Goal: Transaction & Acquisition: Purchase product/service

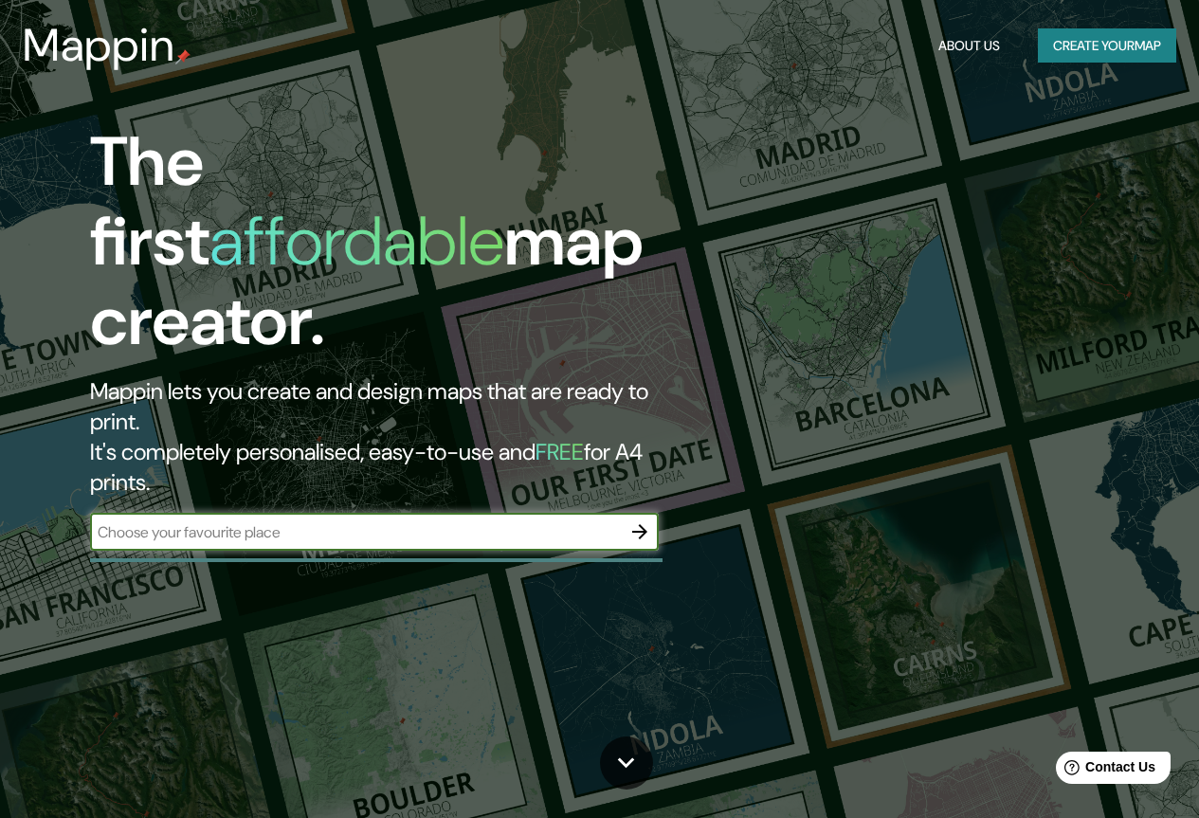
click at [641, 520] on icon "button" at bounding box center [639, 531] width 23 height 23
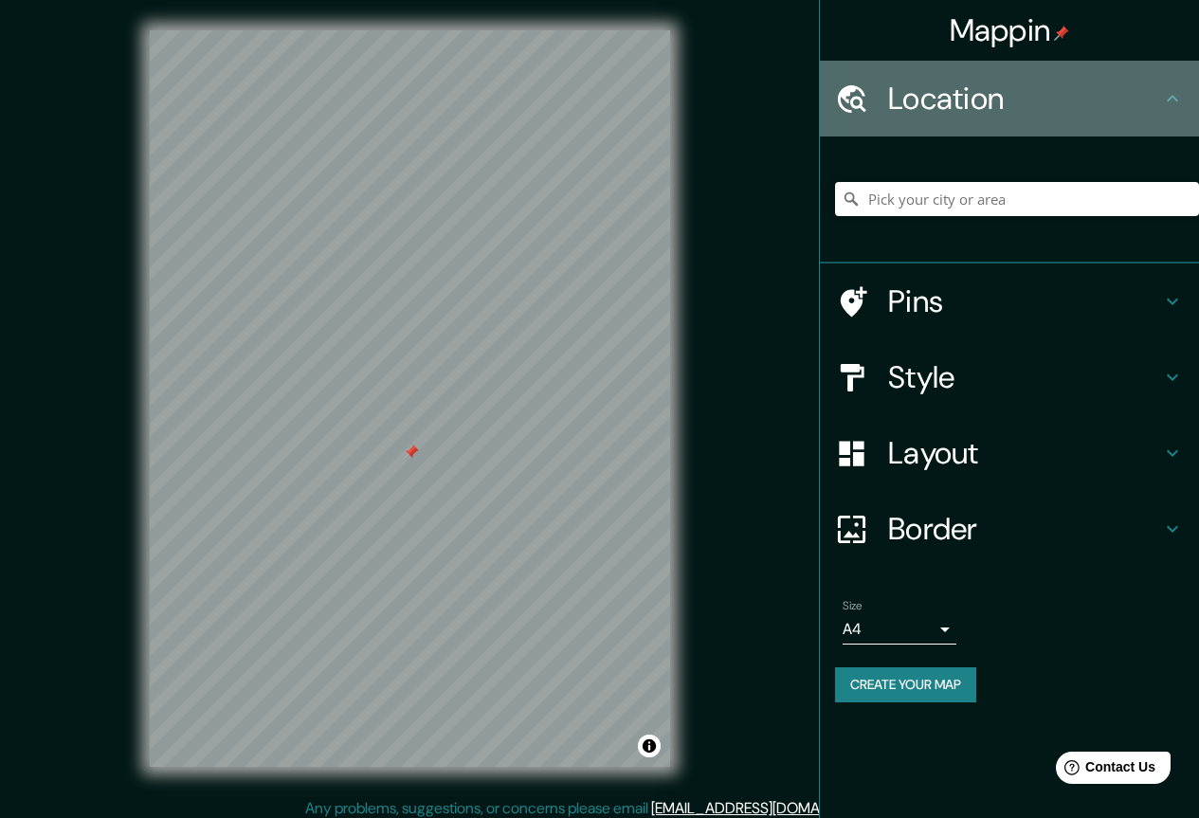
click at [1153, 102] on h4 "Location" at bounding box center [1024, 99] width 273 height 38
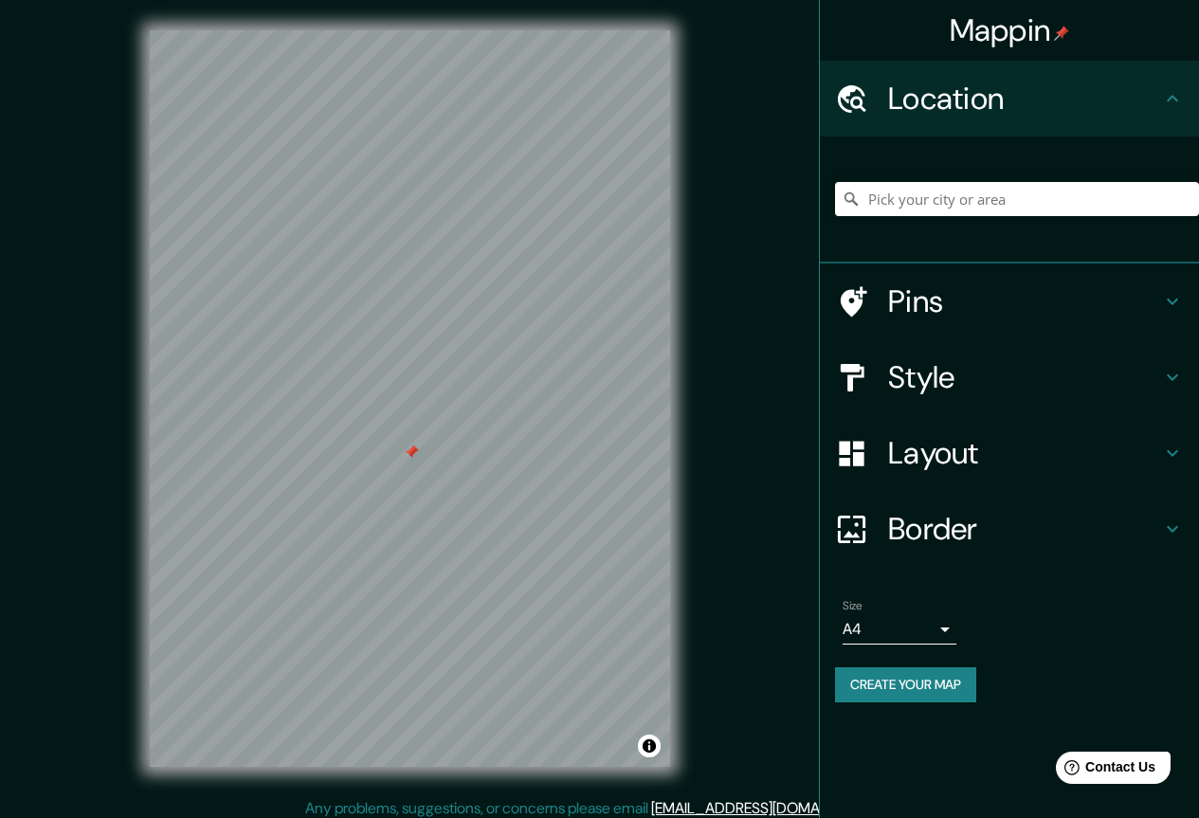
click at [939, 635] on body "Mappin Location Pins Style Layout Border Choose a border. Hint : you can make l…" at bounding box center [599, 409] width 1199 height 818
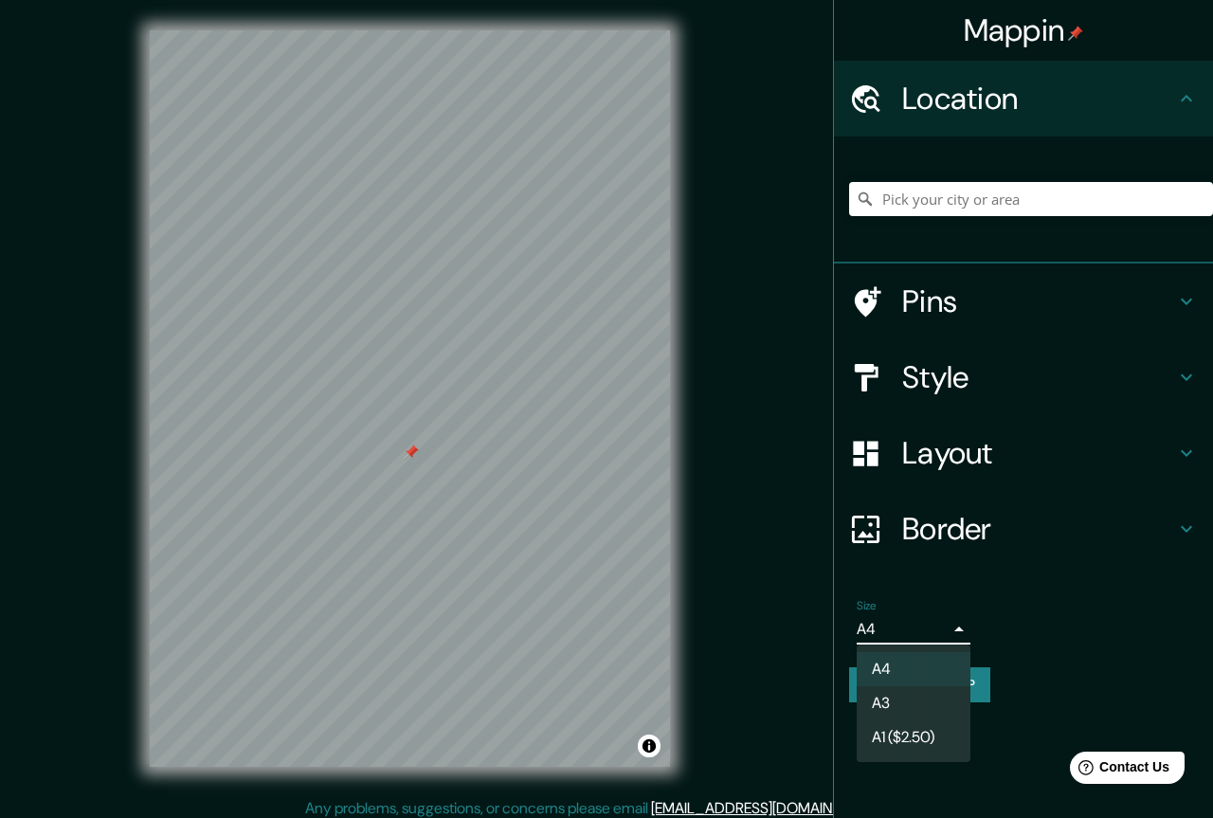
click at [1040, 628] on div at bounding box center [606, 409] width 1213 height 818
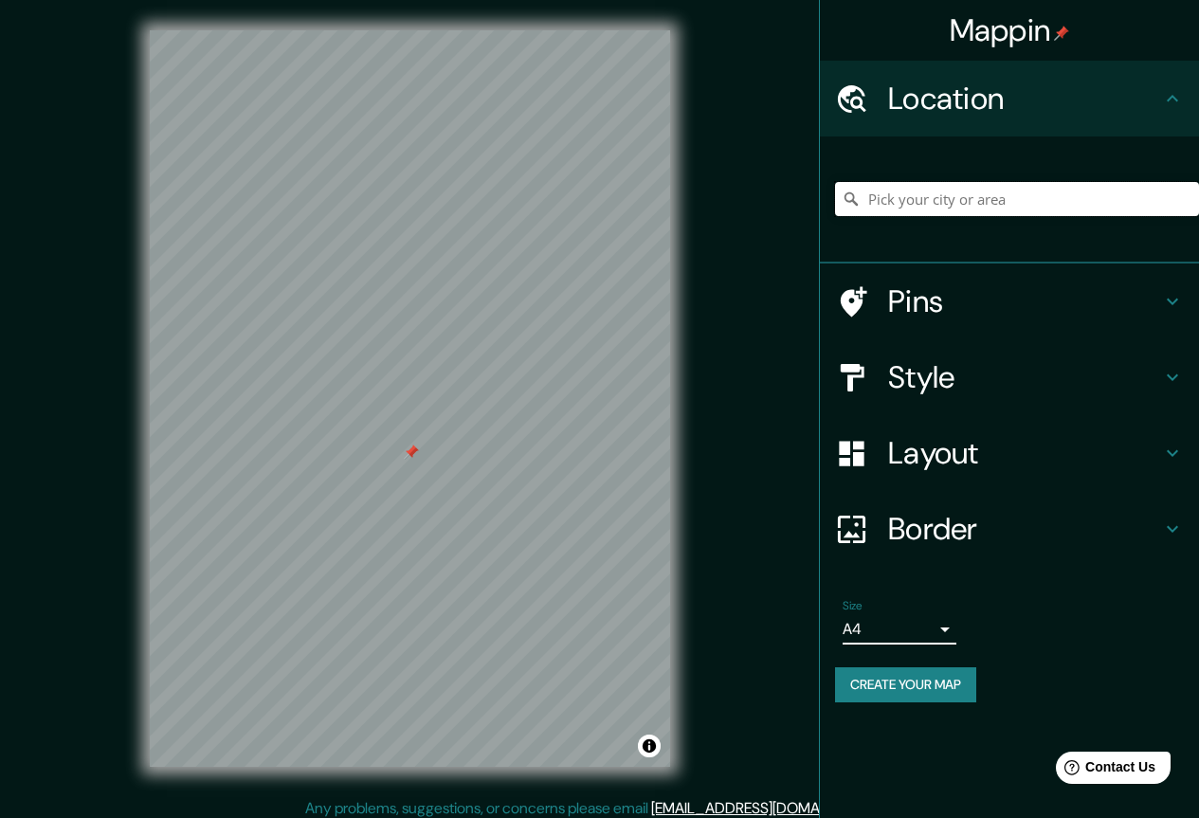
click at [930, 204] on input "Pick your city or area" at bounding box center [1017, 199] width 364 height 34
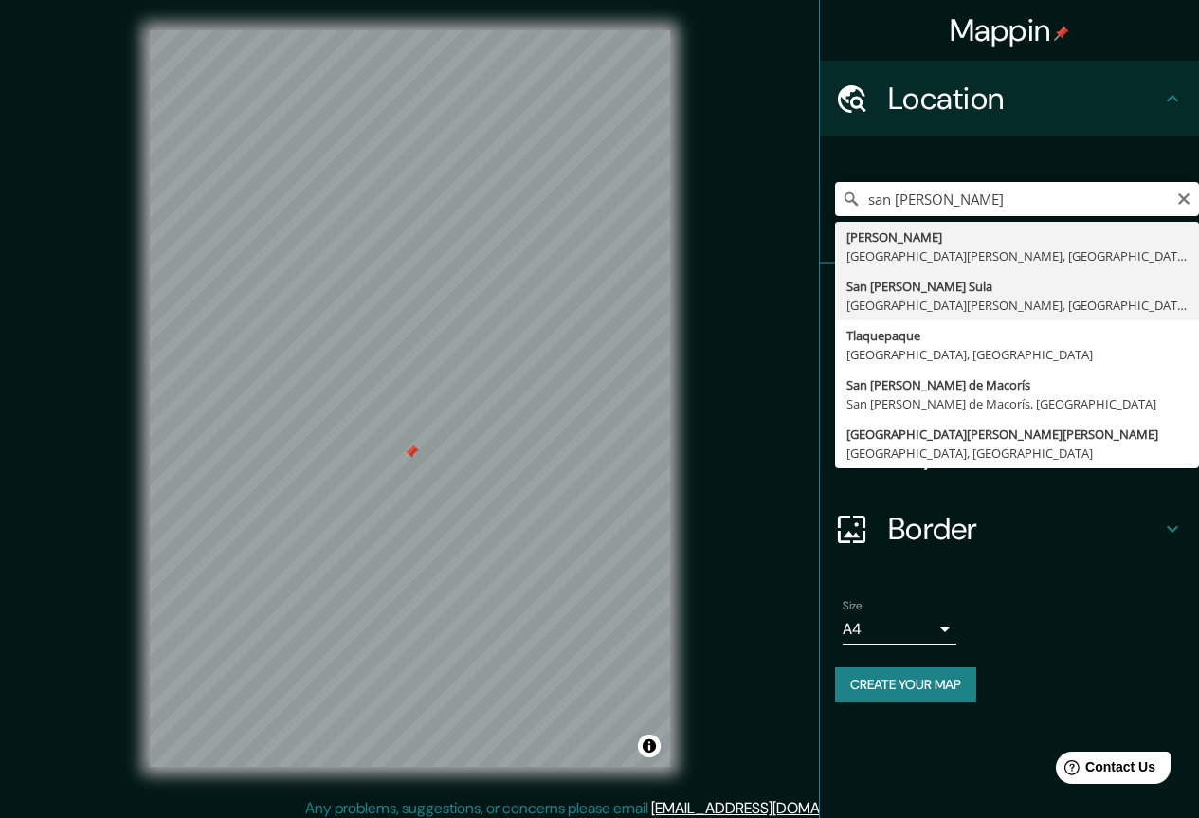
type input "[GEOGRAPHIC_DATA][PERSON_NAME], [GEOGRAPHIC_DATA][PERSON_NAME], [GEOGRAPHIC_DAT…"
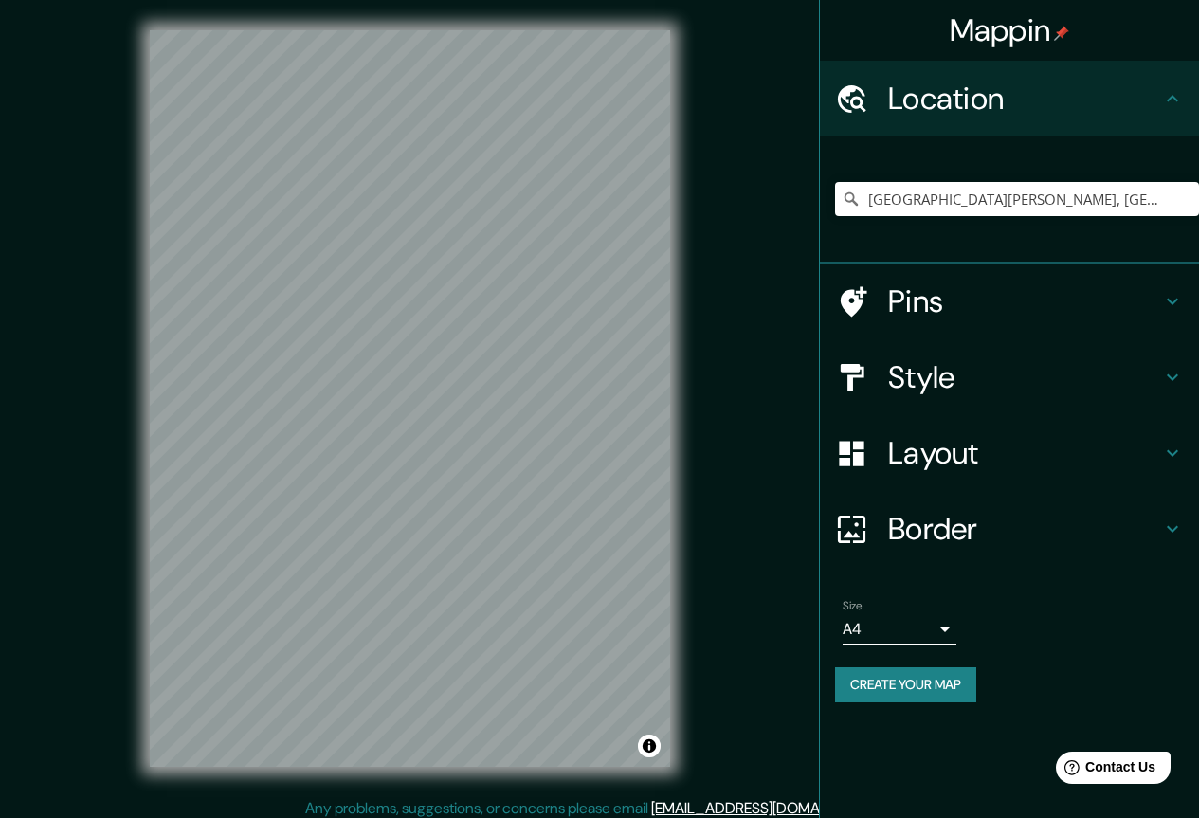
click at [1059, 358] on h4 "Style" at bounding box center [1024, 377] width 273 height 38
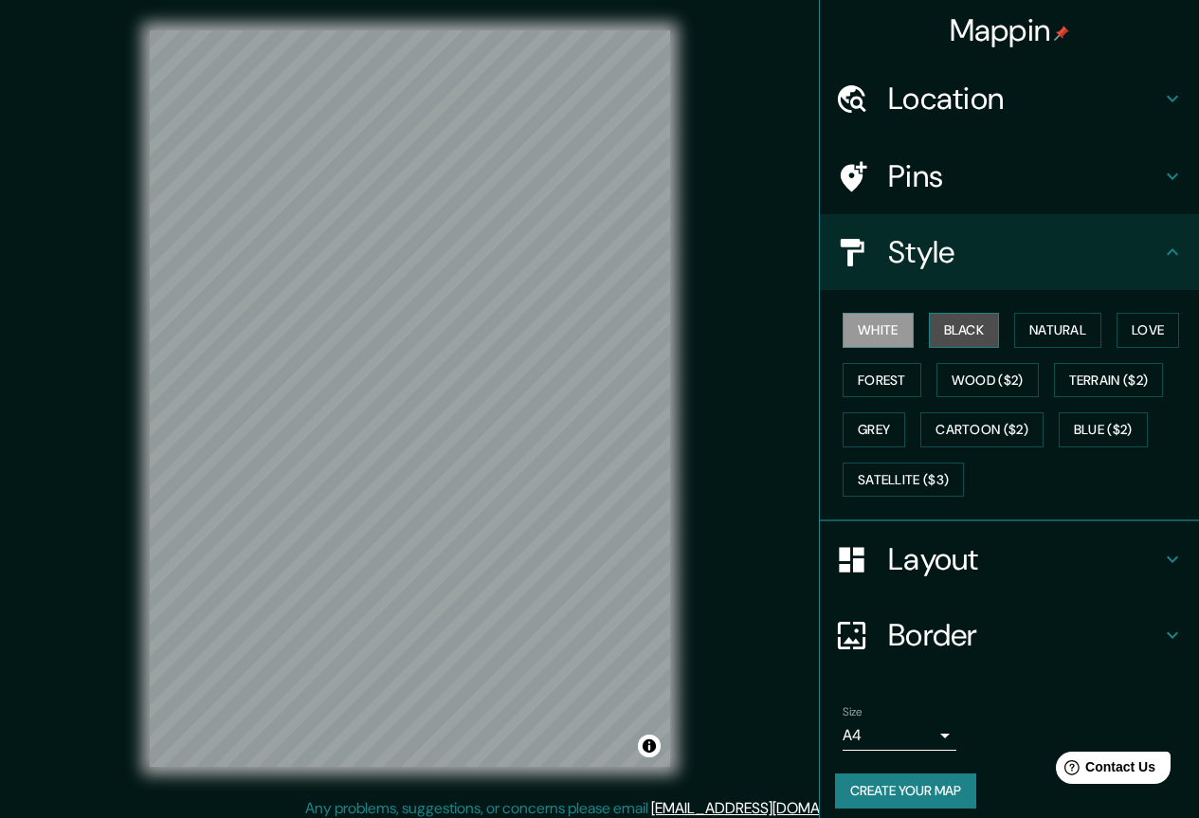
click at [953, 325] on button "Black" at bounding box center [964, 330] width 71 height 35
click at [1016, 318] on button "Natural" at bounding box center [1057, 330] width 87 height 35
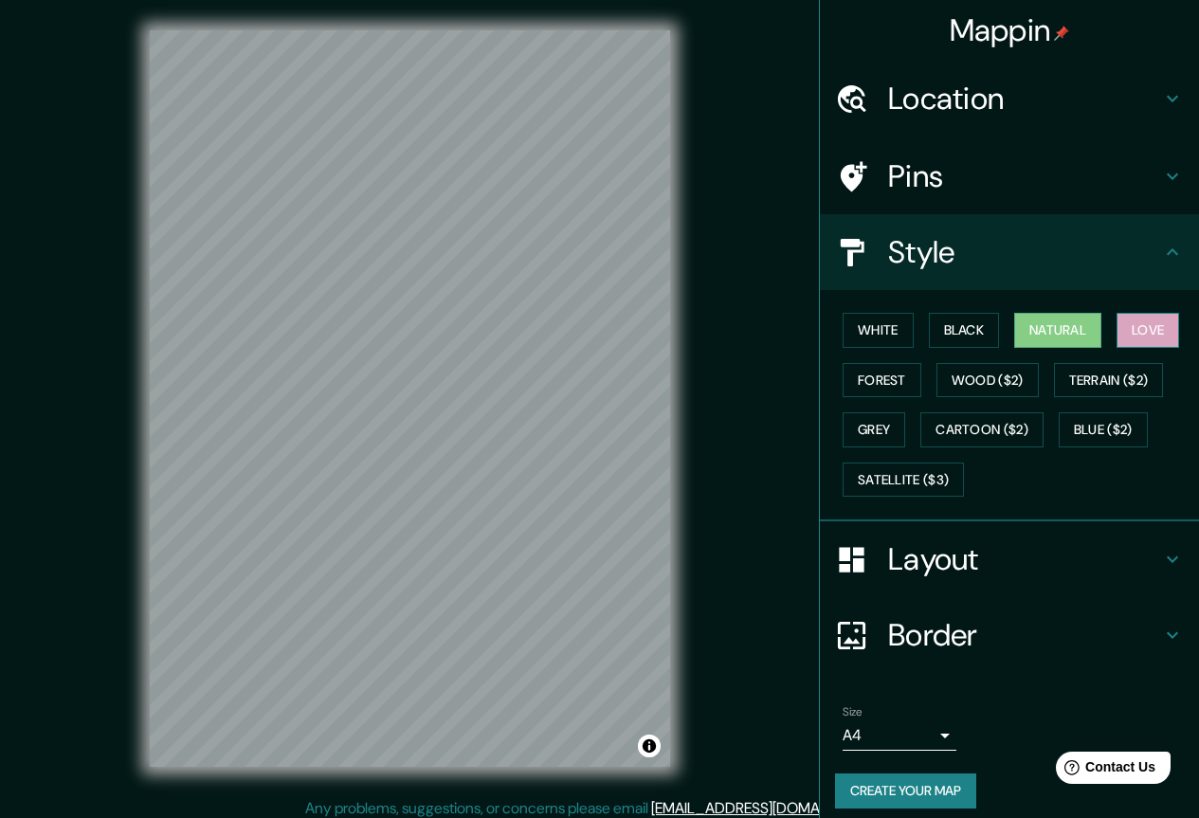
click at [1138, 333] on button "Love" at bounding box center [1147, 330] width 63 height 35
click at [1106, 374] on button "Terrain ($2)" at bounding box center [1109, 380] width 110 height 35
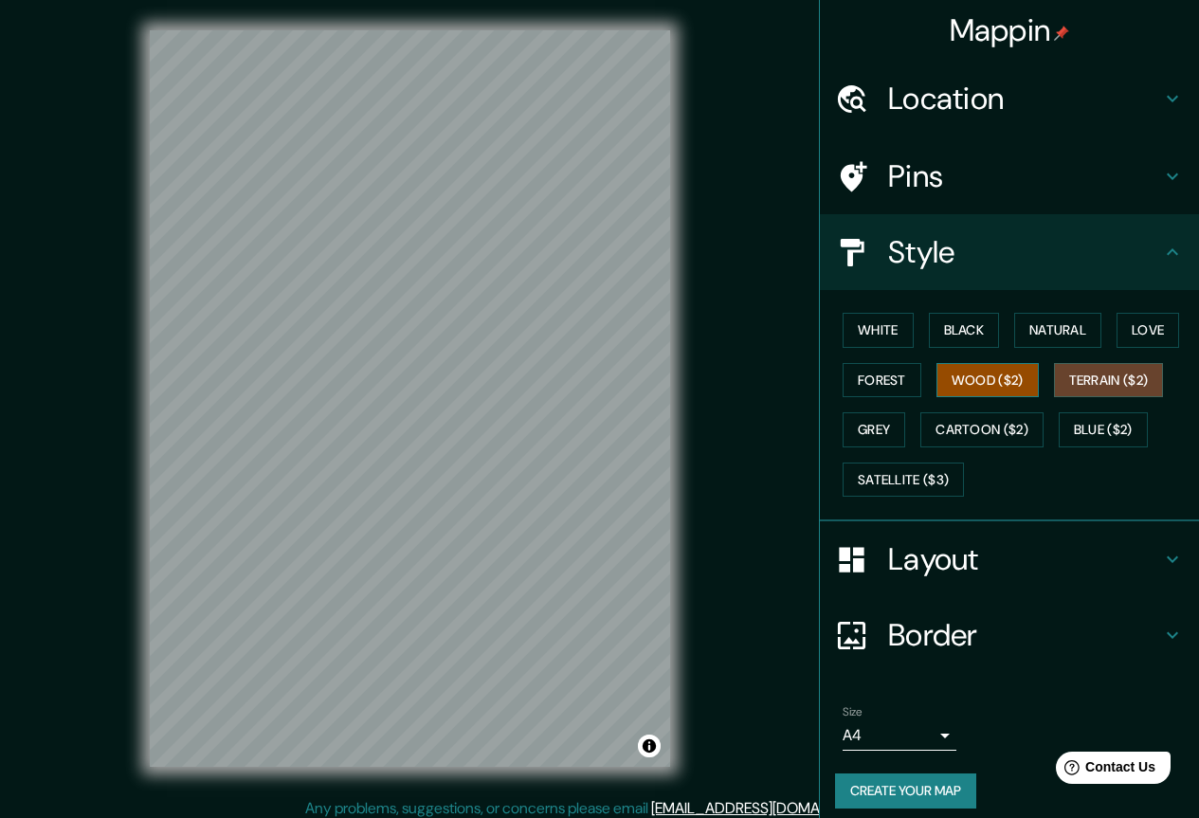
click at [996, 377] on button "Wood ($2)" at bounding box center [987, 380] width 102 height 35
click at [863, 373] on button "Forest" at bounding box center [881, 380] width 79 height 35
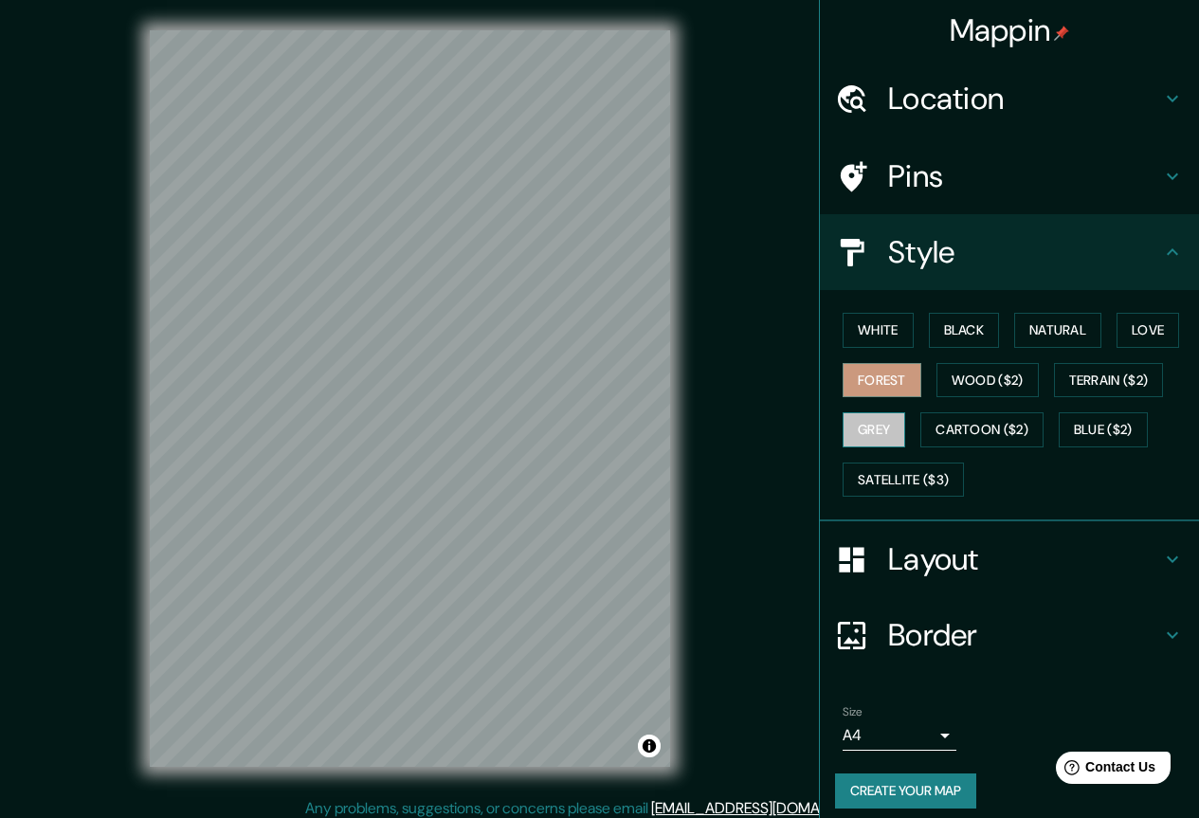
click at [865, 432] on button "Grey" at bounding box center [873, 429] width 63 height 35
click at [980, 432] on button "Cartoon ($2)" at bounding box center [981, 429] width 123 height 35
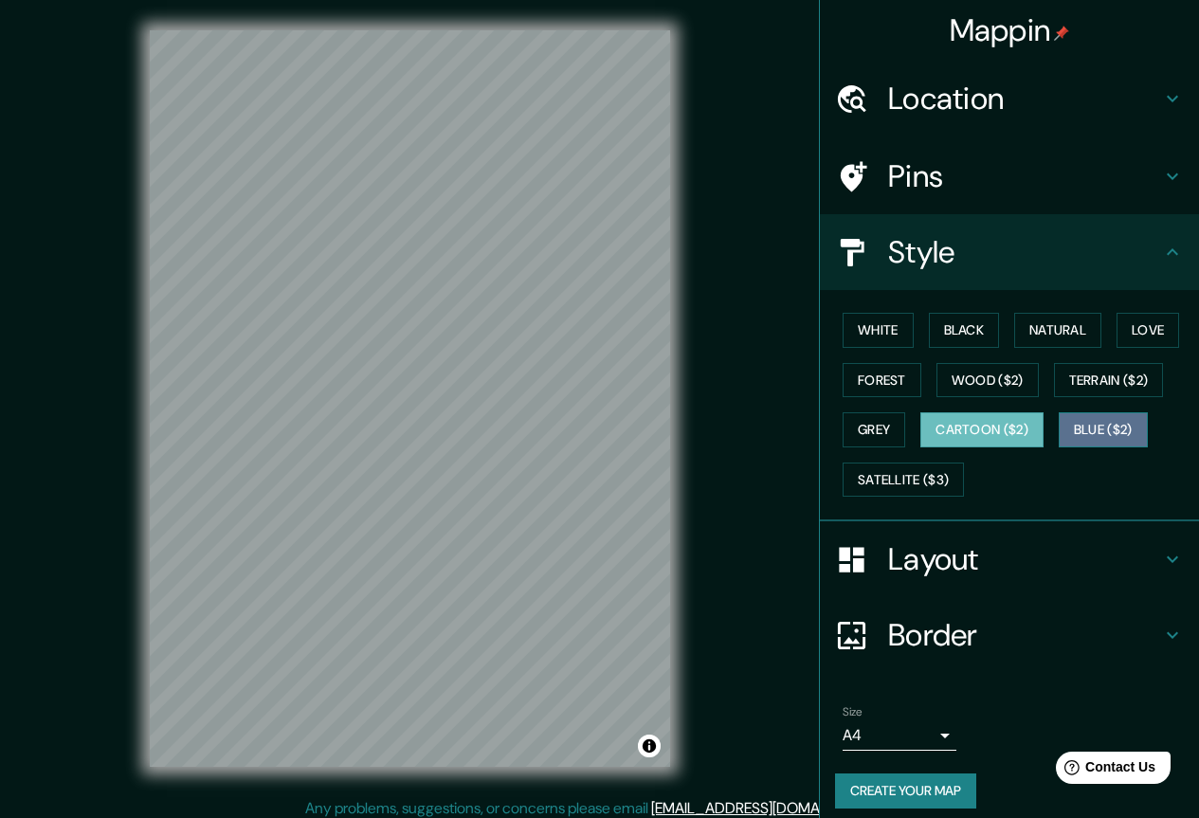
click at [1087, 426] on button "Blue ($2)" at bounding box center [1102, 429] width 89 height 35
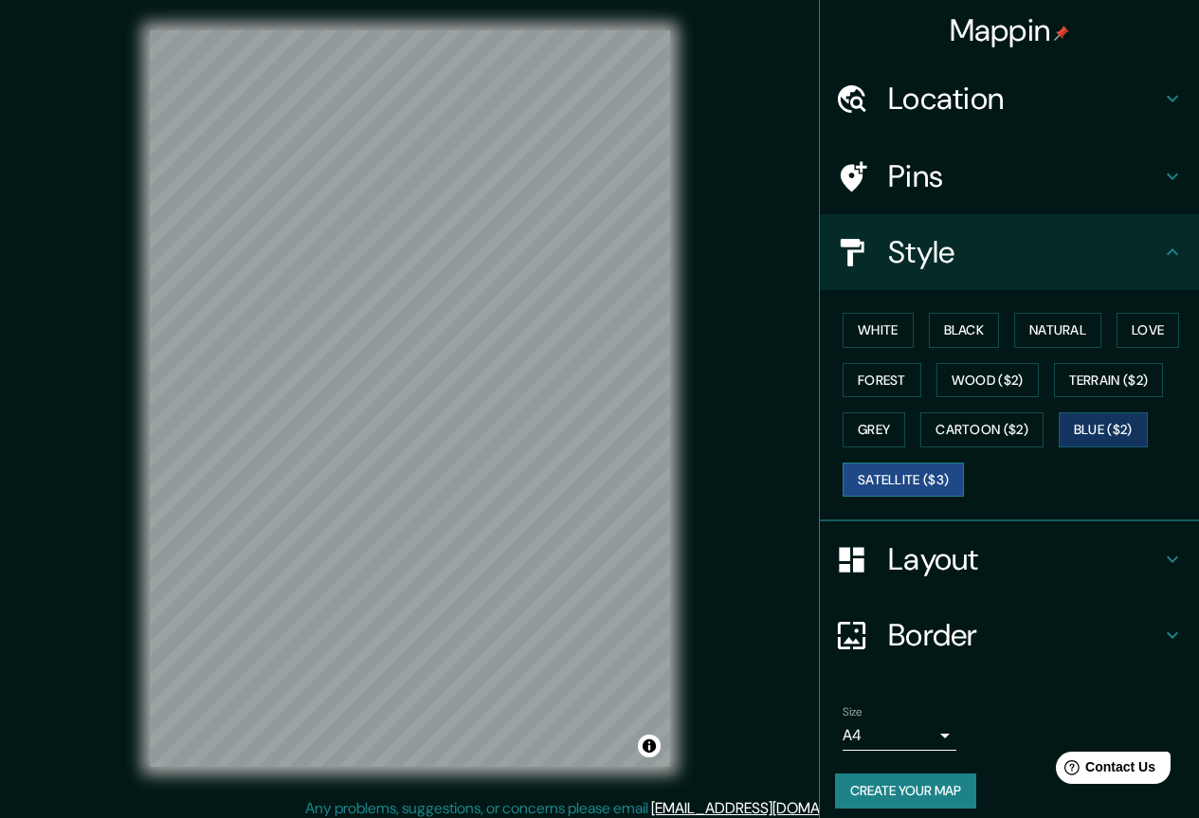
click at [894, 473] on button "Satellite ($3)" at bounding box center [902, 479] width 121 height 35
click at [1054, 556] on h4 "Layout" at bounding box center [1024, 559] width 273 height 38
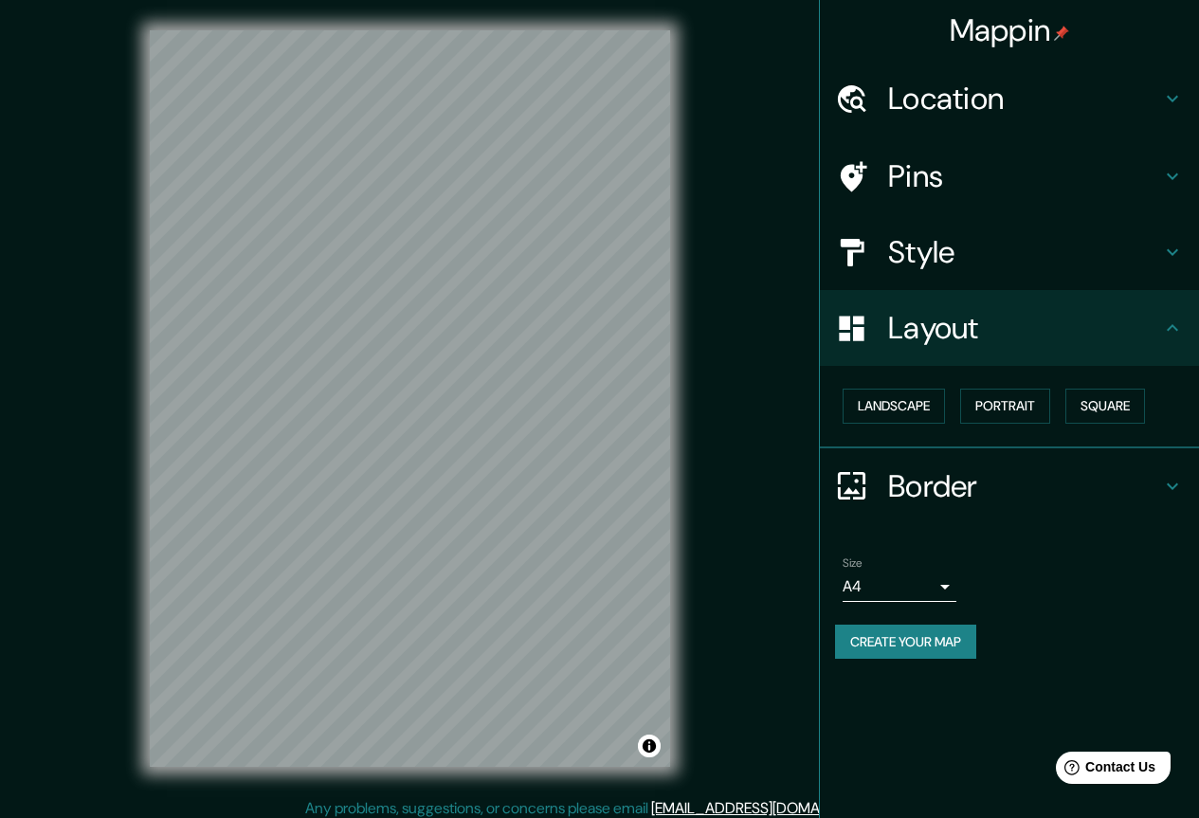
click at [978, 494] on h4 "Border" at bounding box center [1024, 486] width 273 height 38
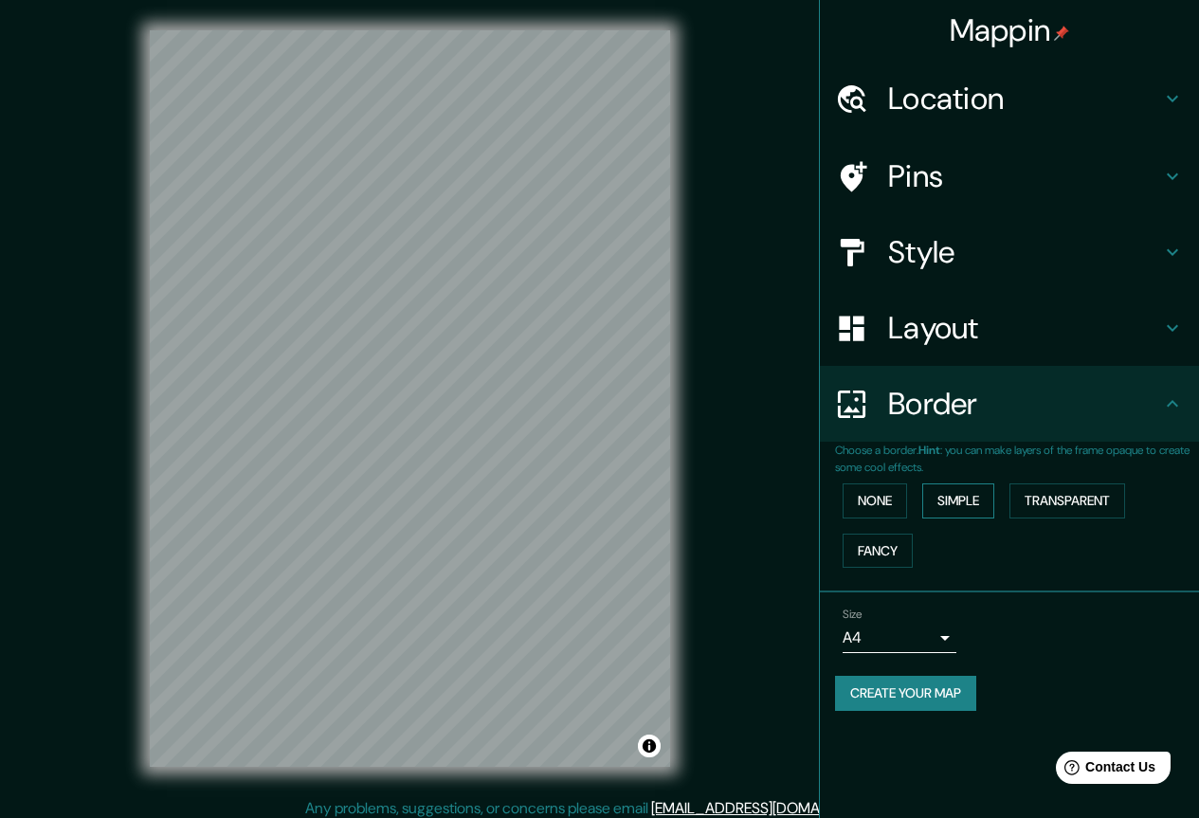
click at [948, 497] on button "Simple" at bounding box center [958, 500] width 72 height 35
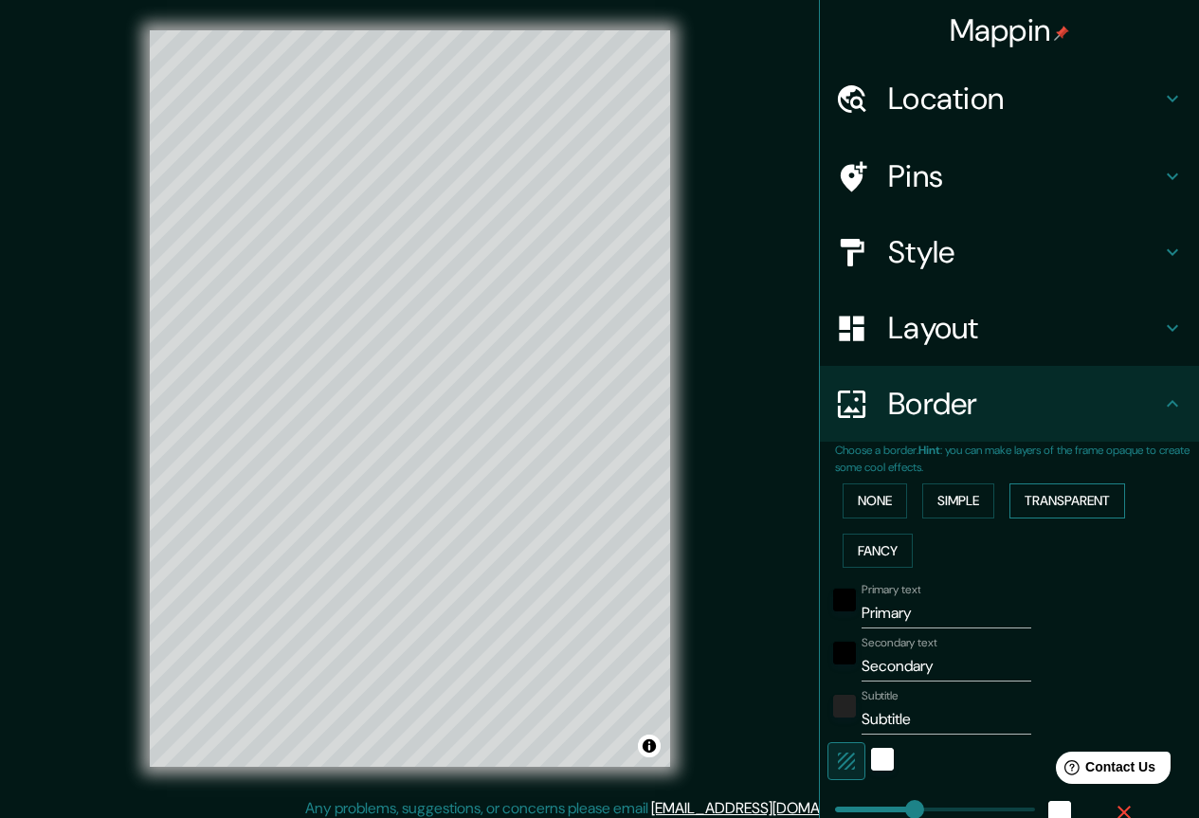
click at [1044, 498] on button "Transparent" at bounding box center [1067, 500] width 116 height 35
click at [873, 535] on button "Fancy" at bounding box center [877, 550] width 70 height 35
click at [870, 505] on button "None" at bounding box center [874, 500] width 64 height 35
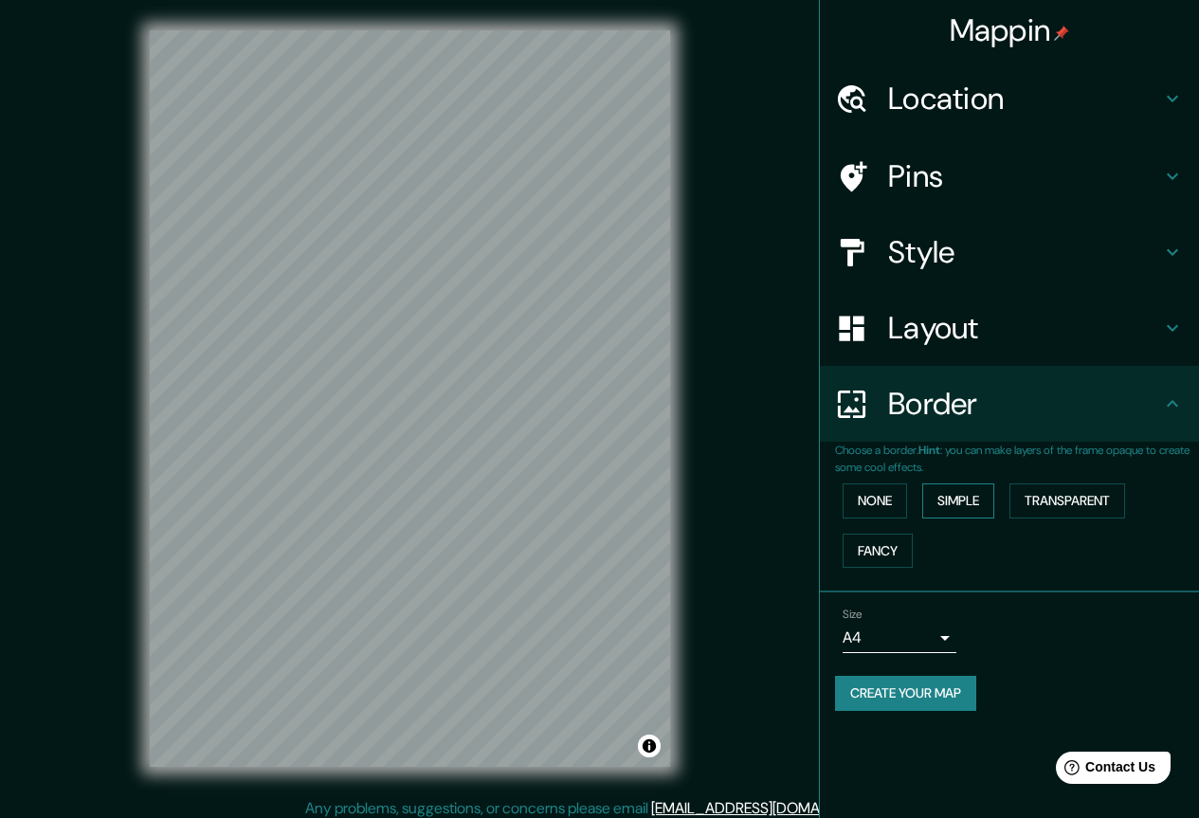
click at [963, 492] on button "Simple" at bounding box center [958, 500] width 72 height 35
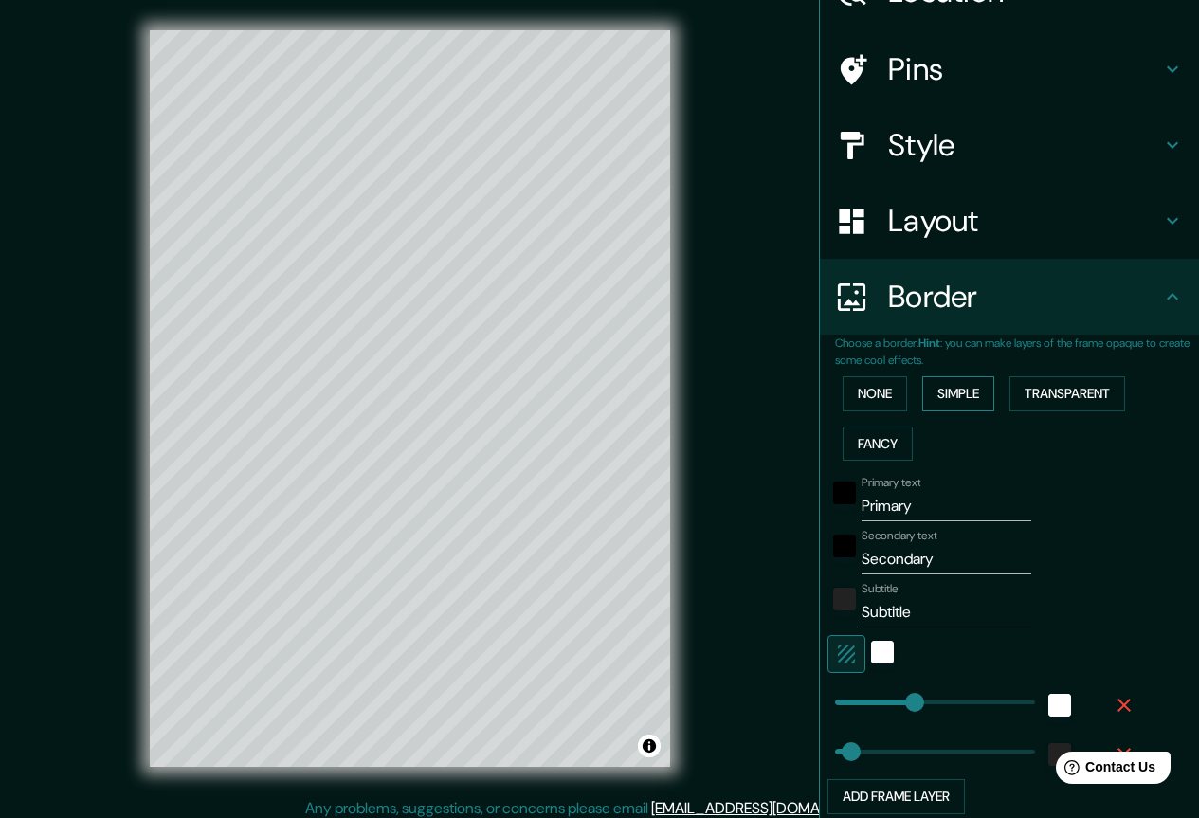
scroll to position [190, 0]
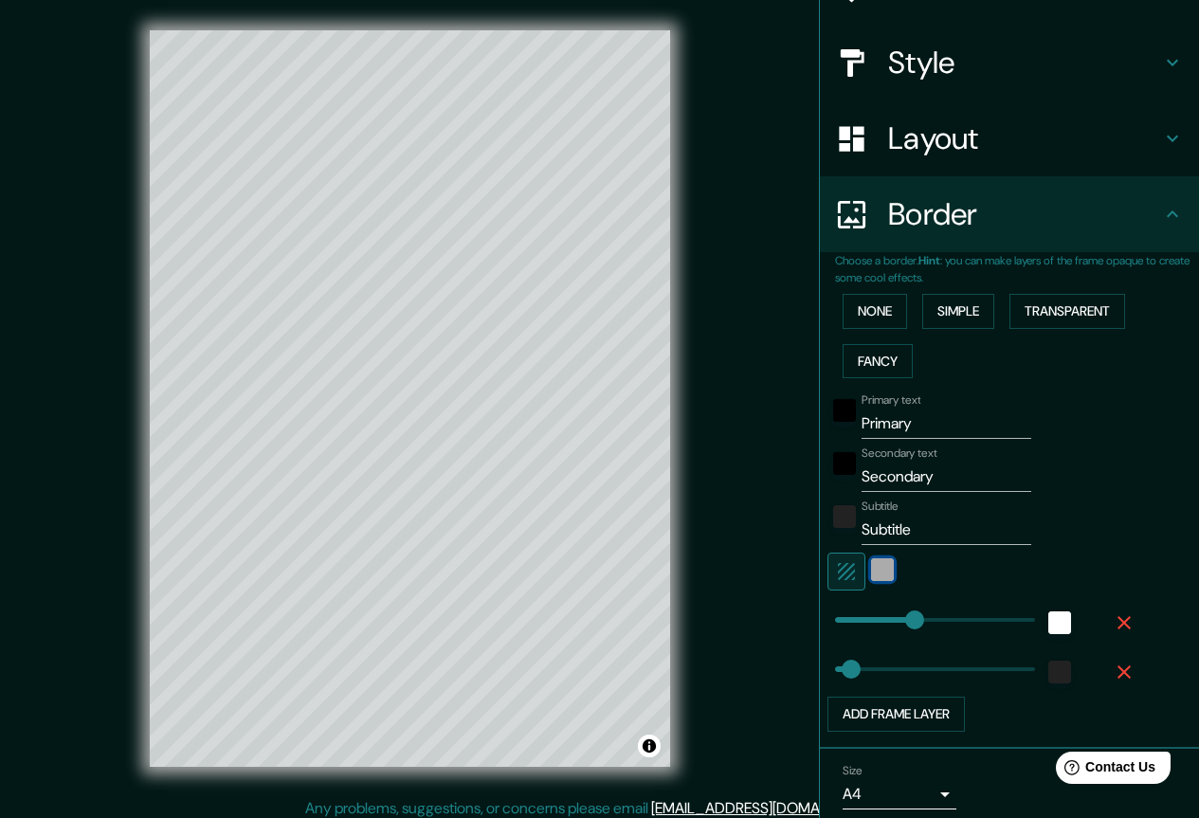
click at [871, 566] on div "white" at bounding box center [882, 569] width 23 height 23
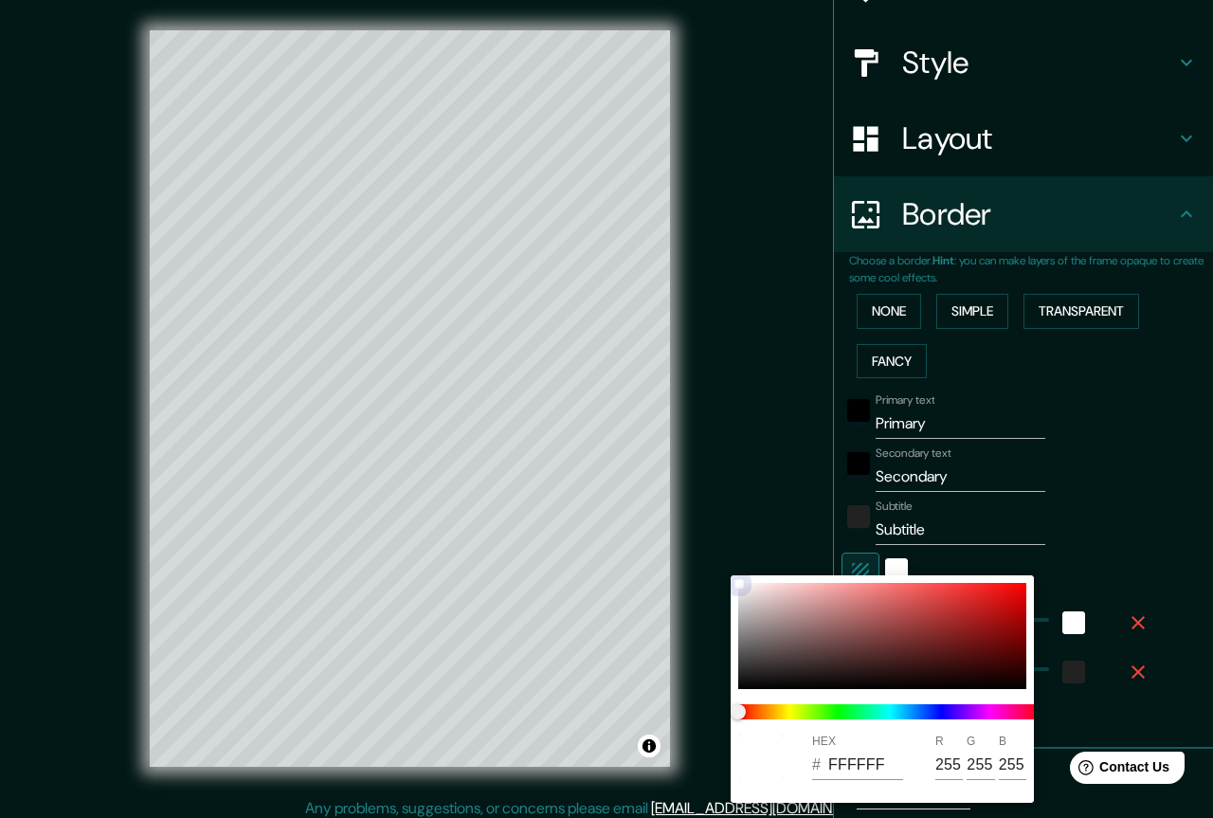
click at [897, 660] on div at bounding box center [882, 636] width 288 height 106
type input "220"
type input "44"
type input "431E1E"
type input "67"
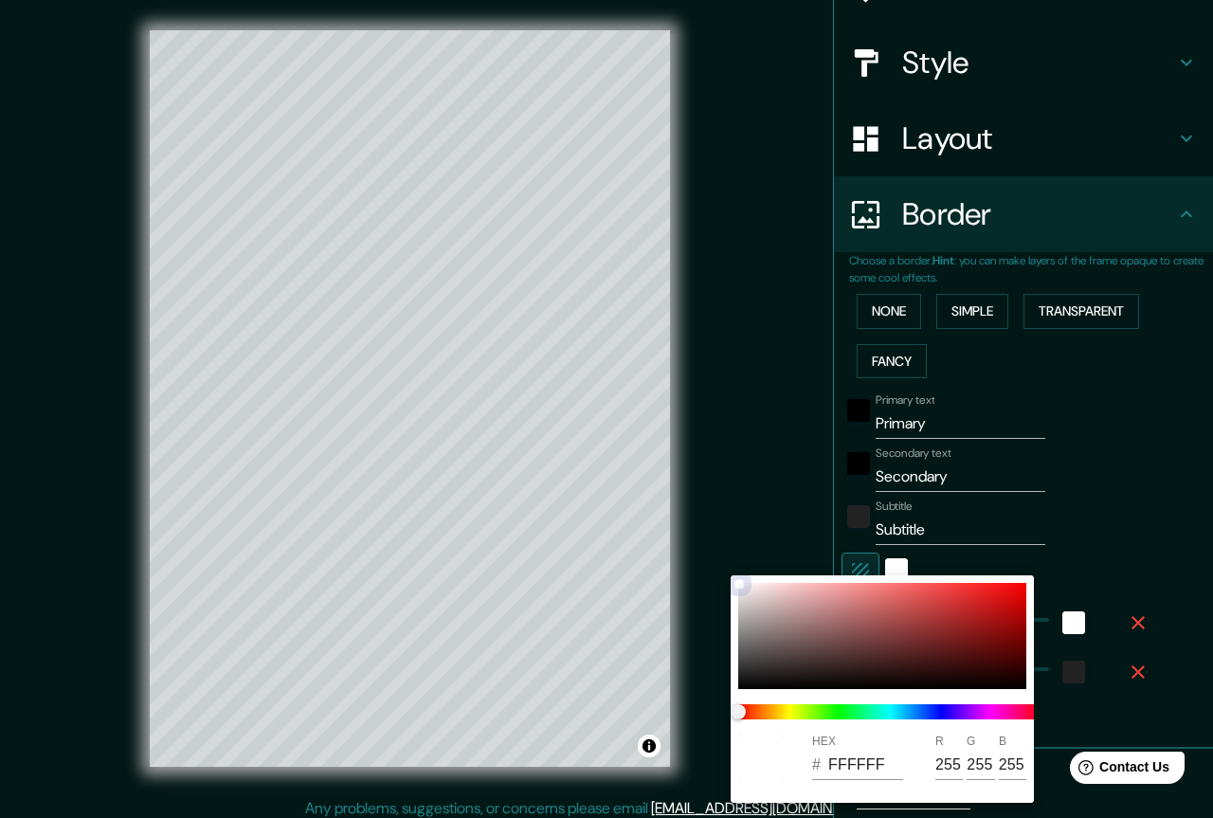
type input "30"
type input "220"
type input "44"
type input "713232"
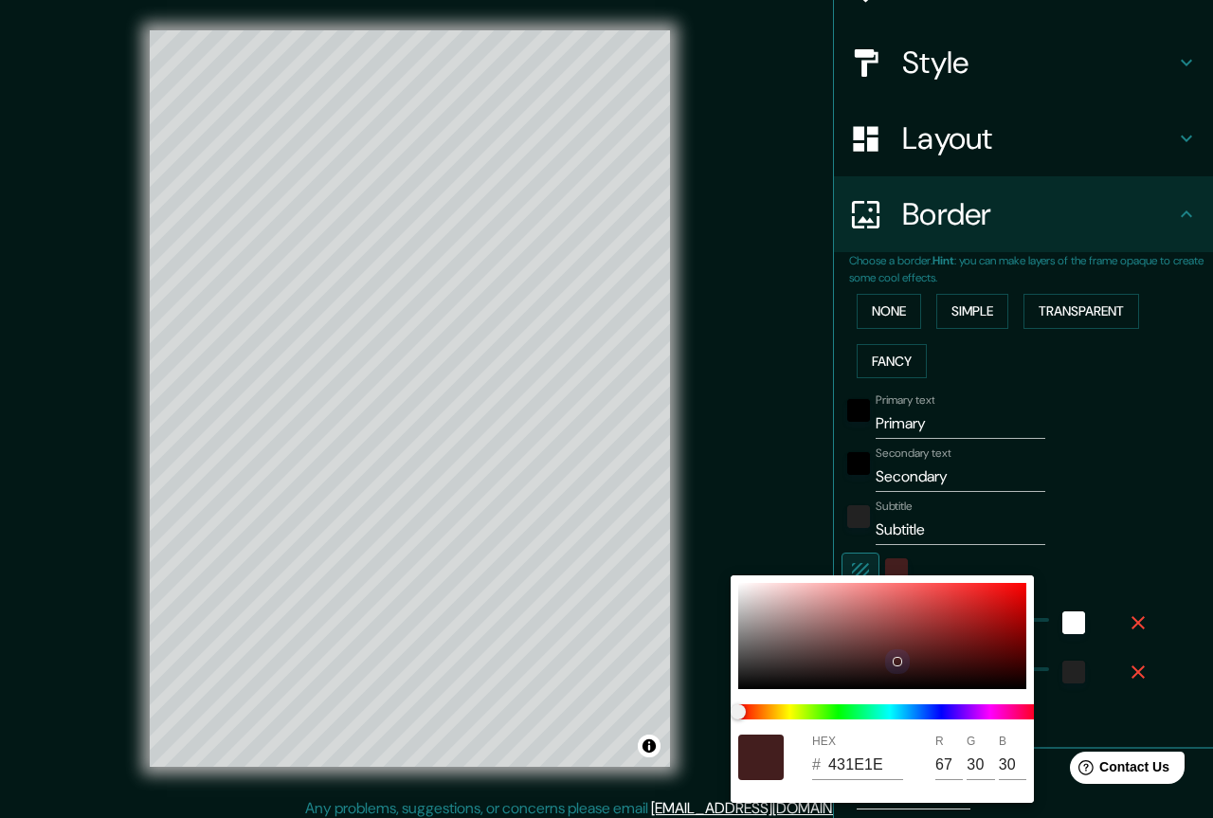
type input "113"
type input "50"
type input "220"
type input "44"
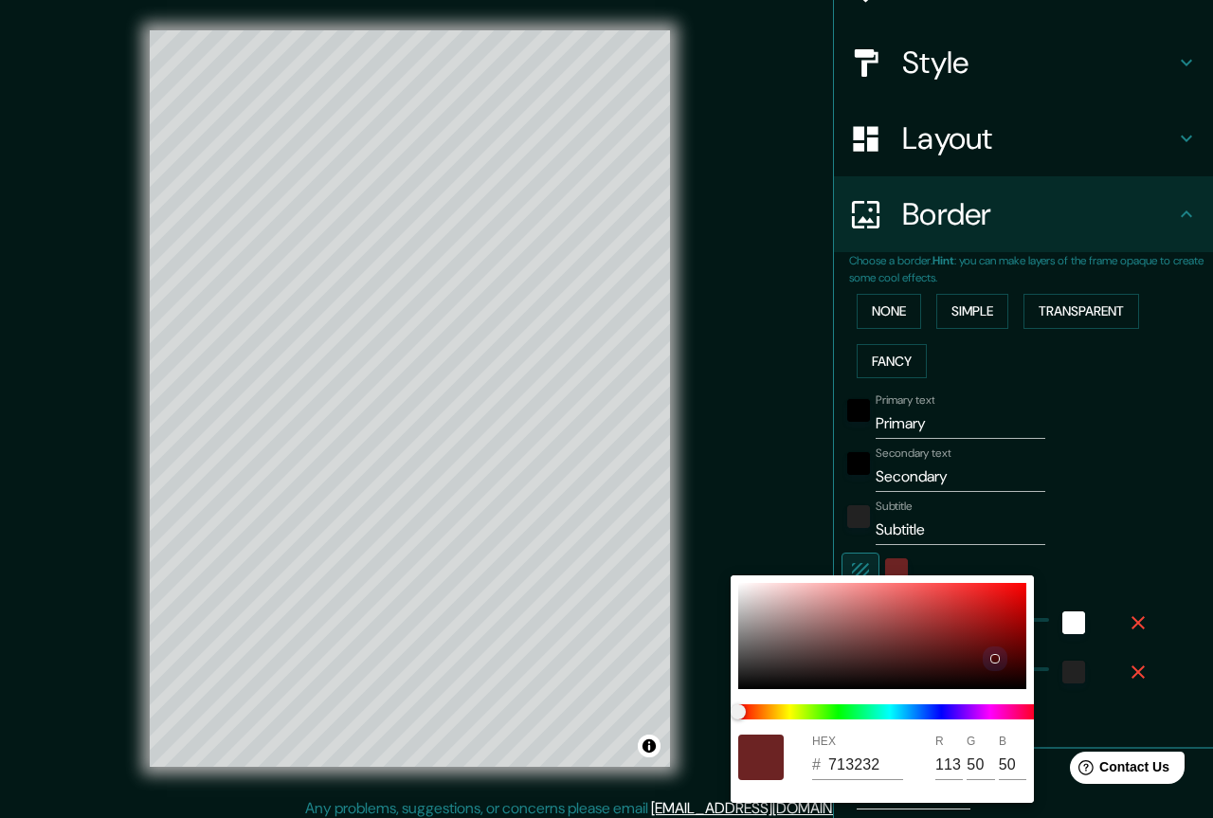
type input "4A0808"
type input "74"
type input "8"
type input "220"
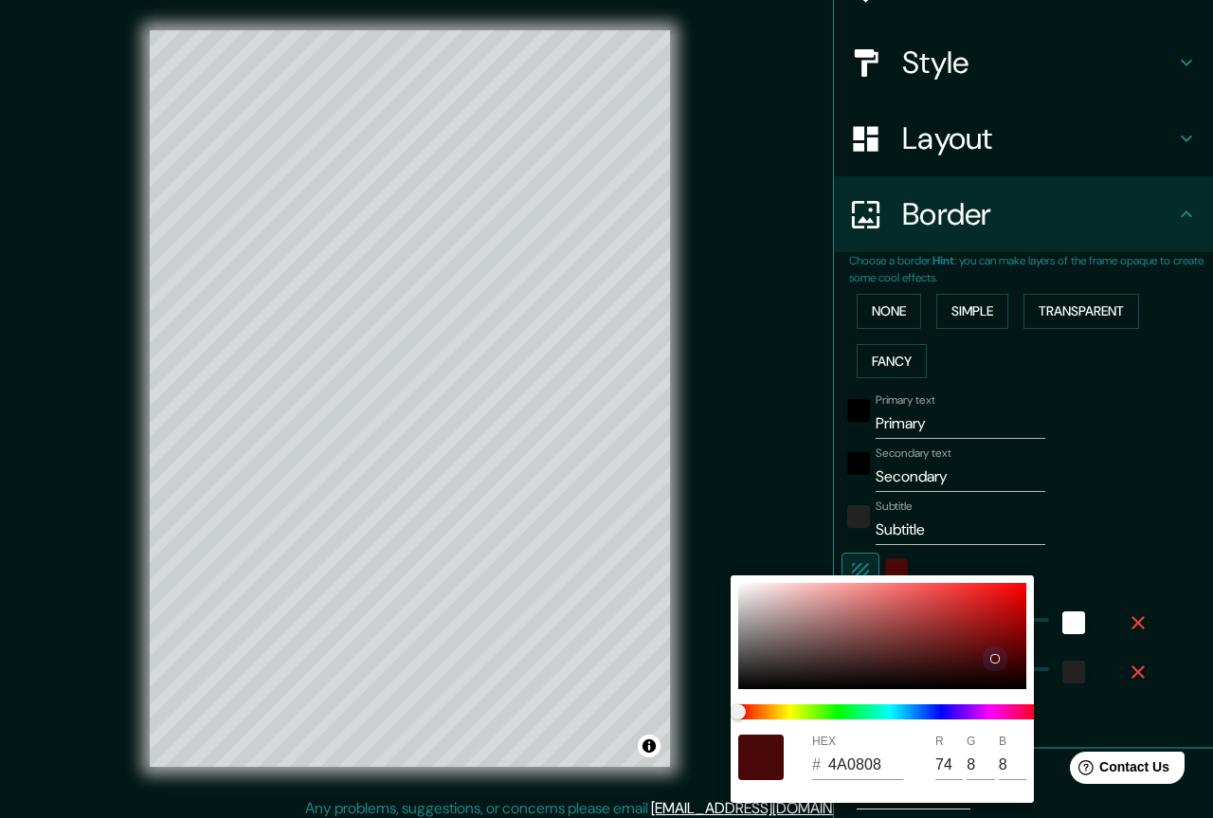
type input "44"
type input "400505"
type input "64"
type input "5"
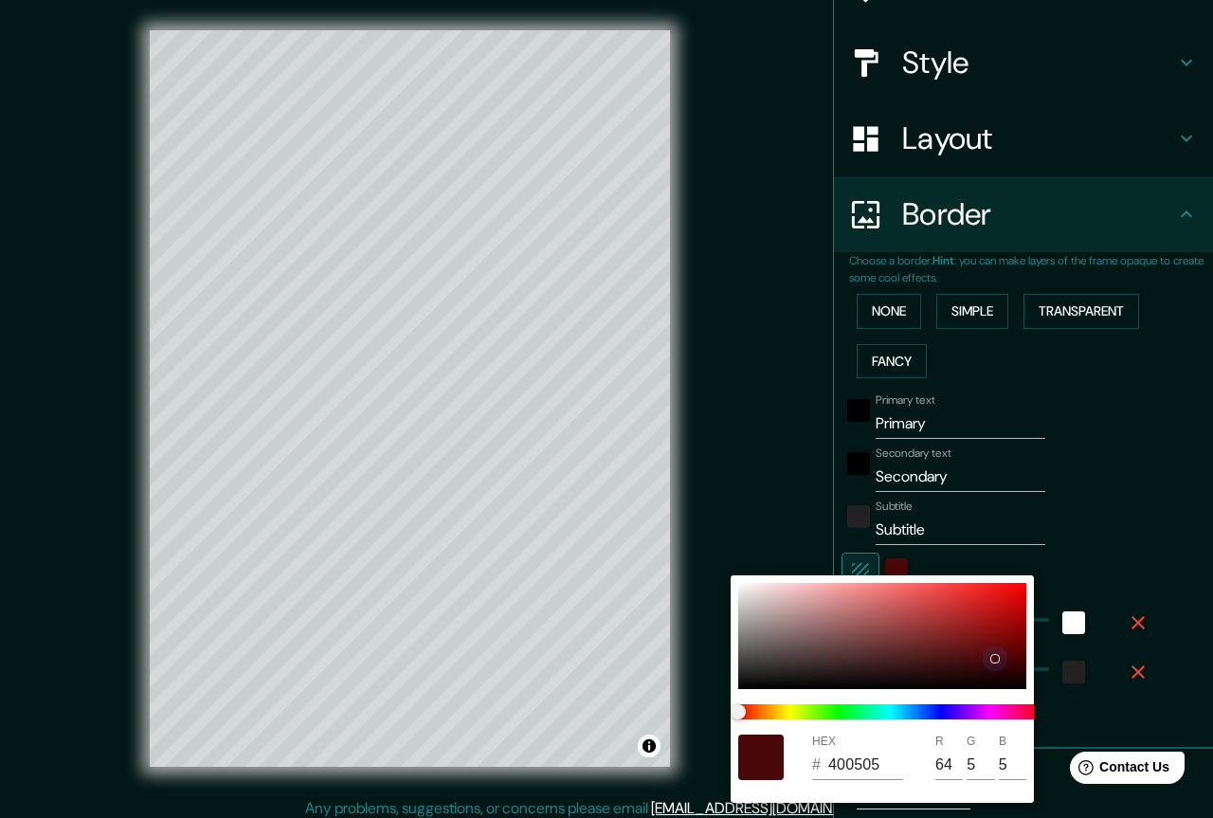
type input "220"
type input "44"
type input "350303"
type input "53"
type input "3"
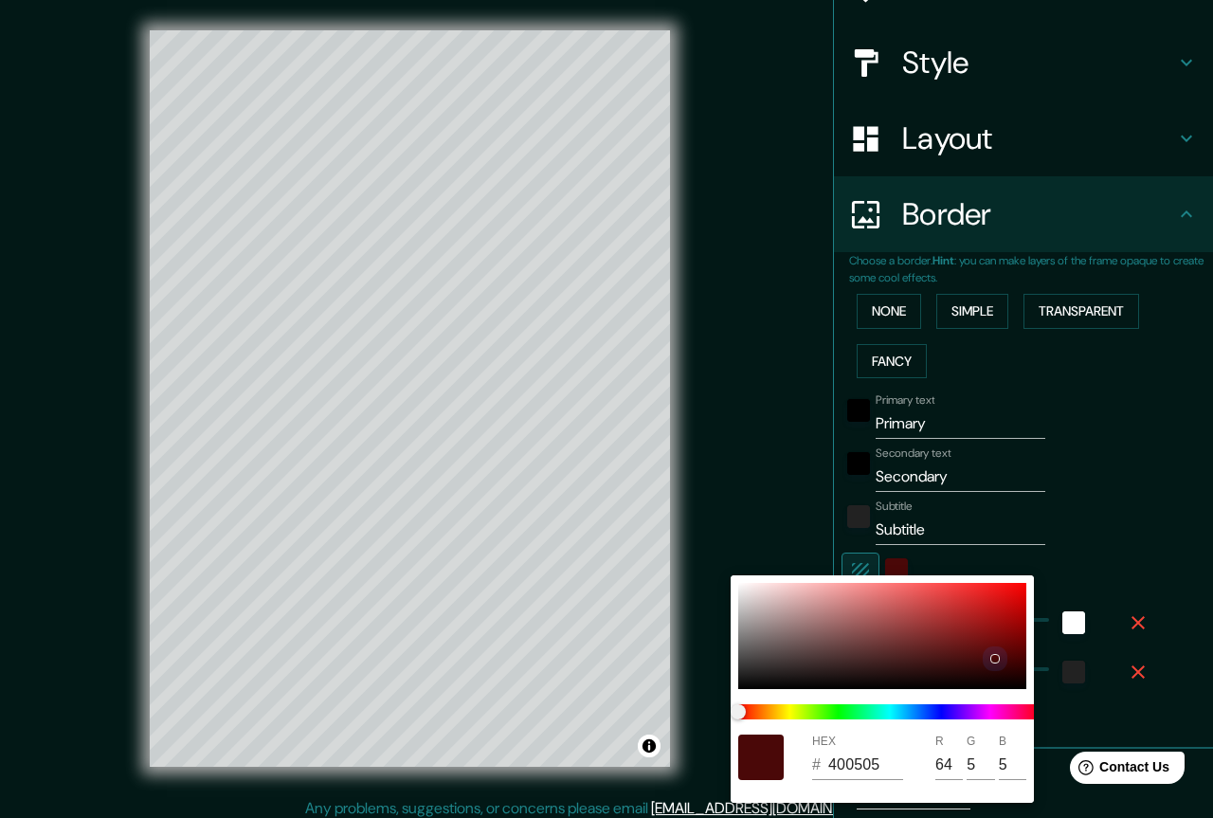
type input "3"
type input "220"
type input "44"
type input "220202"
type input "34"
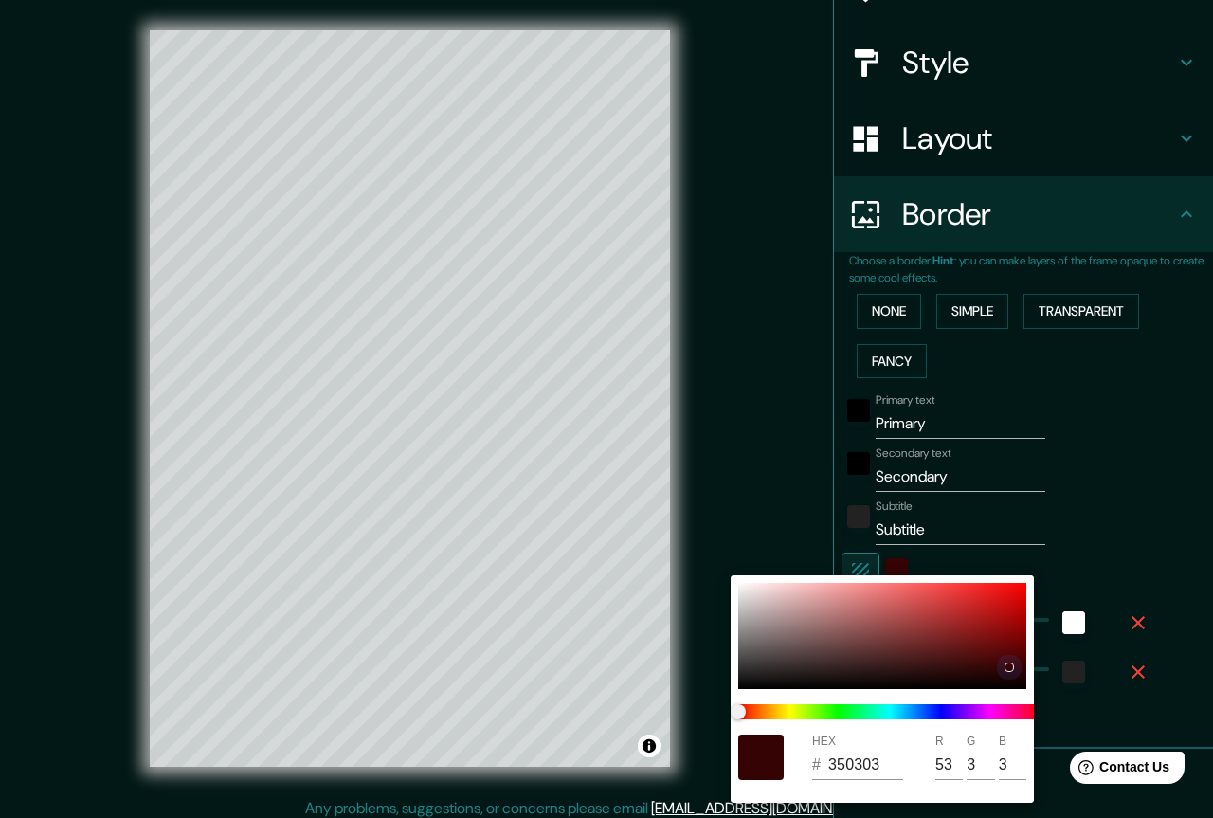
type input "2"
type input "220"
type input "44"
type input "120101"
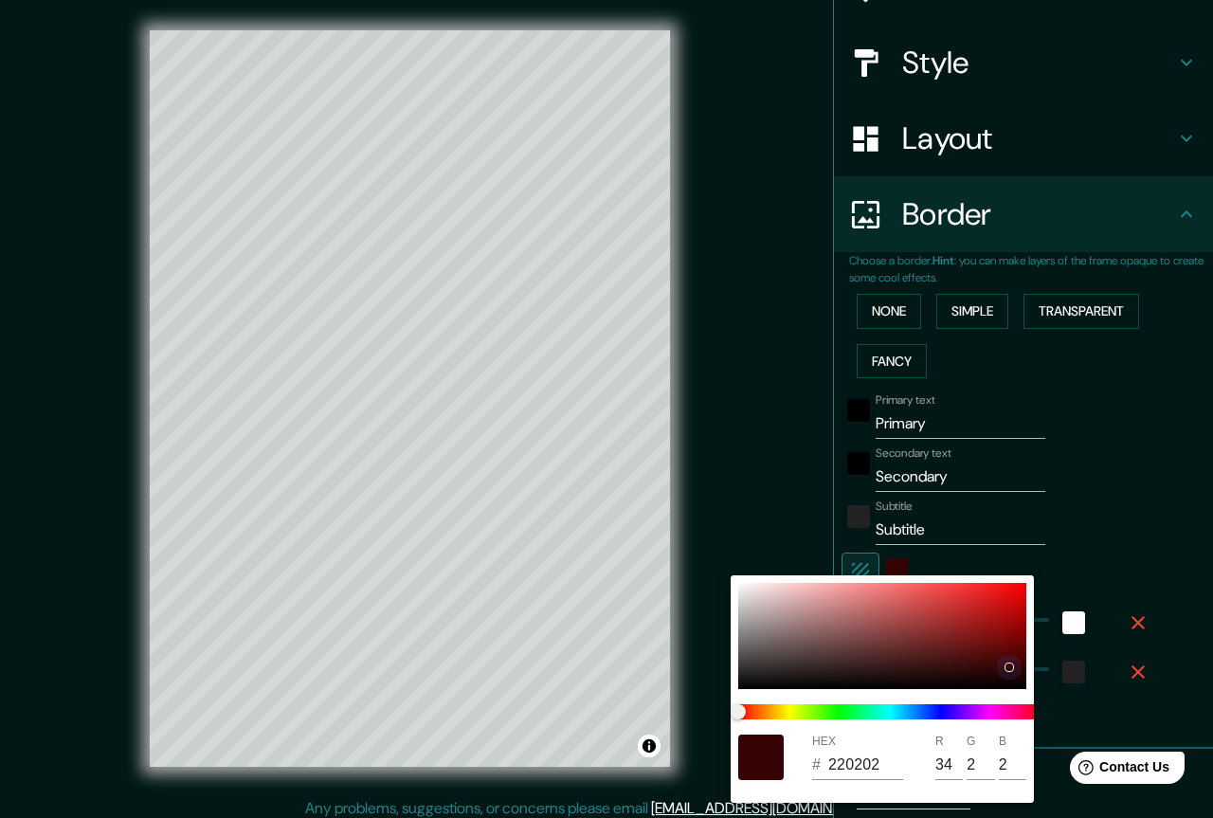
type input "18"
type input "1"
type input "220"
type input "44"
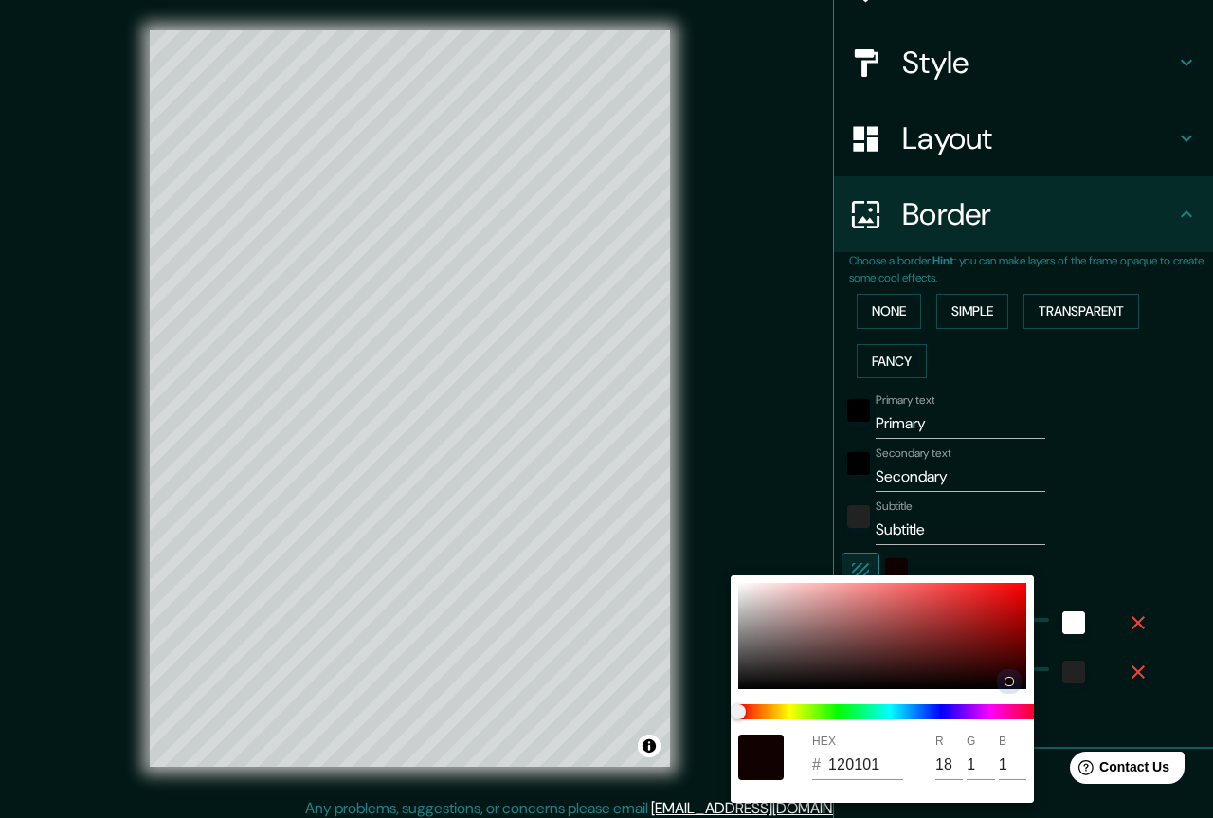
type input "[DATE]"
type input "188"
type input "21"
type input "220"
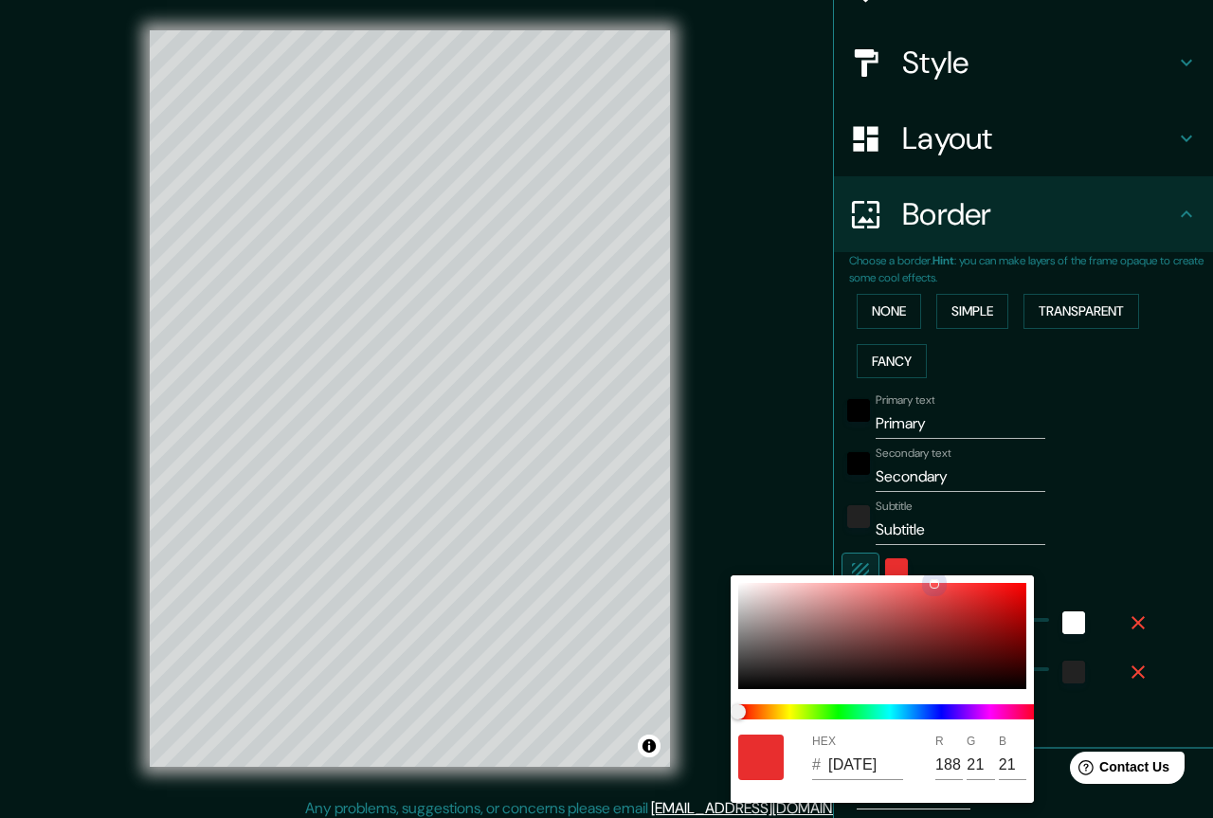
type input "44"
type input "FF5858"
type input "255"
type input "88"
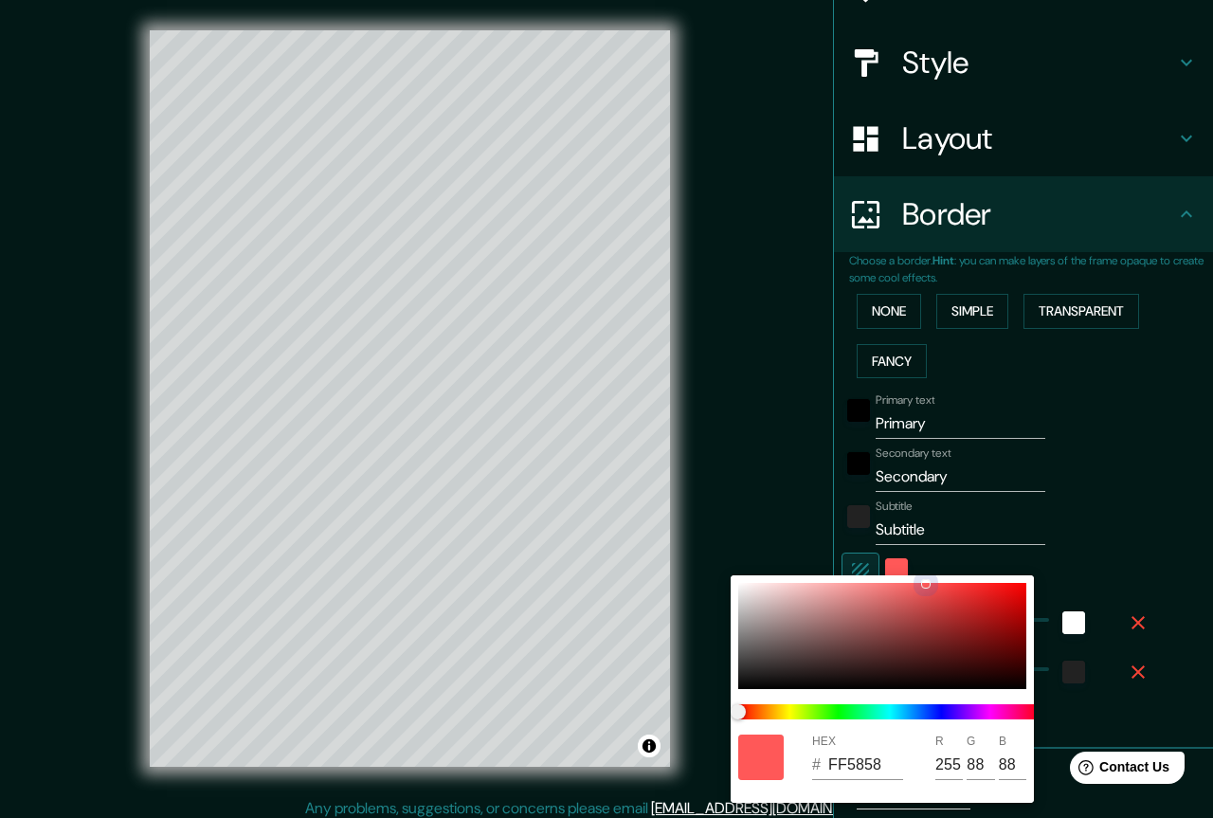
type input "220"
type input "44"
type input "FA5858"
type input "250"
type input "88"
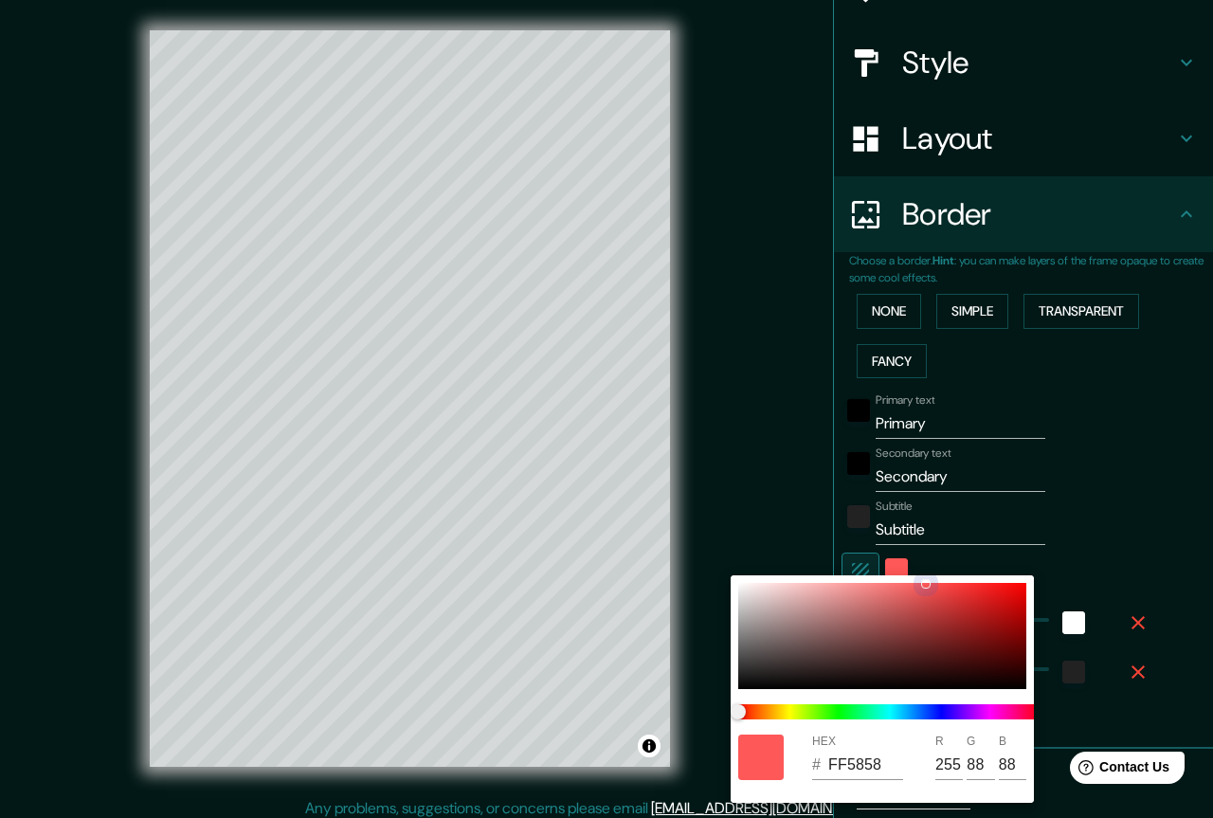
type input "88"
type input "220"
type input "44"
type input "D64E4E"
type input "214"
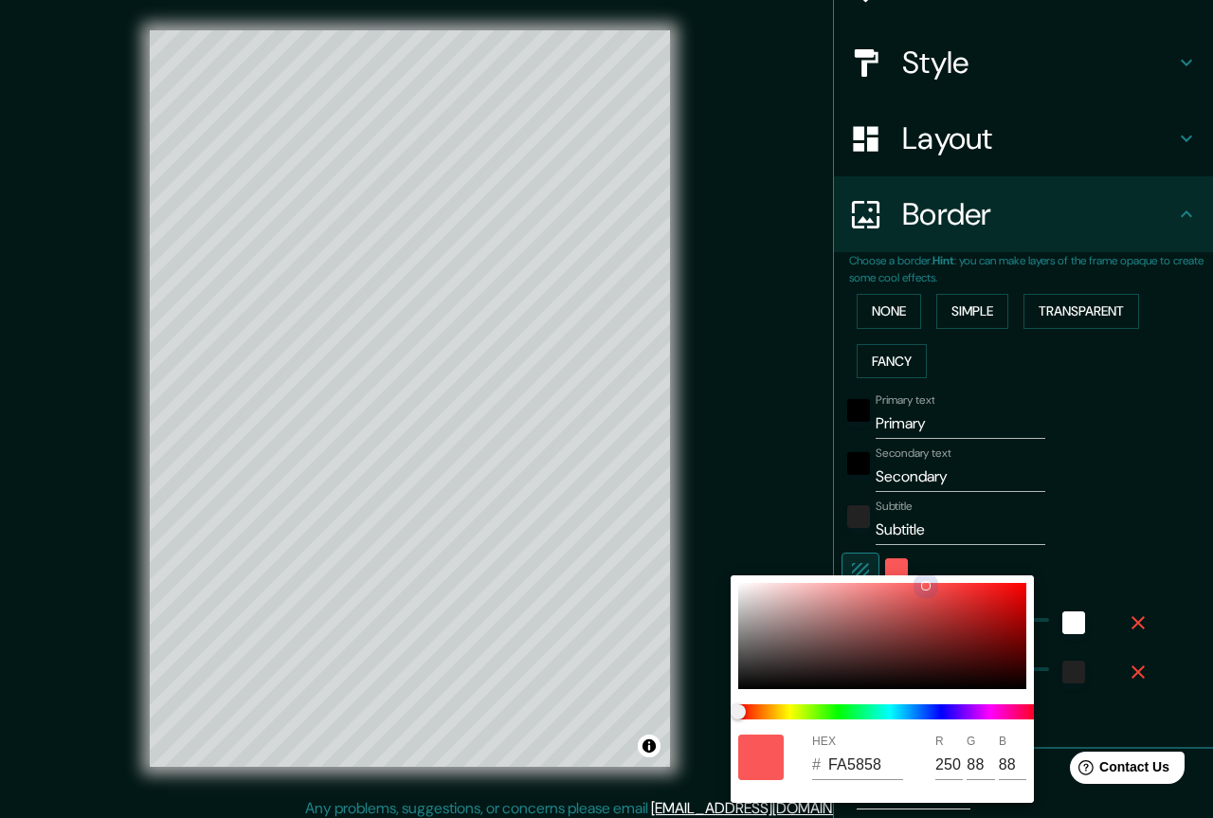
type input "78"
type input "220"
type input "44"
type input "BF7D7D"
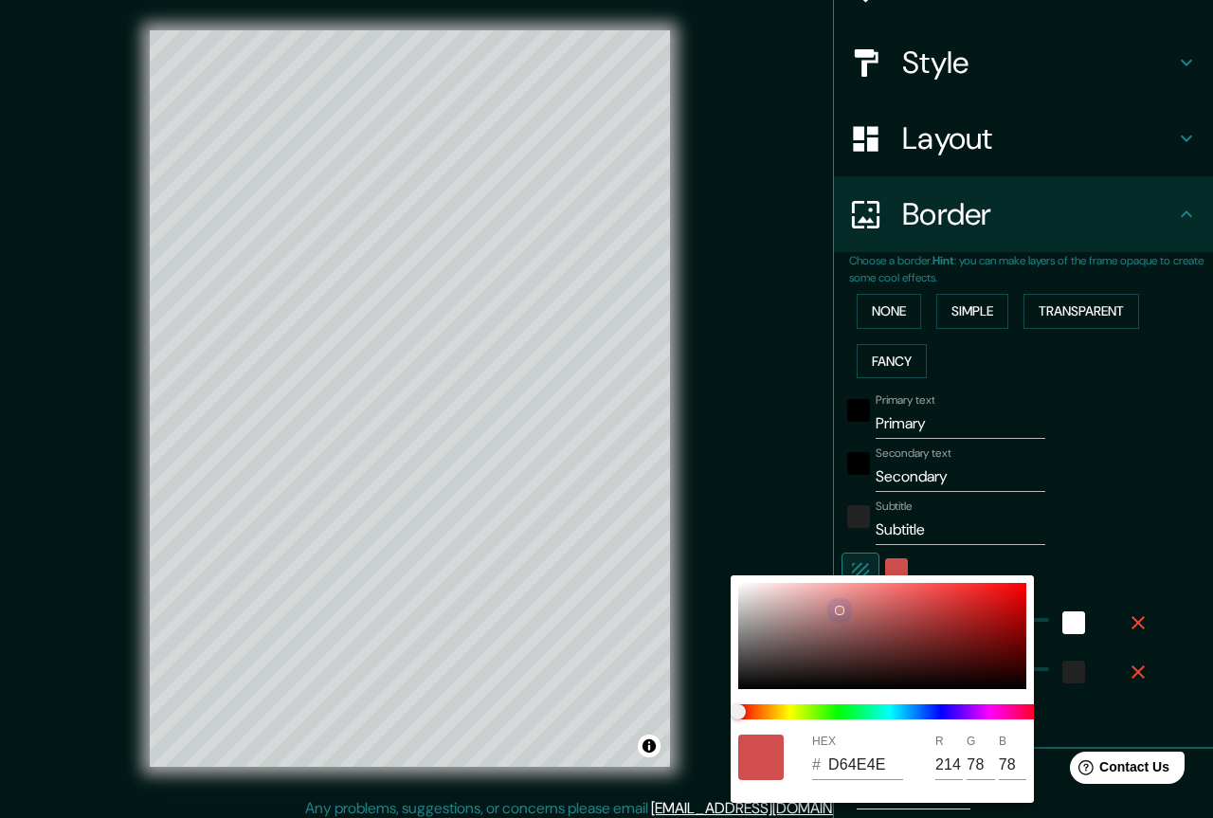
type input "191"
type input "125"
type input "220"
type input "44"
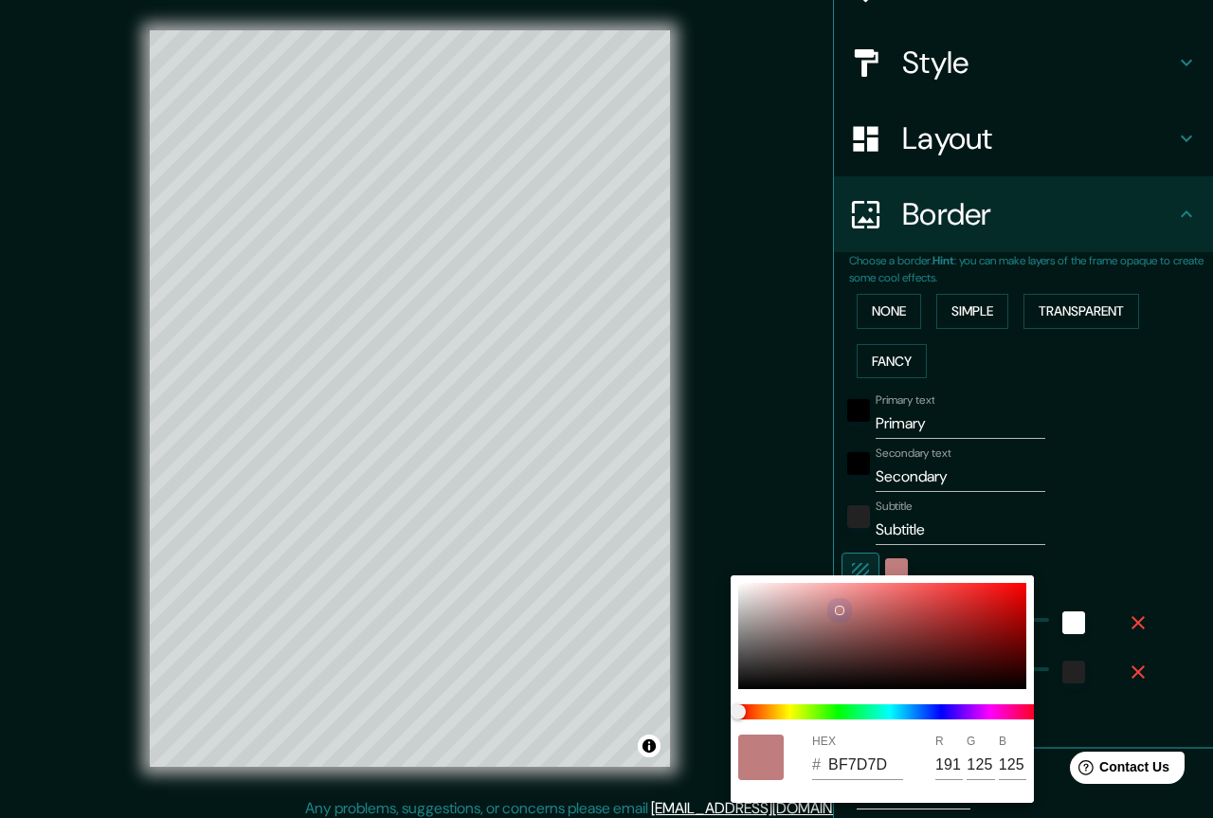
type input "A87A7A"
type input "168"
type input "122"
type input "220"
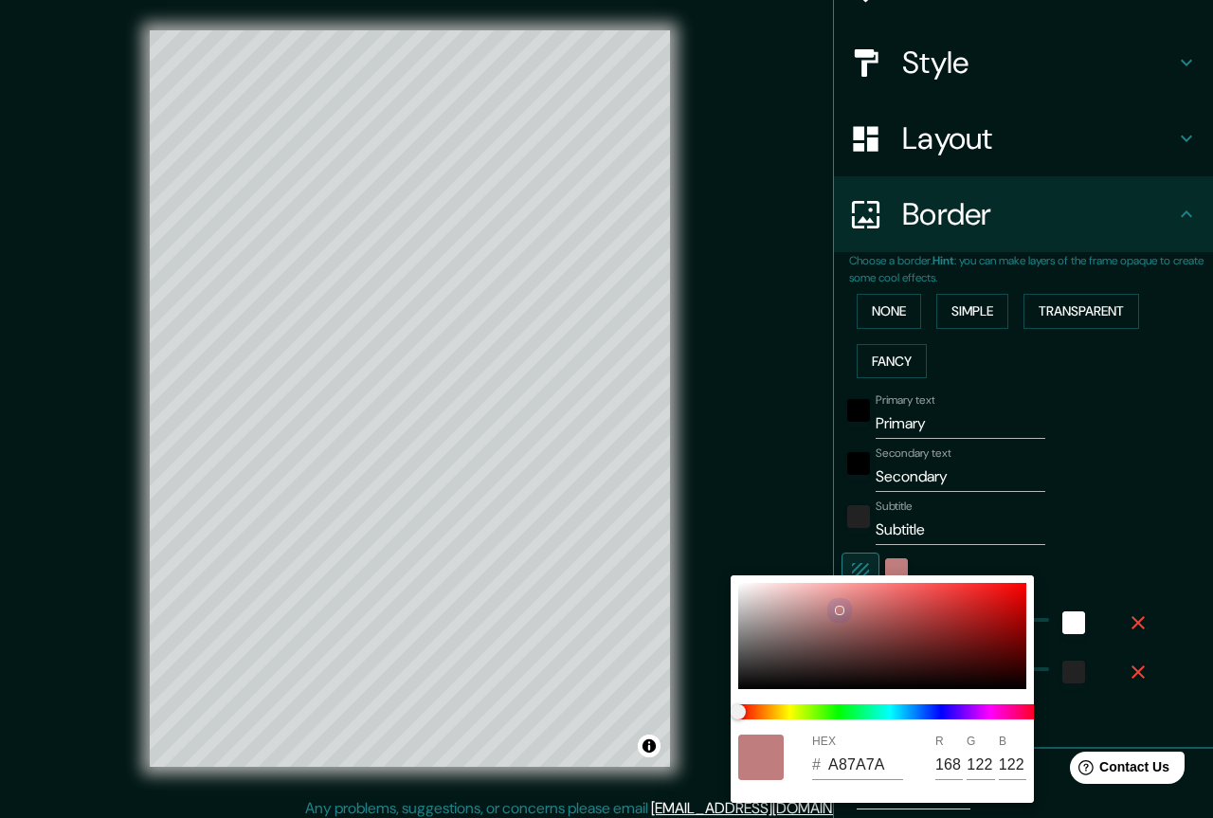
type input "44"
type input "A57878"
type input "165"
type input "120"
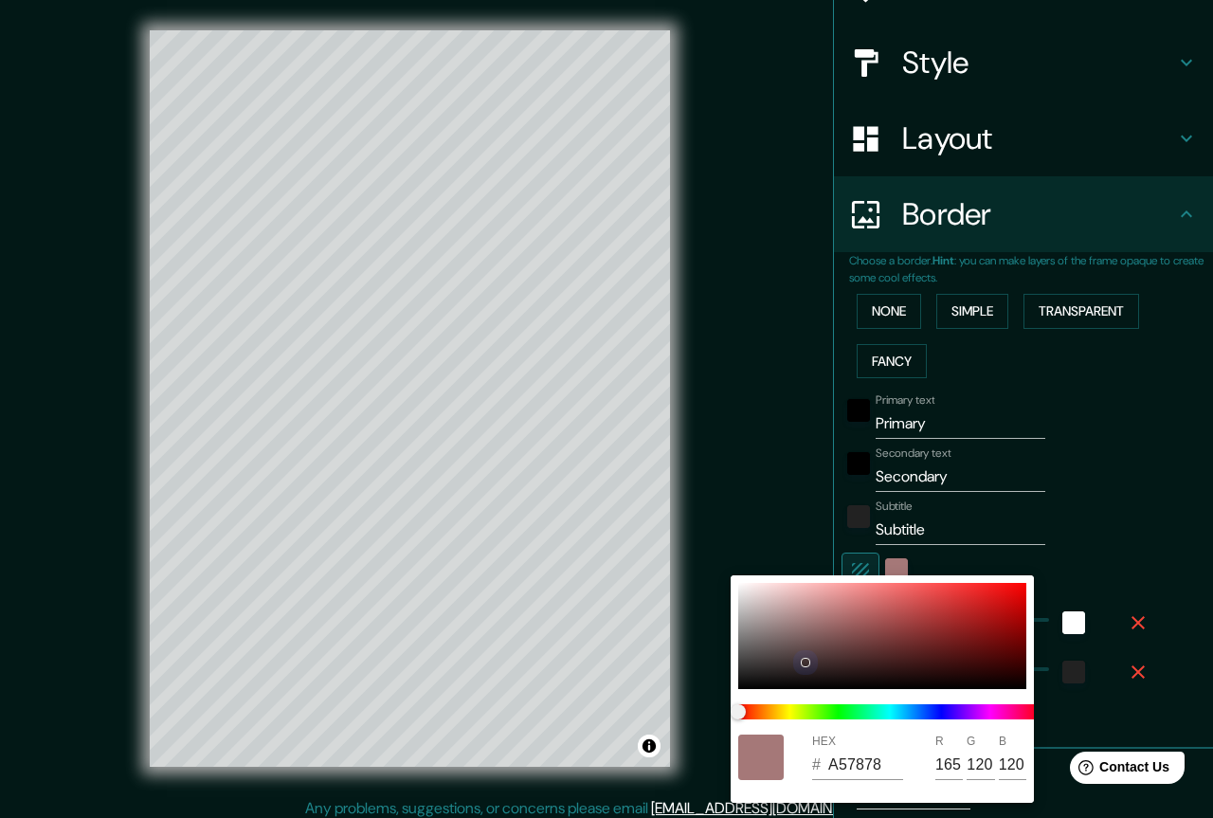
type input "220"
type input "44"
type input "403131"
type input "64"
type input "49"
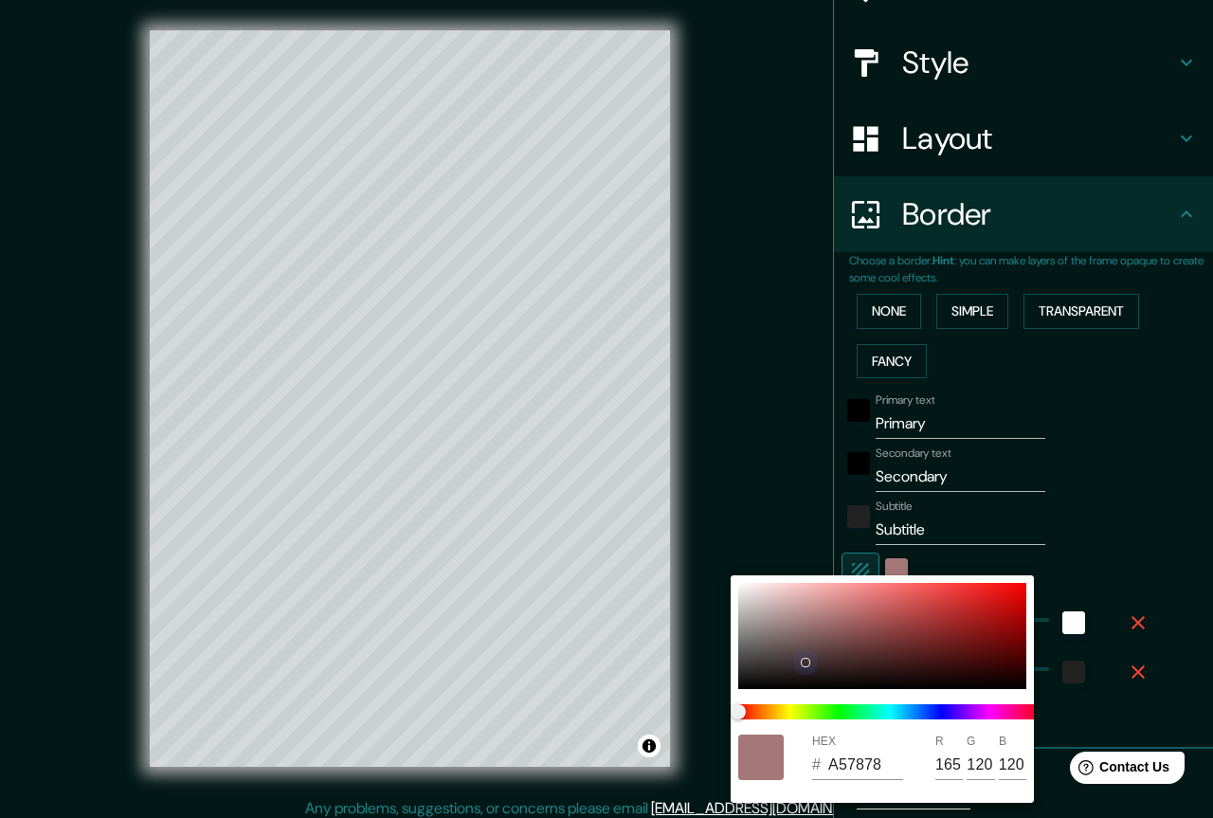
type input "49"
type input "220"
type input "44"
type input "090707"
type input "9"
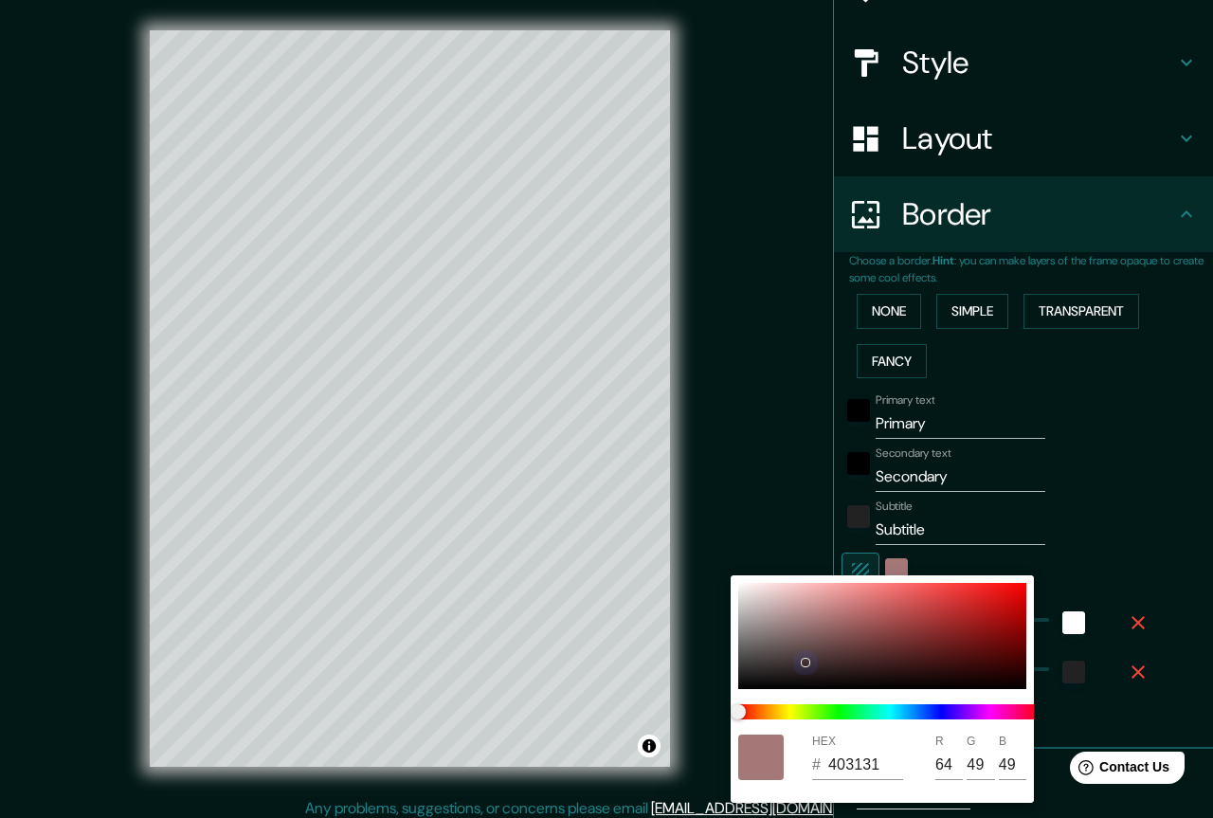
type input "7"
drag, startPoint x: 880, startPoint y: 647, endPoint x: 795, endPoint y: 710, distance: 105.8
click at [797, 715] on div "HEX # 090707 R 9 G 7 B 7" at bounding box center [882, 688] width 303 height 227
click at [794, 708] on span at bounding box center [889, 711] width 303 height 15
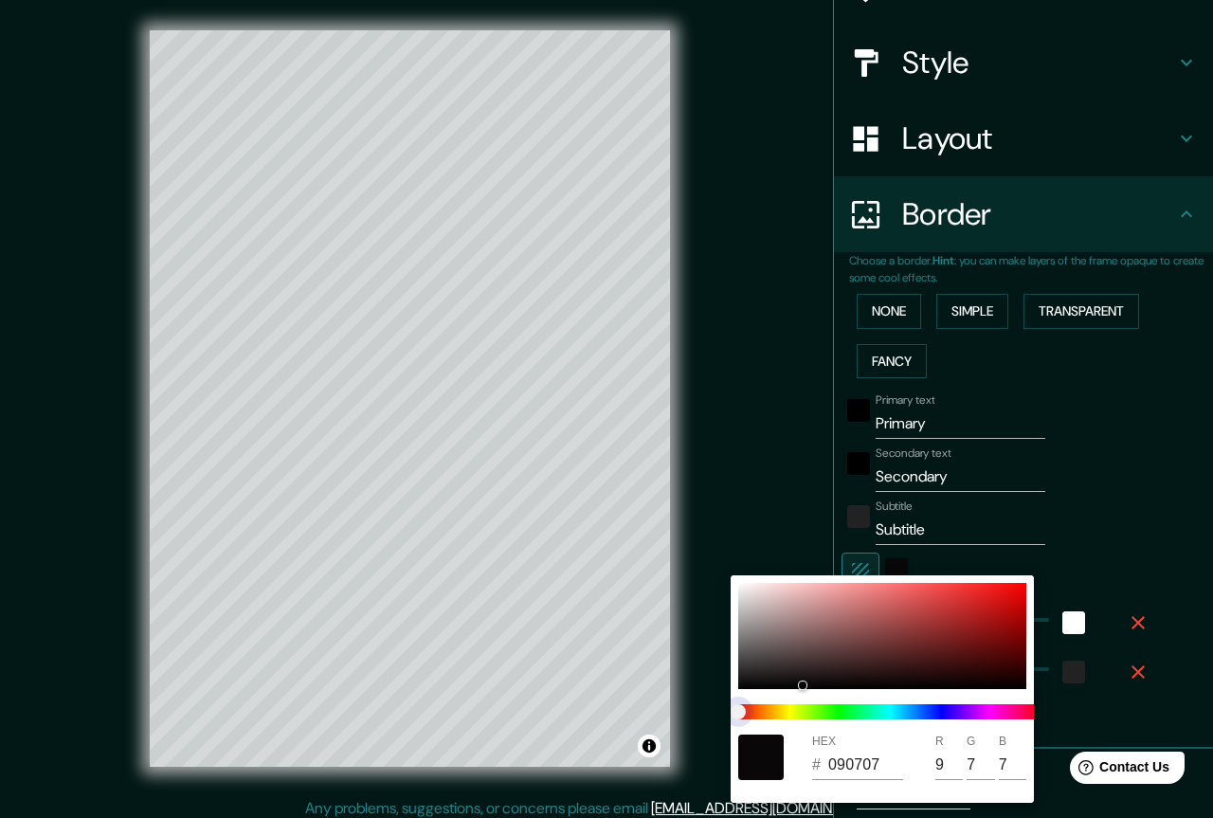
type input "220"
type input "44"
type input "0A0A08"
type input "10"
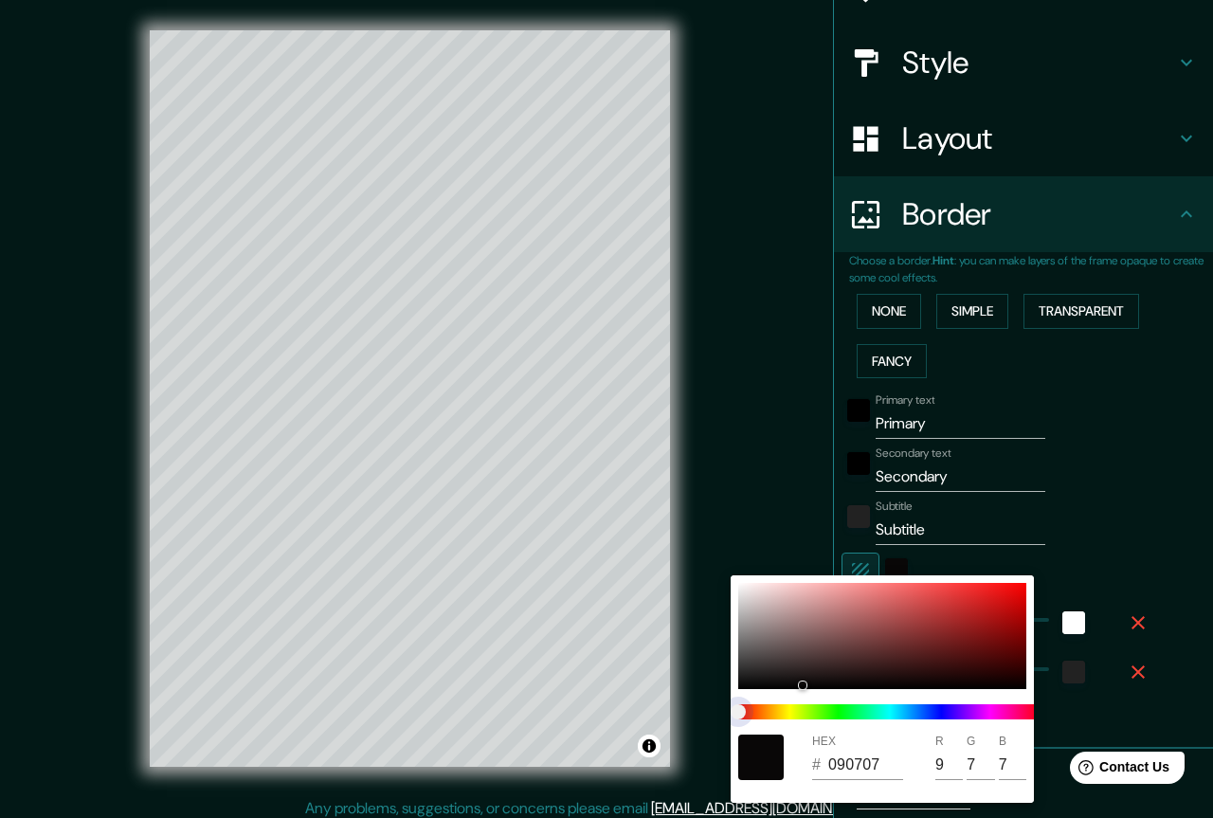
type input "8"
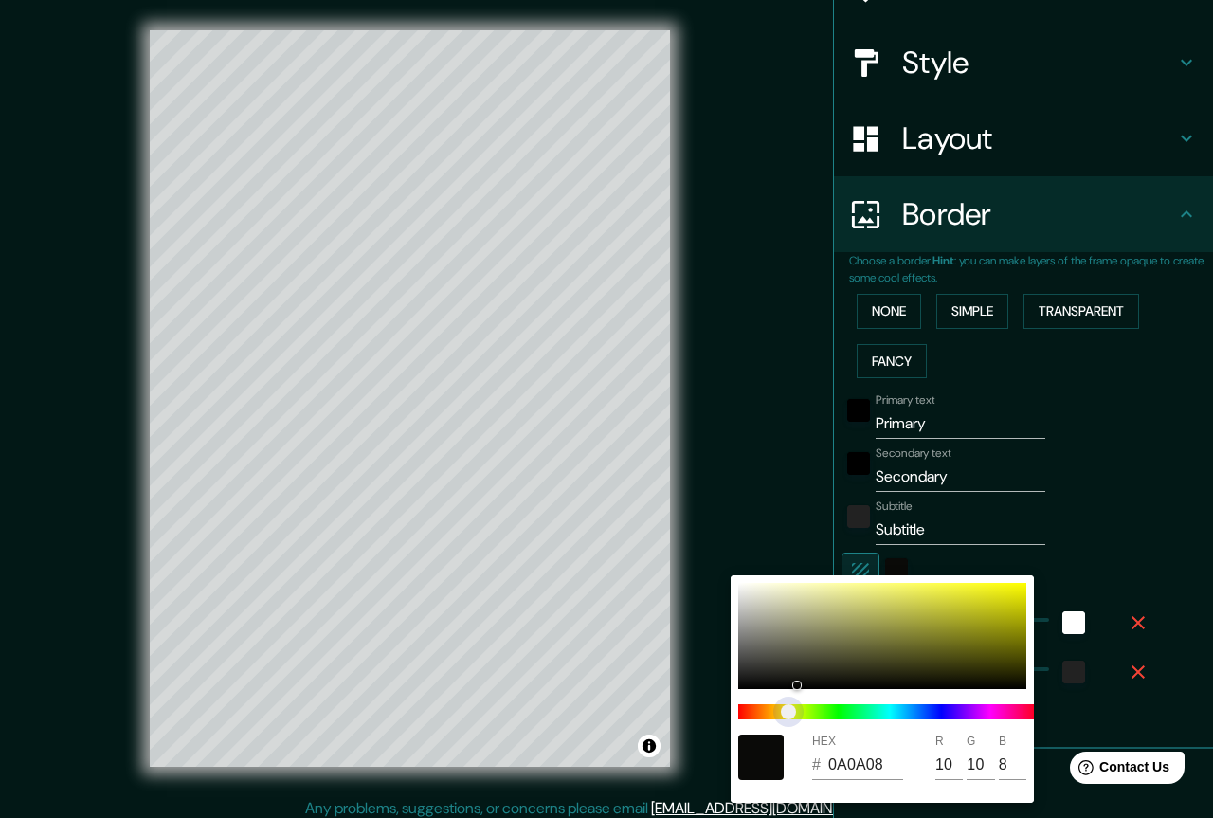
type input "220"
type input "44"
click at [796, 710] on span "color slider" at bounding box center [788, 711] width 15 height 15
click at [875, 590] on div at bounding box center [882, 636] width 288 height 106
type input "220"
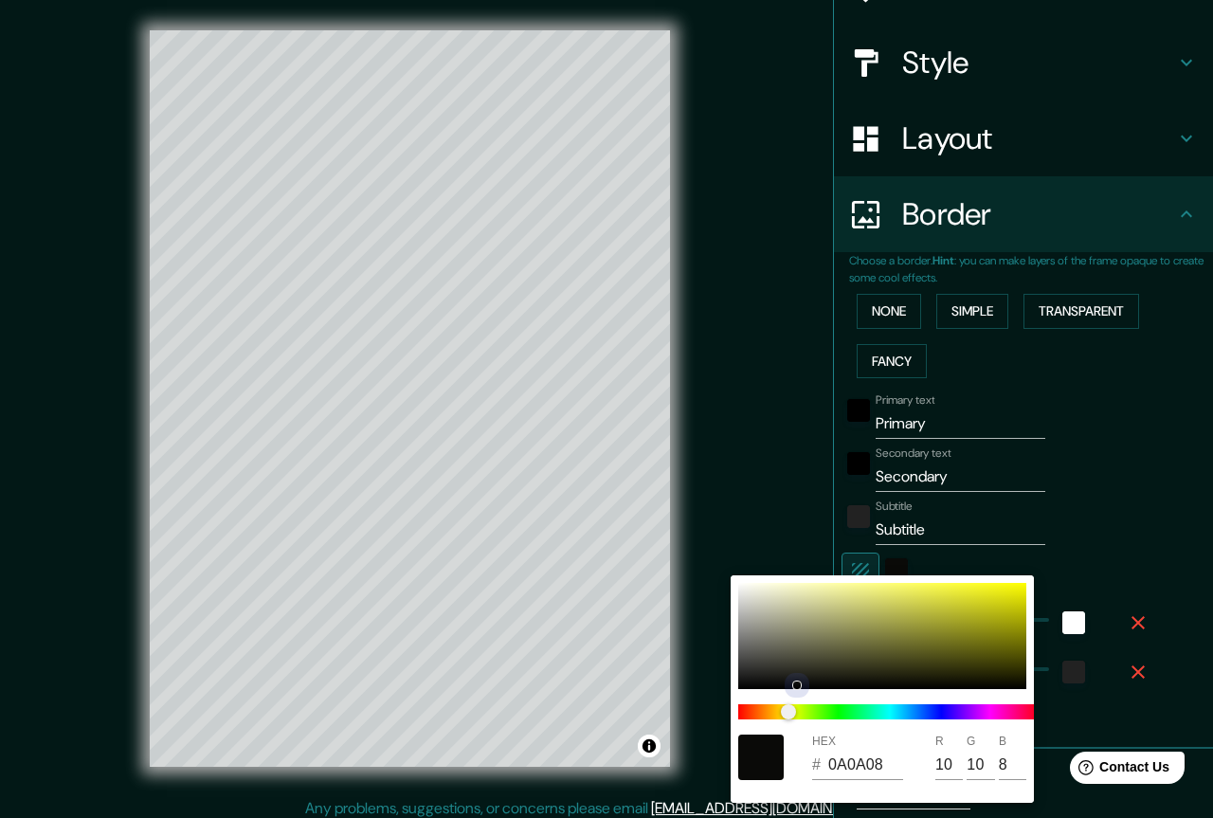
type input "44"
type input "EDED7C"
type input "237"
type input "124"
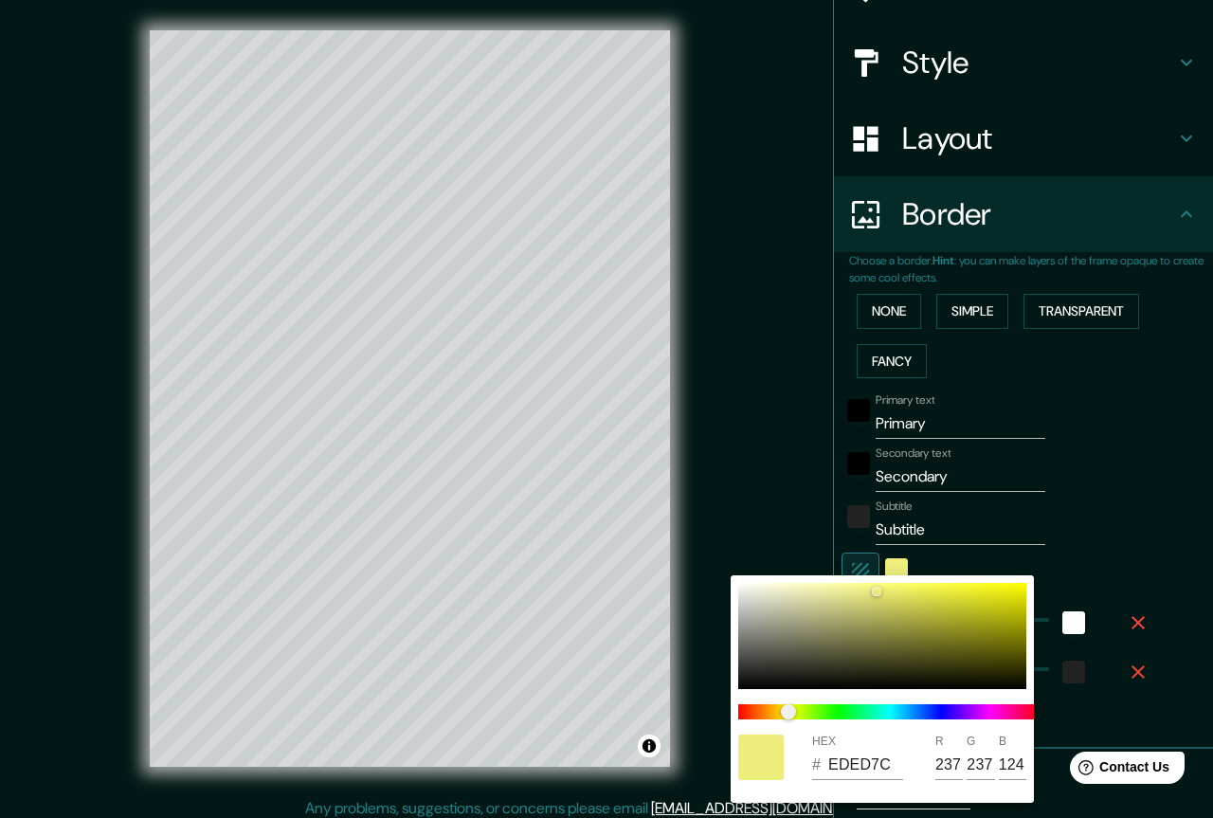
click at [1136, 561] on div at bounding box center [606, 409] width 1213 height 818
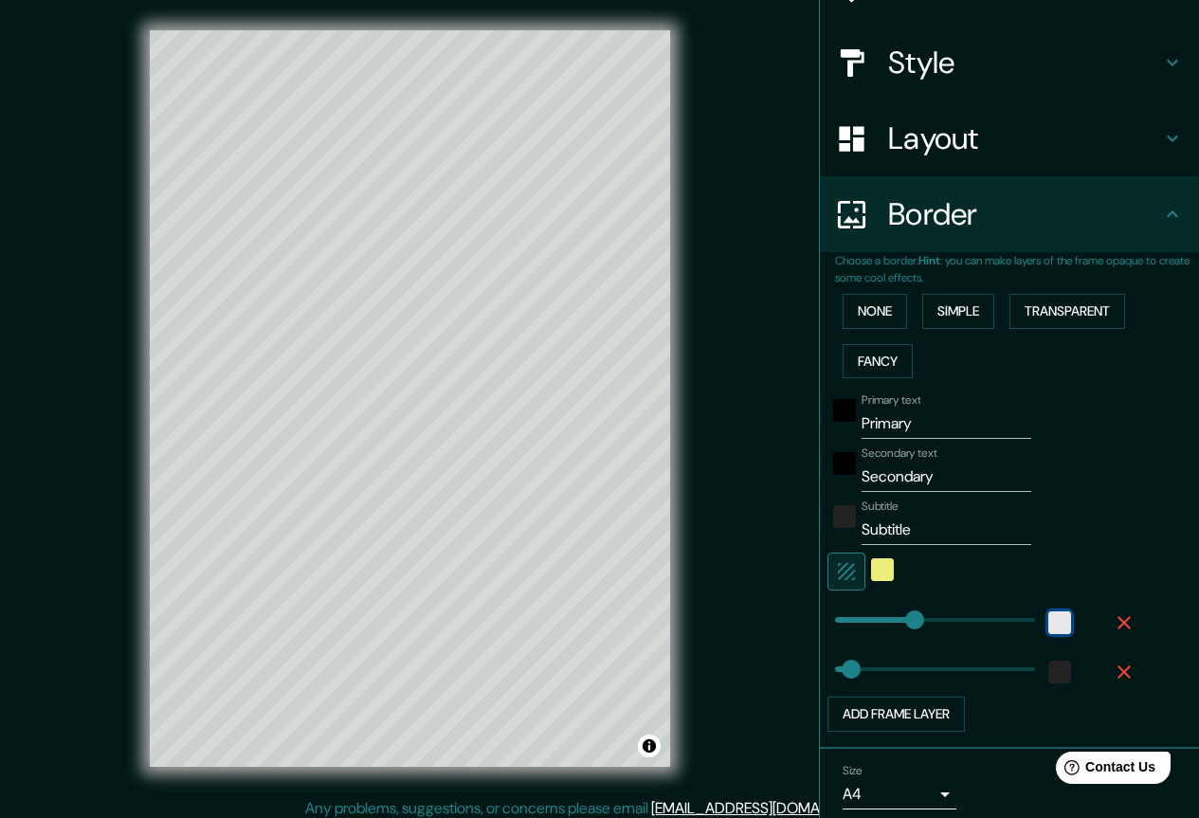
click at [1048, 617] on div "white" at bounding box center [1059, 622] width 23 height 23
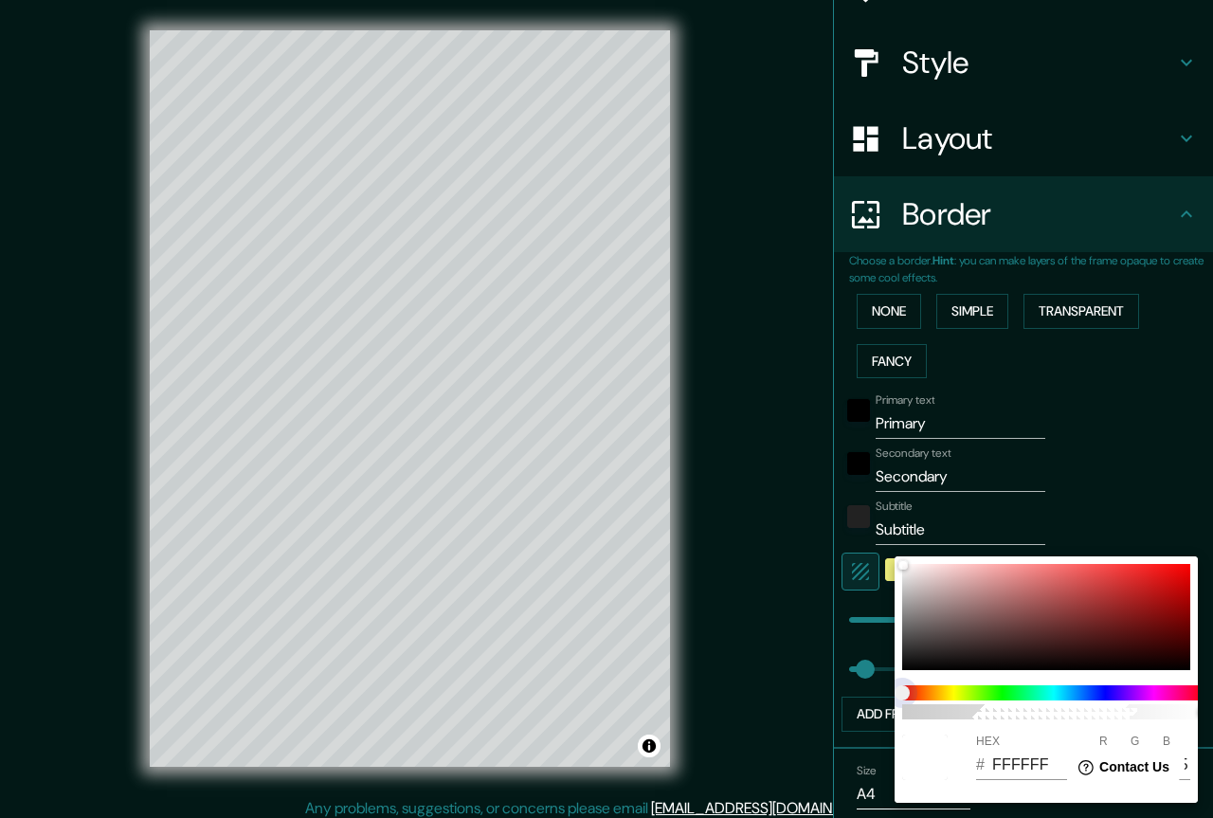
type input "220"
type input "44"
type input "220"
type input "44"
type input "220"
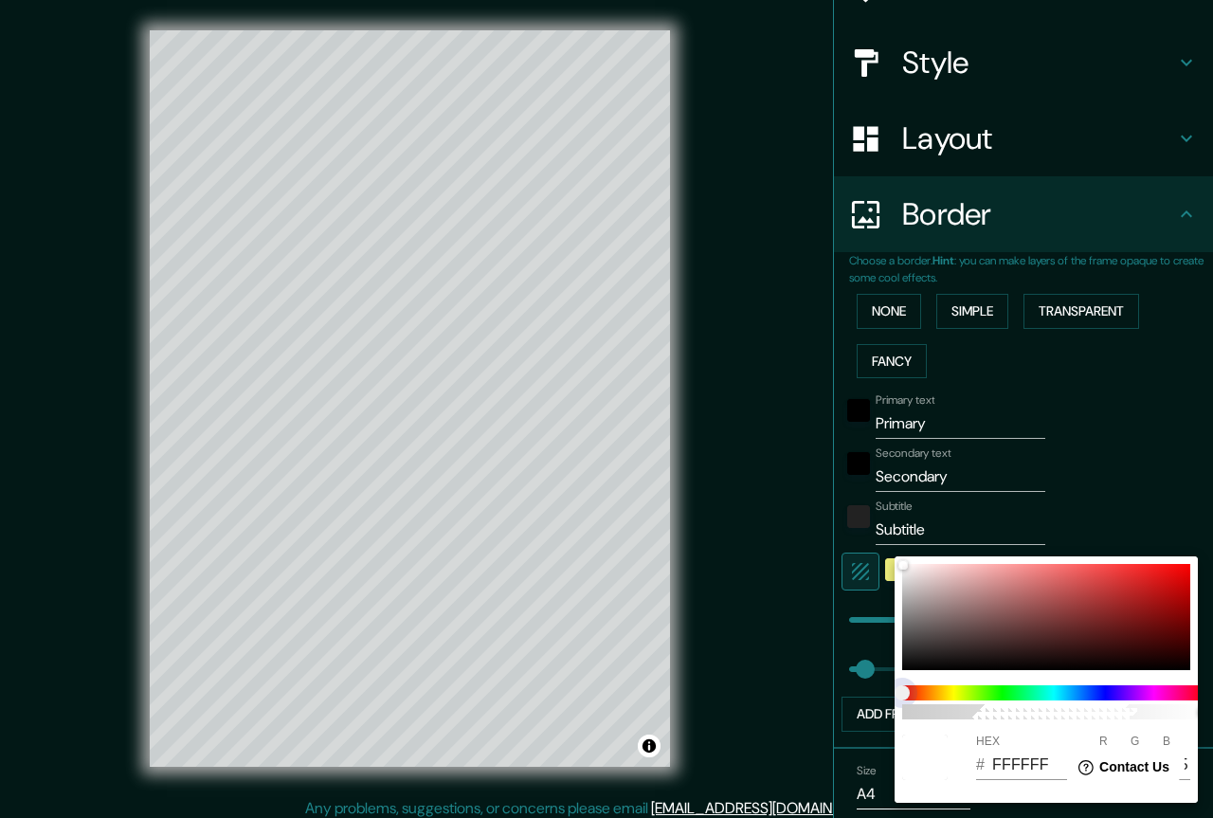
type input "44"
type input "220"
type input "44"
type input "220"
type input "44"
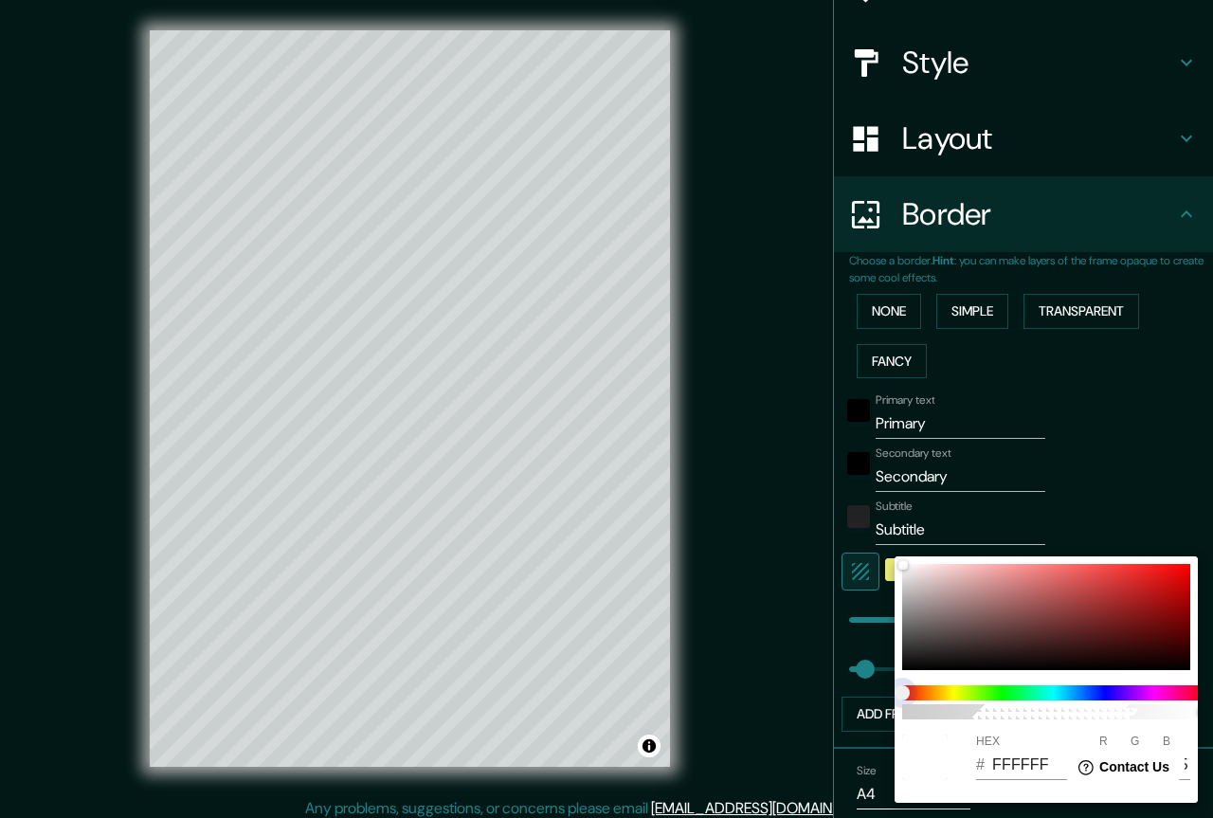
drag, startPoint x: 911, startPoint y: 691, endPoint x: 1061, endPoint y: 686, distance: 150.7
click at [1061, 686] on span at bounding box center [1053, 692] width 303 height 15
type input "220"
type input "44"
type input "220"
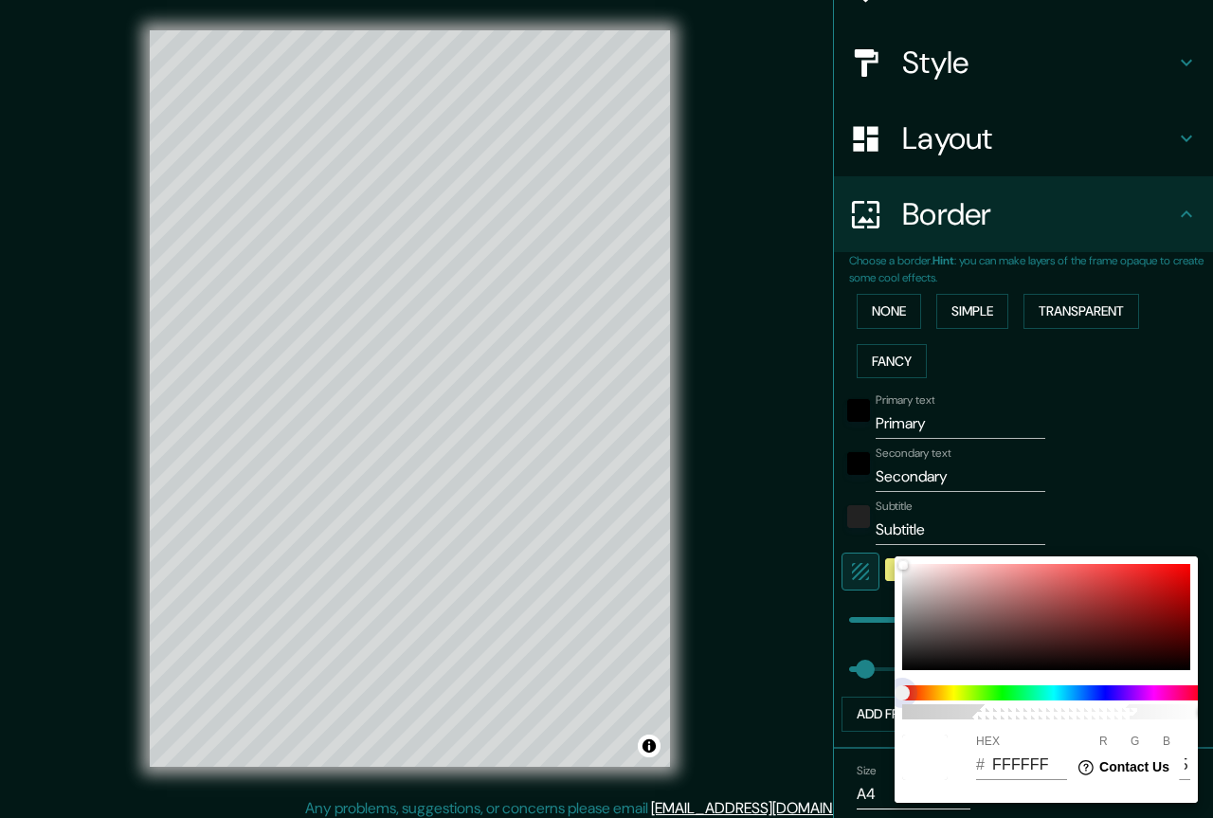
type input "44"
click at [1061, 685] on span at bounding box center [1053, 692] width 303 height 15
type input "220"
type input "44"
type input "934E4E"
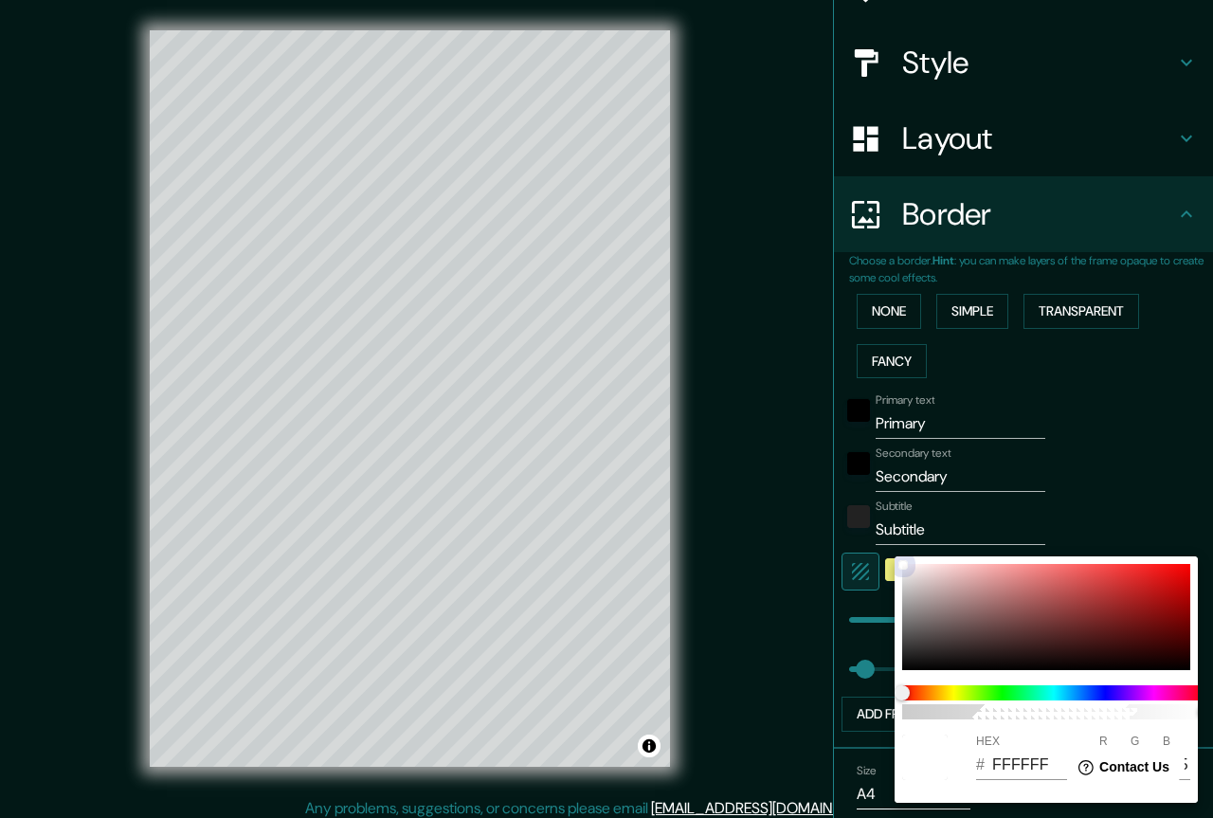
type input "147"
type input "78"
type input "220"
type input "44"
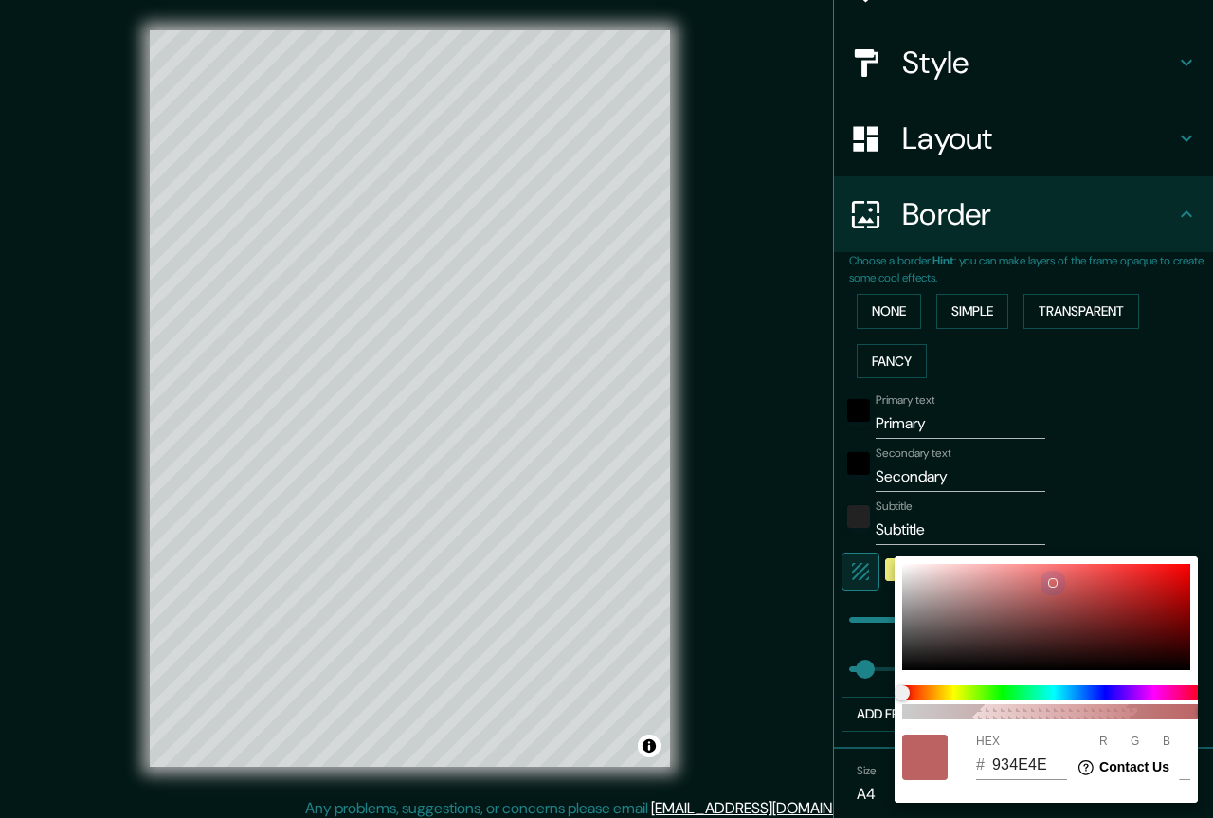
type input "D36565"
type input "211"
type input "101"
type input "220"
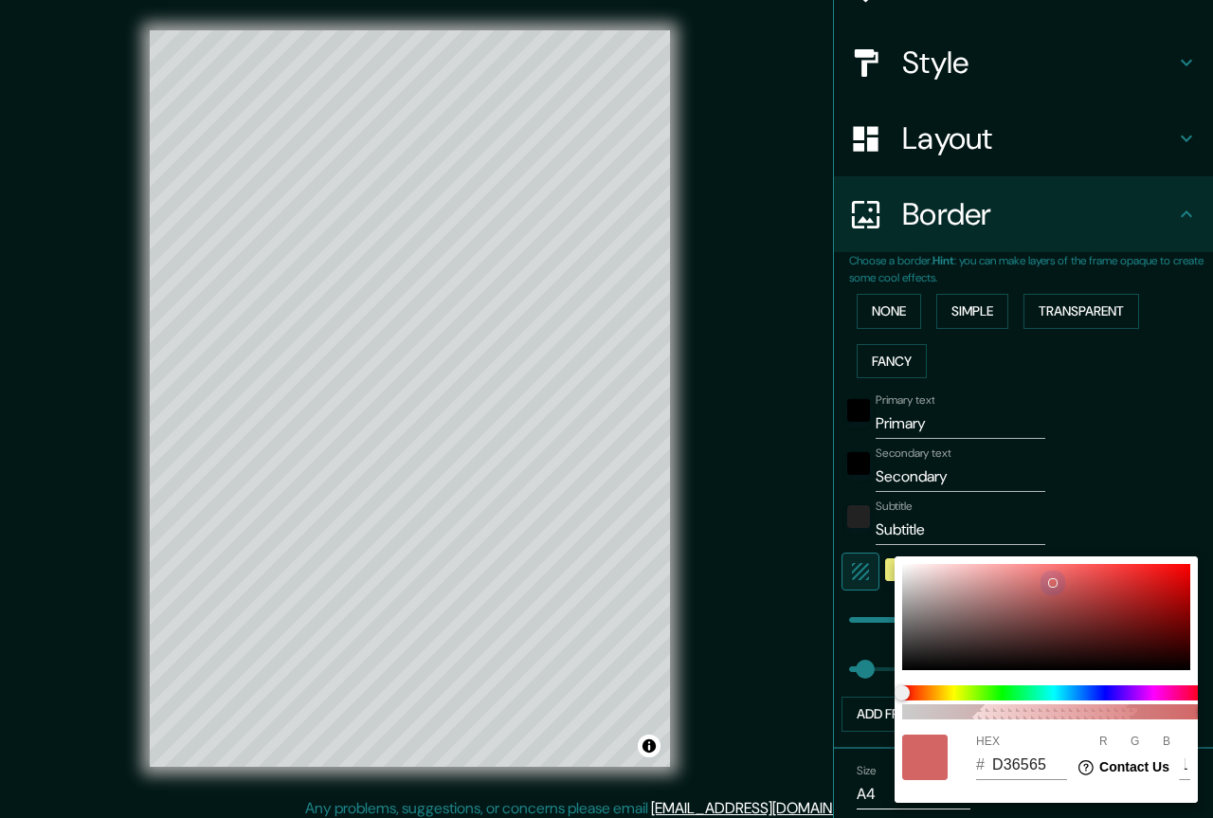
type input "44"
type input "D36262"
type input "98"
type input "220"
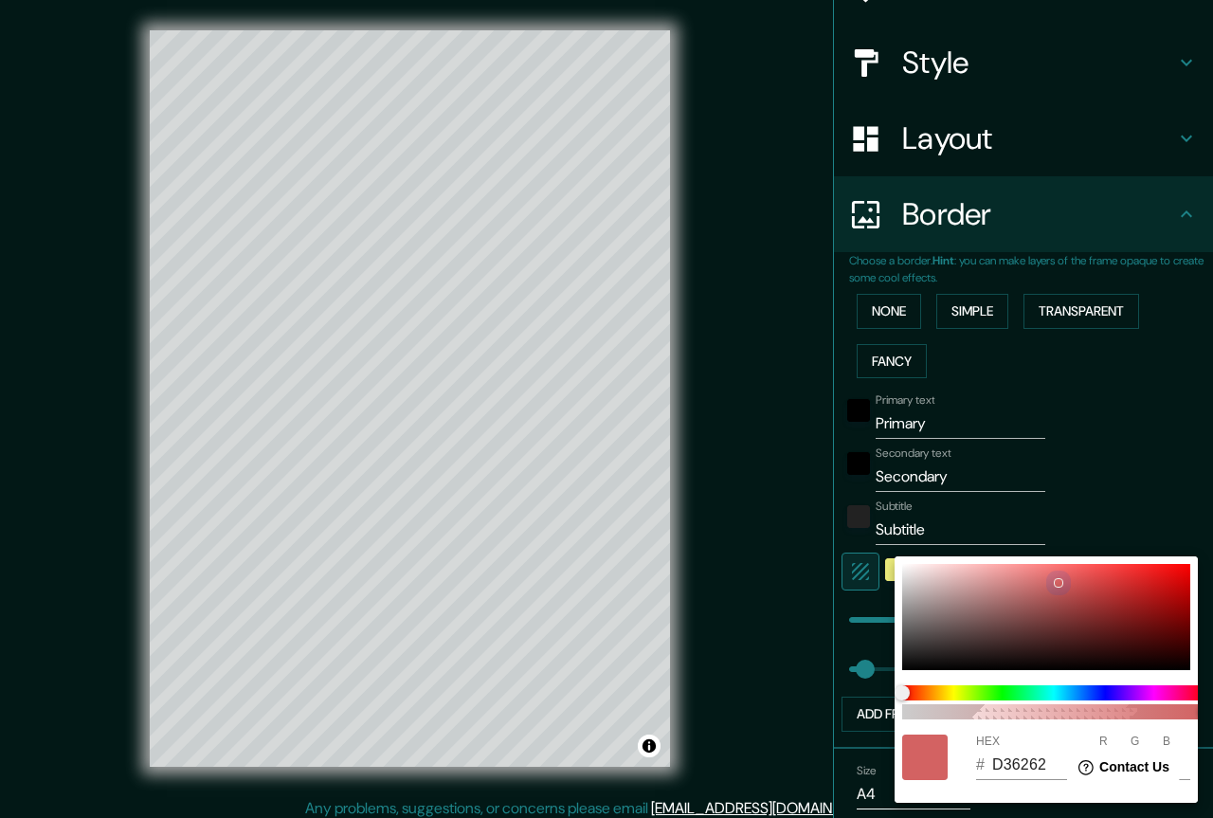
type input "44"
type input "D63434"
type input "214"
type input "52"
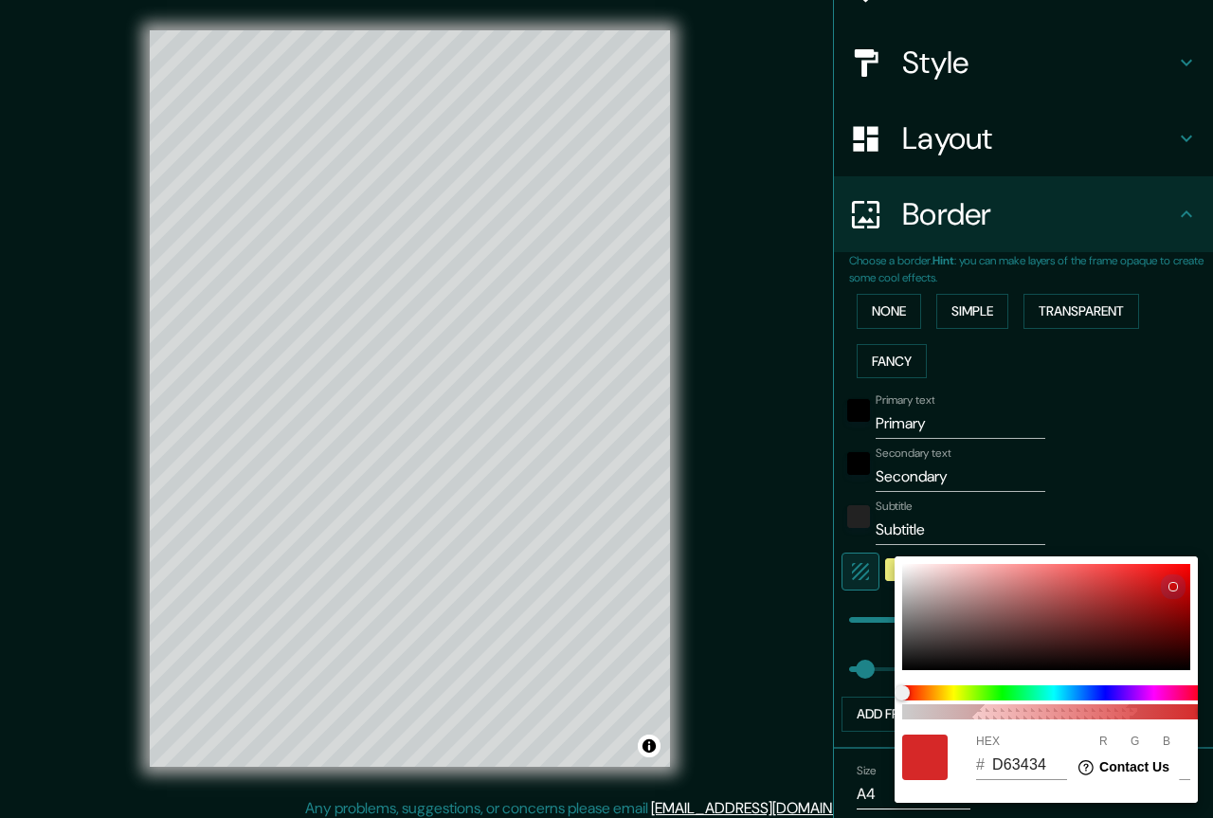
type input "220"
type input "44"
type input "CA0D0D"
type input "202"
type input "13"
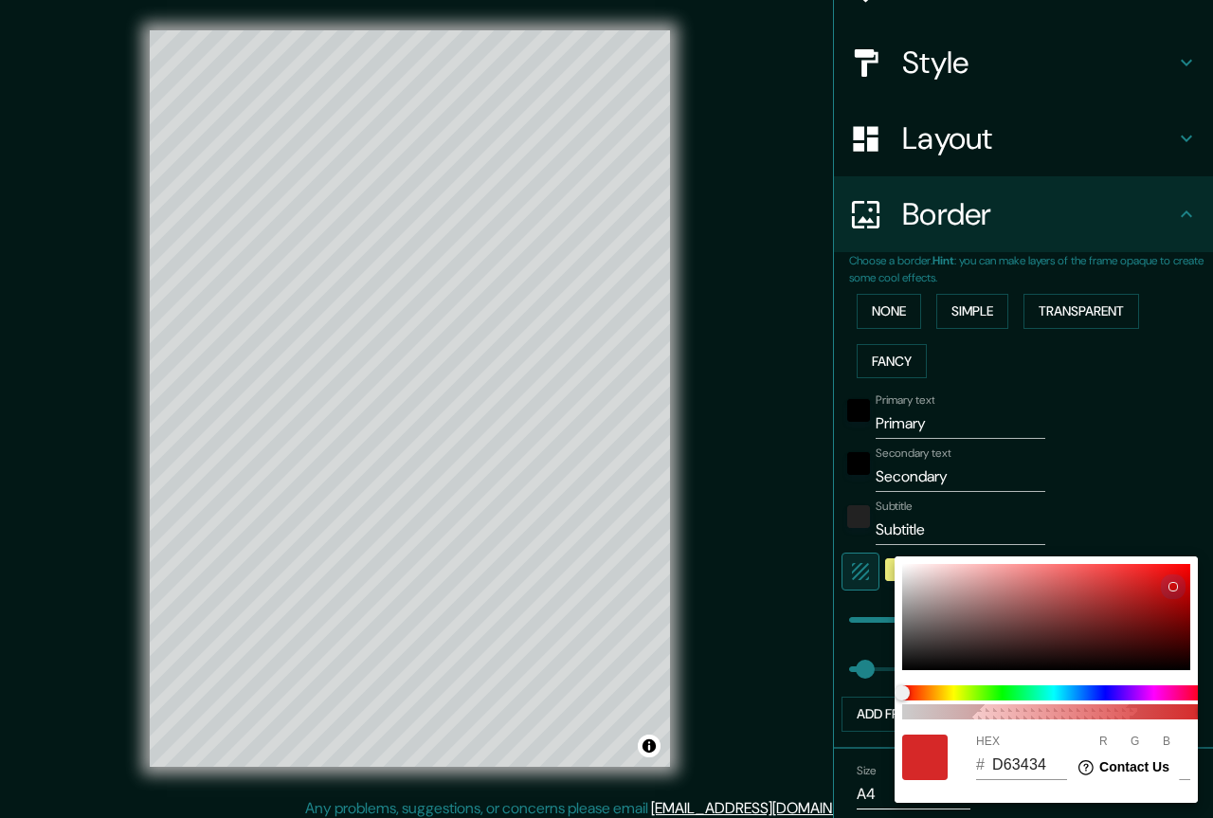
type input "13"
type input "220"
type input "44"
type input "7C0B0B"
type input "124"
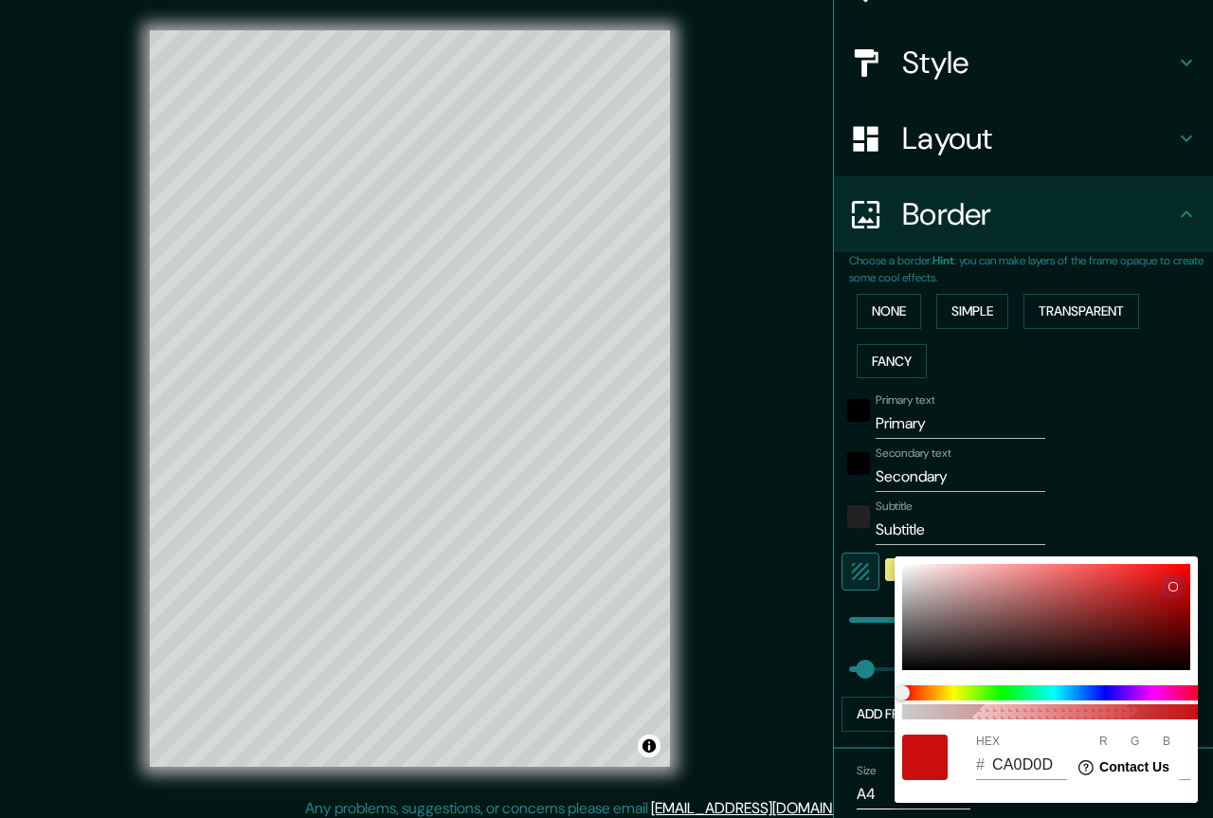
type input "11"
type input "220"
type input "44"
type input "2E2727"
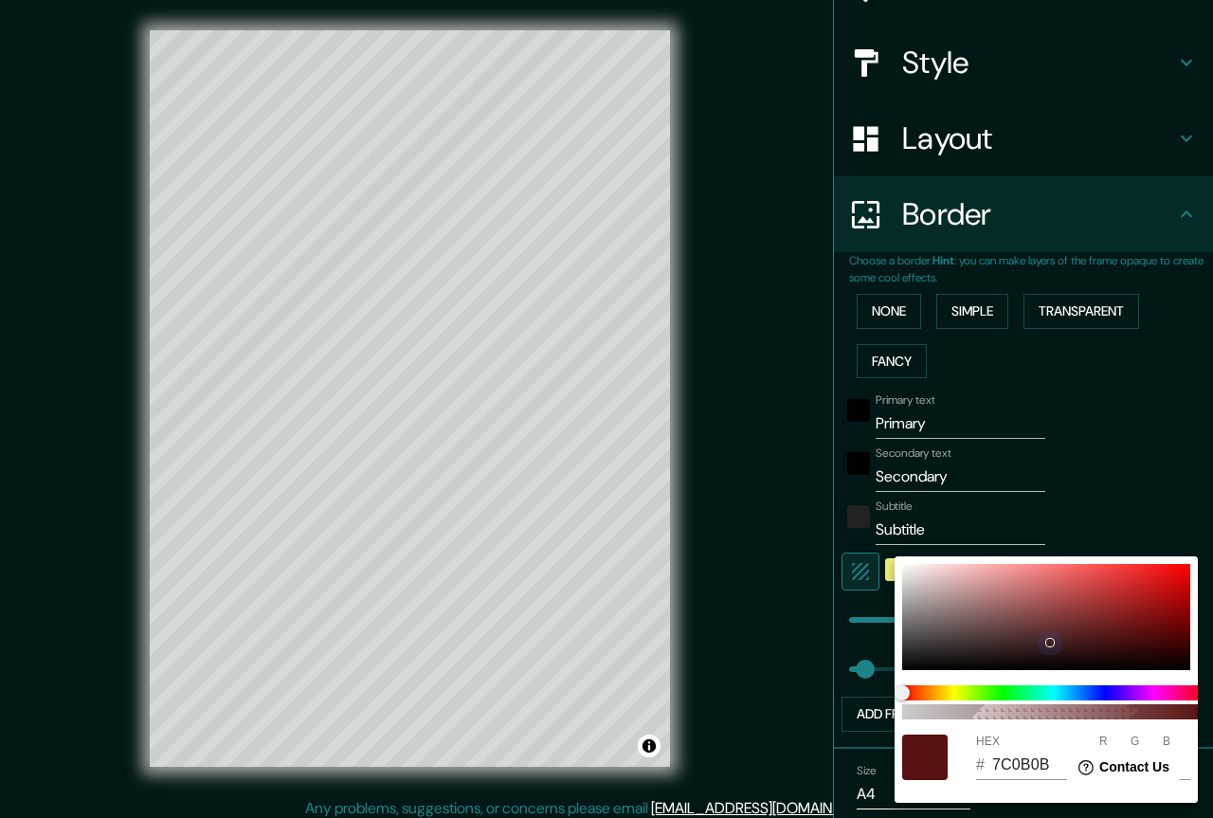
type input "46"
type input "39"
type input "220"
type input "44"
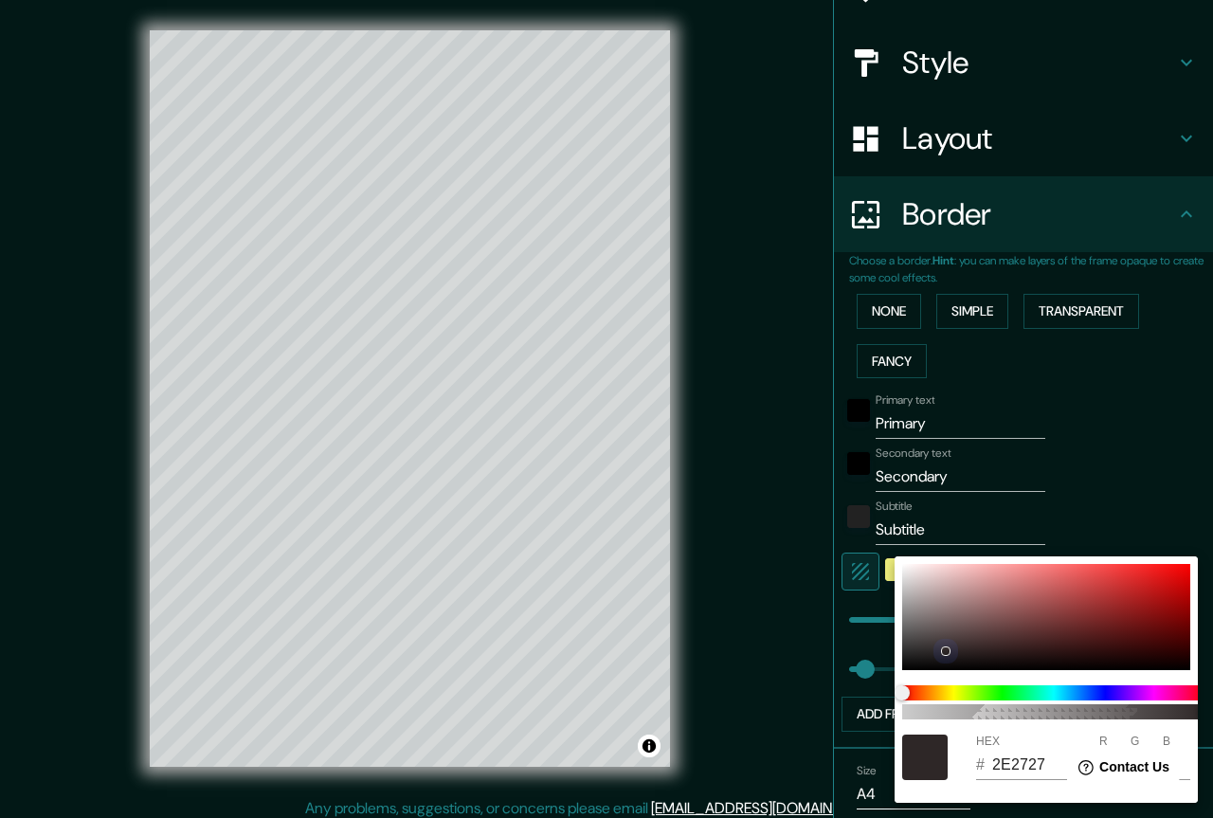
type input "272222"
type input "39"
type input "34"
type input "220"
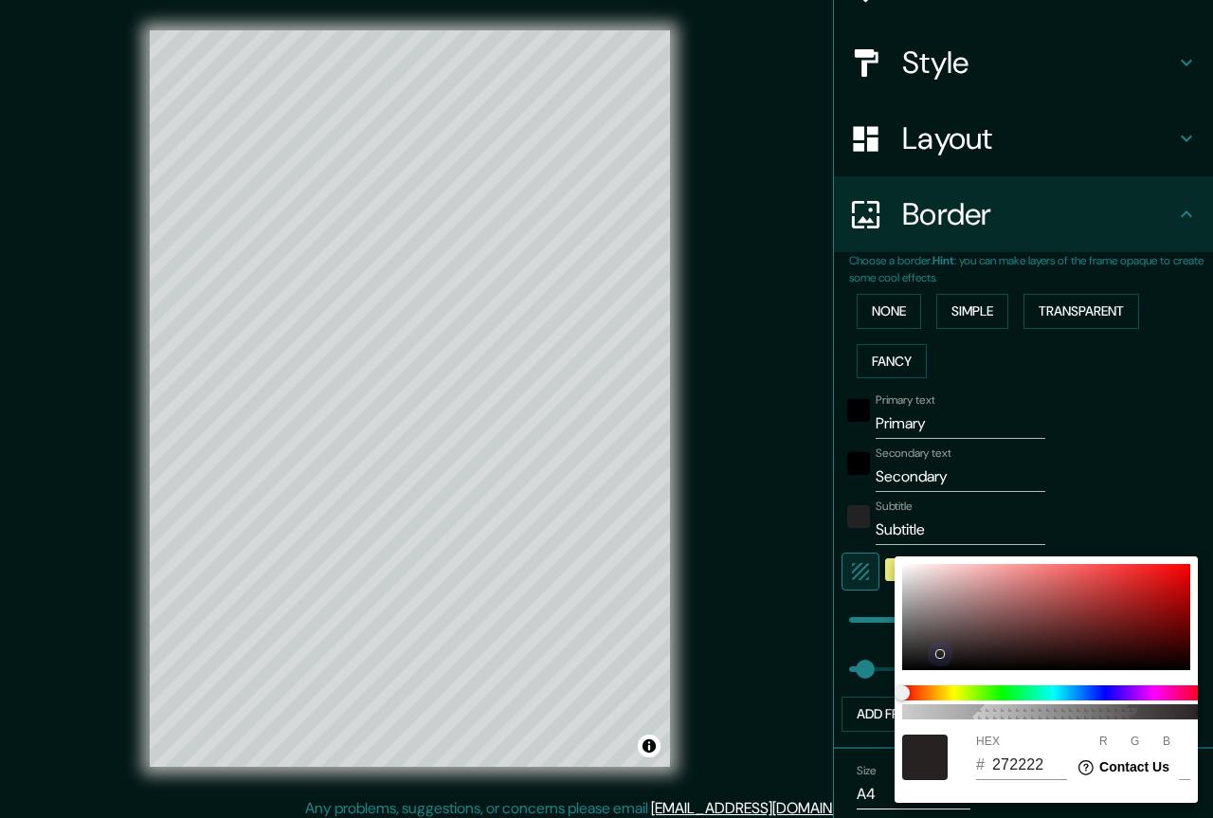
type input "44"
type input "939393"
type input "147"
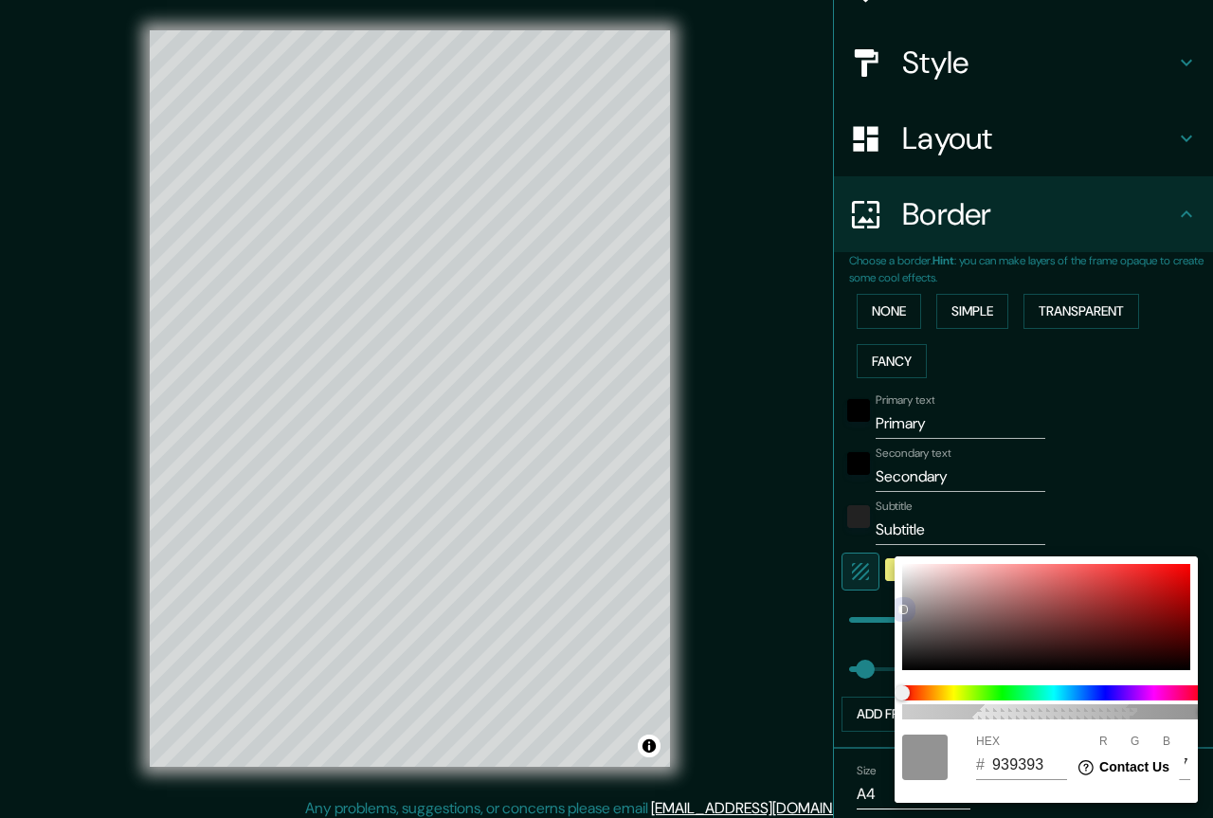
type input "220"
type input "44"
type input "756F6F"
type input "117"
type input "111"
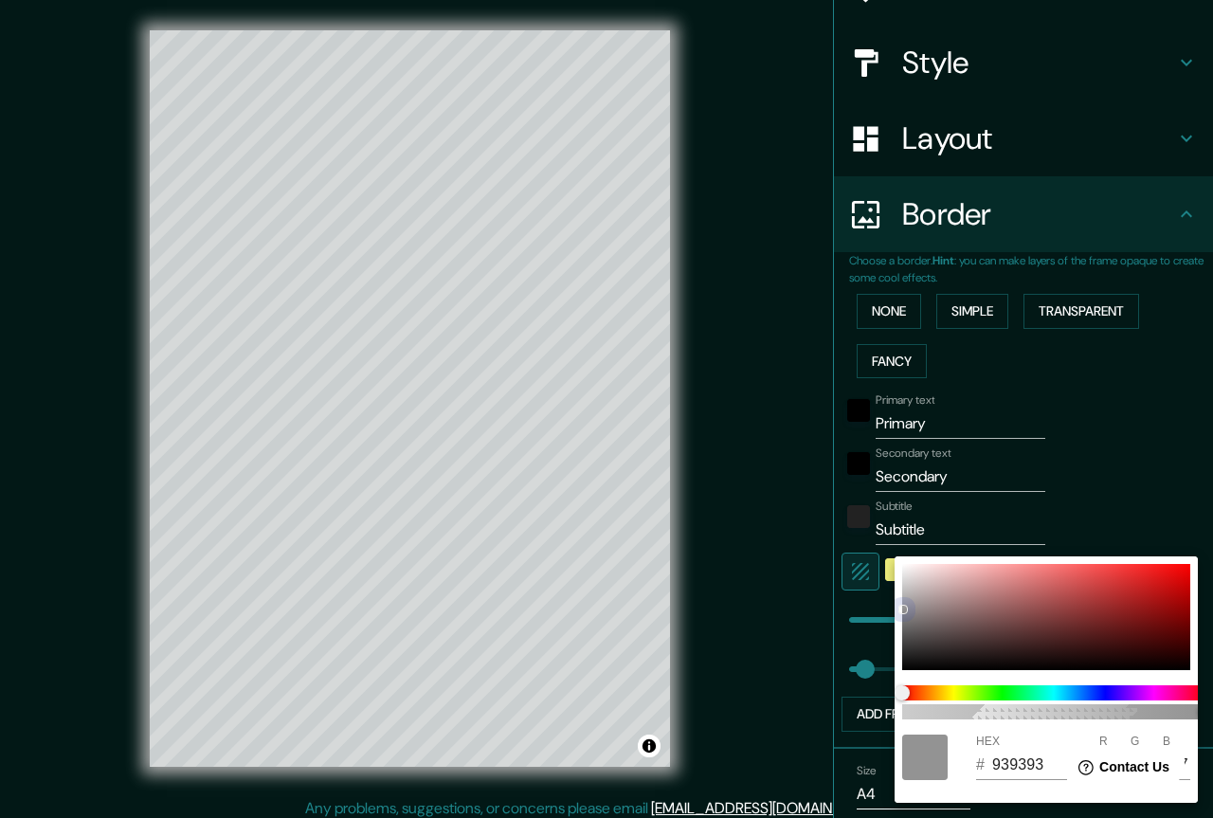
type input "111"
type input "220"
type input "44"
type input "736C6C"
type input "115"
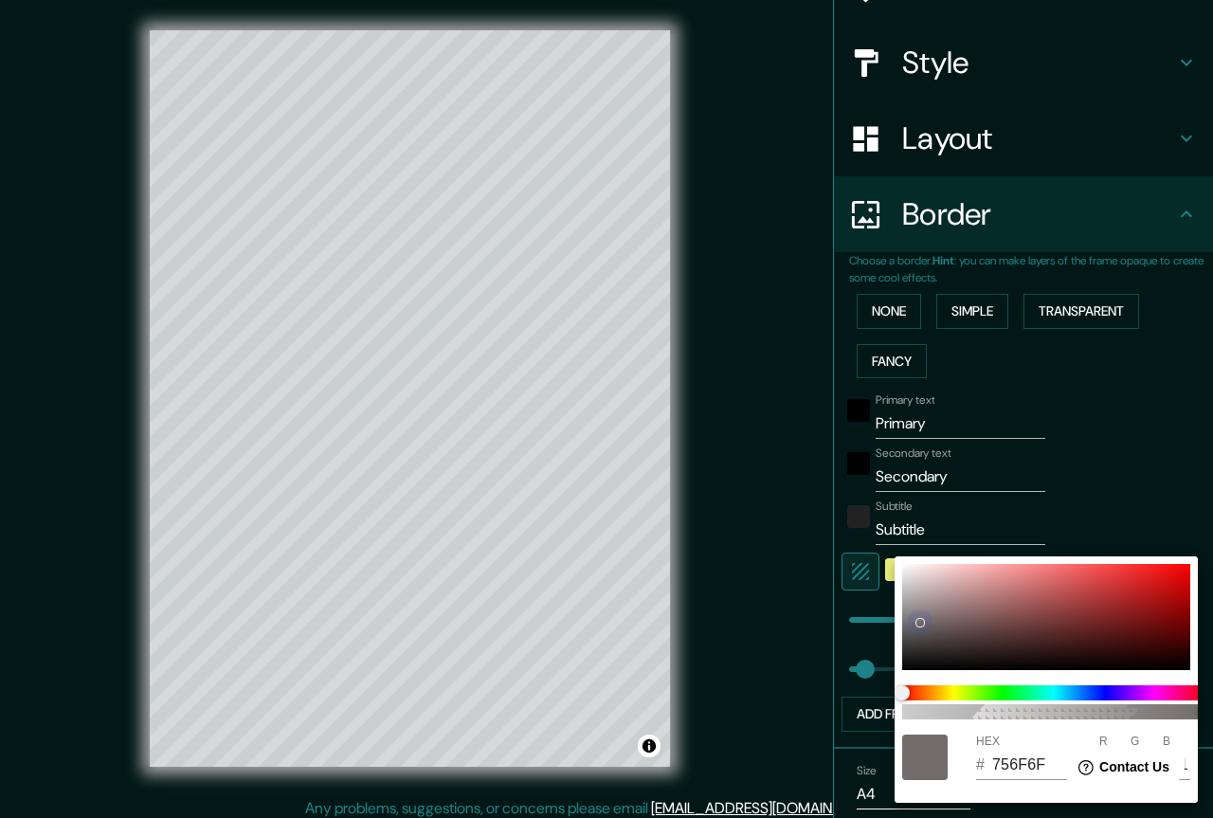
type input "108"
type input "220"
type input "44"
type input "A19898"
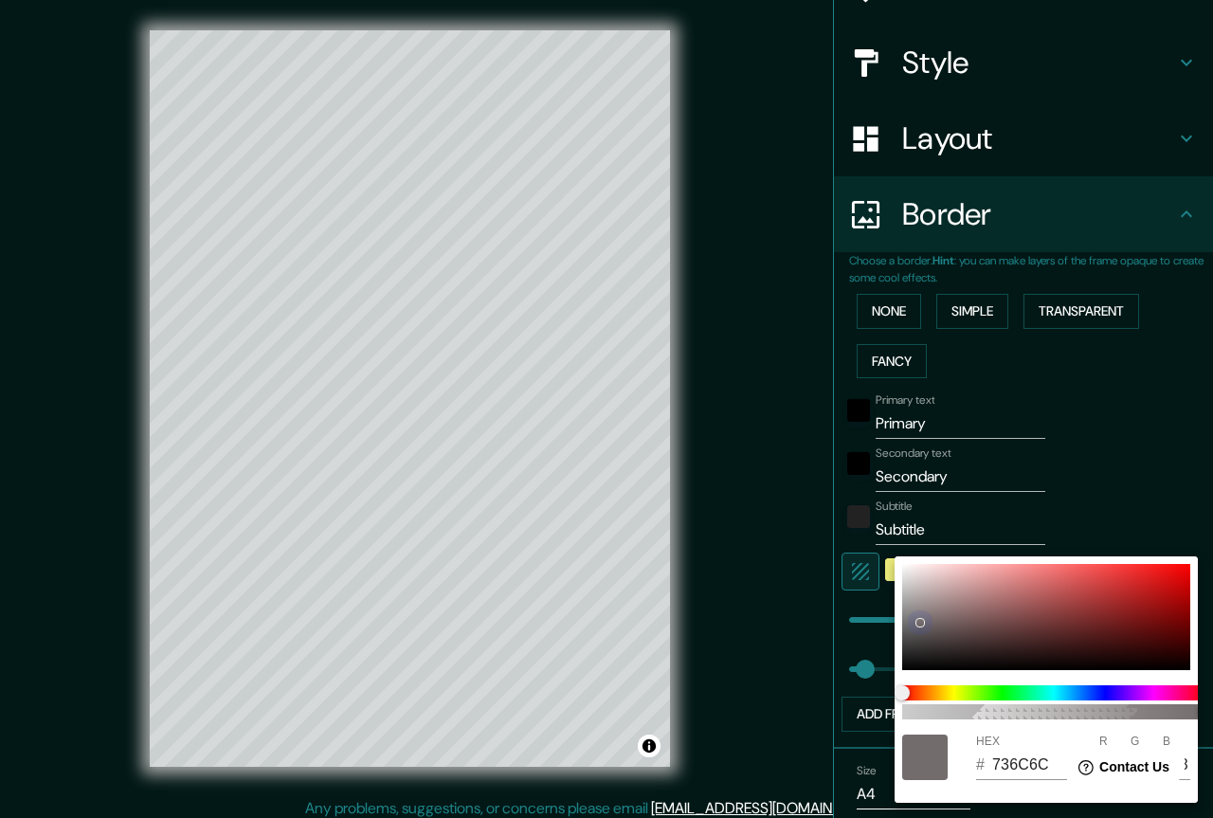
type input "161"
type input "152"
type input "220"
type input "44"
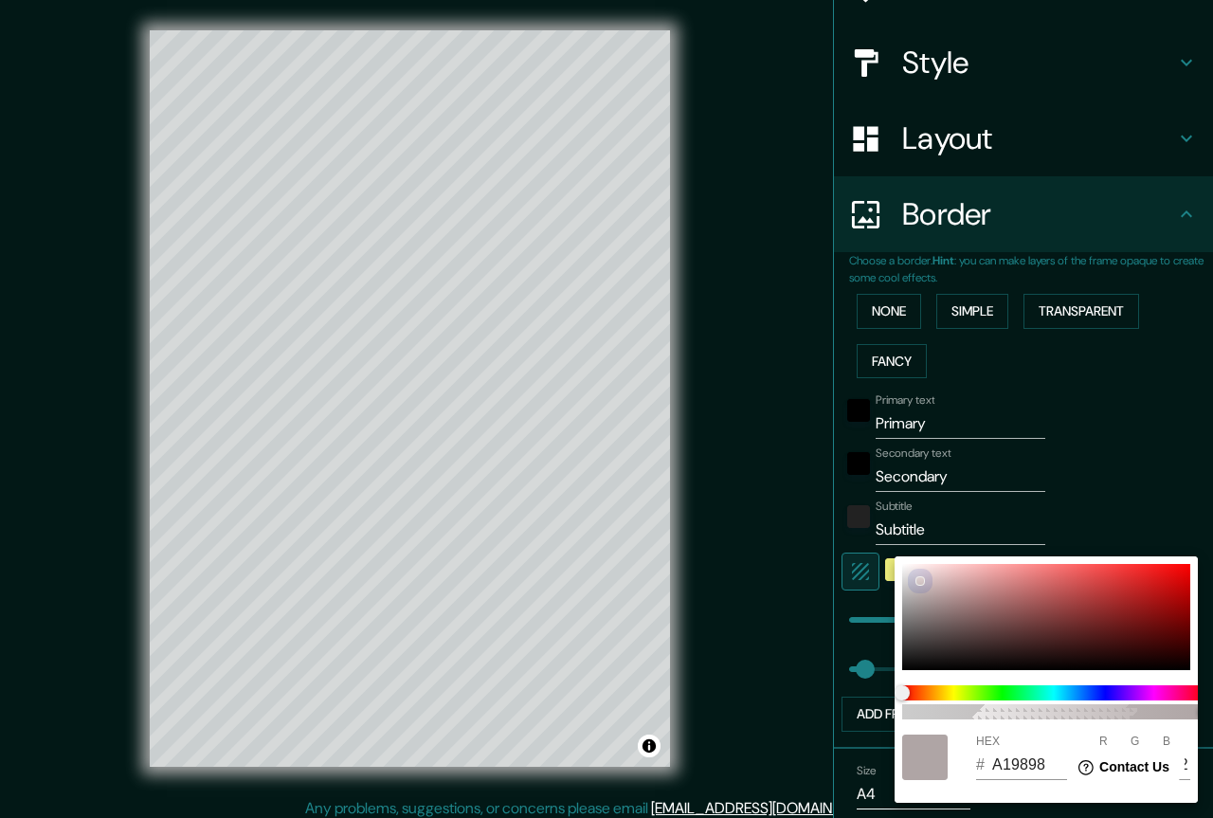
type input "DACCCC"
type input "218"
drag, startPoint x: 1052, startPoint y: 582, endPoint x: 912, endPoint y: 574, distance: 140.4
click at [912, 574] on div at bounding box center [1046, 617] width 288 height 106
drag, startPoint x: 952, startPoint y: 597, endPoint x: 1212, endPoint y: 688, distance: 275.1
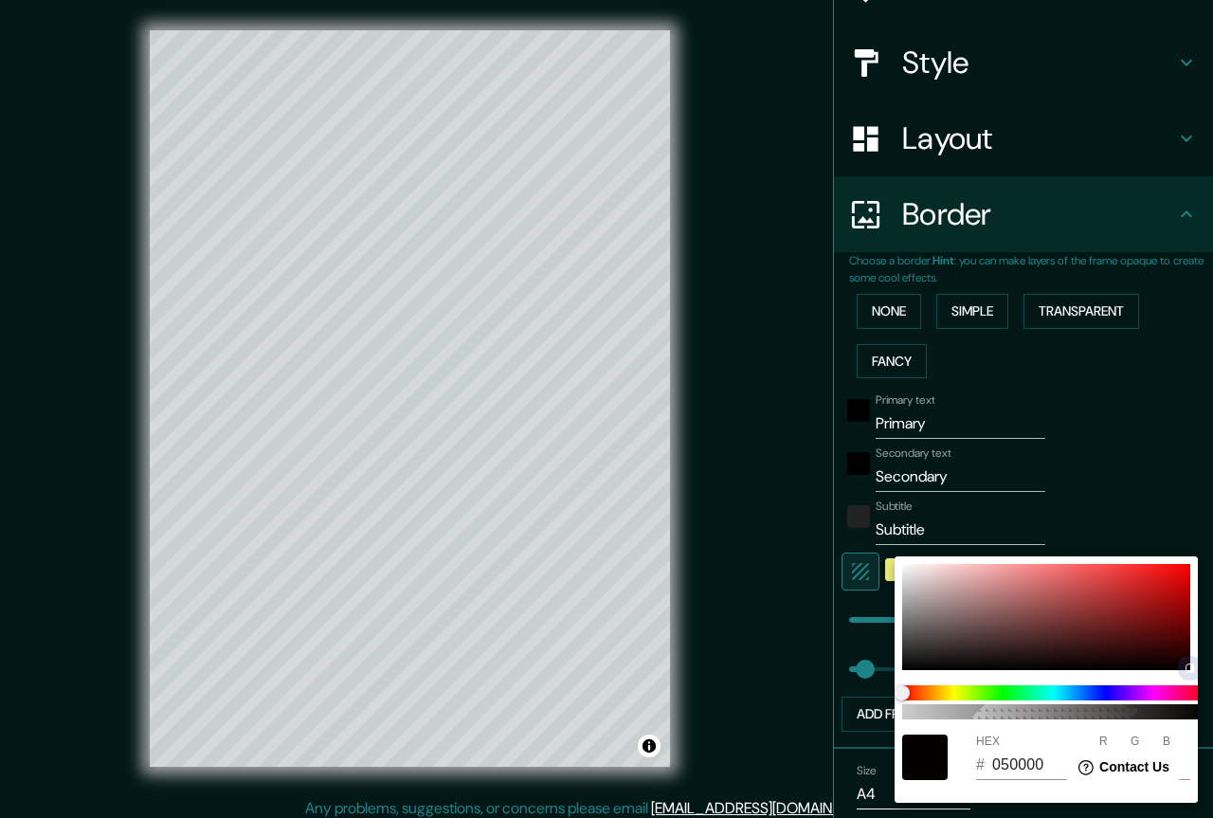
click at [1198, 688] on div "100 HEX # 050000 R 5 G 0 B 0" at bounding box center [606, 409] width 1213 height 818
click at [1129, 483] on div at bounding box center [606, 409] width 1213 height 818
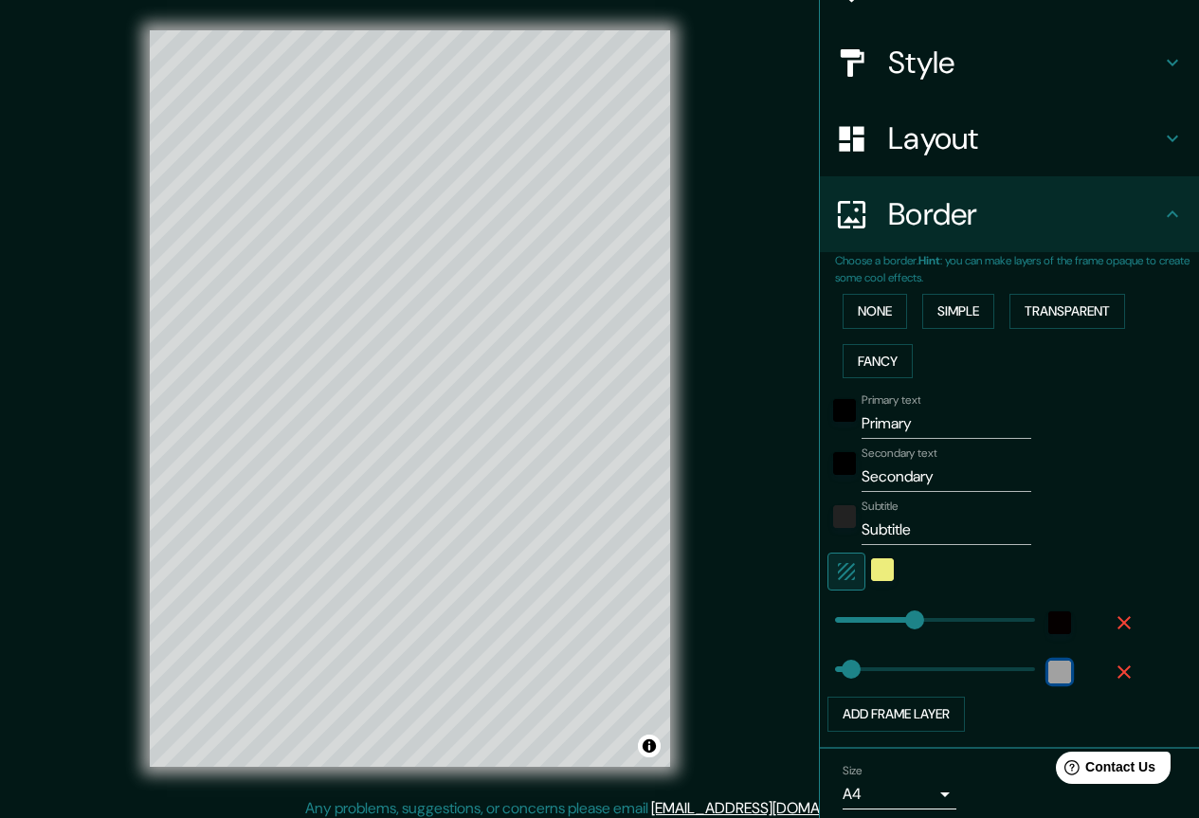
click at [1048, 674] on div "color-222222" at bounding box center [1059, 671] width 23 height 23
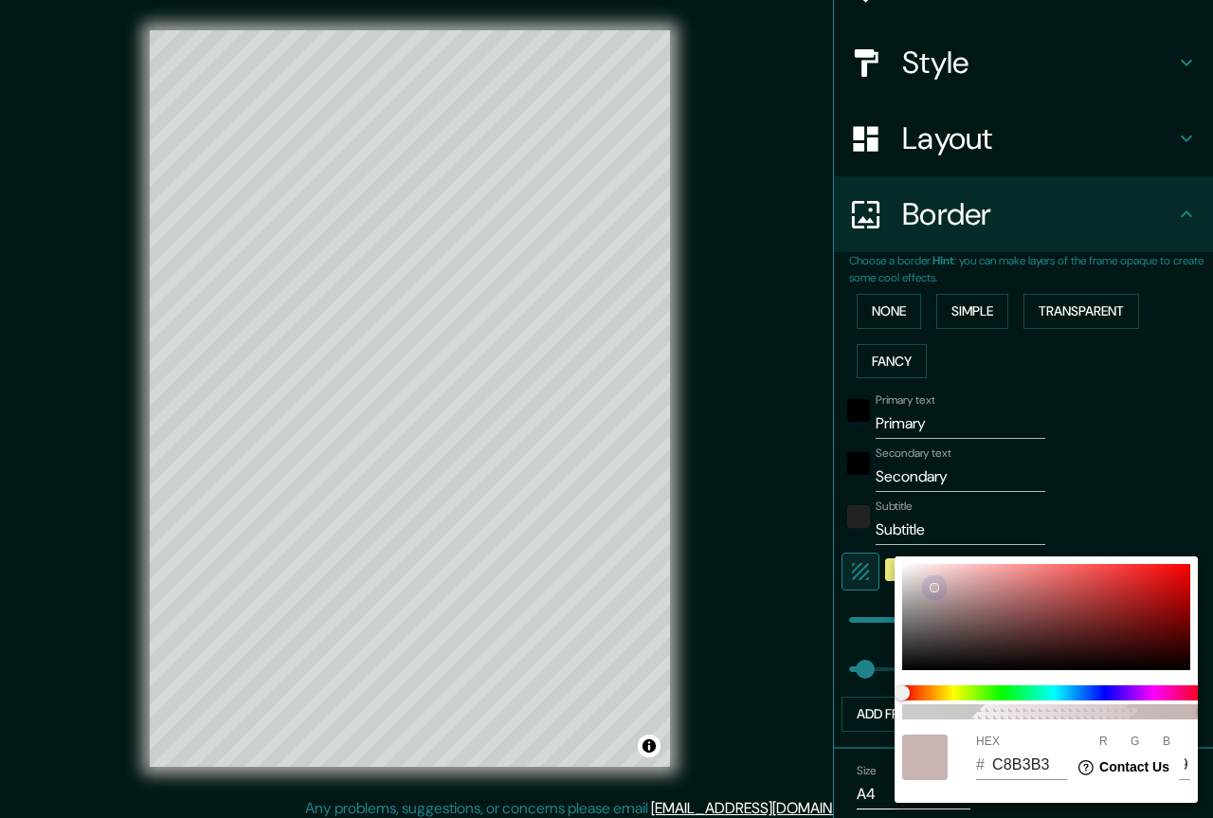
drag, startPoint x: 908, startPoint y: 658, endPoint x: 912, endPoint y: 536, distance: 121.3
click at [912, 536] on div "100 HEX # C8B3B3 R 200 G 179 B 179" at bounding box center [606, 409] width 1213 height 818
click at [905, 571] on div at bounding box center [1046, 617] width 288 height 106
drag, startPoint x: 887, startPoint y: 543, endPoint x: 879, endPoint y: 536, distance: 10.1
click at [879, 536] on div "100 HEX # EDEAEA R 237 G 234 B 234" at bounding box center [606, 409] width 1213 height 818
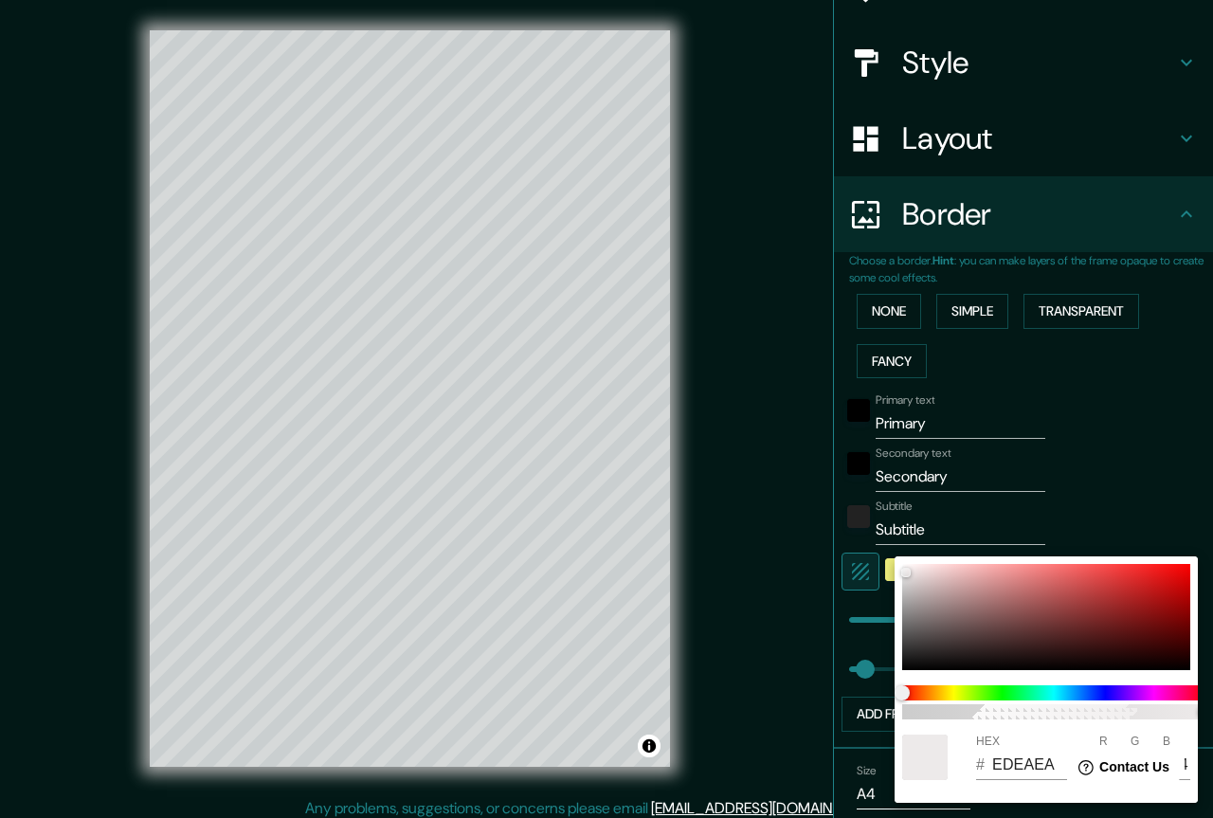
click at [1140, 496] on div at bounding box center [606, 409] width 1213 height 818
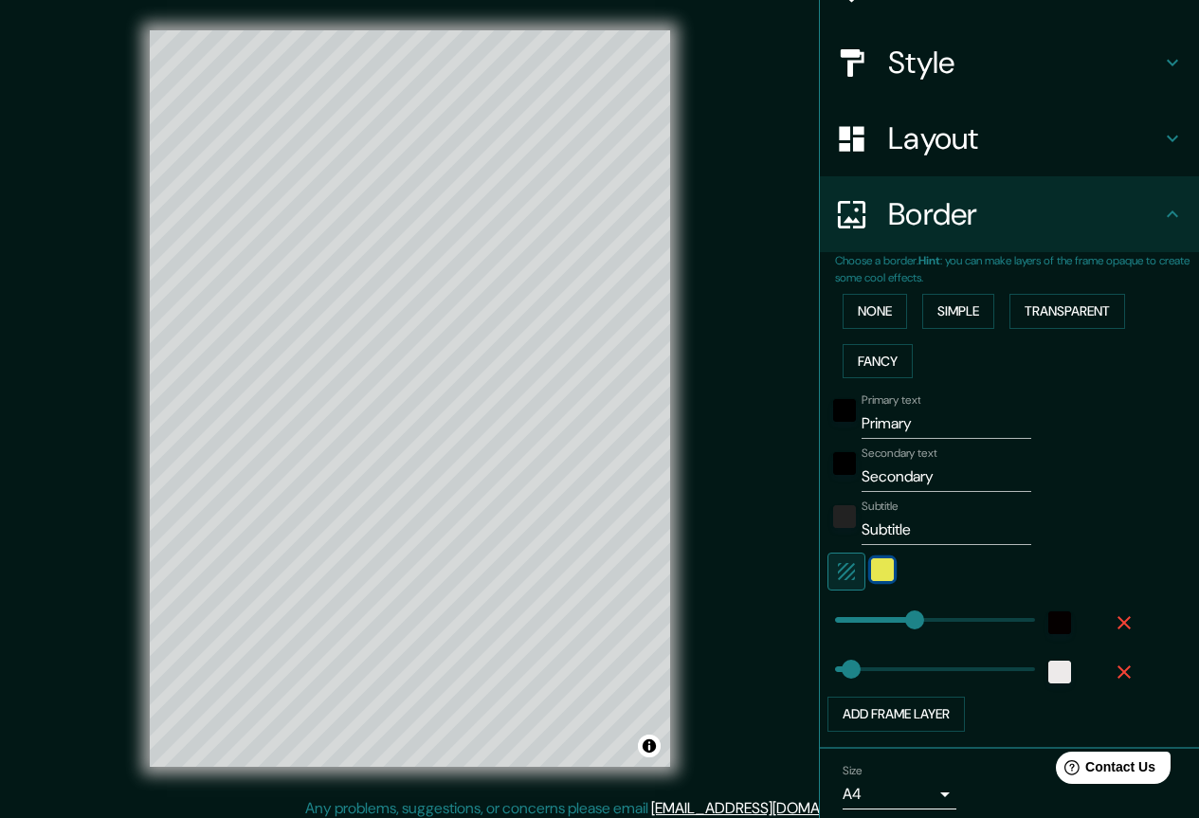
click at [871, 573] on div "color-EDED7C" at bounding box center [882, 569] width 23 height 23
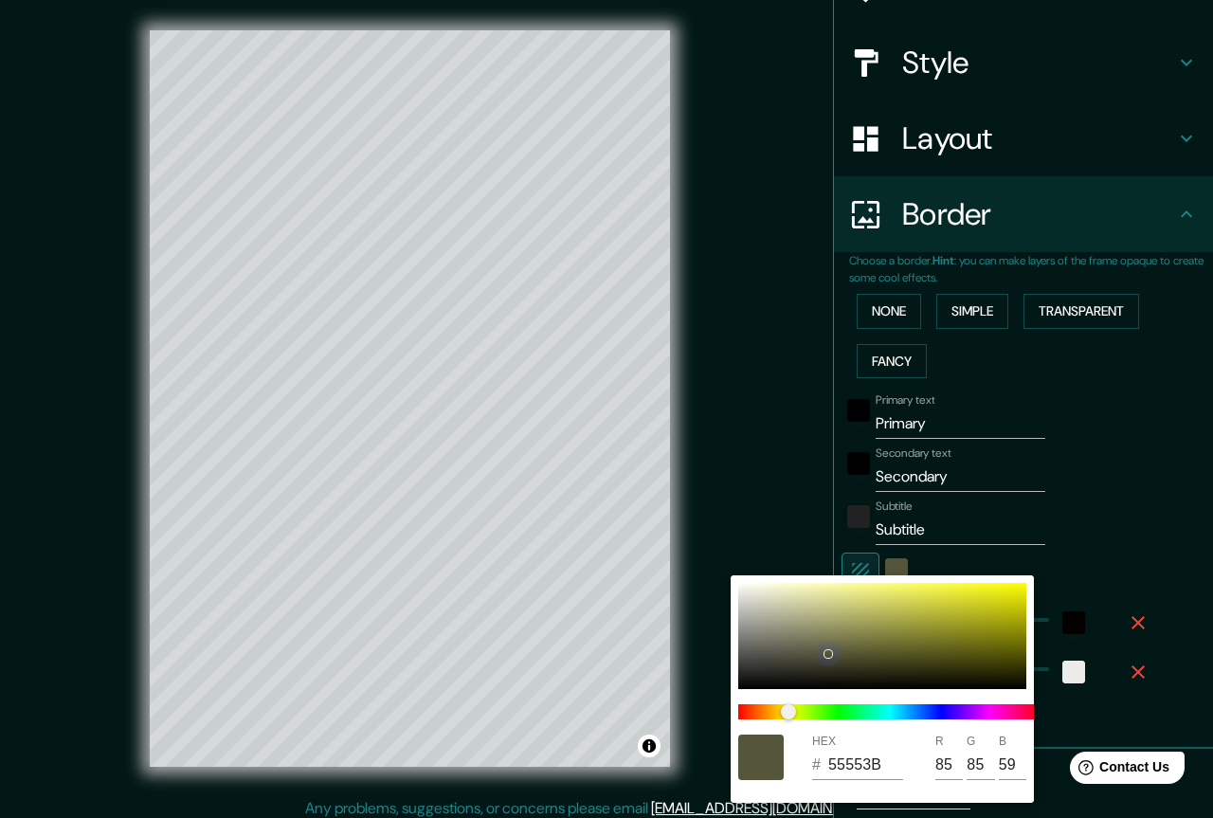
drag, startPoint x: 879, startPoint y: 670, endPoint x: 827, endPoint y: 653, distance: 54.8
click at [827, 653] on div at bounding box center [882, 636] width 288 height 106
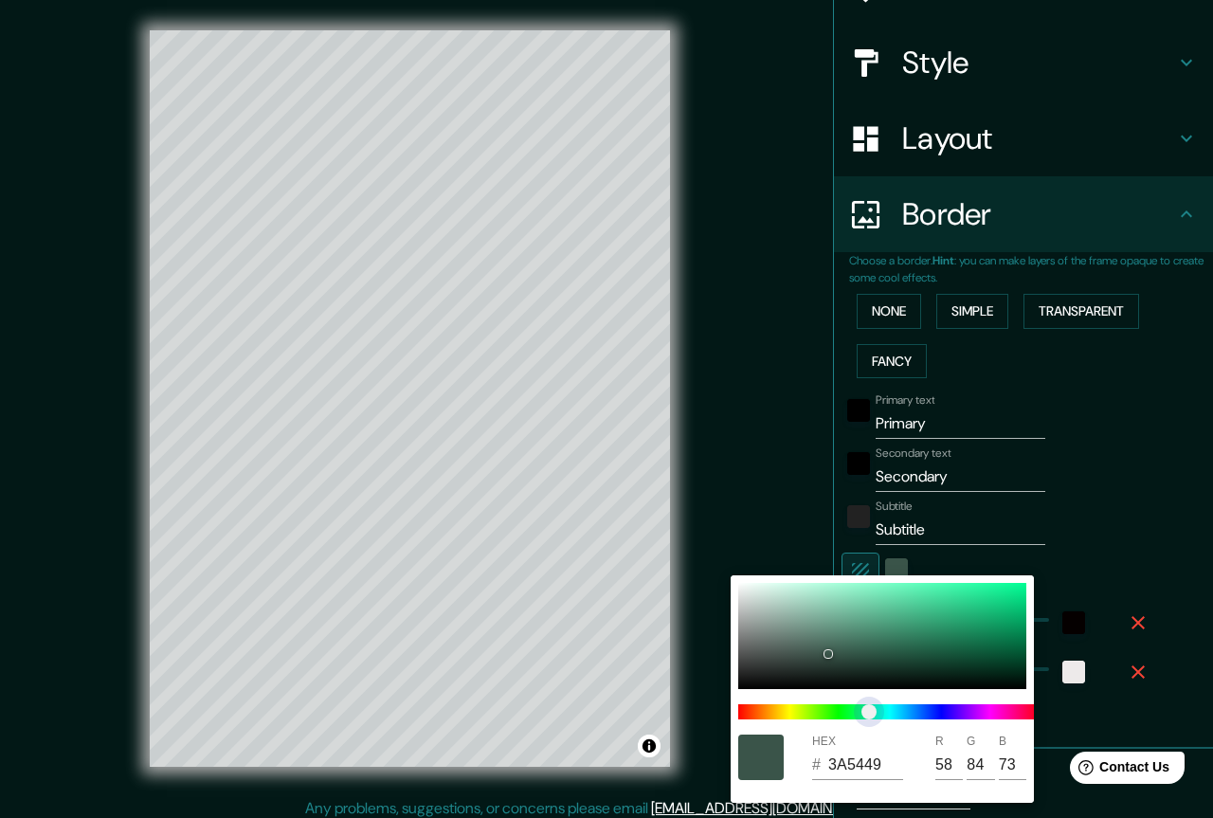
drag, startPoint x: 810, startPoint y: 711, endPoint x: 850, endPoint y: 633, distance: 87.3
click at [866, 707] on span "color slider" at bounding box center [868, 711] width 15 height 15
drag, startPoint x: 850, startPoint y: 633, endPoint x: 885, endPoint y: 650, distance: 39.0
click at [885, 650] on div at bounding box center [882, 636] width 288 height 106
click at [1183, 569] on div at bounding box center [606, 409] width 1213 height 818
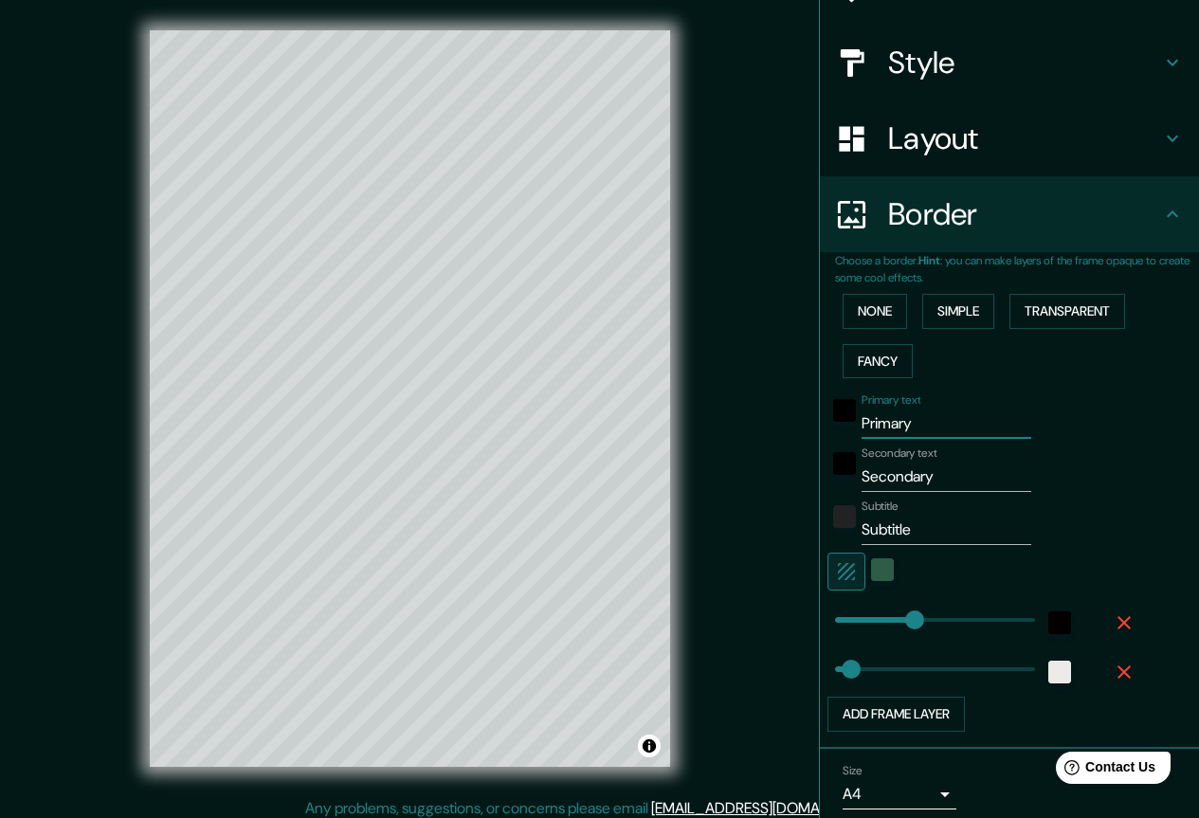
drag, startPoint x: 921, startPoint y: 429, endPoint x: 771, endPoint y: 428, distance: 149.7
click at [771, 428] on div "Mappin Location [GEOGRAPHIC_DATA][PERSON_NAME], [GEOGRAPHIC_DATA][PERSON_NAME],…" at bounding box center [599, 413] width 1199 height 827
click at [936, 478] on input "Secondary" at bounding box center [946, 476] width 170 height 30
drag, startPoint x: 875, startPoint y: 483, endPoint x: 809, endPoint y: 479, distance: 65.5
click at [820, 479] on div "Choose a border. Hint : you can make layers of the frame opaque to create some …" at bounding box center [1009, 500] width 379 height 497
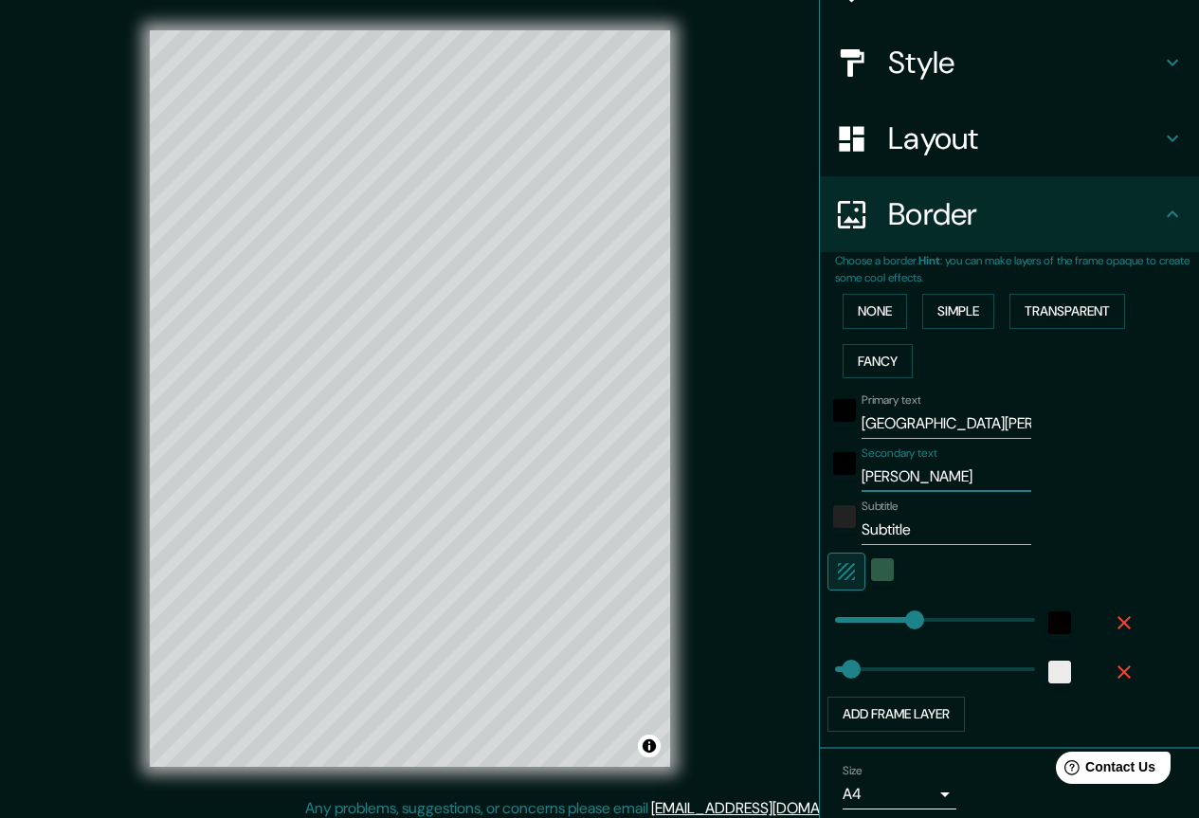
click at [900, 534] on input "Subtitle" at bounding box center [946, 530] width 170 height 30
drag, startPoint x: 905, startPoint y: 532, endPoint x: 808, endPoint y: 530, distance: 96.7
click at [820, 530] on div "Choose a border. Hint : you can make layers of the frame opaque to create some …" at bounding box center [1009, 500] width 379 height 497
click at [876, 426] on input "[GEOGRAPHIC_DATA][PERSON_NAME]" at bounding box center [946, 423] width 170 height 30
click at [876, 425] on input "SanPedroSula" at bounding box center [946, 423] width 170 height 30
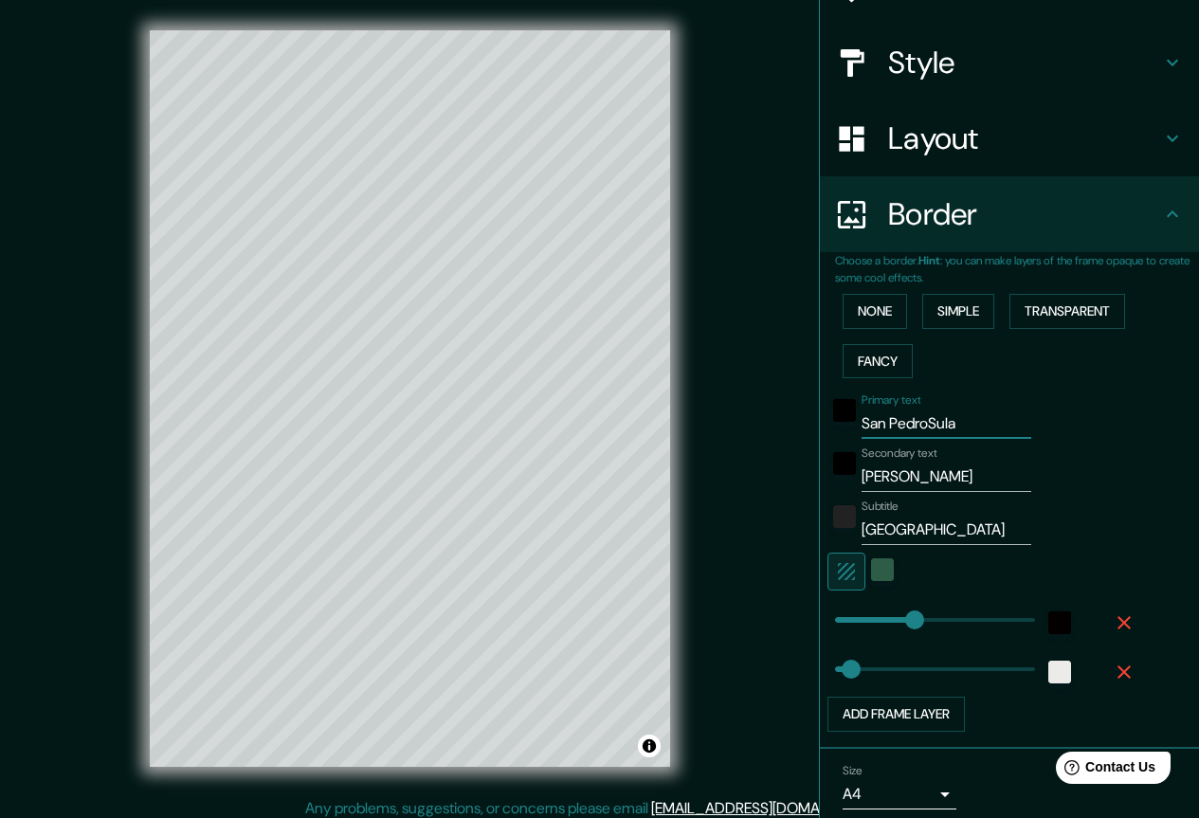
click at [915, 424] on input "San PedroSula" at bounding box center [946, 423] width 170 height 30
drag, startPoint x: 952, startPoint y: 422, endPoint x: 839, endPoint y: 422, distance: 113.7
click at [839, 422] on div "Primary text San PedroSula" at bounding box center [982, 415] width 311 height 45
click at [908, 480] on input "[PERSON_NAME]" at bounding box center [946, 476] width 170 height 30
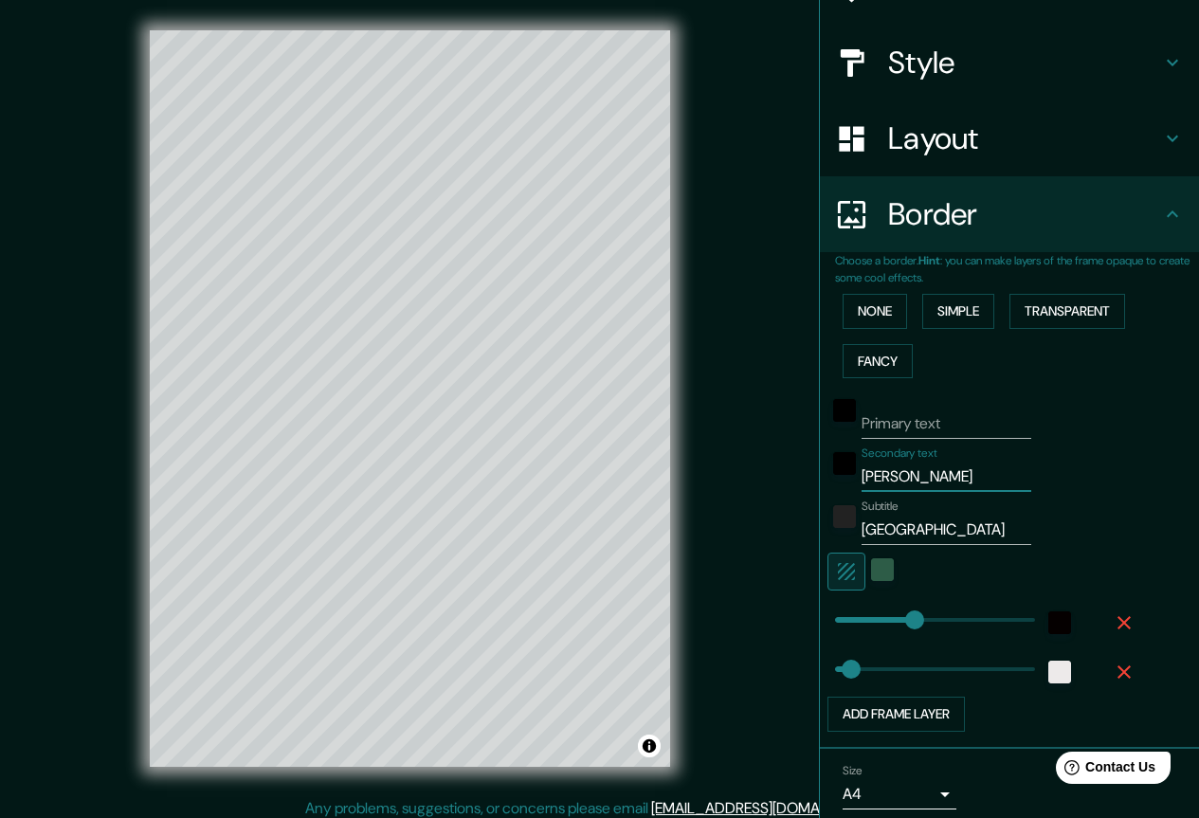
drag, startPoint x: 846, startPoint y: 479, endPoint x: 800, endPoint y: 477, distance: 46.5
click at [800, 477] on div "Mappin Location [GEOGRAPHIC_DATA][PERSON_NAME], [GEOGRAPHIC_DATA][PERSON_NAME],…" at bounding box center [599, 413] width 1199 height 827
drag, startPoint x: 1018, startPoint y: 537, endPoint x: 940, endPoint y: 443, distance: 122.5
click at [1018, 535] on div "Subtitle [GEOGRAPHIC_DATA]" at bounding box center [982, 521] width 311 height 45
click at [949, 312] on button "Simple" at bounding box center [958, 311] width 72 height 35
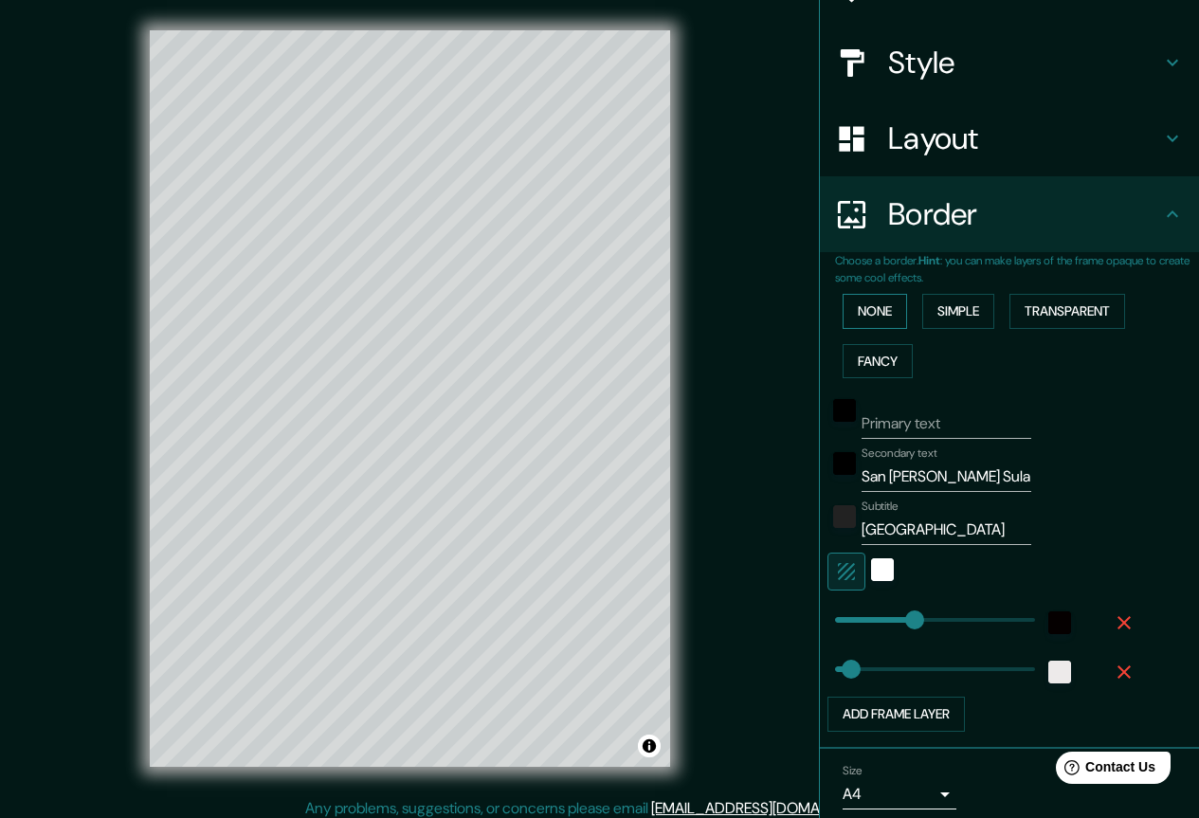
click at [869, 316] on button "None" at bounding box center [874, 311] width 64 height 35
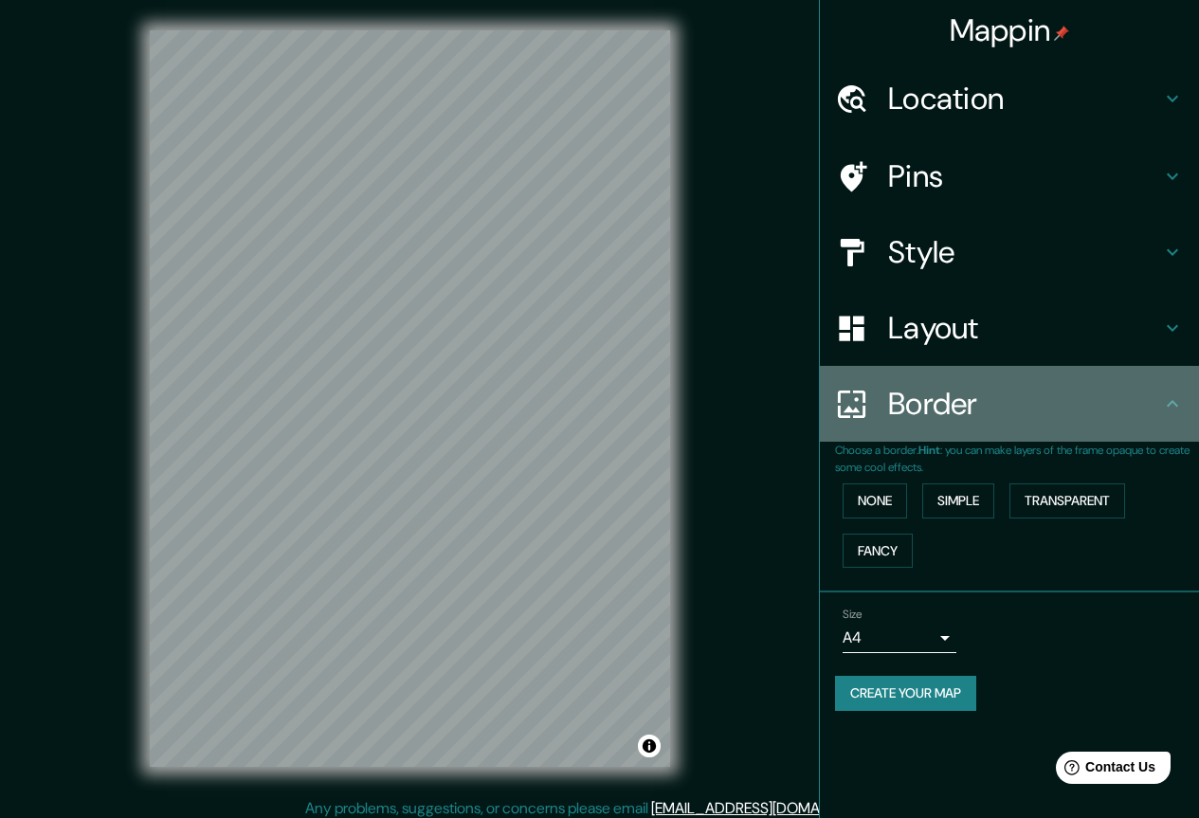
click at [977, 407] on h4 "Border" at bounding box center [1024, 404] width 273 height 38
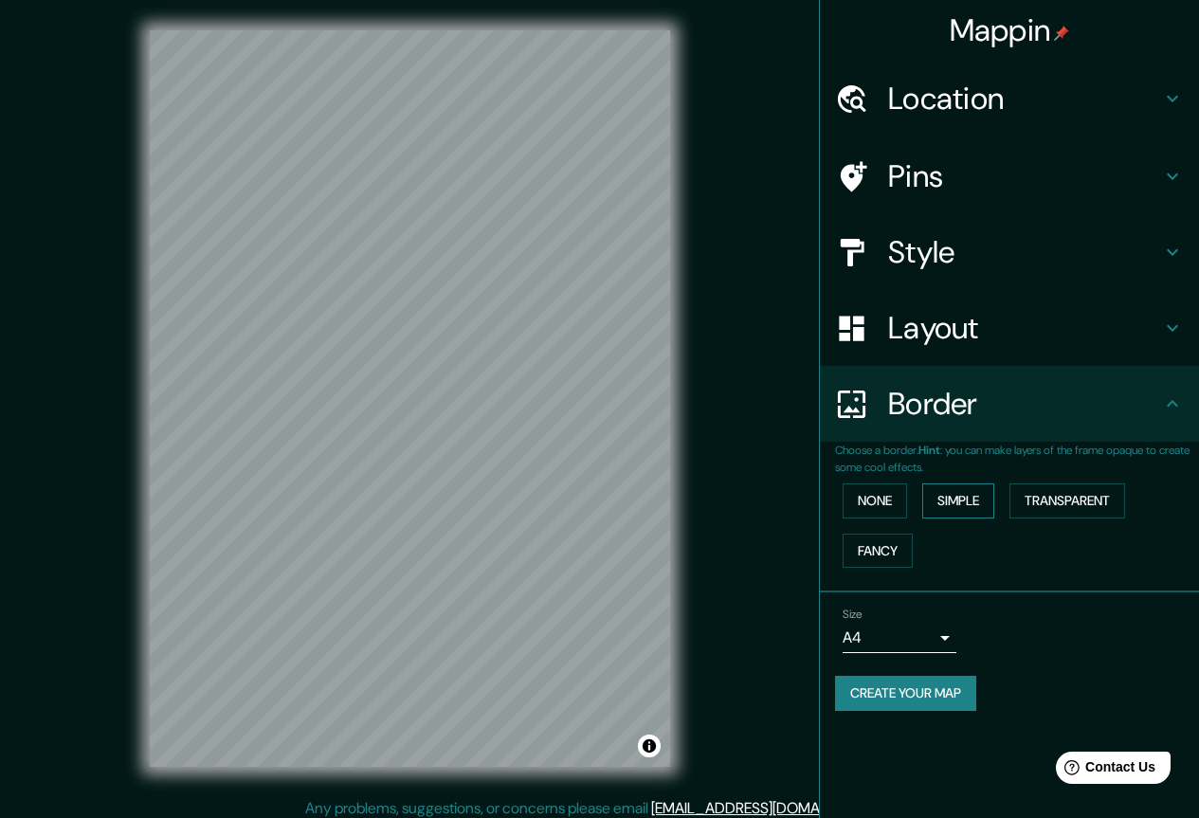
click at [970, 502] on button "Simple" at bounding box center [958, 500] width 72 height 35
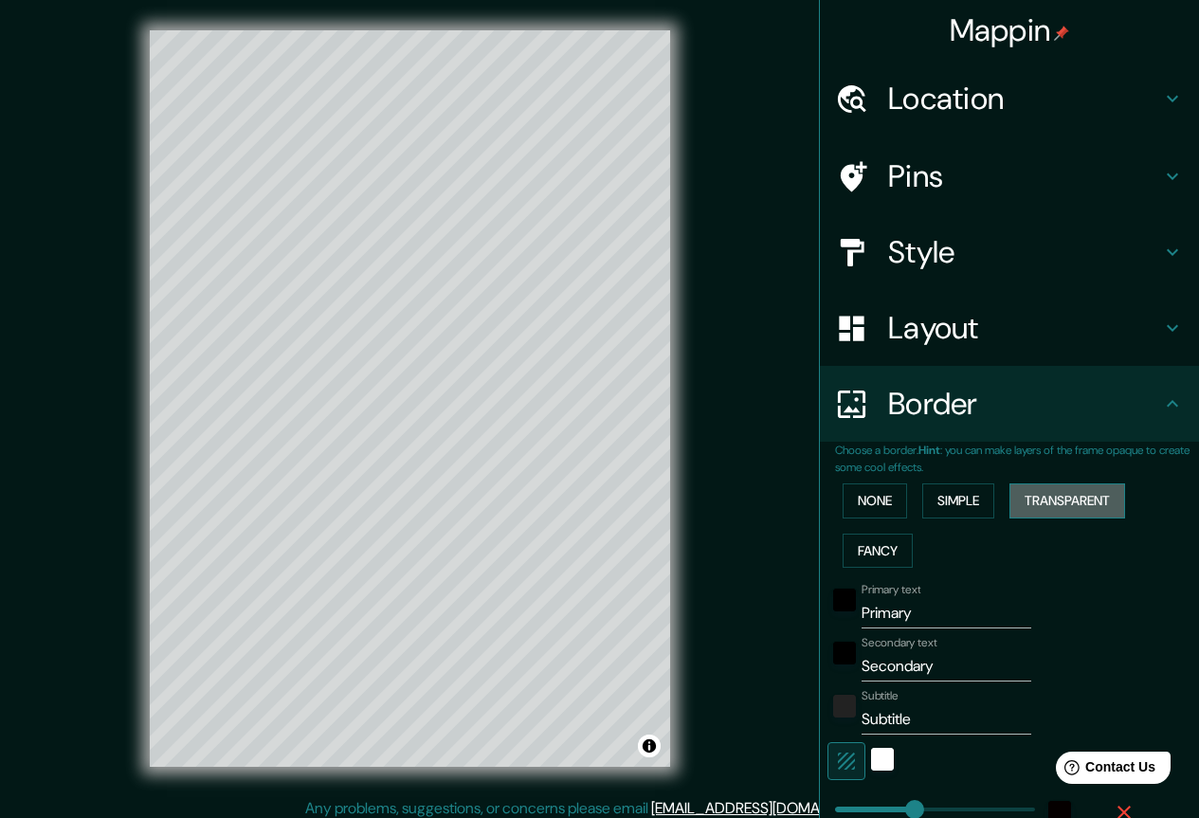
click at [1021, 498] on button "Transparent" at bounding box center [1067, 500] width 116 height 35
click at [861, 557] on button "Fancy" at bounding box center [877, 550] width 70 height 35
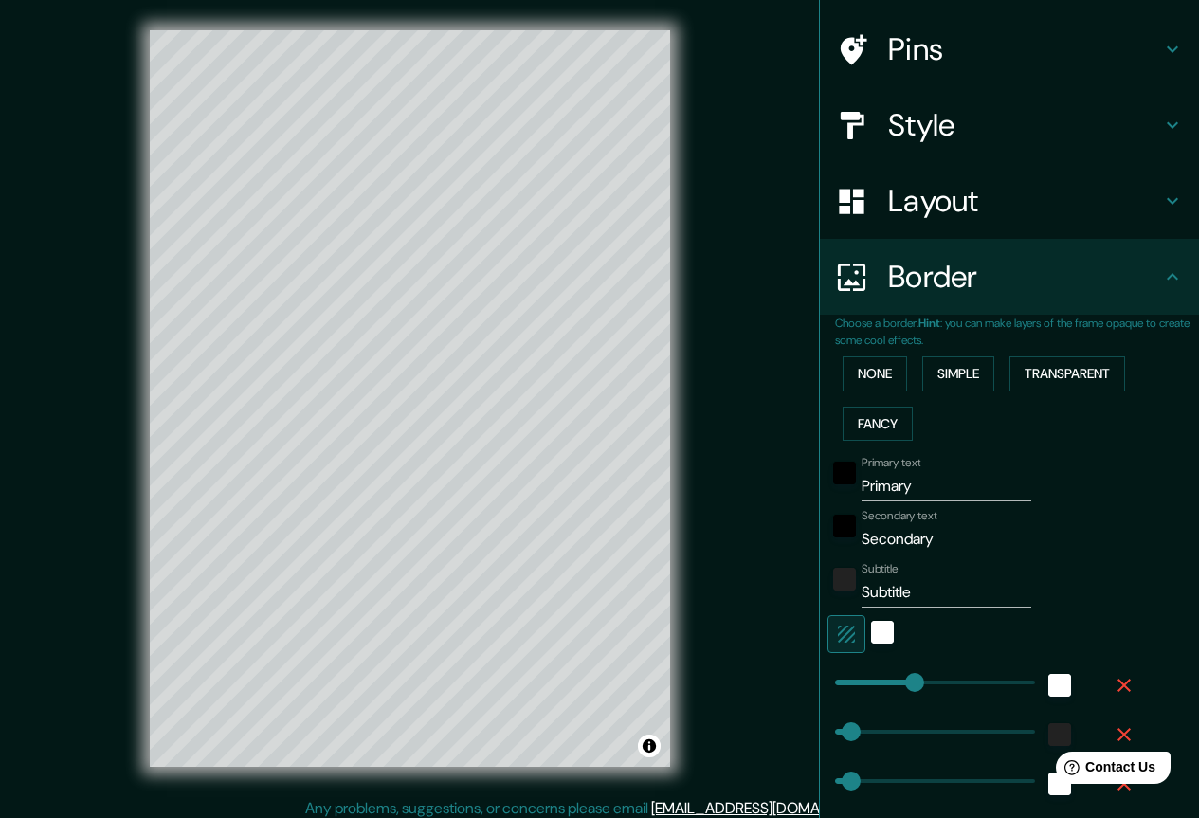
scroll to position [95, 0]
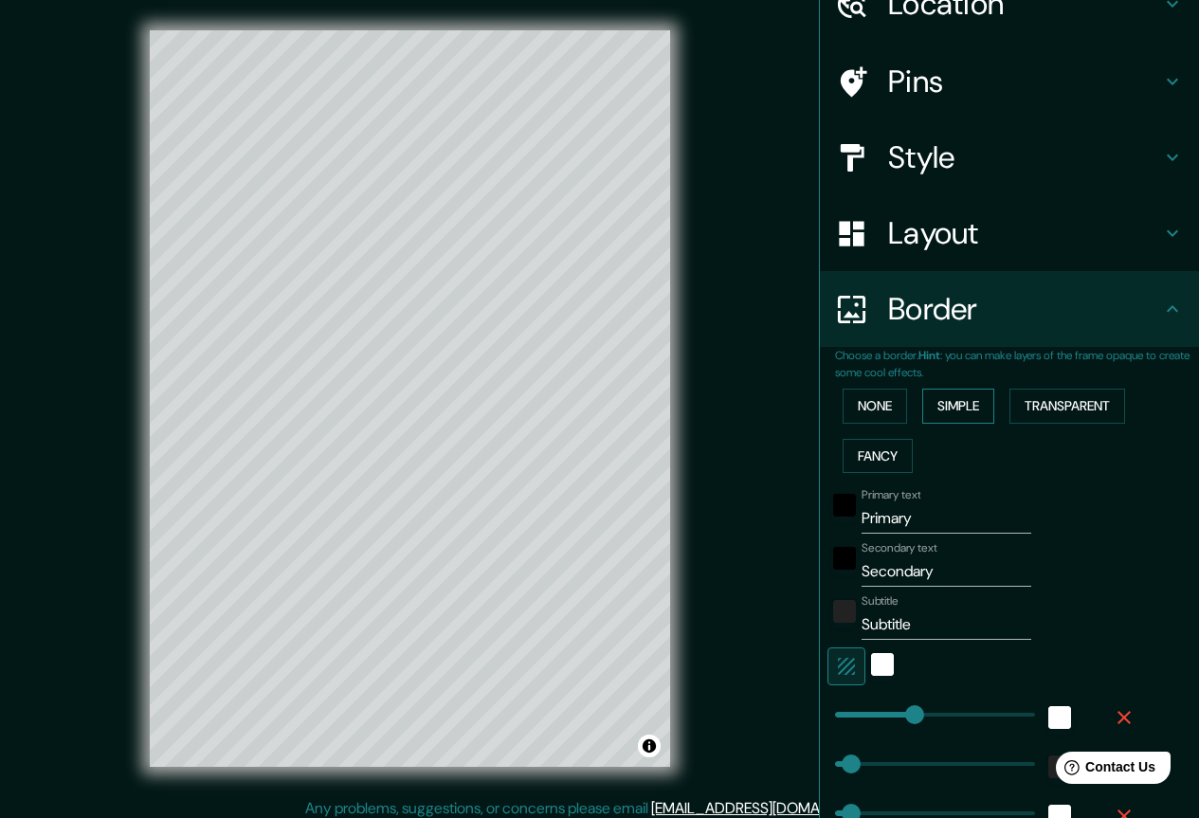
click at [954, 409] on button "Simple" at bounding box center [958, 405] width 72 height 35
click at [1036, 411] on button "Transparent" at bounding box center [1067, 405] width 116 height 35
click at [940, 409] on button "Simple" at bounding box center [958, 405] width 72 height 35
click at [863, 453] on button "Fancy" at bounding box center [877, 456] width 70 height 35
drag, startPoint x: 930, startPoint y: 516, endPoint x: 757, endPoint y: 510, distance: 172.6
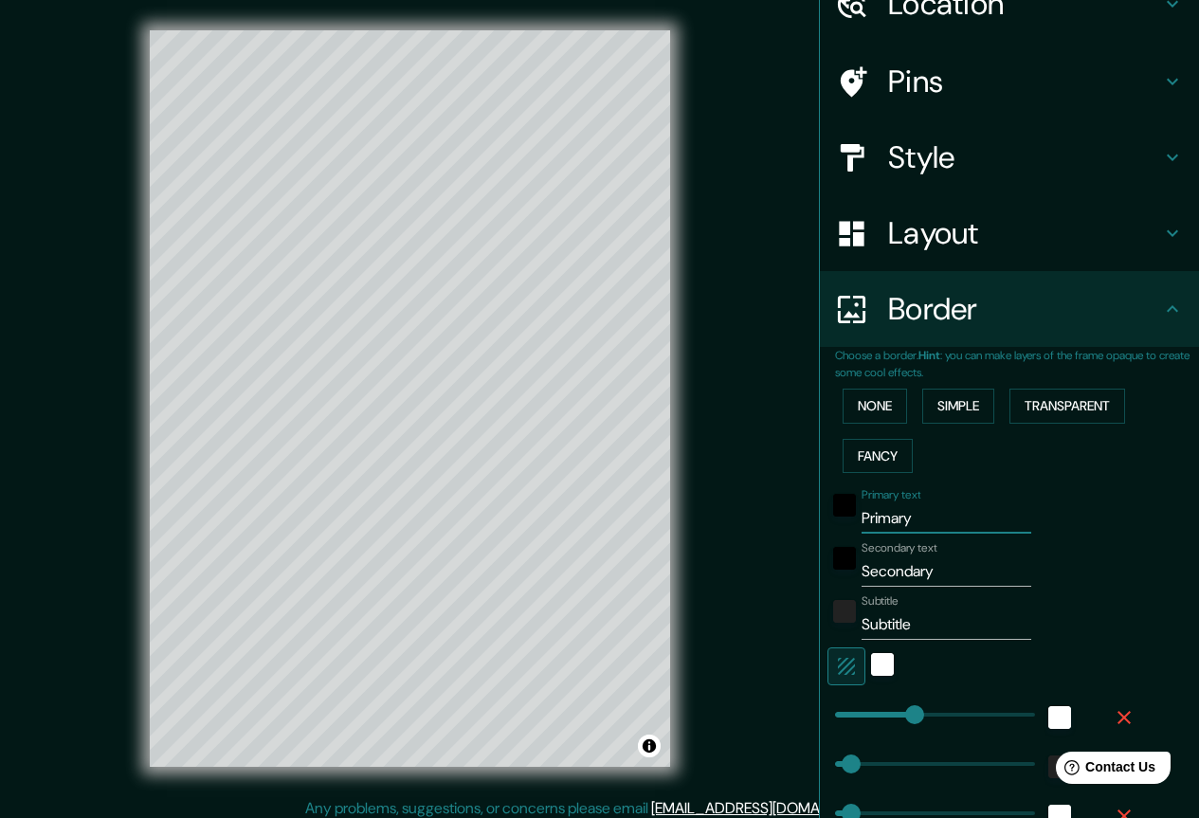
click at [756, 510] on div "Mappin Location [GEOGRAPHIC_DATA][PERSON_NAME], [GEOGRAPHIC_DATA][PERSON_NAME],…" at bounding box center [599, 413] width 1199 height 827
click at [1060, 554] on div "Secondary text Secondary" at bounding box center [982, 563] width 311 height 45
click at [929, 565] on input "Secondary" at bounding box center [946, 571] width 170 height 30
drag, startPoint x: 937, startPoint y: 570, endPoint x: 805, endPoint y: 575, distance: 131.8
click at [820, 575] on div "Choose a border. Hint : you can make layers of the frame opaque to create some …" at bounding box center [1009, 644] width 379 height 595
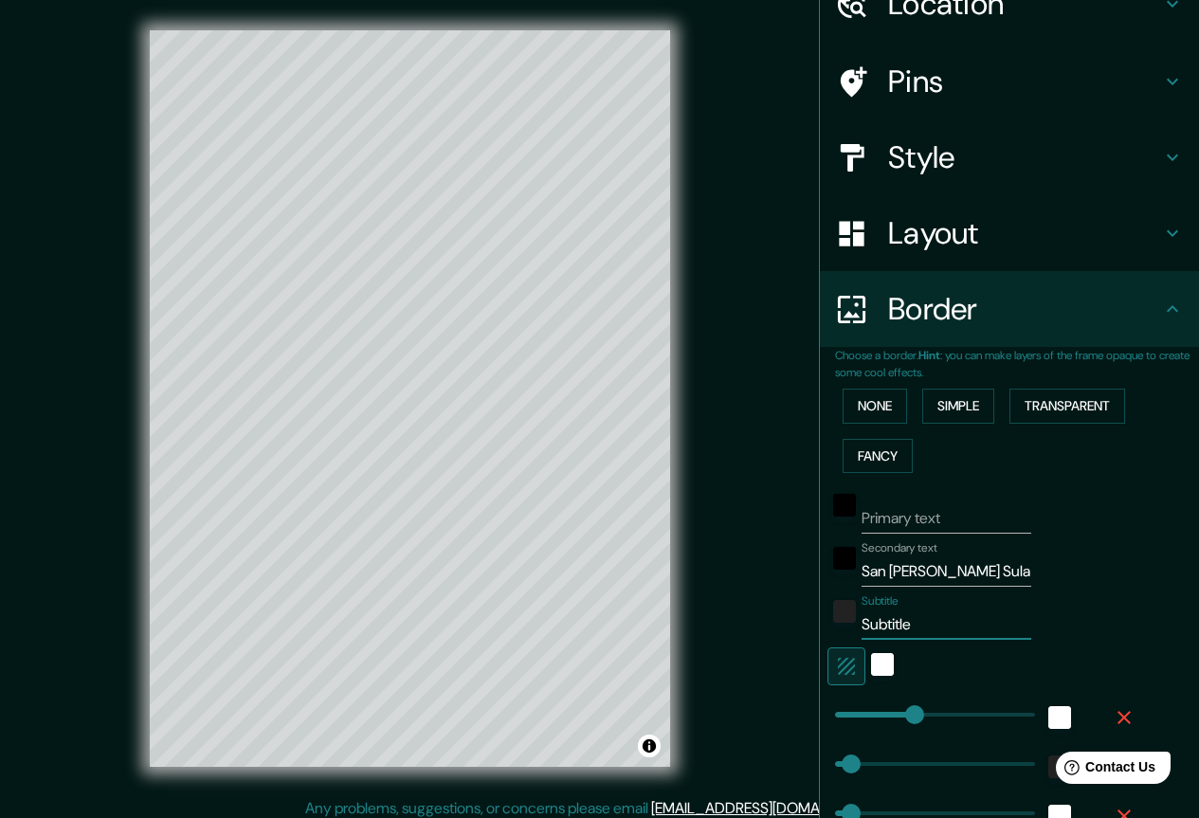
drag, startPoint x: 909, startPoint y: 627, endPoint x: 836, endPoint y: 623, distance: 73.1
click at [836, 623] on div "Subtitle Subtitle" at bounding box center [982, 616] width 311 height 45
click at [833, 558] on div "black" at bounding box center [844, 558] width 23 height 23
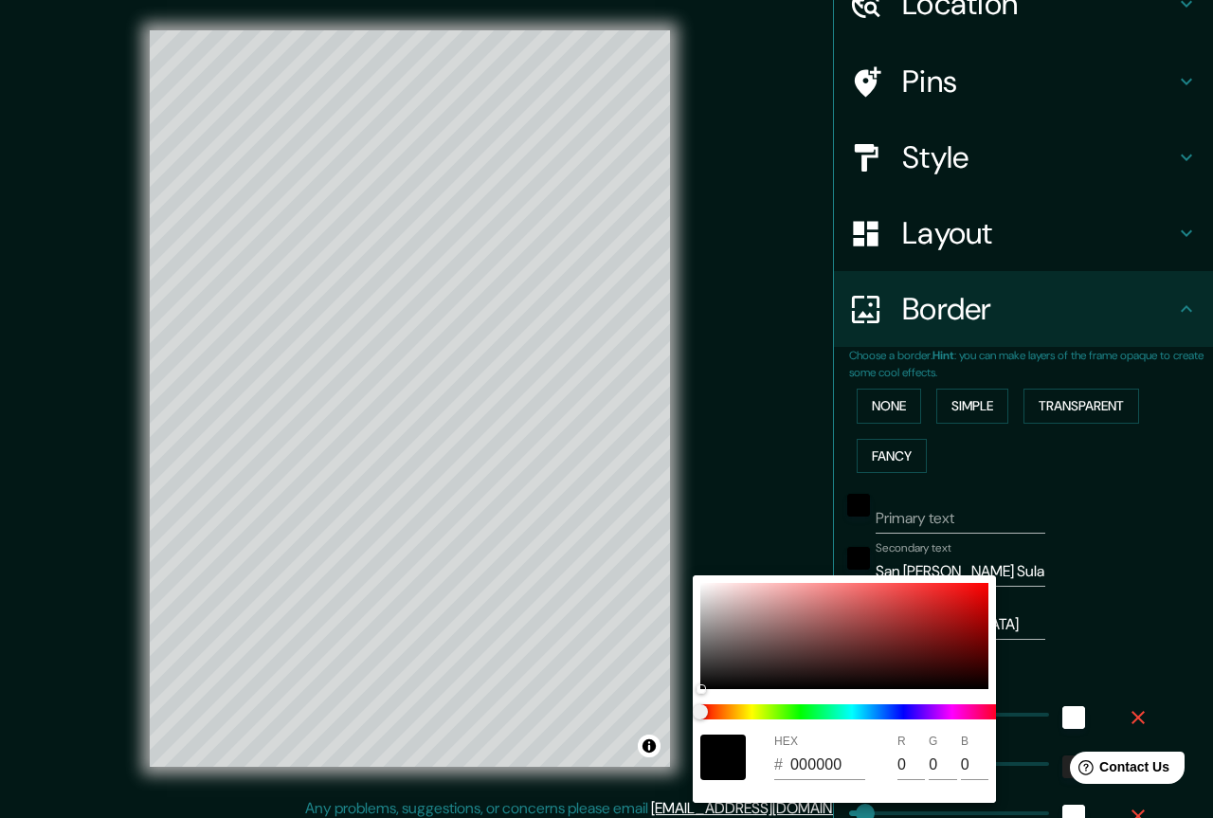
click at [1164, 544] on div at bounding box center [606, 409] width 1213 height 818
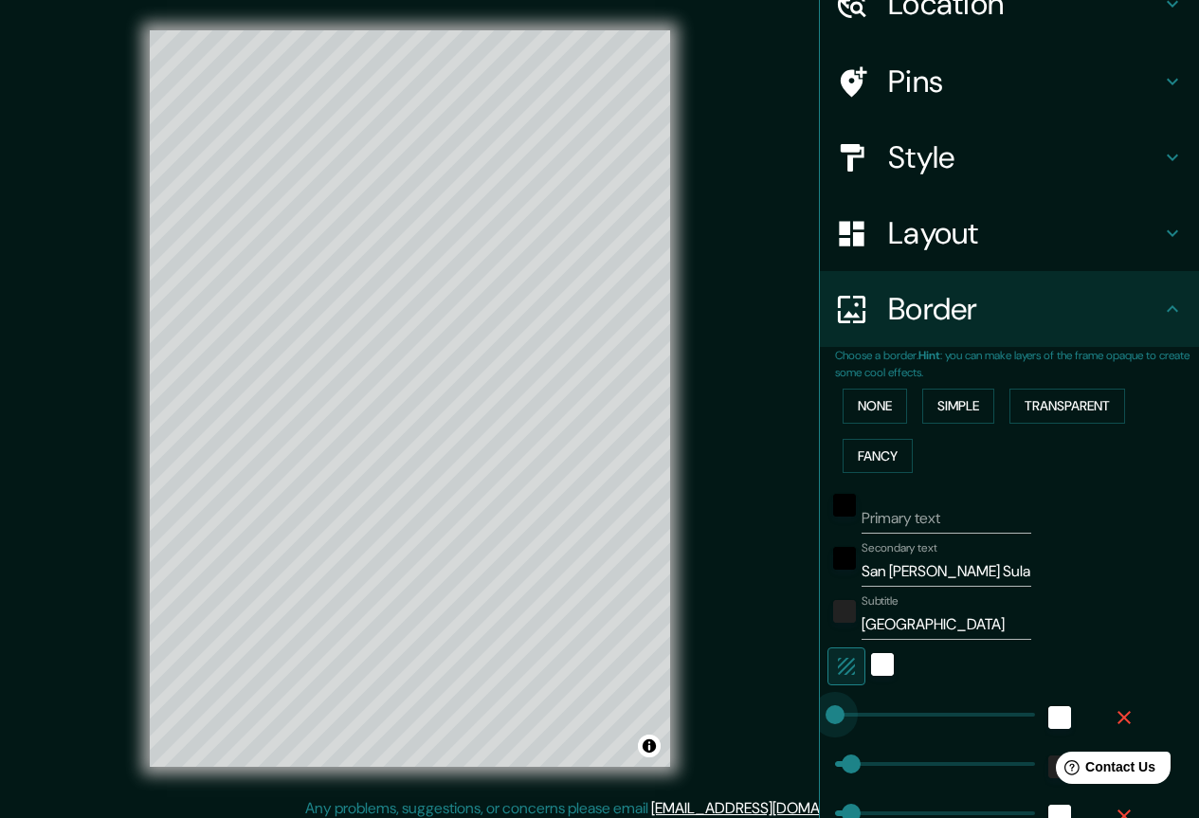
drag, startPoint x: 899, startPoint y: 716, endPoint x: 815, endPoint y: 718, distance: 84.4
drag, startPoint x: 817, startPoint y: 716, endPoint x: 1062, endPoint y: 728, distance: 245.7
drag, startPoint x: 1005, startPoint y: 714, endPoint x: 840, endPoint y: 712, distance: 165.8
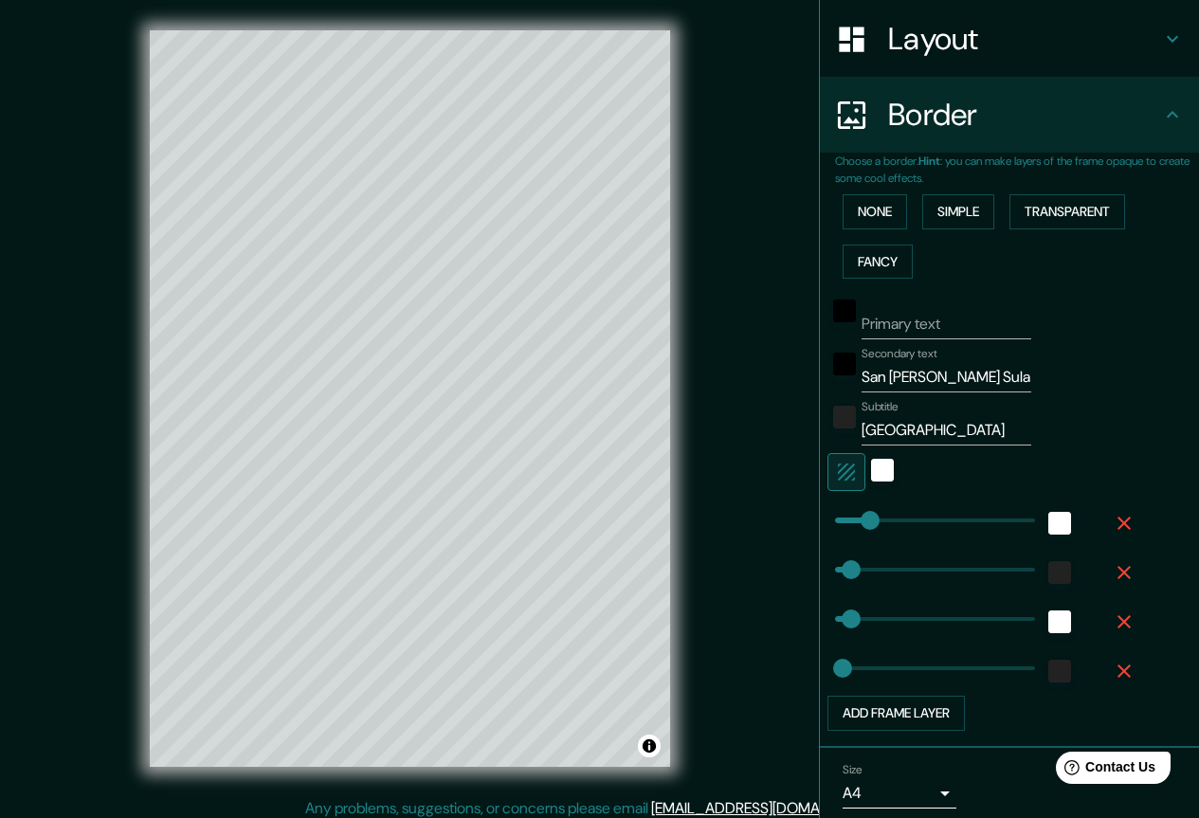
scroll to position [359, 0]
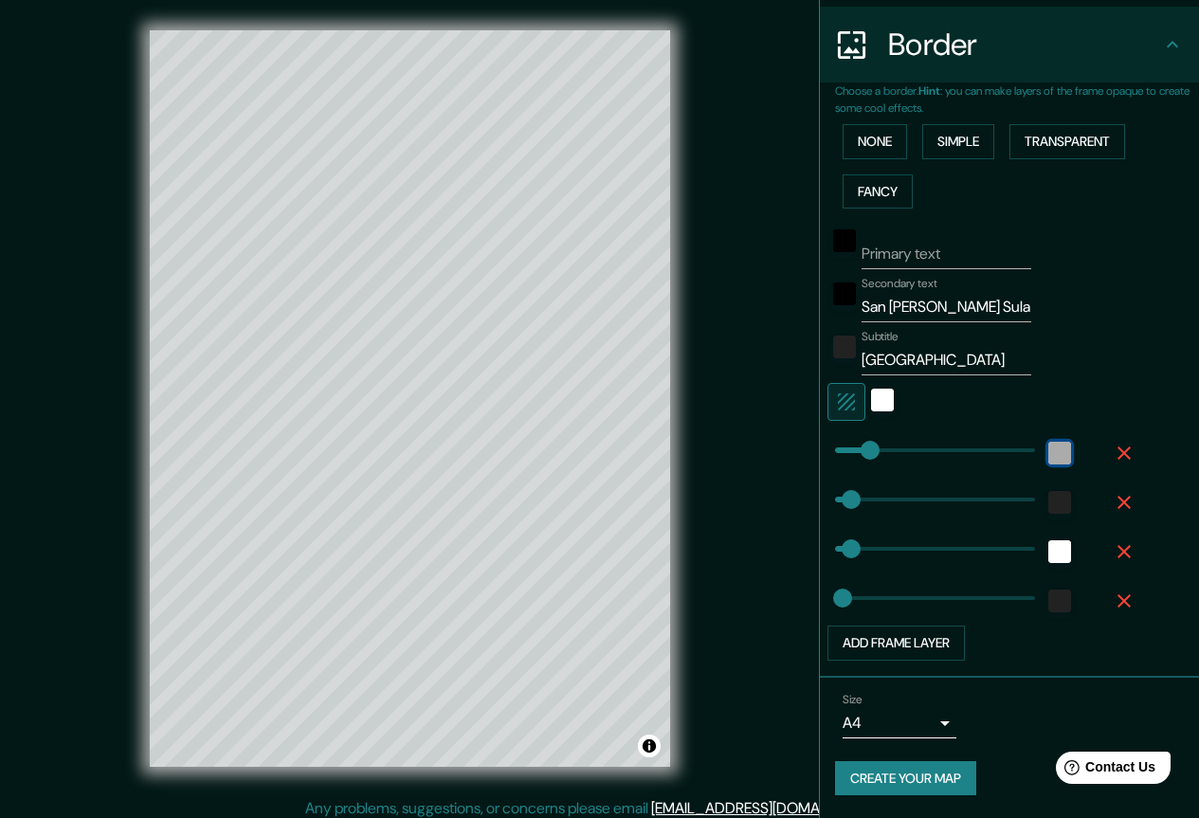
click at [1050, 460] on div "white" at bounding box center [1059, 453] width 23 height 23
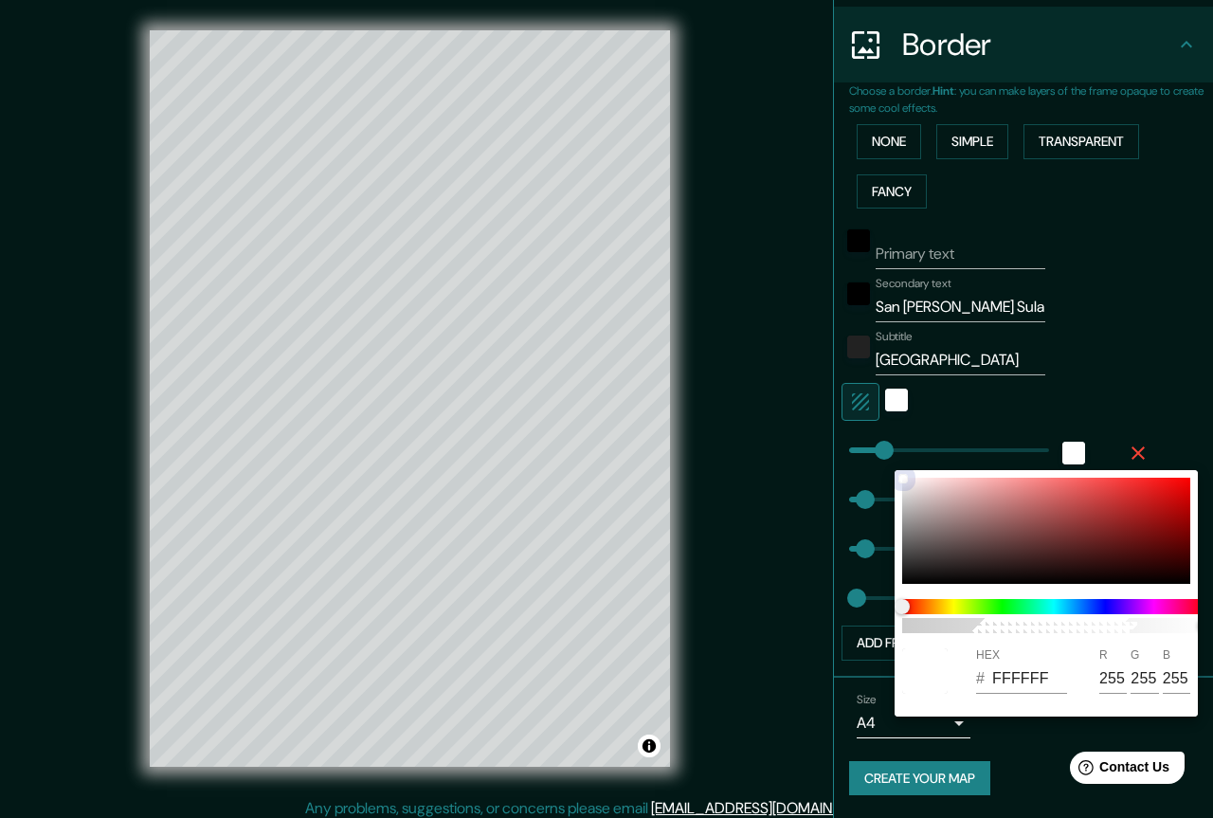
click at [912, 571] on div at bounding box center [1046, 531] width 288 height 106
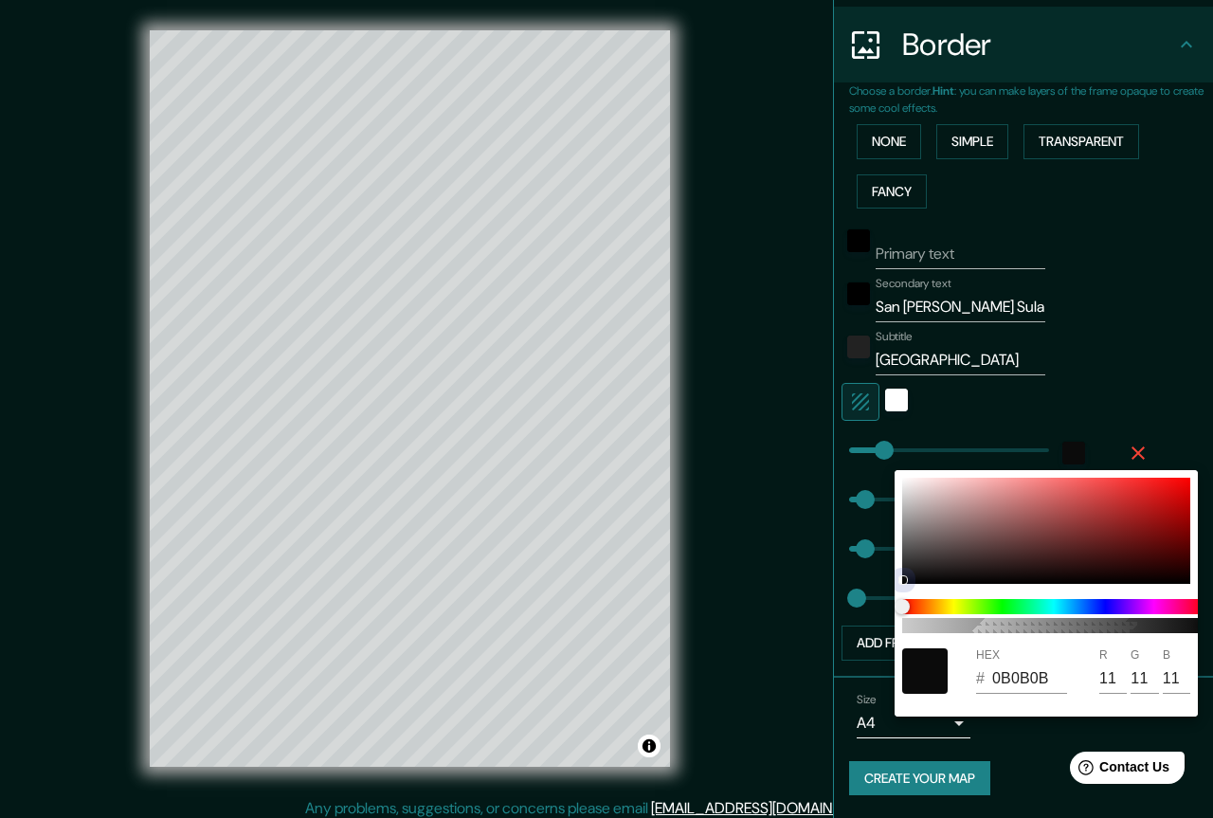
drag, startPoint x: 910, startPoint y: 572, endPoint x: 873, endPoint y: 625, distance: 64.7
click at [875, 623] on div "100 HEX # 0B0B0B R 11 G 11 B 11" at bounding box center [606, 409] width 1213 height 818
click at [1147, 399] on div at bounding box center [606, 409] width 1213 height 818
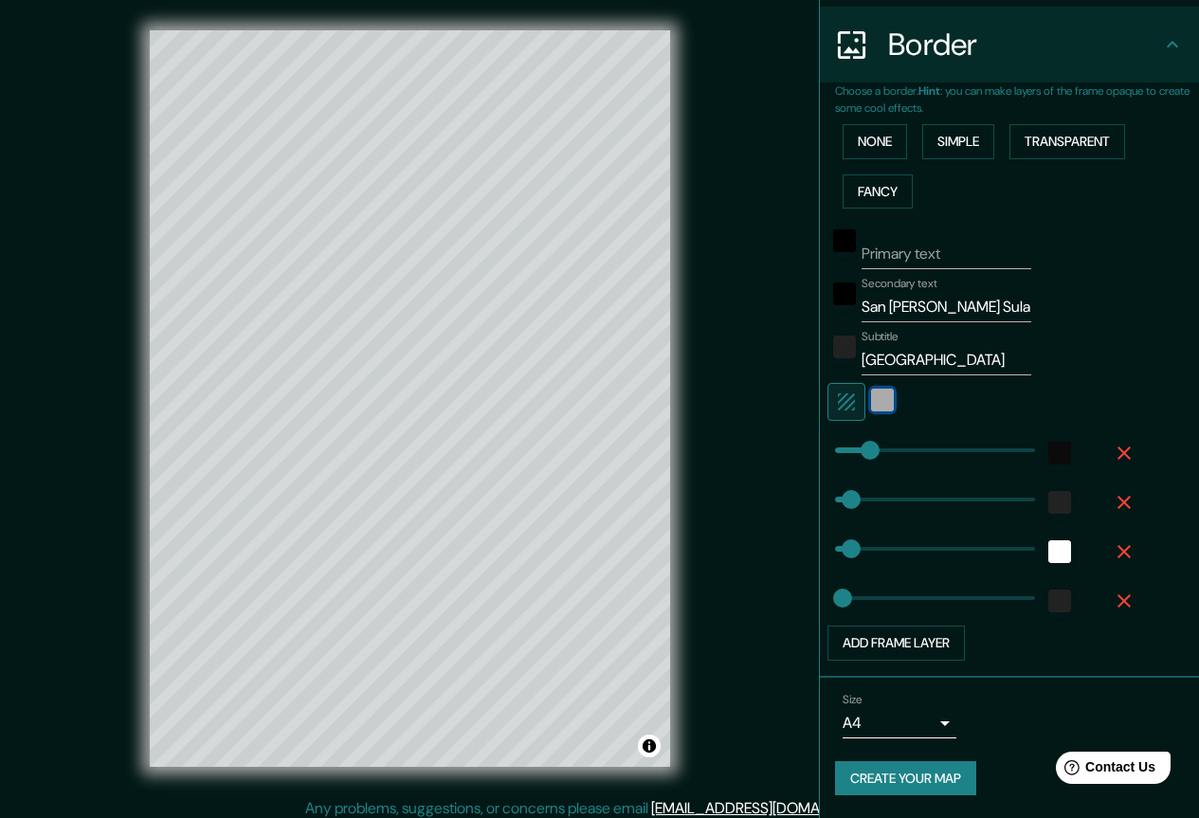
click at [875, 398] on div "white" at bounding box center [882, 399] width 23 height 23
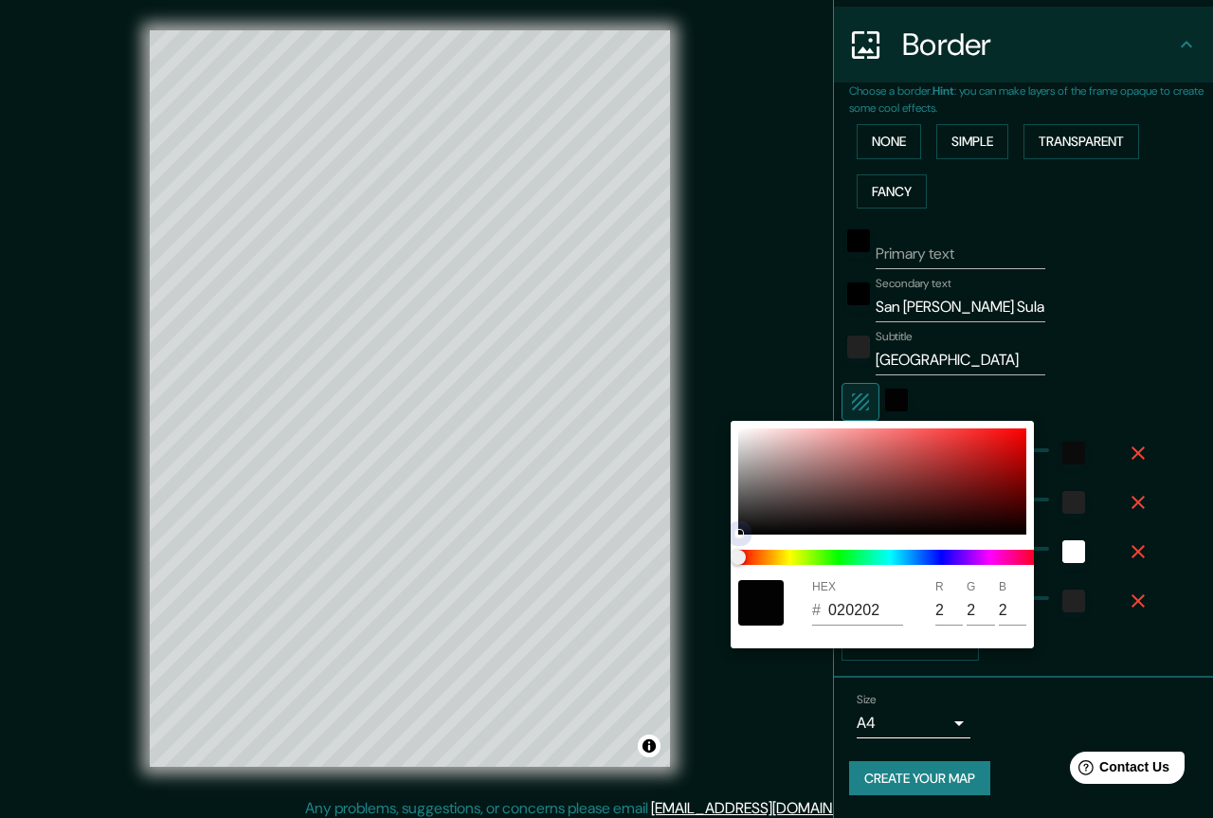
drag, startPoint x: 876, startPoint y: 482, endPoint x: 847, endPoint y: 566, distance: 88.1
click at [847, 566] on div "HEX # 020202 R 2 G 2 B 2" at bounding box center [882, 534] width 303 height 227
click at [843, 562] on span at bounding box center [889, 557] width 303 height 15
click at [838, 557] on span at bounding box center [889, 557] width 303 height 15
click at [828, 554] on span at bounding box center [889, 557] width 303 height 15
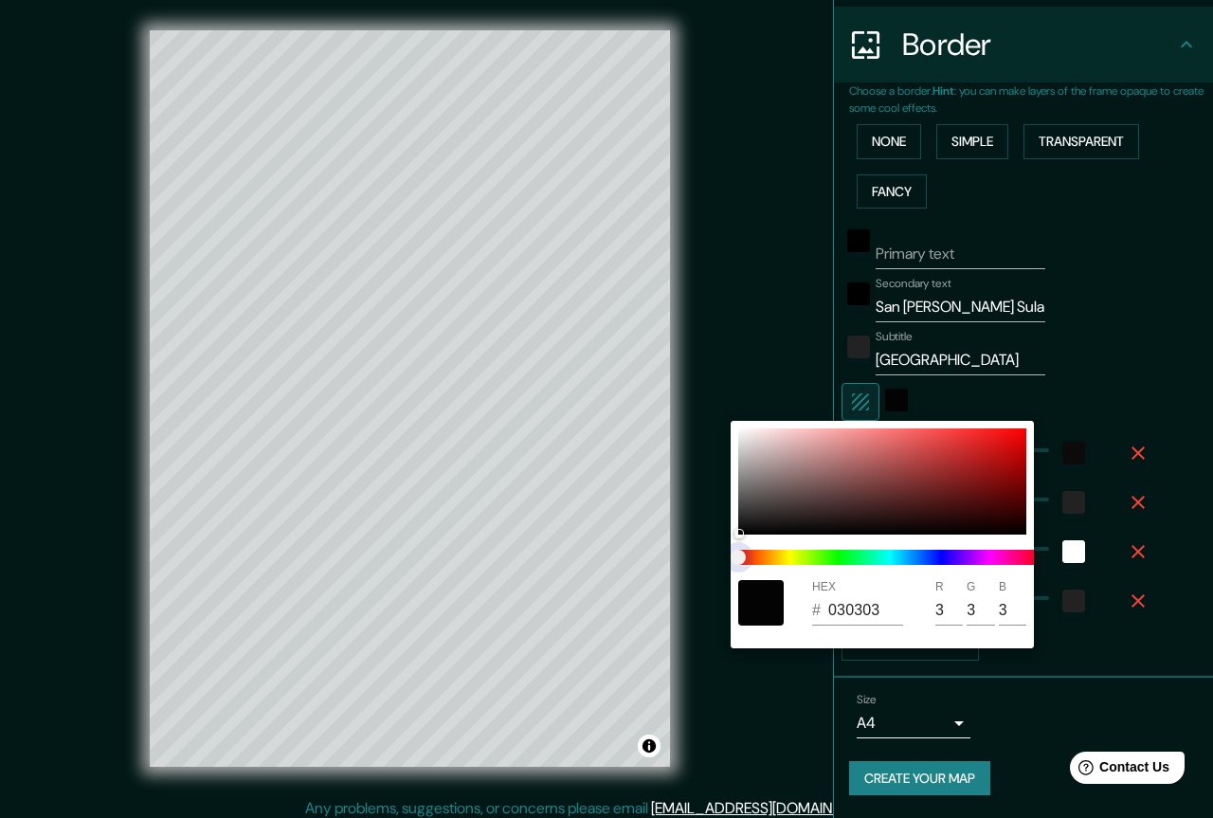
click at [840, 557] on span at bounding box center [889, 557] width 303 height 15
drag, startPoint x: 810, startPoint y: 500, endPoint x: 862, endPoint y: 550, distance: 71.7
click at [884, 511] on div at bounding box center [882, 481] width 288 height 106
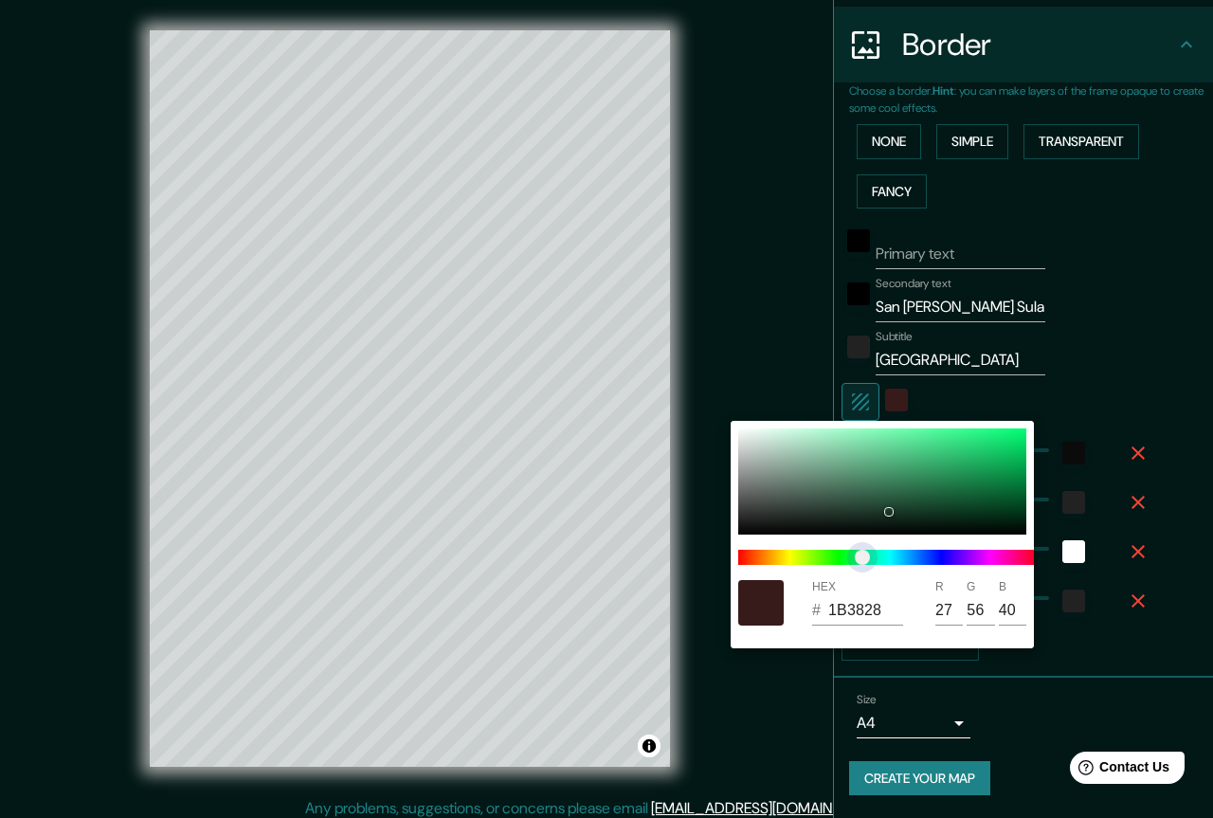
click at [862, 551] on span at bounding box center [889, 557] width 303 height 15
click at [855, 557] on span "color slider" at bounding box center [862, 557] width 15 height 15
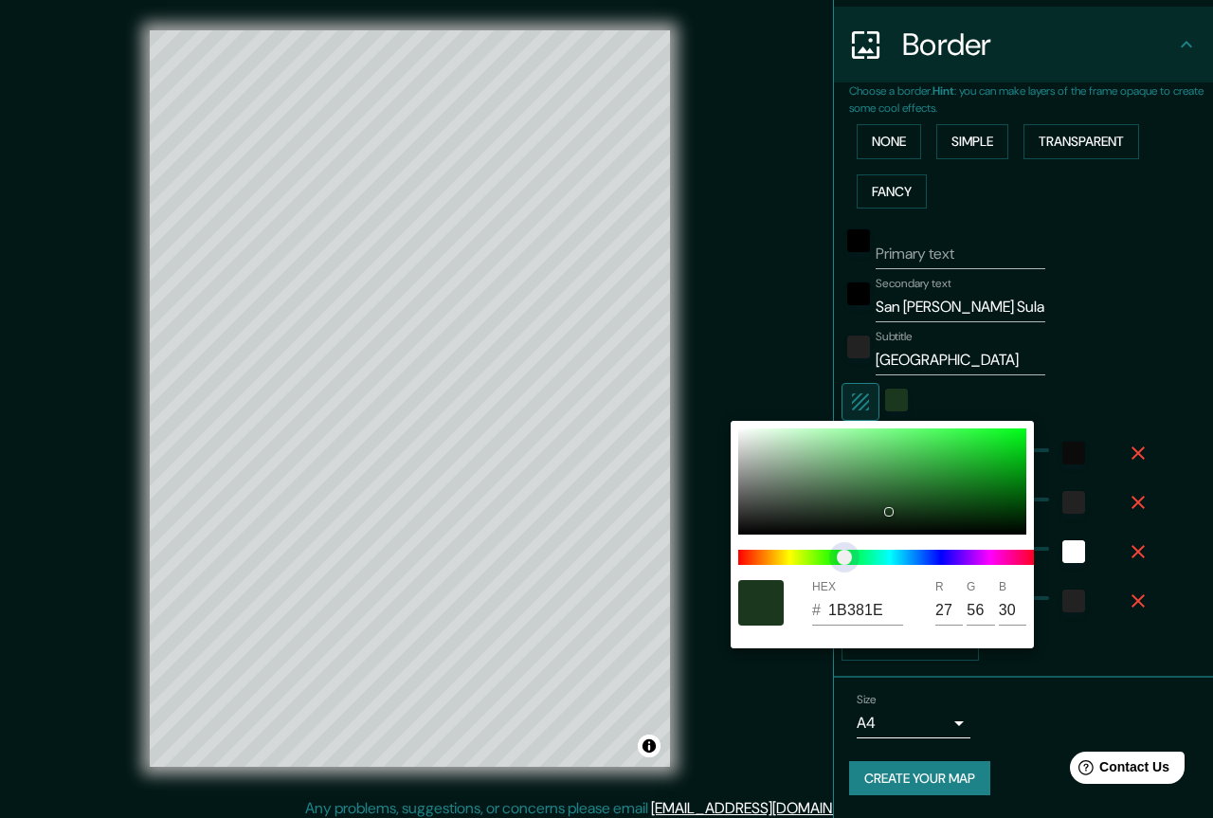
click at [837, 557] on span "color slider" at bounding box center [844, 557] width 15 height 15
drag, startPoint x: 876, startPoint y: 471, endPoint x: 876, endPoint y: 496, distance: 24.6
click at [876, 496] on div at bounding box center [882, 481] width 288 height 106
click at [1159, 382] on div at bounding box center [606, 409] width 1213 height 818
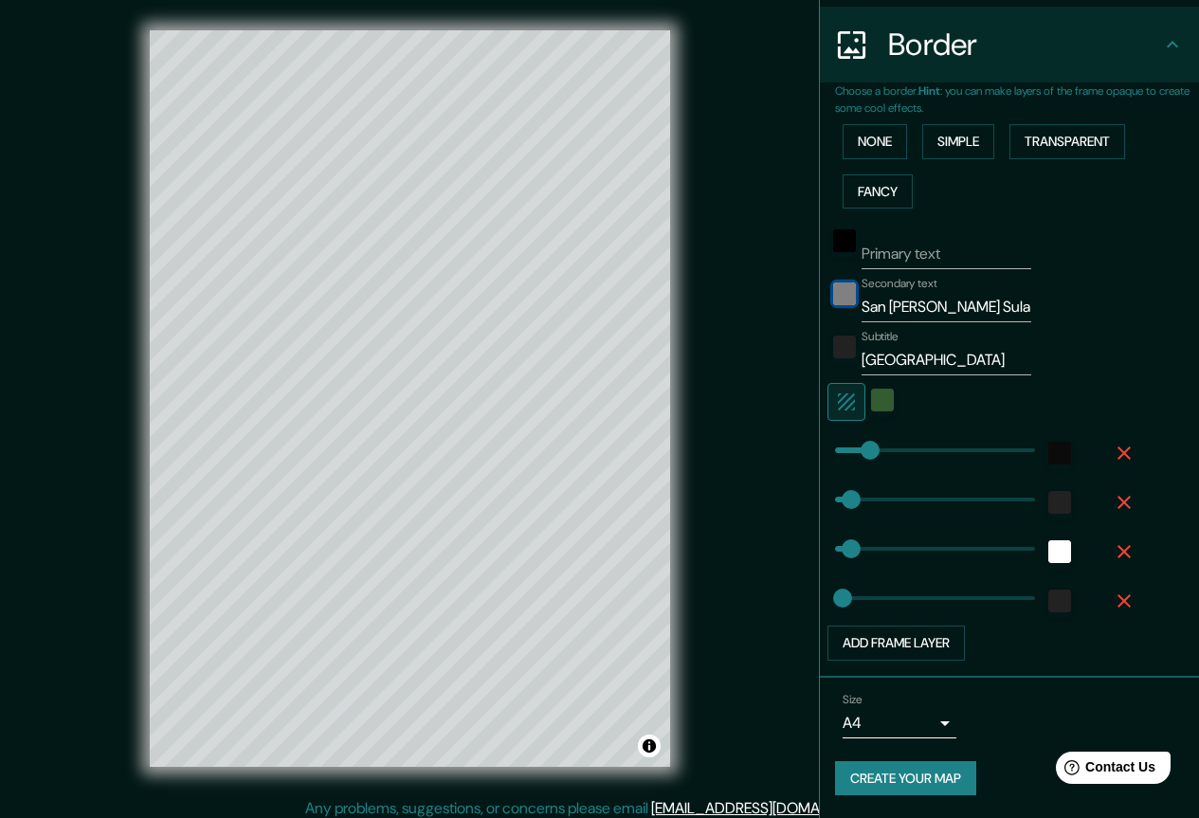
click at [833, 299] on div "black" at bounding box center [844, 293] width 23 height 23
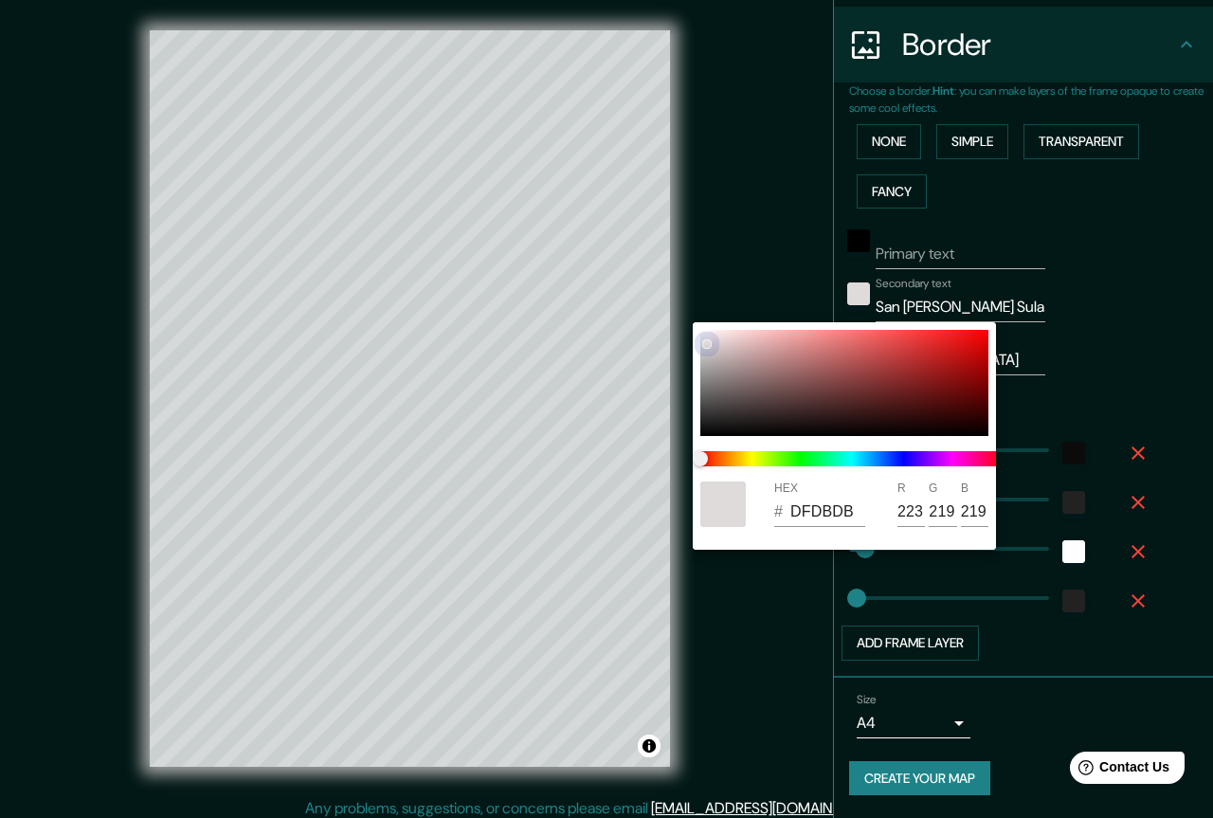
drag, startPoint x: 705, startPoint y: 344, endPoint x: 687, endPoint y: 318, distance: 31.3
click at [687, 318] on div "HEX # DFDBDB R 223 G 219 B 219" at bounding box center [606, 409] width 1213 height 818
click at [1074, 319] on div at bounding box center [606, 409] width 1213 height 818
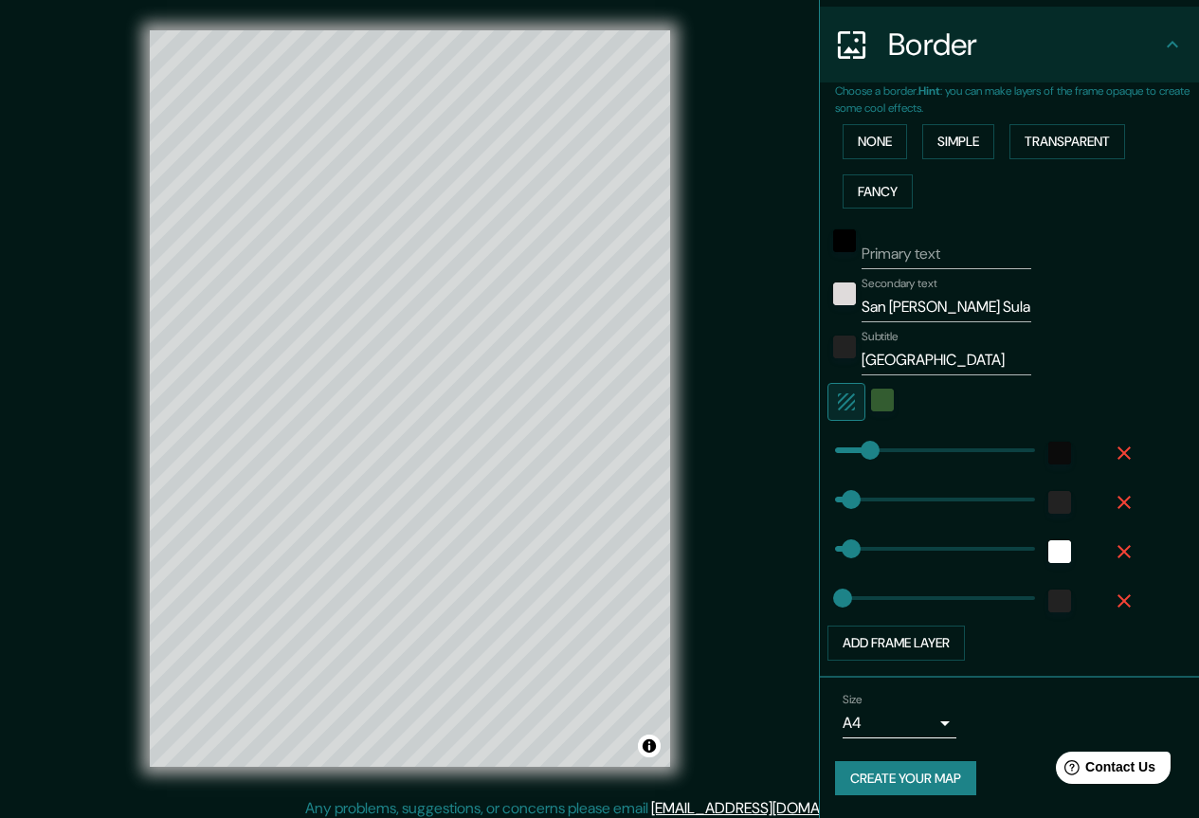
click at [835, 361] on div at bounding box center [844, 352] width 34 height 45
click at [833, 346] on div "color-222222" at bounding box center [844, 346] width 23 height 23
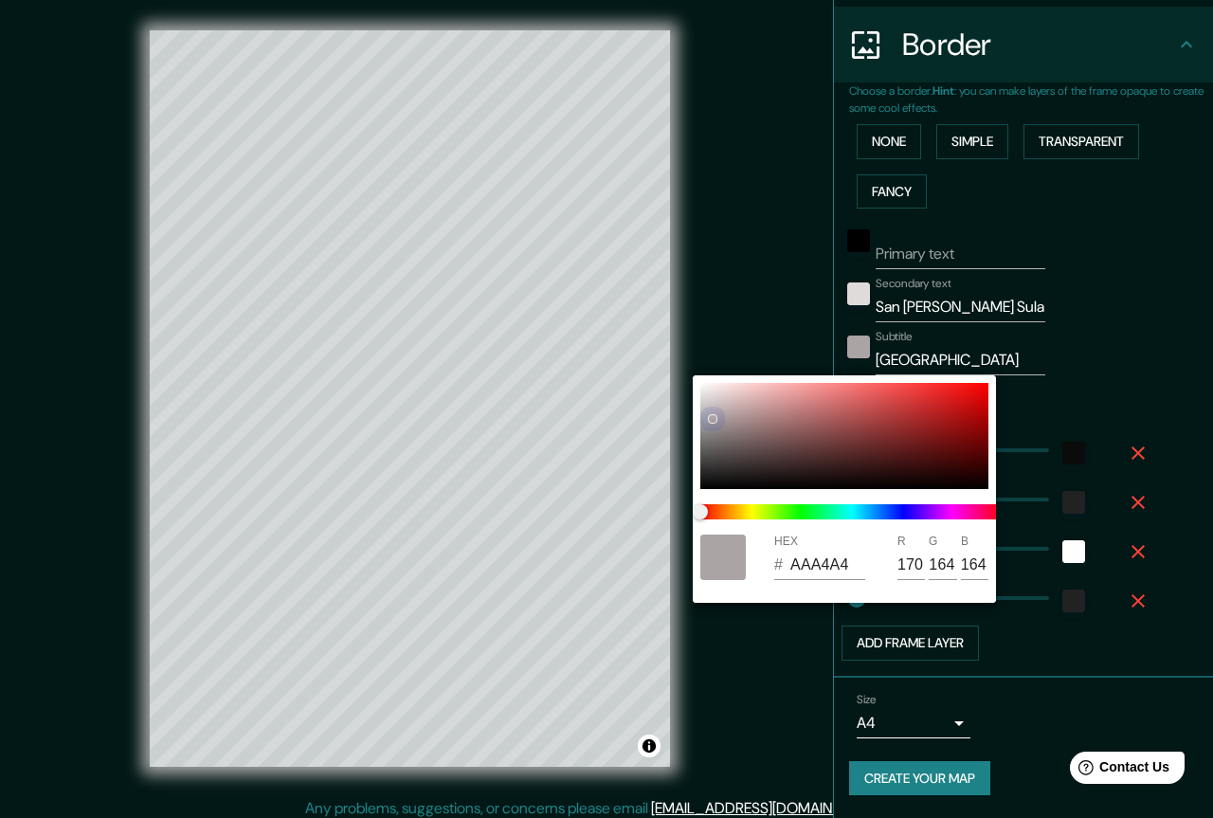
drag, startPoint x: 708, startPoint y: 448, endPoint x: 690, endPoint y: 369, distance: 81.6
click at [690, 369] on div "HEX # AAA4A4 R 170 G 164 B 164" at bounding box center [606, 409] width 1213 height 818
drag, startPoint x: 711, startPoint y: 423, endPoint x: 696, endPoint y: 373, distance: 51.3
click at [696, 373] on div "HEX # F6F5F5 R 246 G 245 B 245" at bounding box center [606, 409] width 1213 height 818
click at [1081, 373] on div at bounding box center [606, 409] width 1213 height 818
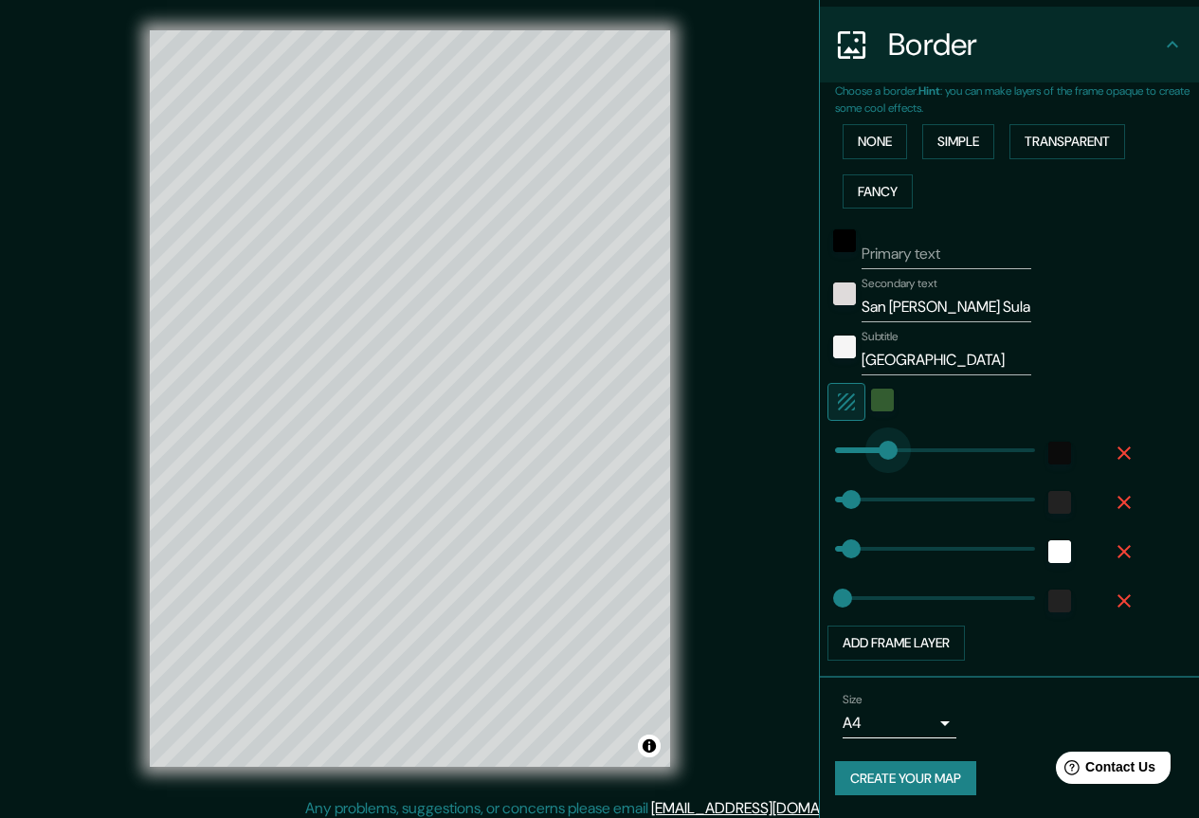
drag, startPoint x: 891, startPoint y: 451, endPoint x: 874, endPoint y: 452, distance: 17.1
drag, startPoint x: 873, startPoint y: 452, endPoint x: 855, endPoint y: 450, distance: 18.1
click at [1048, 459] on div "color-0B0B0B" at bounding box center [1059, 453] width 23 height 23
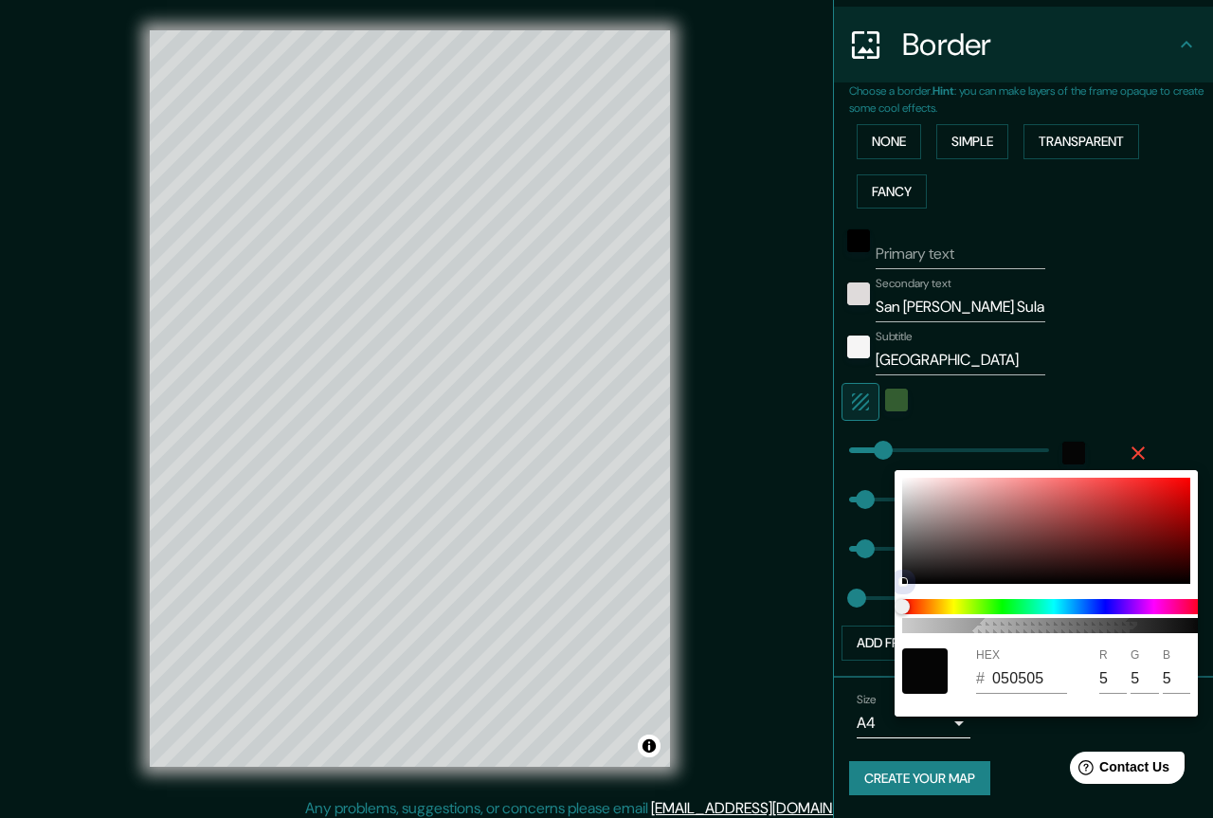
drag, startPoint x: 944, startPoint y: 556, endPoint x: 903, endPoint y: 581, distance: 47.6
click at [903, 581] on div at bounding box center [1046, 531] width 288 height 106
click at [941, 602] on span at bounding box center [1053, 606] width 303 height 15
click at [934, 599] on span at bounding box center [1053, 606] width 303 height 15
click at [950, 601] on span at bounding box center [1053, 606] width 303 height 15
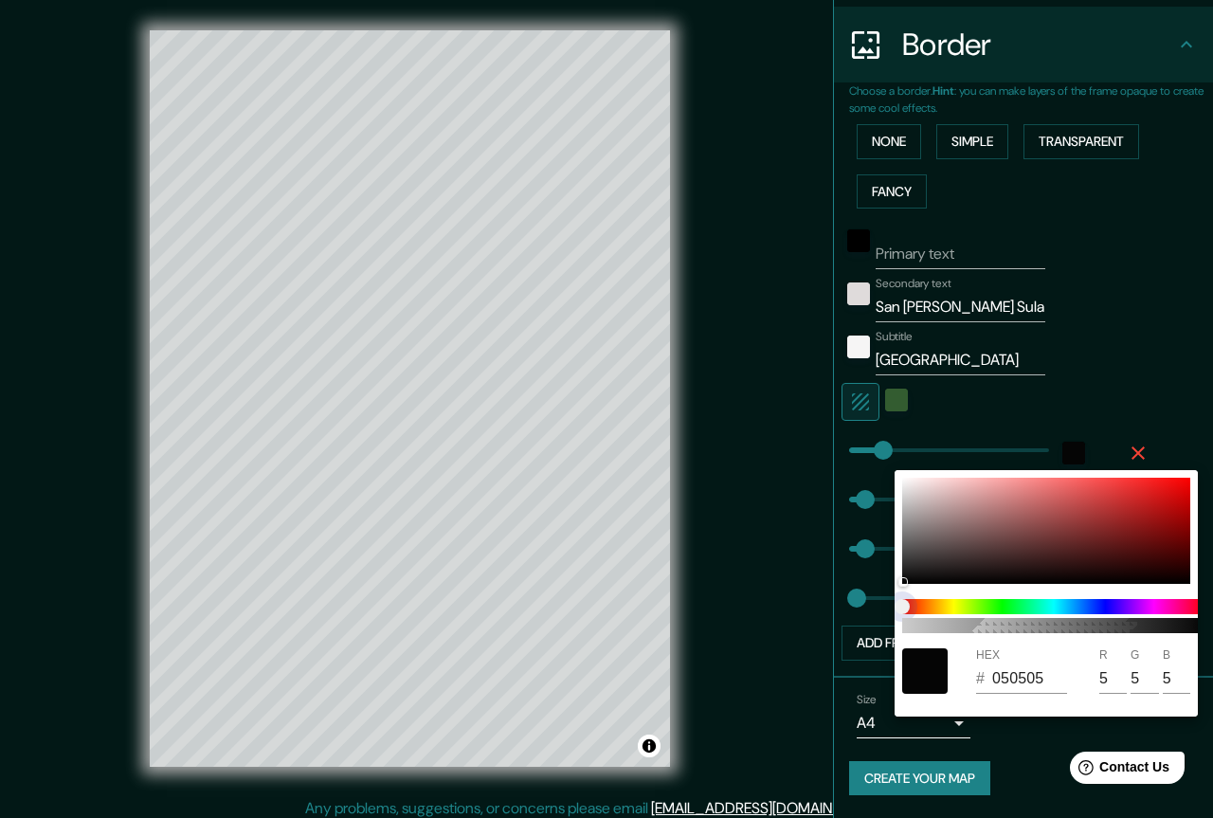
click at [945, 606] on span at bounding box center [1053, 606] width 303 height 15
click at [950, 610] on span at bounding box center [1053, 606] width 303 height 15
click at [910, 604] on span "color slider" at bounding box center [901, 606] width 15 height 15
click at [930, 607] on span at bounding box center [1053, 606] width 303 height 15
drag, startPoint x: 915, startPoint y: 602, endPoint x: 1093, endPoint y: 466, distance: 223.1
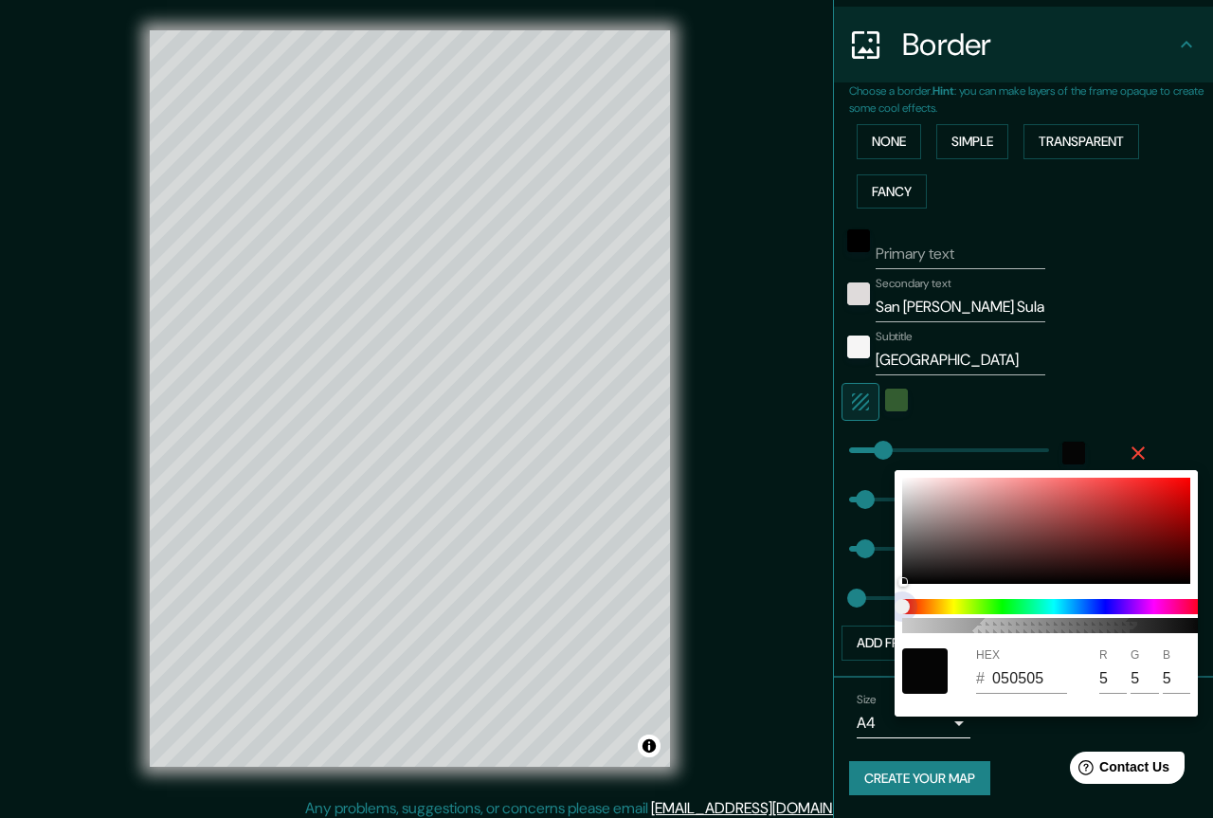
click at [969, 602] on span at bounding box center [1053, 606] width 303 height 15
click at [1148, 370] on div at bounding box center [606, 409] width 1213 height 818
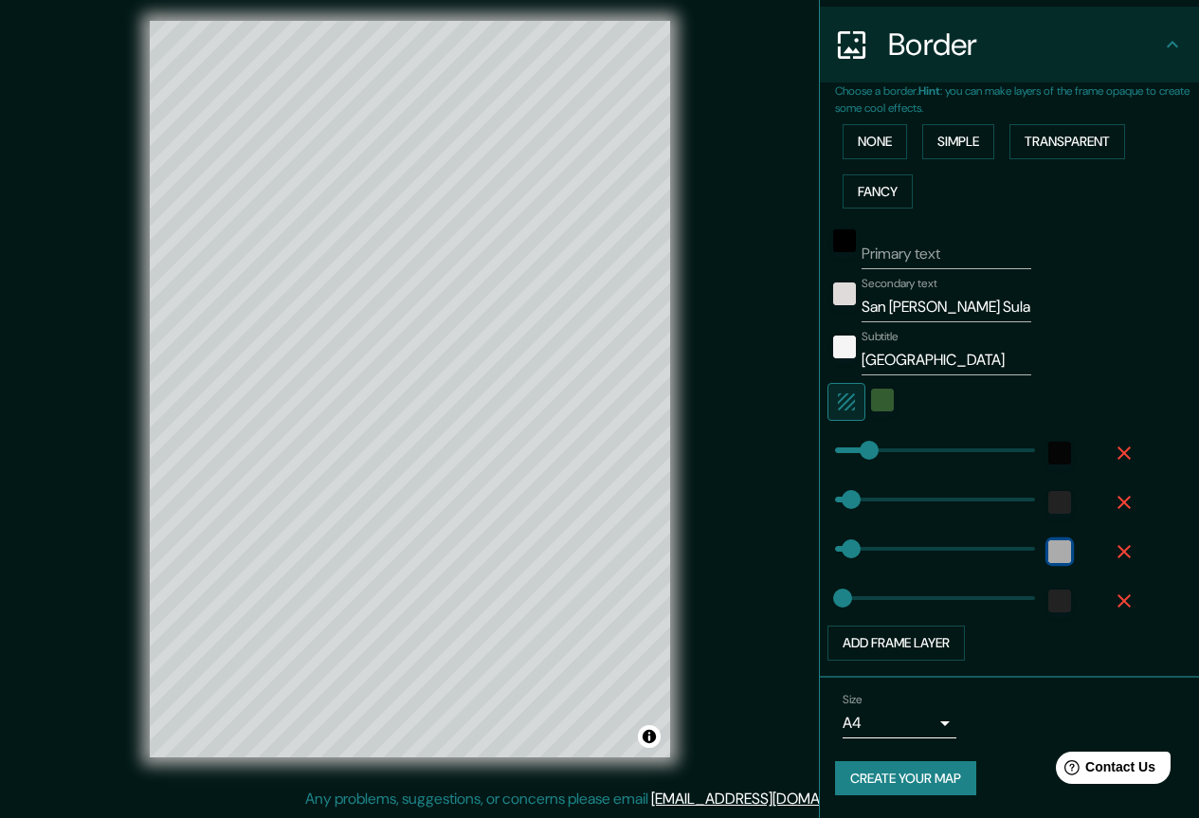
click at [1048, 557] on div "white" at bounding box center [1059, 551] width 23 height 23
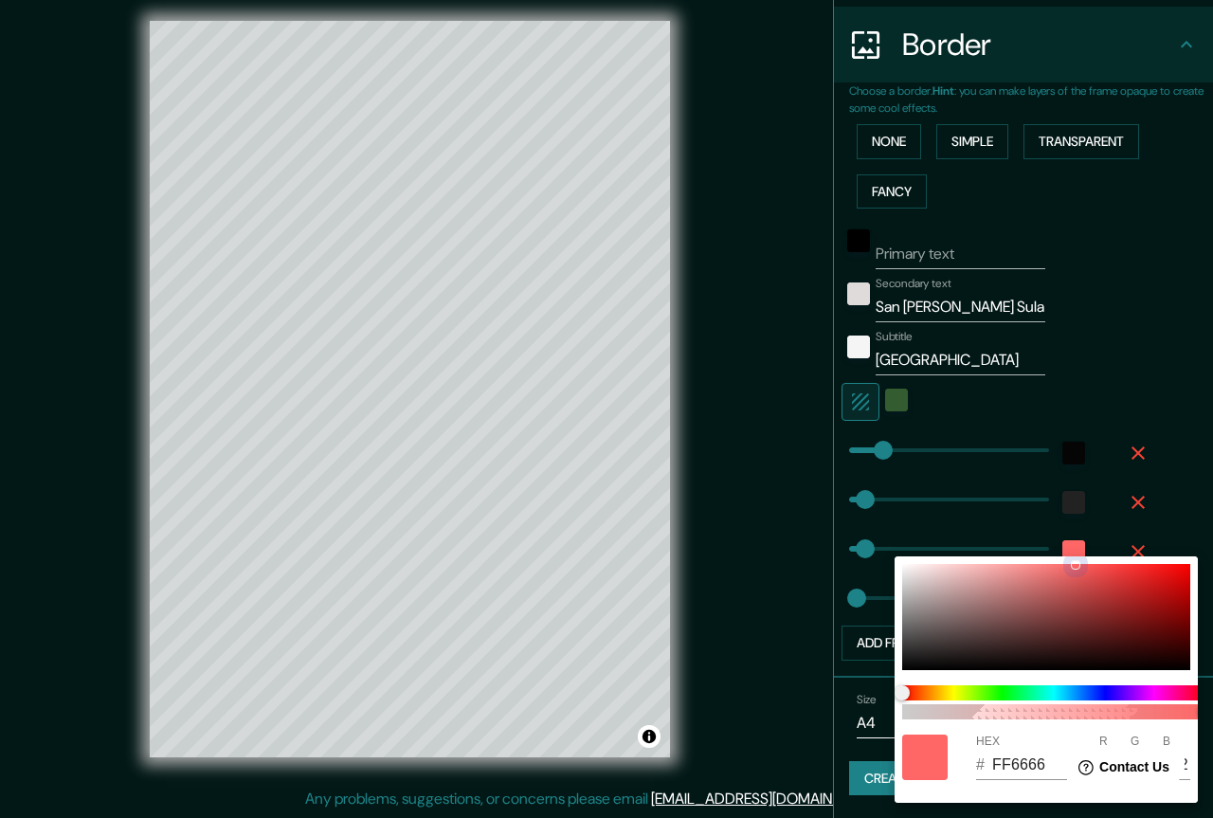
drag, startPoint x: 952, startPoint y: 625, endPoint x: 1188, endPoint y: 543, distance: 249.9
click at [1190, 528] on div "100 HEX # FF6666 R 255 G 102 B 102" at bounding box center [606, 409] width 1213 height 818
click at [1178, 576] on div at bounding box center [1046, 617] width 288 height 106
drag, startPoint x: 1181, startPoint y: 574, endPoint x: 1207, endPoint y: 547, distance: 38.2
click at [1198, 547] on div "100 HEX # FA0707 R 250 G 7 B 7" at bounding box center [606, 409] width 1213 height 818
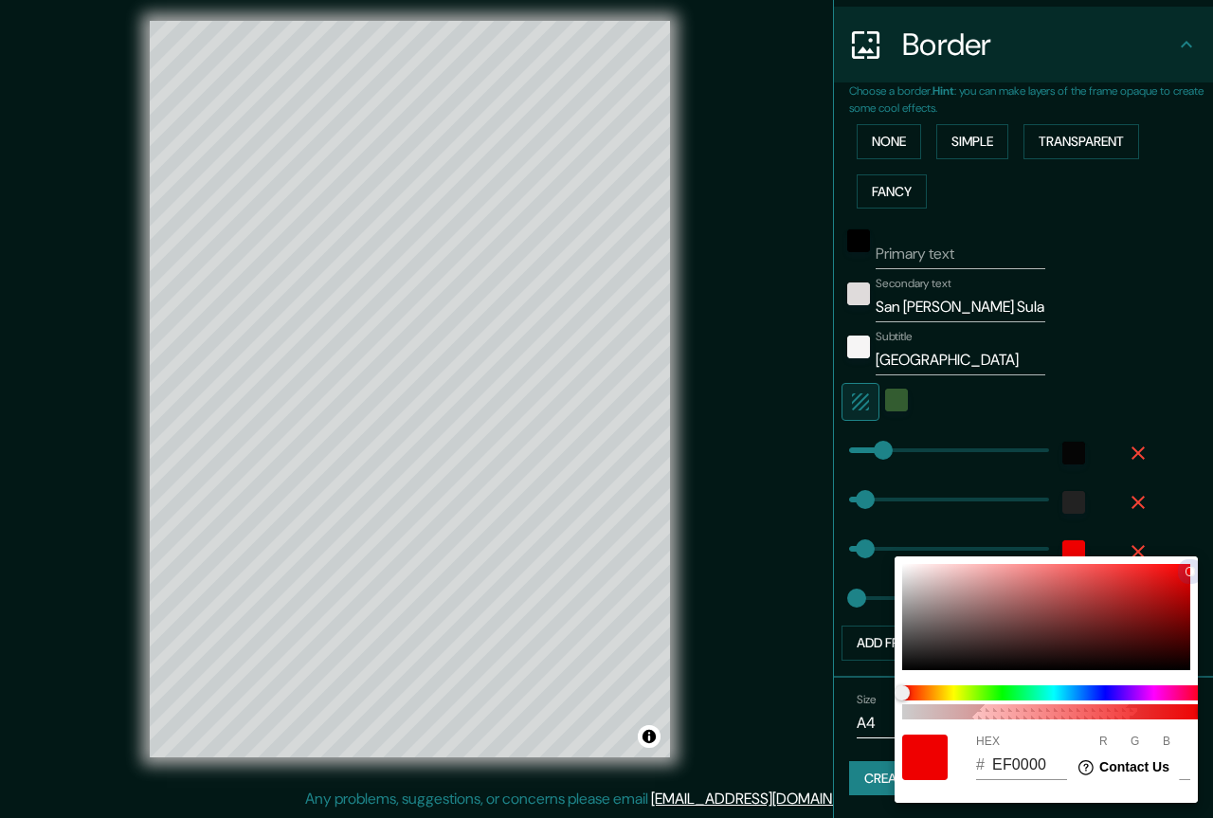
drag, startPoint x: 1181, startPoint y: 568, endPoint x: 1203, endPoint y: 566, distance: 22.8
click at [1198, 569] on div "100 HEX # EF0000 R 239 G 0 B 0" at bounding box center [606, 409] width 1213 height 818
click at [1198, 497] on div at bounding box center [606, 409] width 1213 height 818
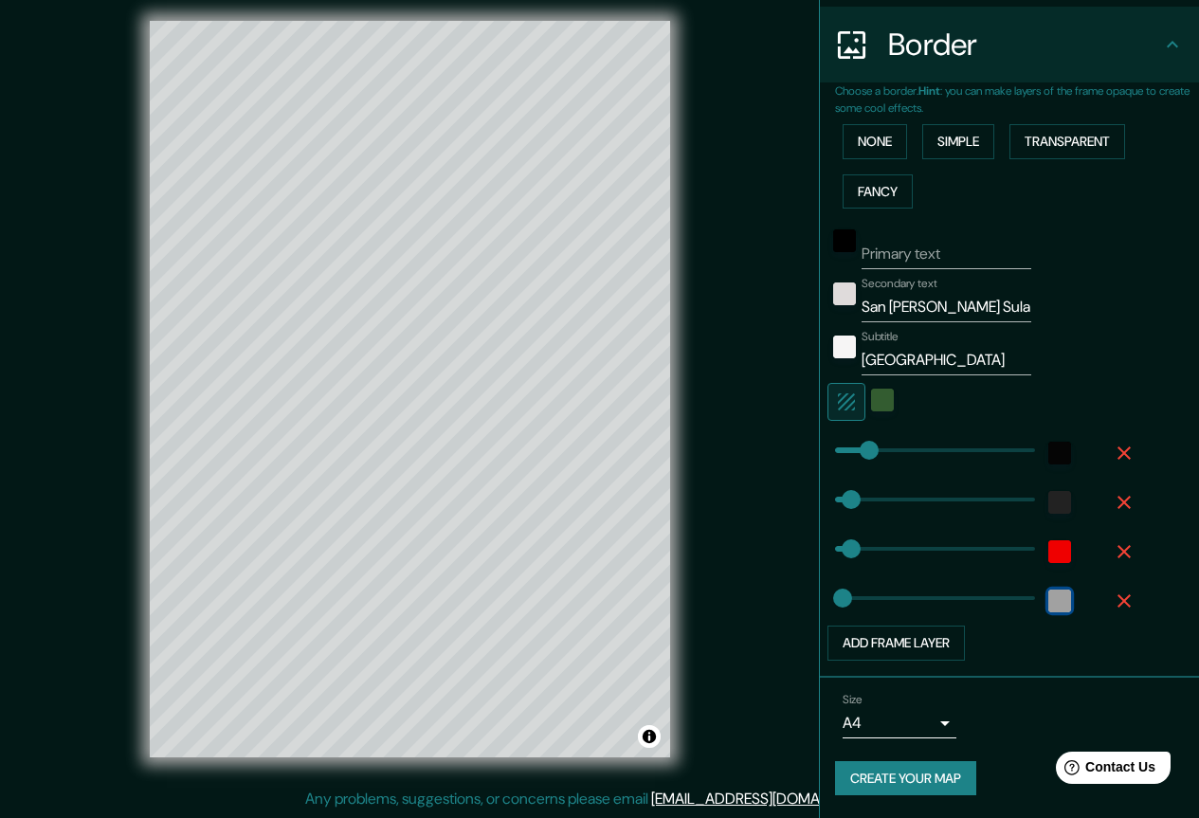
click at [1052, 605] on div "color-222222" at bounding box center [1059, 600] width 23 height 23
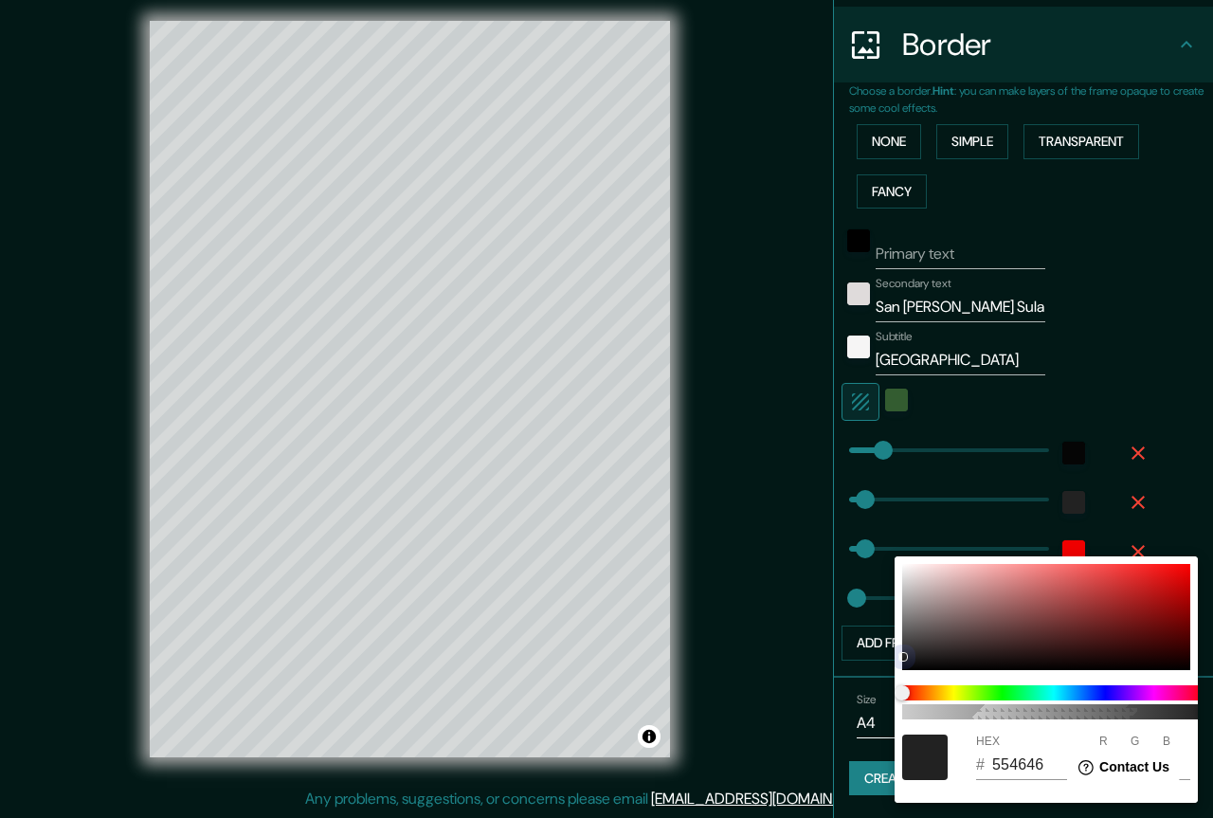
drag, startPoint x: 920, startPoint y: 654, endPoint x: 958, endPoint y: 633, distance: 43.3
click at [957, 633] on div at bounding box center [1046, 617] width 288 height 106
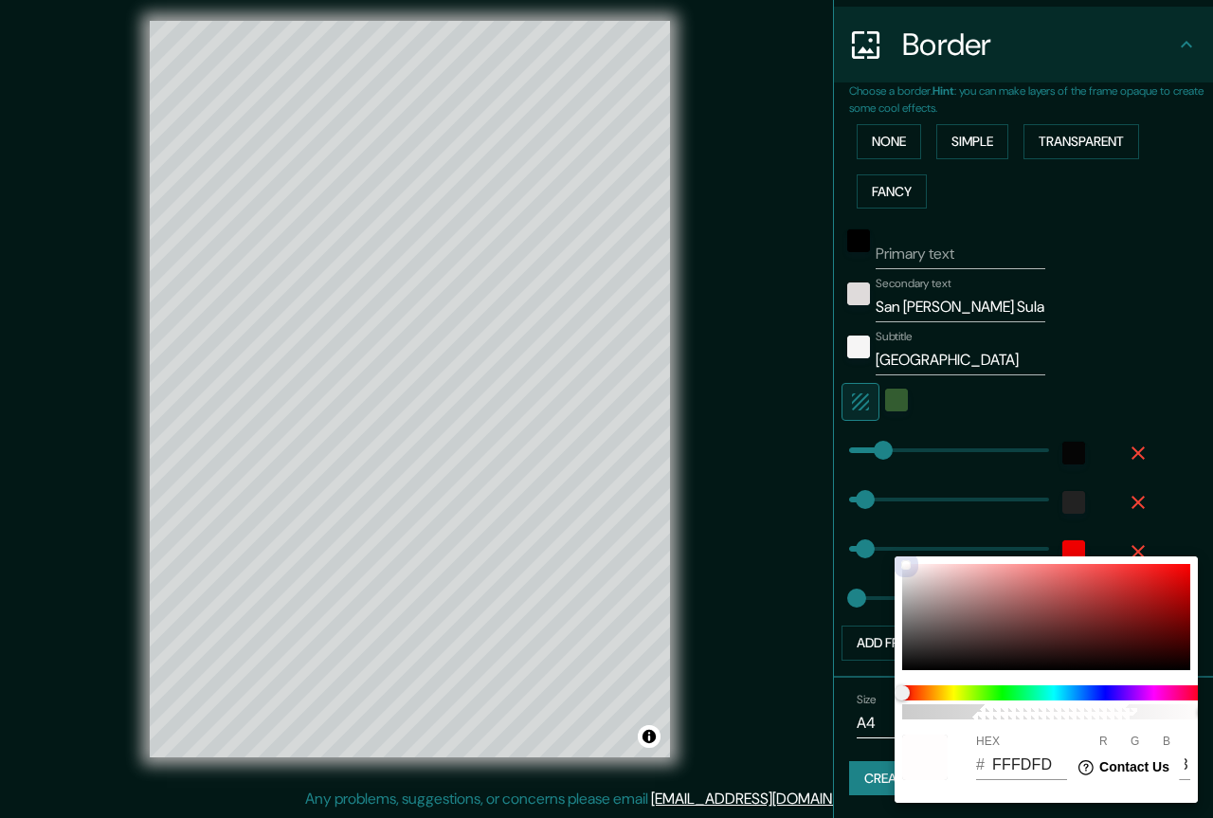
drag, startPoint x: 953, startPoint y: 633, endPoint x: 877, endPoint y: 551, distance: 111.3
click at [877, 551] on div "100 HEX # FFFDFD R 255 G 253 B 253" at bounding box center [606, 409] width 1213 height 818
click at [1176, 486] on div at bounding box center [606, 409] width 1213 height 818
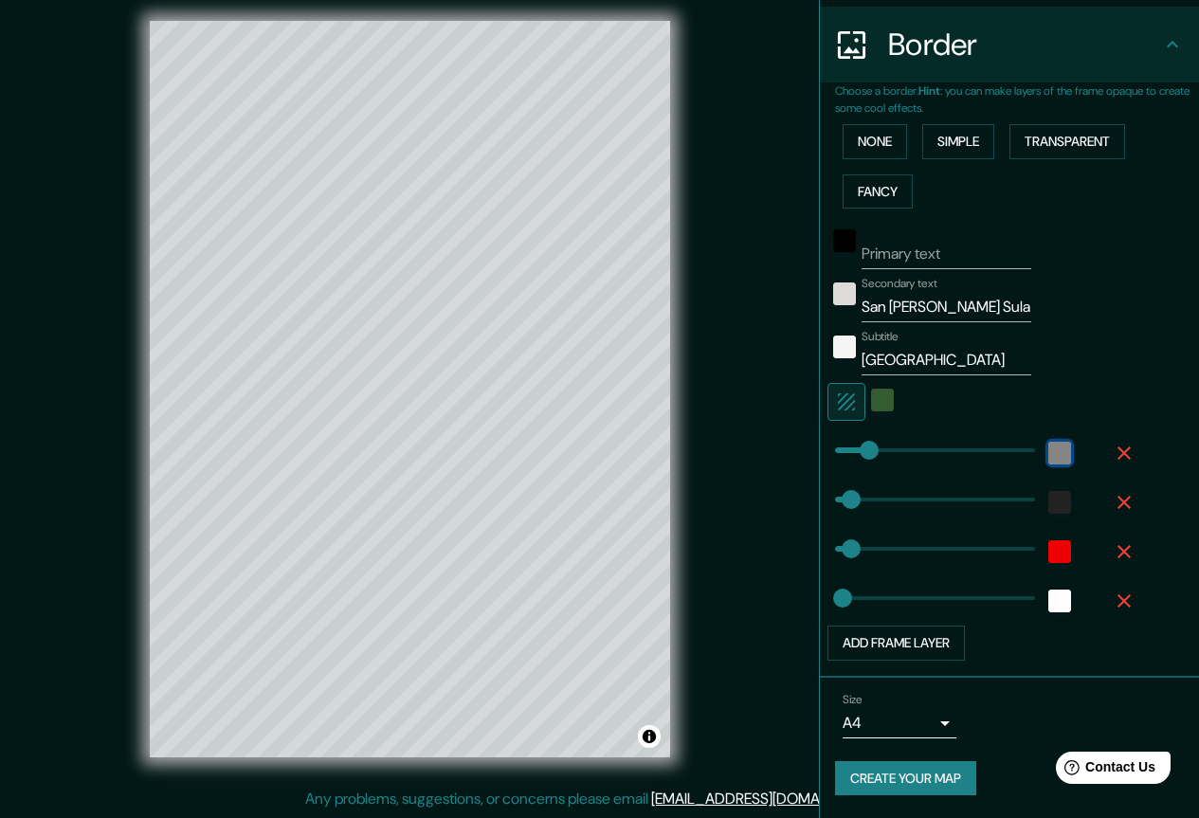
click at [1049, 451] on div "color-050505" at bounding box center [1059, 453] width 23 height 23
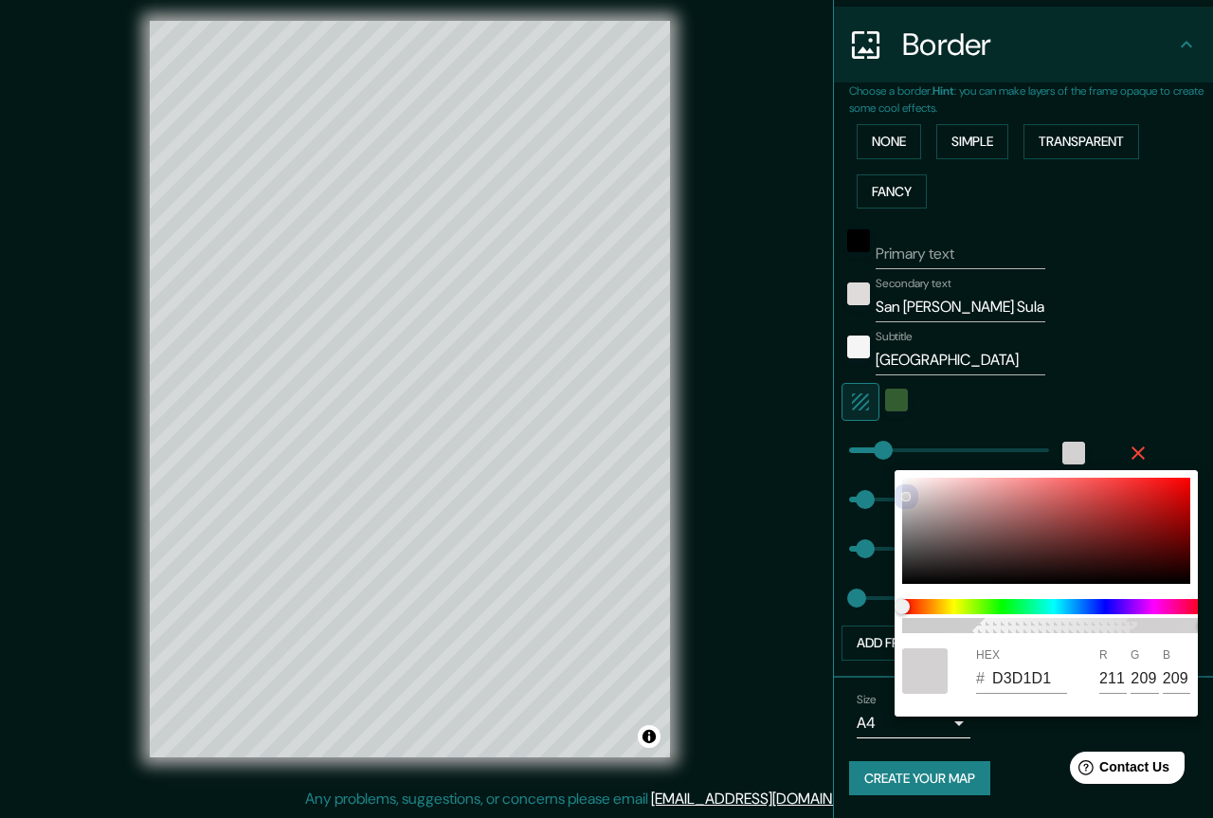
drag, startPoint x: 905, startPoint y: 575, endPoint x: 863, endPoint y: 424, distance: 157.2
click at [863, 424] on div "100 HEX # D3D1D1 R 211 G 209 B 209" at bounding box center [606, 409] width 1213 height 818
drag, startPoint x: 911, startPoint y: 497, endPoint x: 907, endPoint y: 479, distance: 17.5
click at [907, 479] on div at bounding box center [1046, 531] width 288 height 106
drag, startPoint x: 901, startPoint y: 461, endPoint x: 895, endPoint y: 449, distance: 12.7
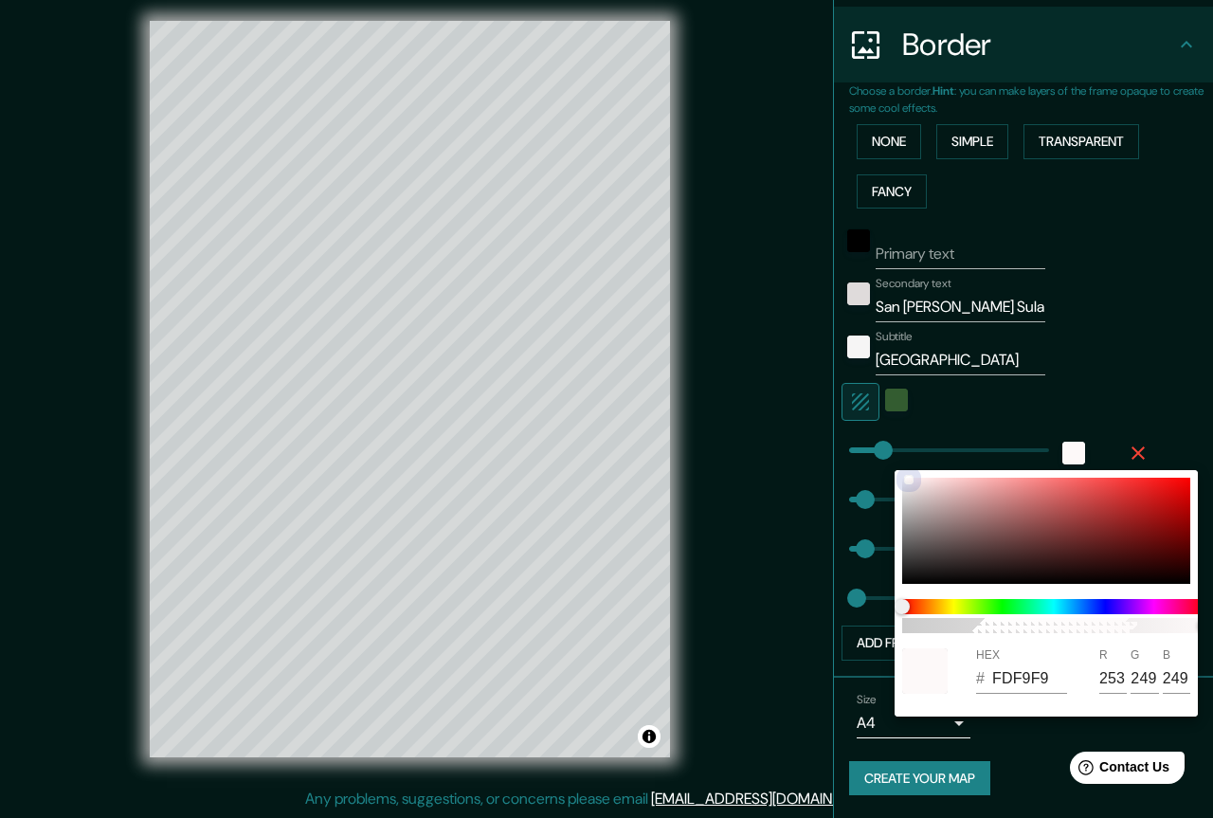
click at [895, 449] on div "100 HEX # FDF9F9 R 253 G 249 B 249" at bounding box center [606, 409] width 1213 height 818
click at [1162, 365] on div at bounding box center [606, 409] width 1213 height 818
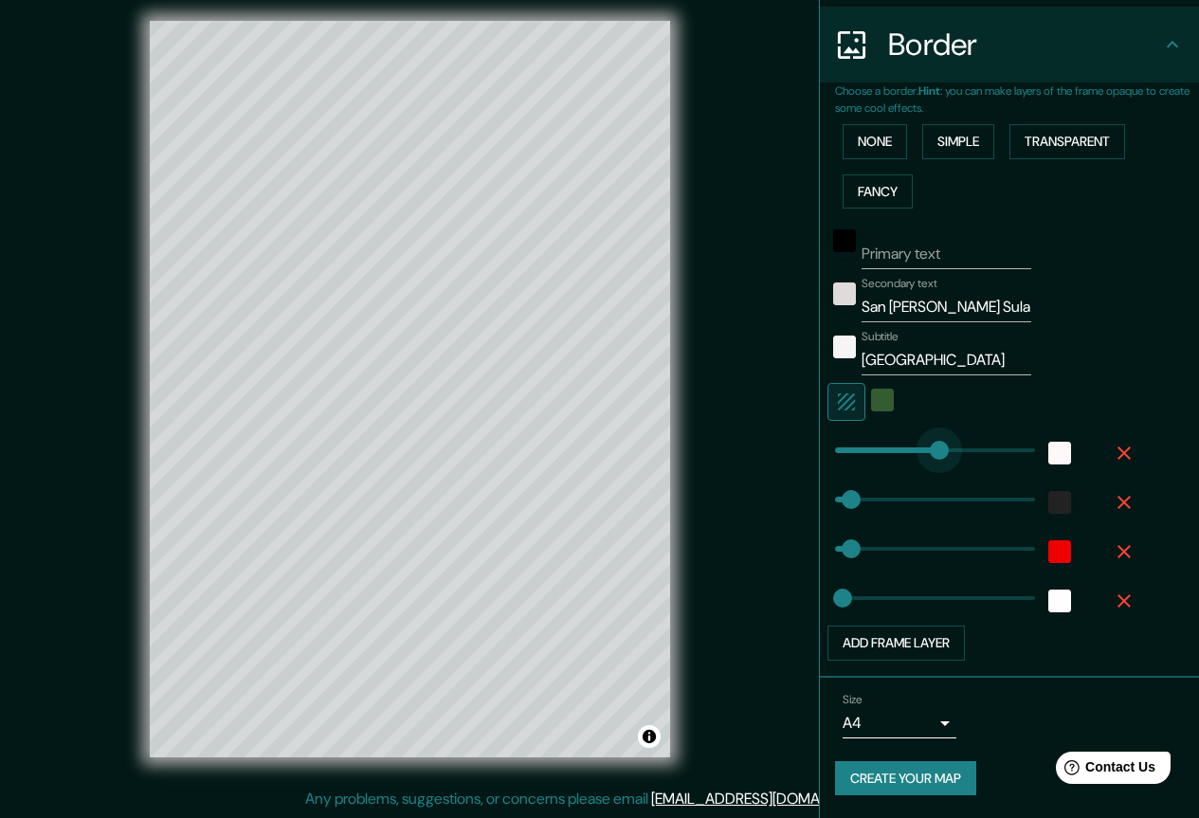
drag, startPoint x: 858, startPoint y: 453, endPoint x: 929, endPoint y: 454, distance: 70.1
drag, startPoint x: 927, startPoint y: 451, endPoint x: 879, endPoint y: 451, distance: 47.4
drag, startPoint x: 837, startPoint y: 500, endPoint x: 939, endPoint y: 509, distance: 102.7
drag, startPoint x: 940, startPoint y: 503, endPoint x: 1026, endPoint y: 506, distance: 86.3
drag, startPoint x: 993, startPoint y: 504, endPoint x: 950, endPoint y: 500, distance: 42.8
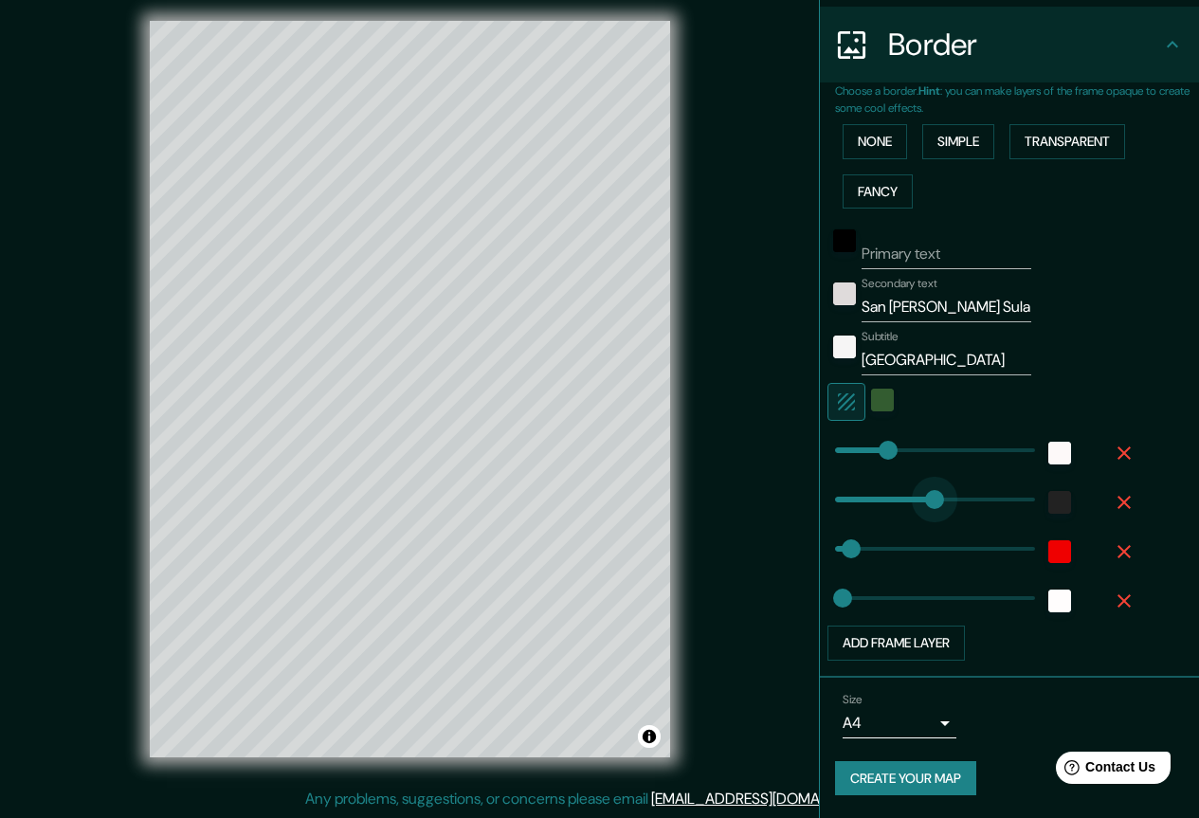
drag, startPoint x: 949, startPoint y: 497, endPoint x: 879, endPoint y: 496, distance: 70.1
drag, startPoint x: 877, startPoint y: 494, endPoint x: 801, endPoint y: 500, distance: 77.0
drag, startPoint x: 825, startPoint y: 494, endPoint x: 932, endPoint y: 513, distance: 108.7
drag, startPoint x: 836, startPoint y: 544, endPoint x: 995, endPoint y: 560, distance: 160.0
drag, startPoint x: 1000, startPoint y: 555, endPoint x: 752, endPoint y: 544, distance: 247.6
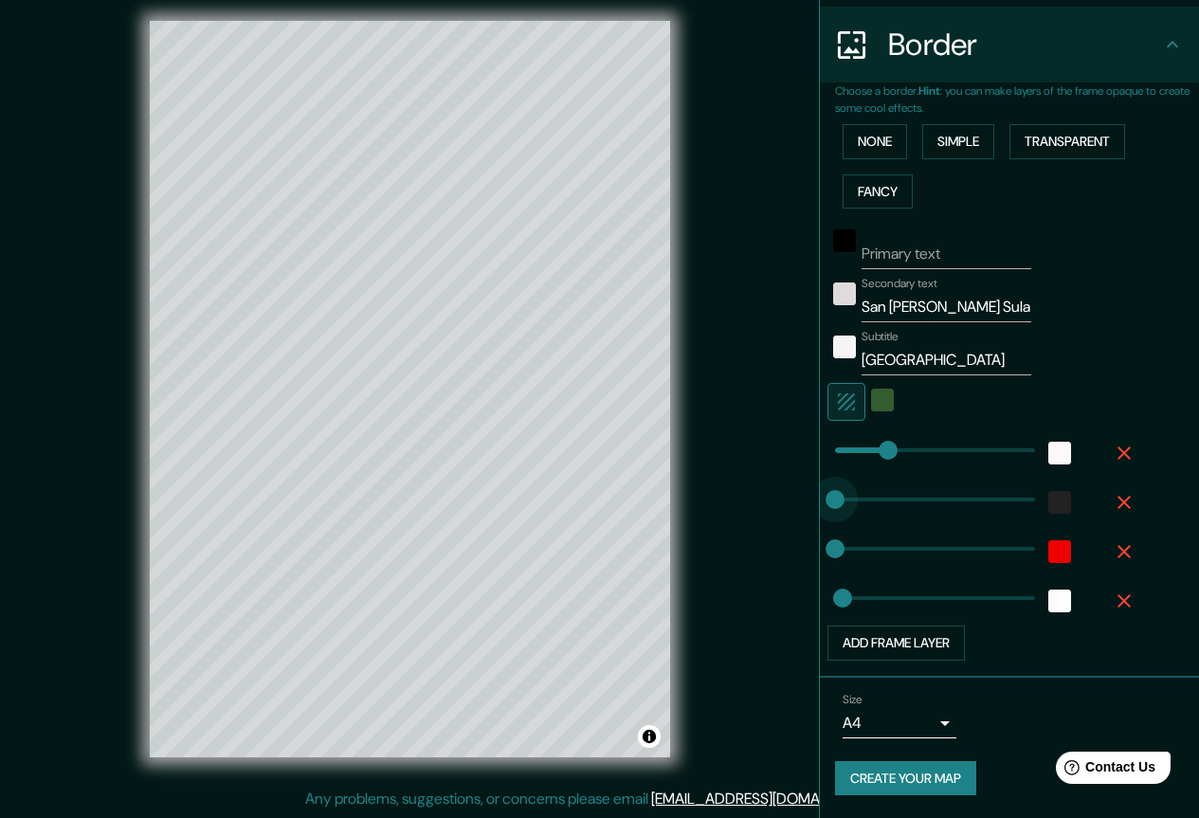
drag, startPoint x: 899, startPoint y: 499, endPoint x: 773, endPoint y: 495, distance: 126.1
drag, startPoint x: 822, startPoint y: 502, endPoint x: 934, endPoint y: 513, distance: 112.3
drag, startPoint x: 942, startPoint y: 507, endPoint x: 779, endPoint y: 505, distance: 163.0
drag, startPoint x: 823, startPoint y: 602, endPoint x: 946, endPoint y: 599, distance: 122.3
drag, startPoint x: 946, startPoint y: 599, endPoint x: 839, endPoint y: 590, distance: 107.4
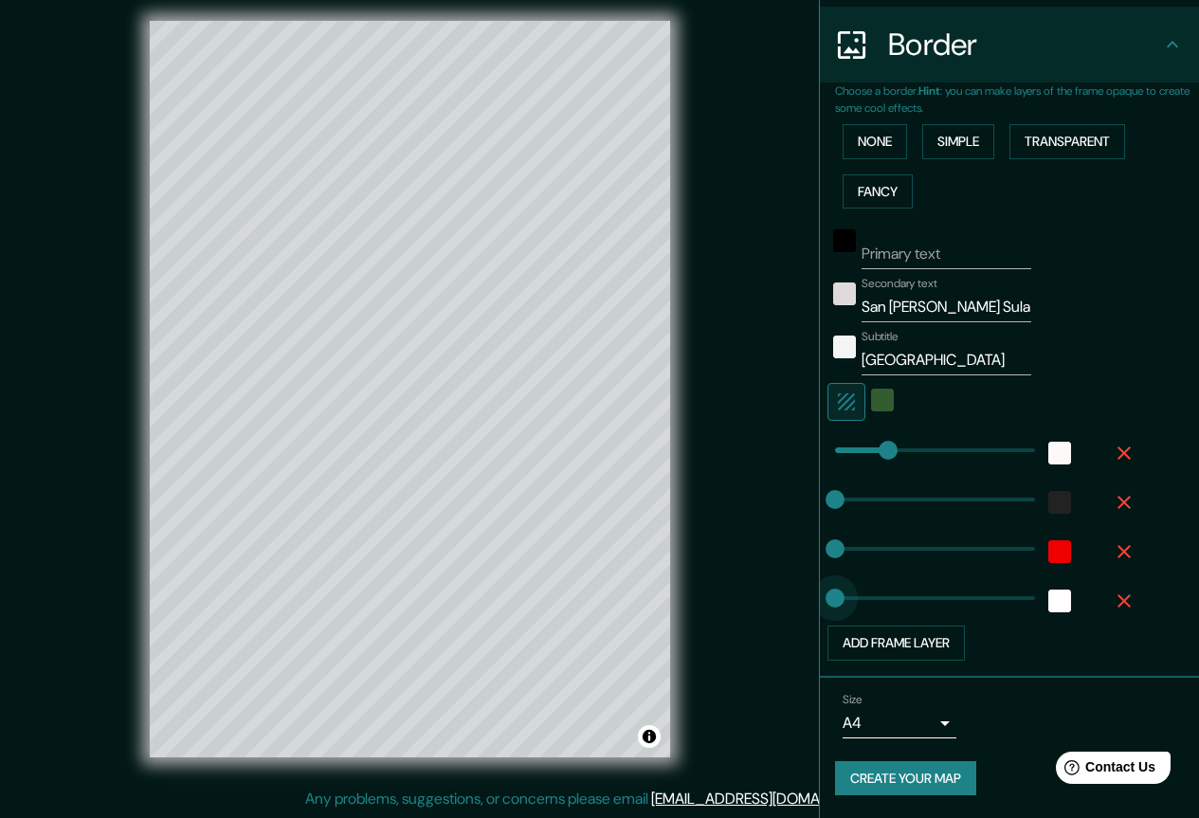
drag, startPoint x: 832, startPoint y: 591, endPoint x: 802, endPoint y: 591, distance: 30.3
drag, startPoint x: 818, startPoint y: 598, endPoint x: 798, endPoint y: 597, distance: 19.9
click at [799, 598] on div "Mappin Location [GEOGRAPHIC_DATA][PERSON_NAME], [GEOGRAPHIC_DATA][PERSON_NAME],…" at bounding box center [599, 404] width 1199 height 827
drag, startPoint x: 823, startPoint y: 501, endPoint x: 836, endPoint y: 500, distance: 12.4
drag, startPoint x: 836, startPoint y: 500, endPoint x: 852, endPoint y: 500, distance: 16.1
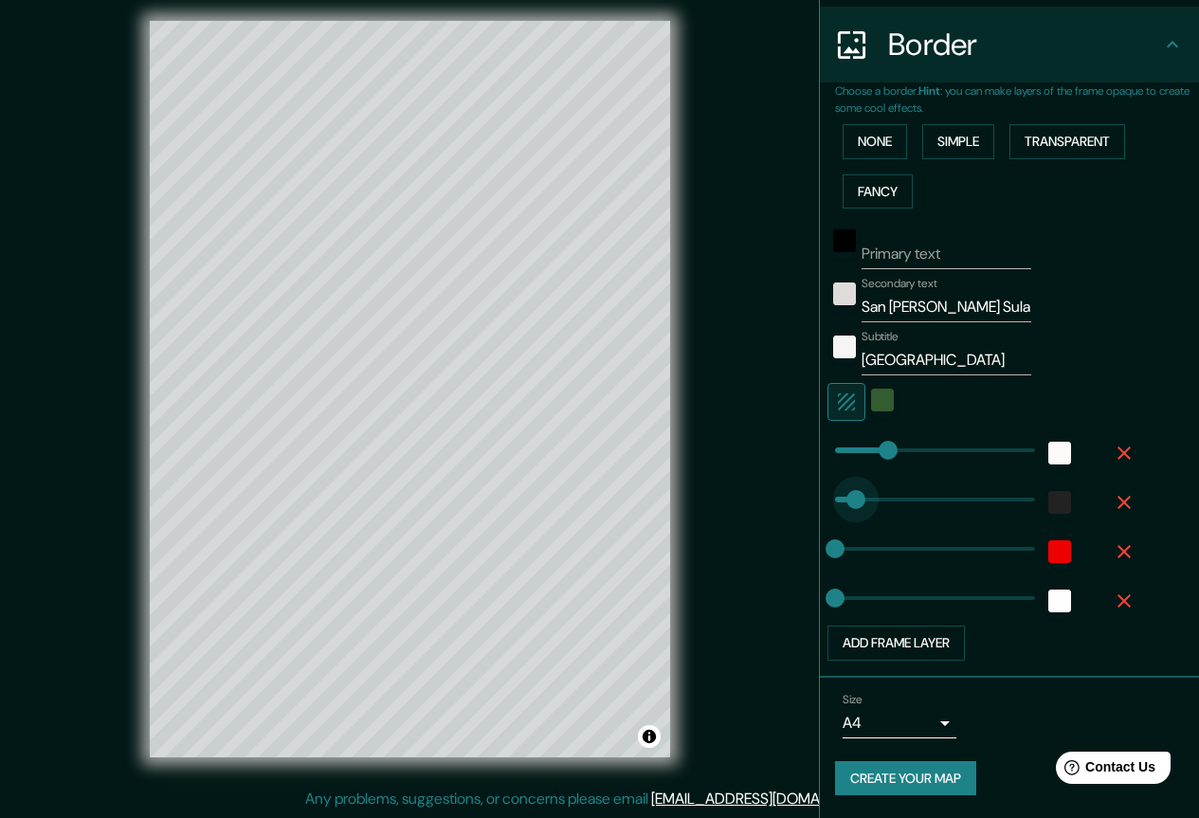
drag, startPoint x: 852, startPoint y: 500, endPoint x: 841, endPoint y: 500, distance: 10.4
drag, startPoint x: 881, startPoint y: 452, endPoint x: 932, endPoint y: 452, distance: 51.2
drag, startPoint x: 929, startPoint y: 451, endPoint x: 835, endPoint y: 453, distance: 93.8
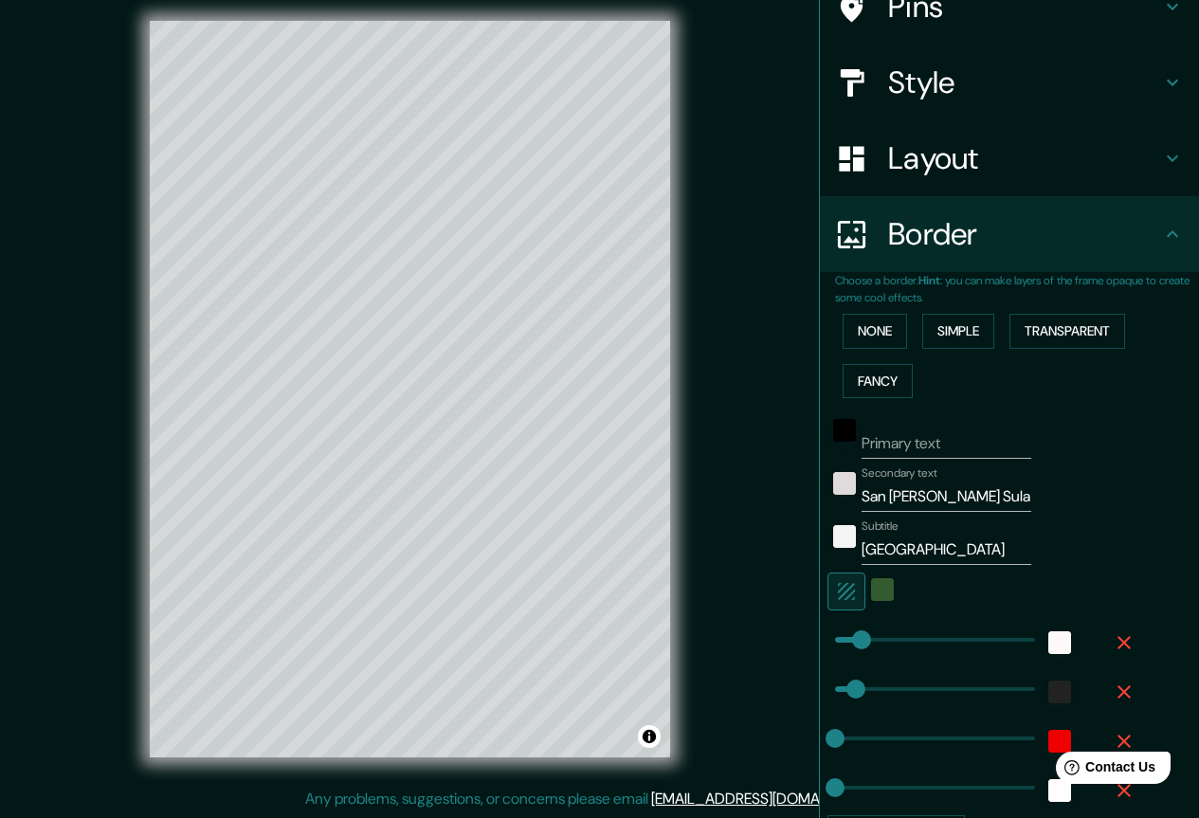
scroll to position [0, 0]
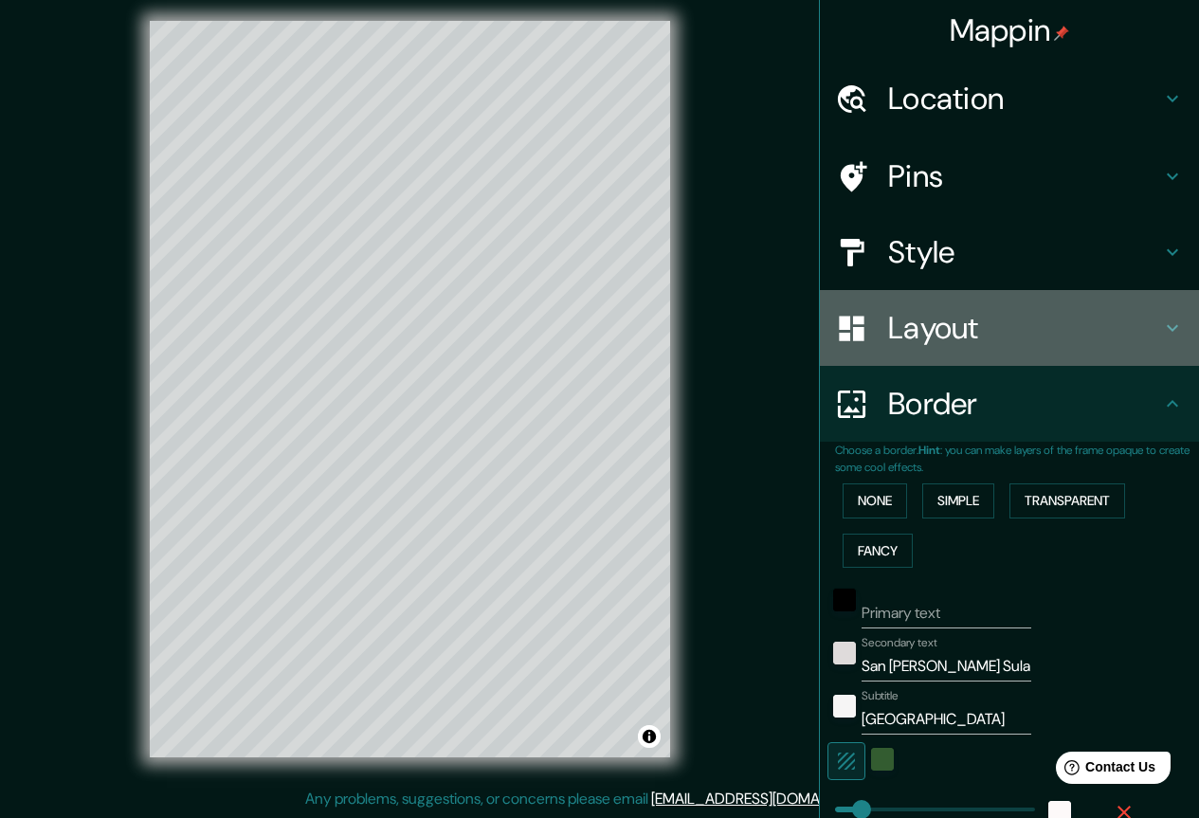
click at [1053, 321] on h4 "Layout" at bounding box center [1024, 328] width 273 height 38
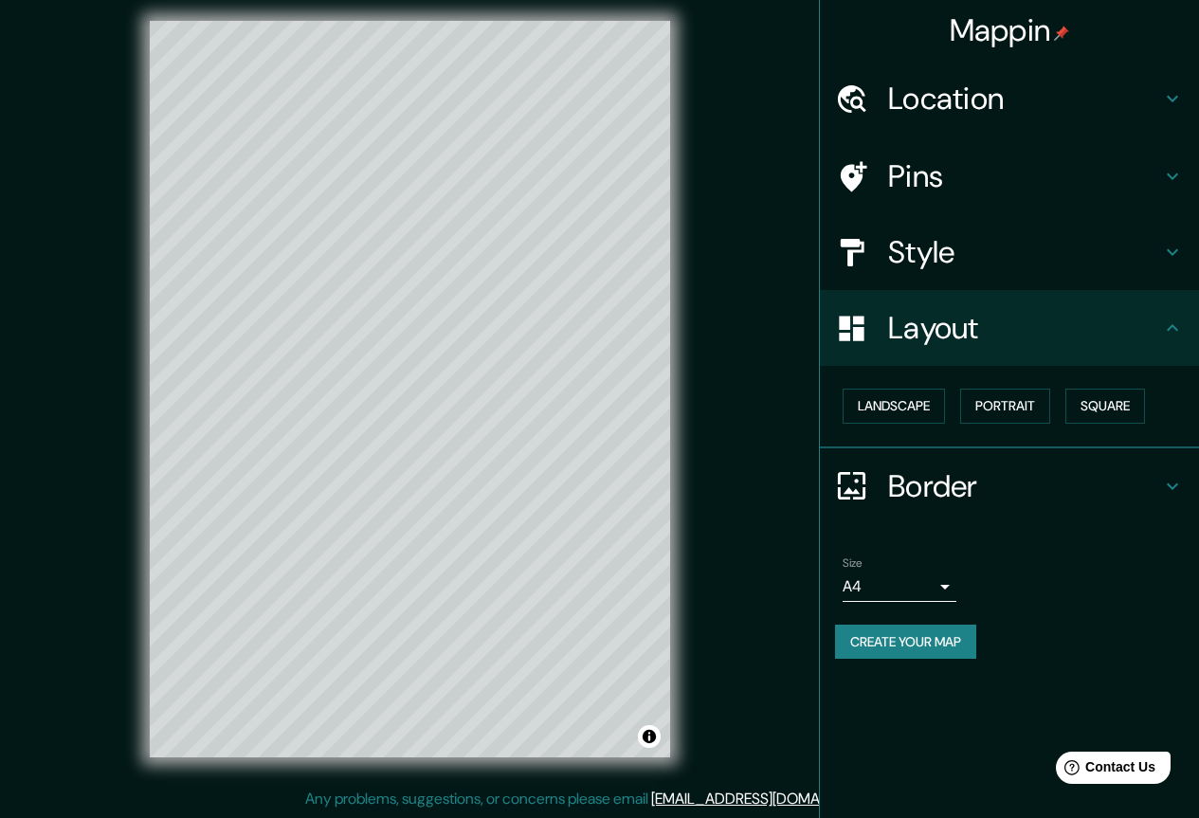
click at [996, 270] on h4 "Style" at bounding box center [1024, 252] width 273 height 38
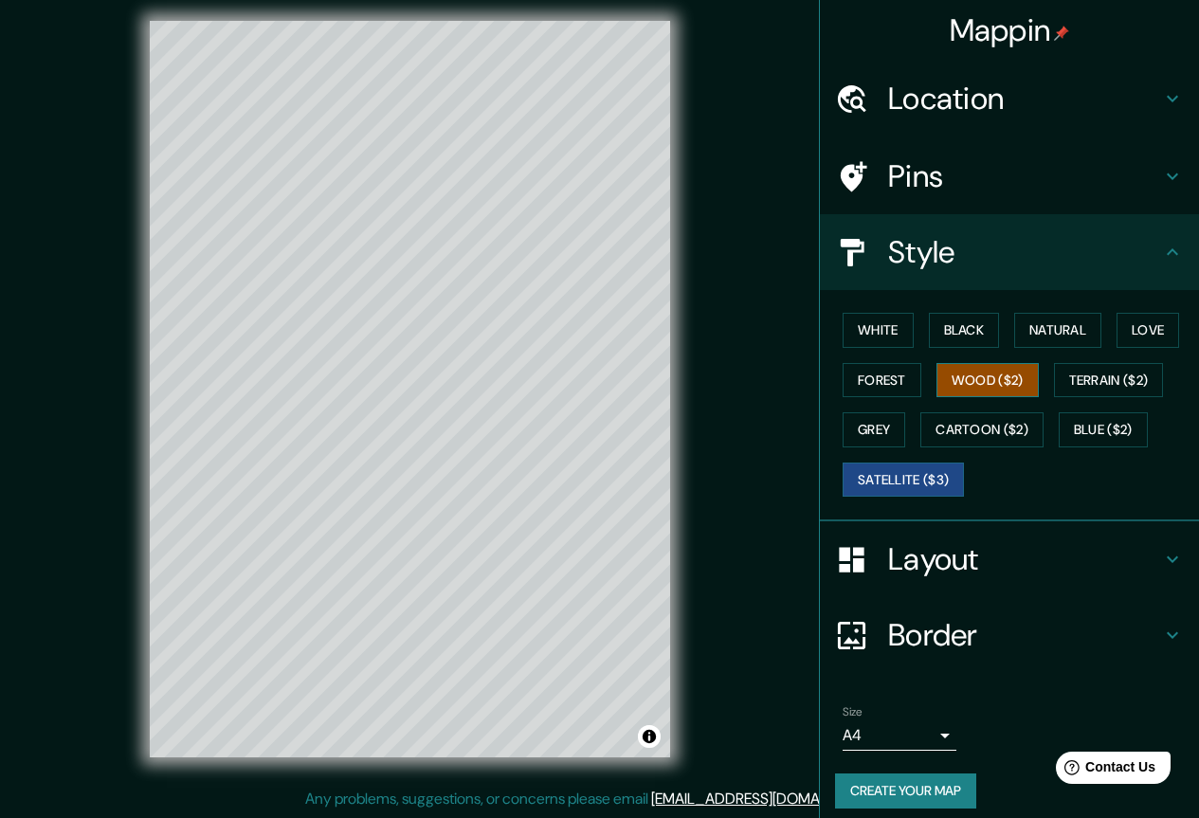
click at [970, 374] on button "Wood ($2)" at bounding box center [987, 380] width 102 height 35
click at [872, 376] on button "Forest" at bounding box center [881, 380] width 79 height 35
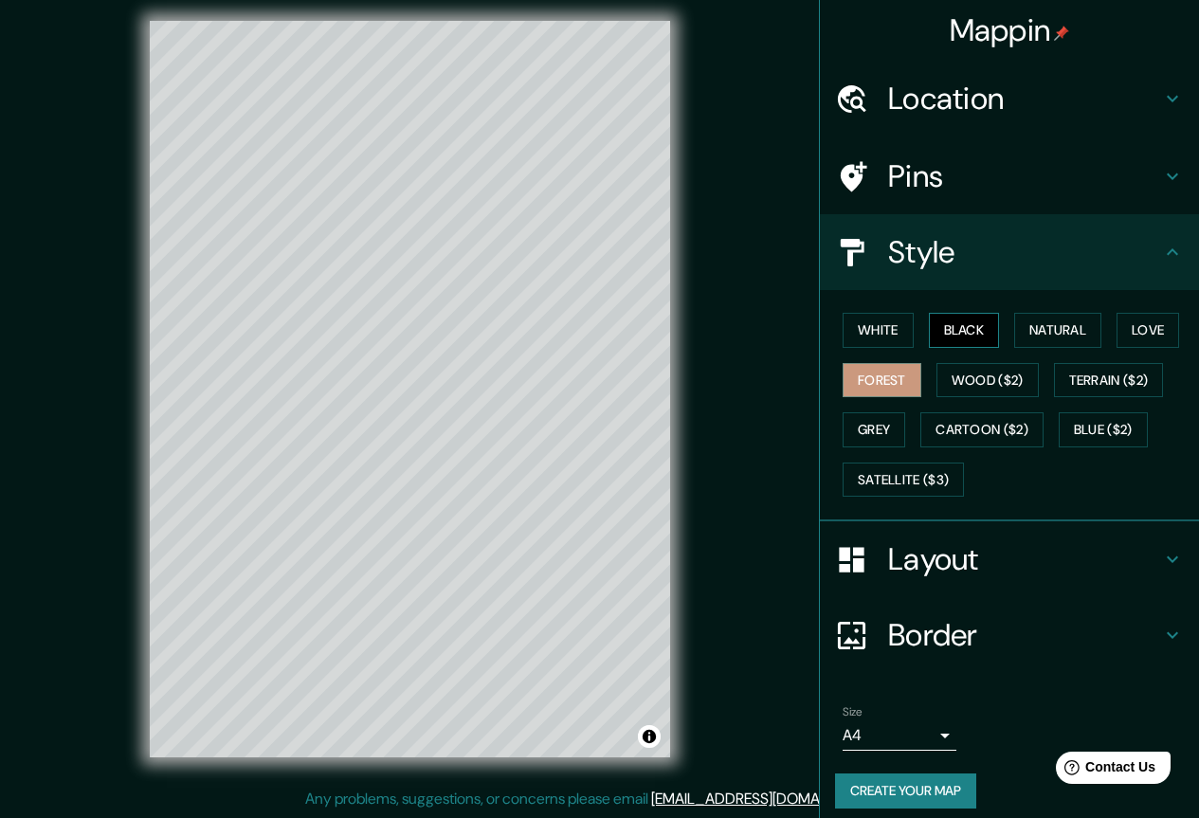
click at [939, 327] on button "Black" at bounding box center [964, 330] width 71 height 35
click at [1036, 332] on button "Natural" at bounding box center [1057, 330] width 87 height 35
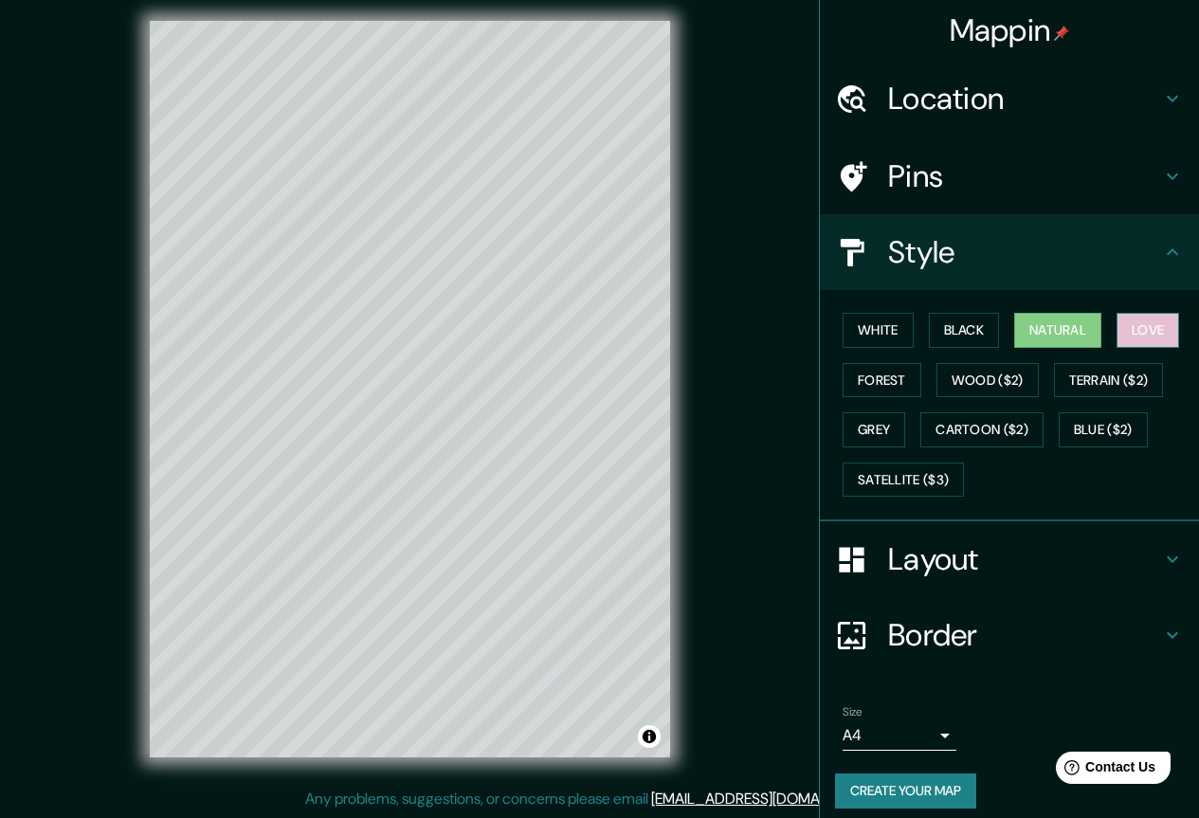
click at [1117, 331] on button "Love" at bounding box center [1147, 330] width 63 height 35
click at [961, 327] on button "Black" at bounding box center [964, 330] width 71 height 35
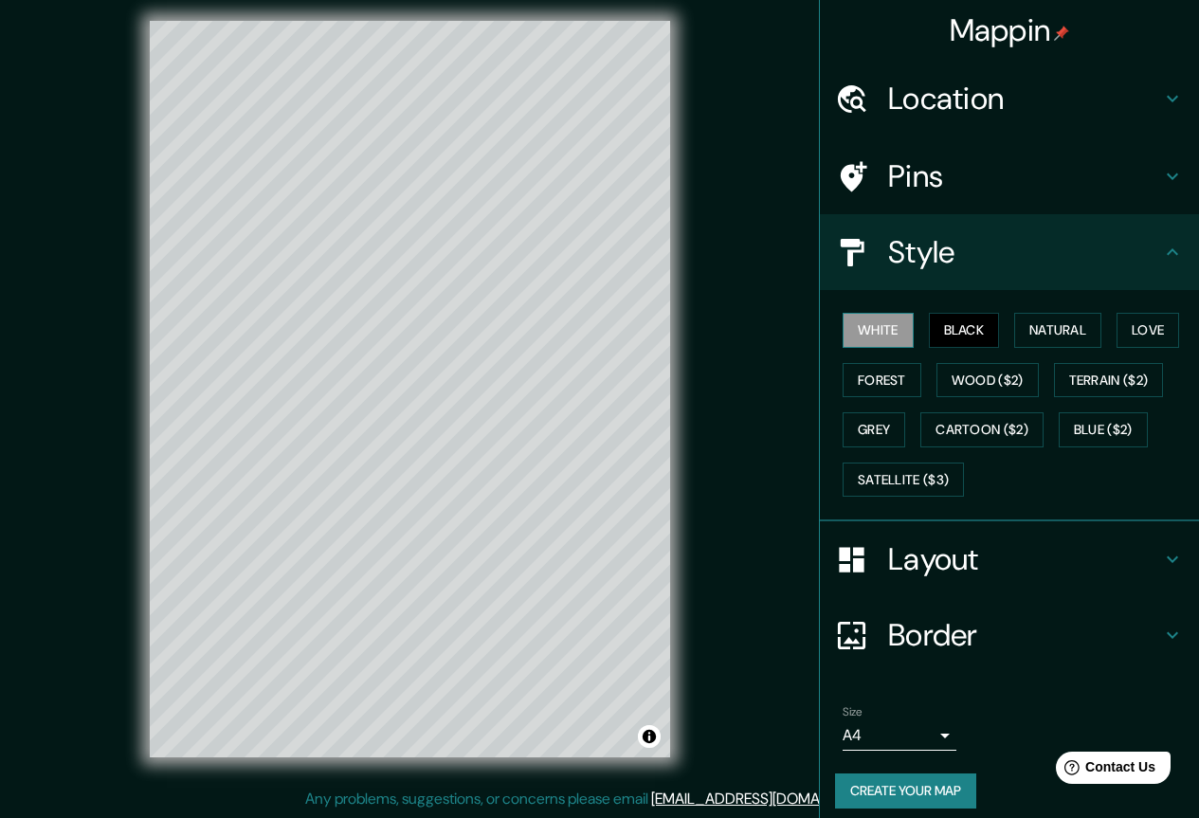
click at [890, 330] on button "White" at bounding box center [877, 330] width 71 height 35
click at [948, 330] on button "Black" at bounding box center [964, 330] width 71 height 35
click at [856, 326] on button "White" at bounding box center [877, 330] width 71 height 35
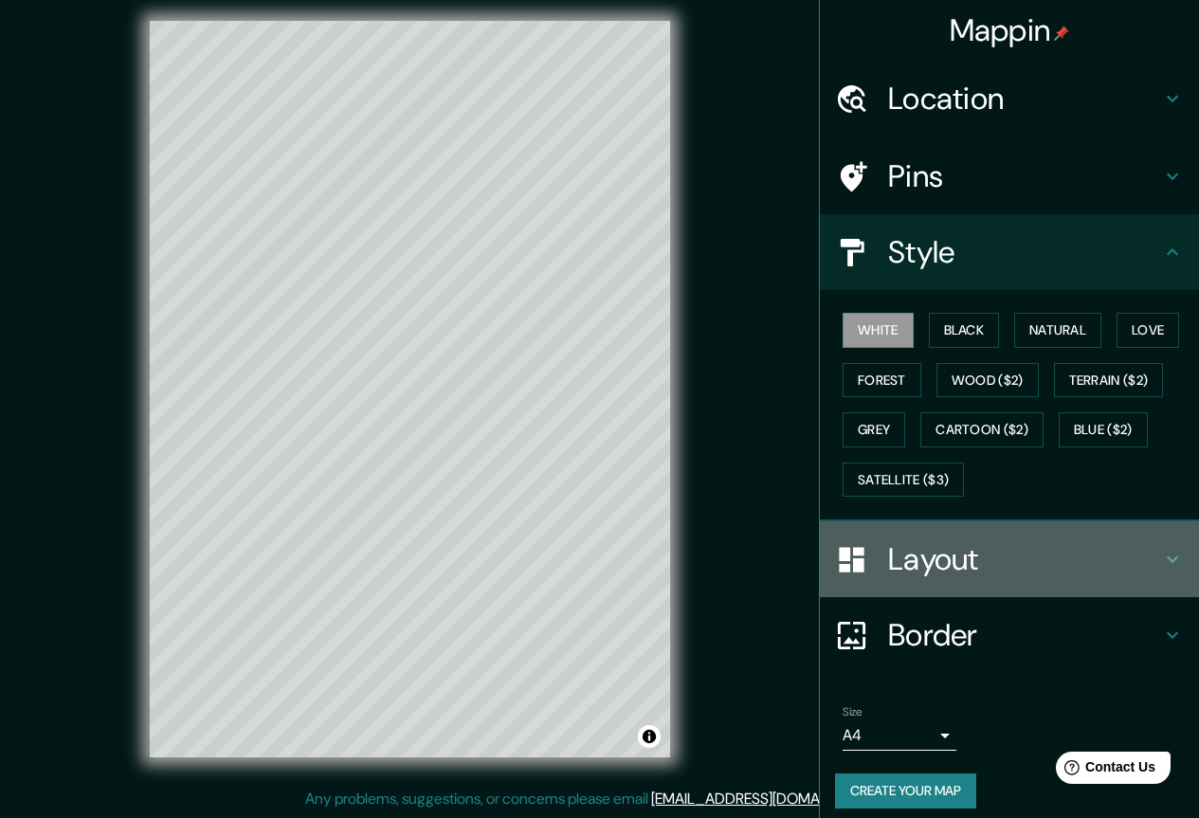
click at [1008, 575] on h4 "Layout" at bounding box center [1024, 559] width 273 height 38
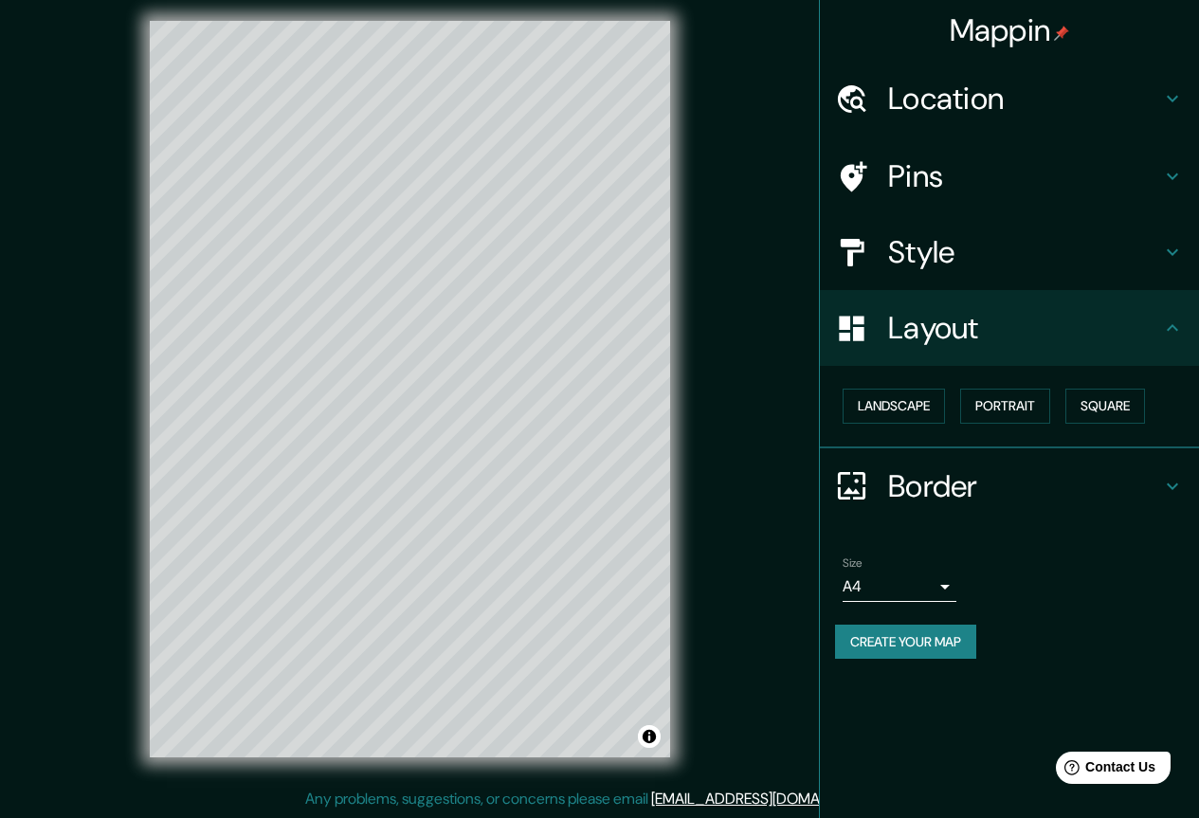
click at [1014, 504] on h4 "Border" at bounding box center [1024, 486] width 273 height 38
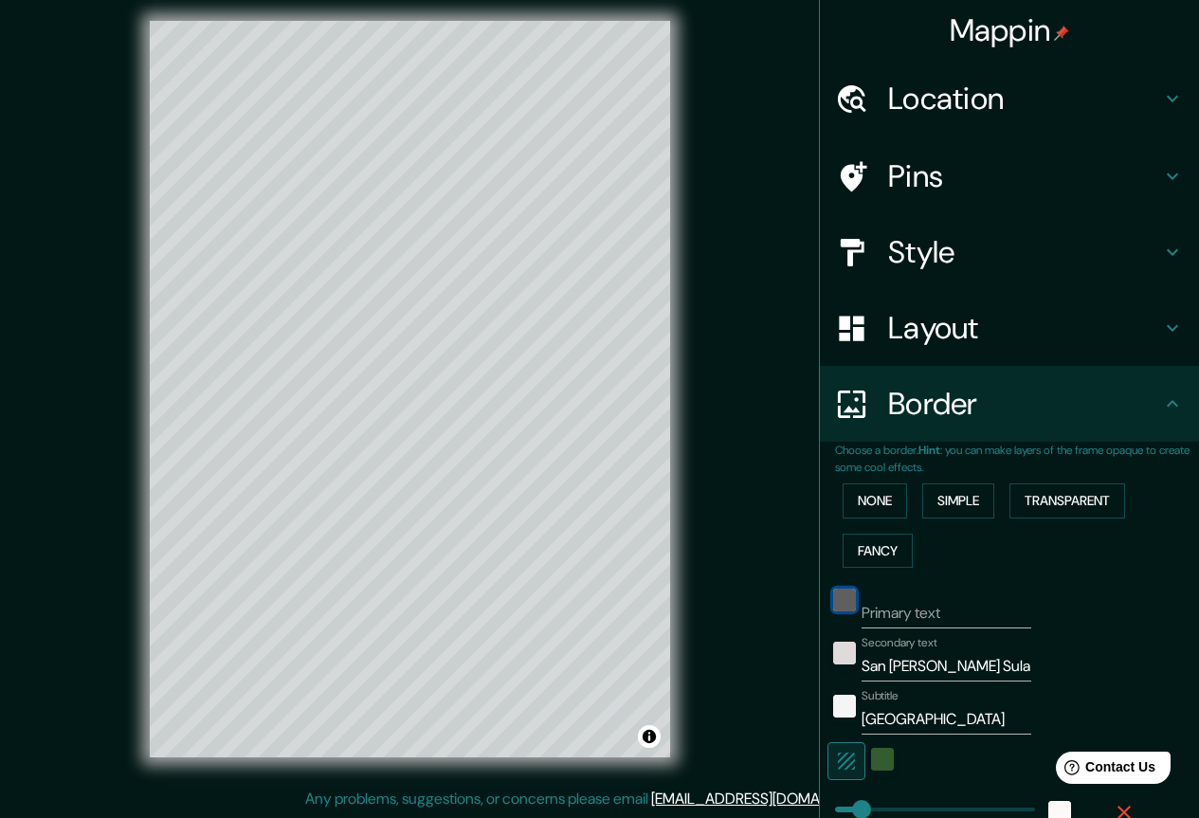
click at [836, 600] on div "black" at bounding box center [844, 599] width 23 height 23
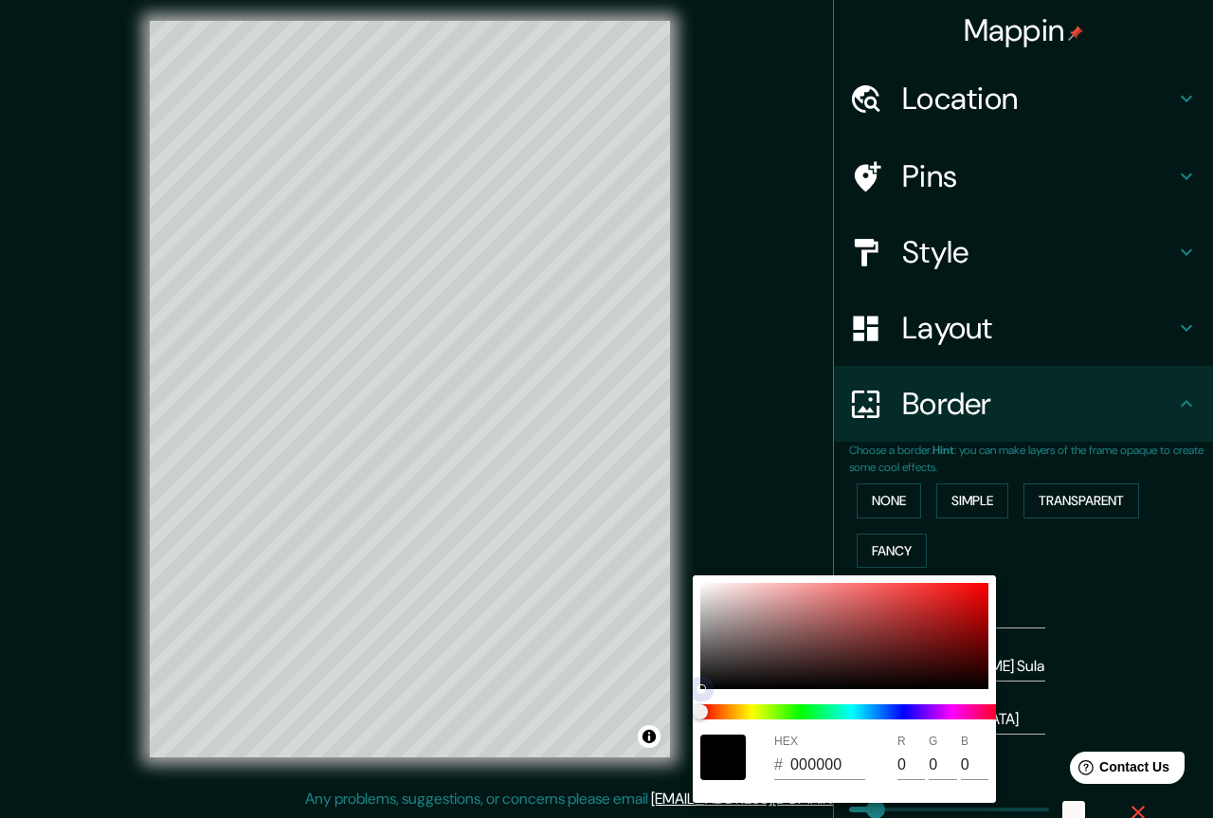
drag, startPoint x: 835, startPoint y: 635, endPoint x: 813, endPoint y: 635, distance: 21.8
click at [826, 636] on div at bounding box center [844, 636] width 288 height 106
click at [811, 635] on div at bounding box center [844, 636] width 288 height 106
click at [1073, 613] on div at bounding box center [606, 409] width 1213 height 818
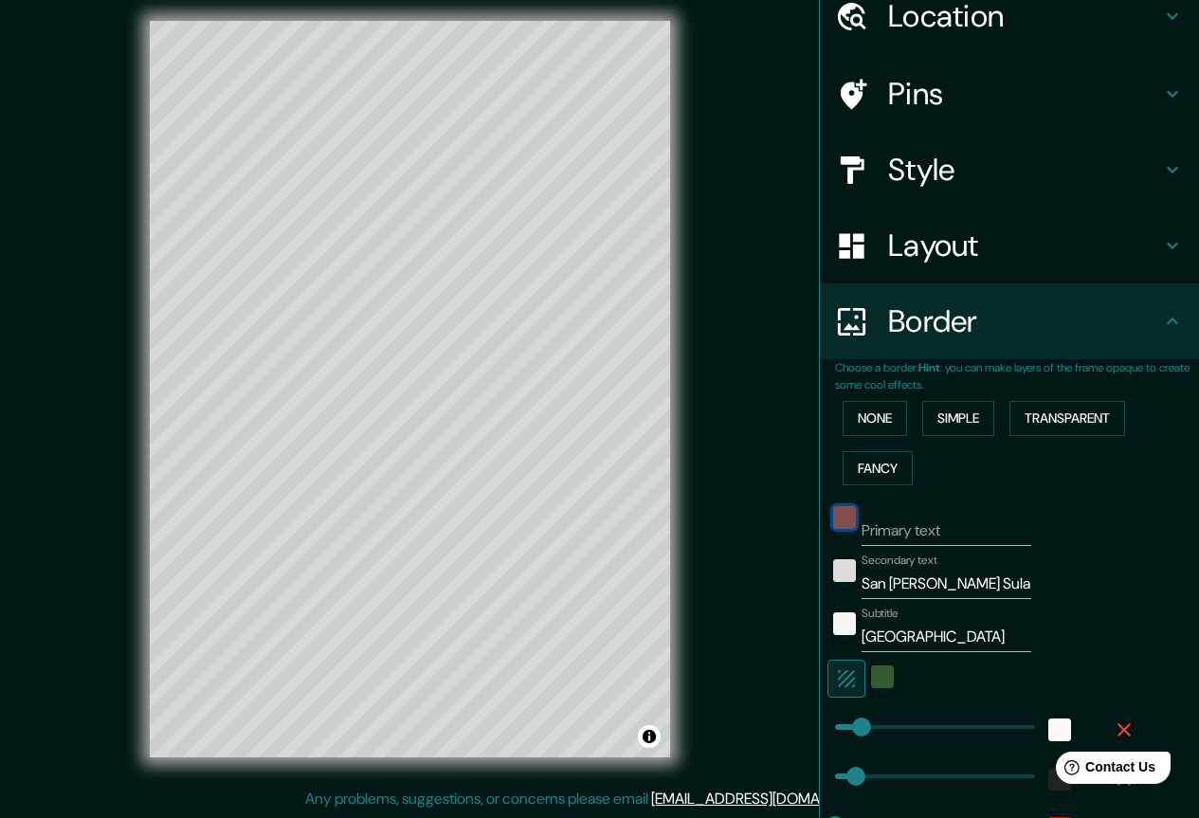
scroll to position [190, 0]
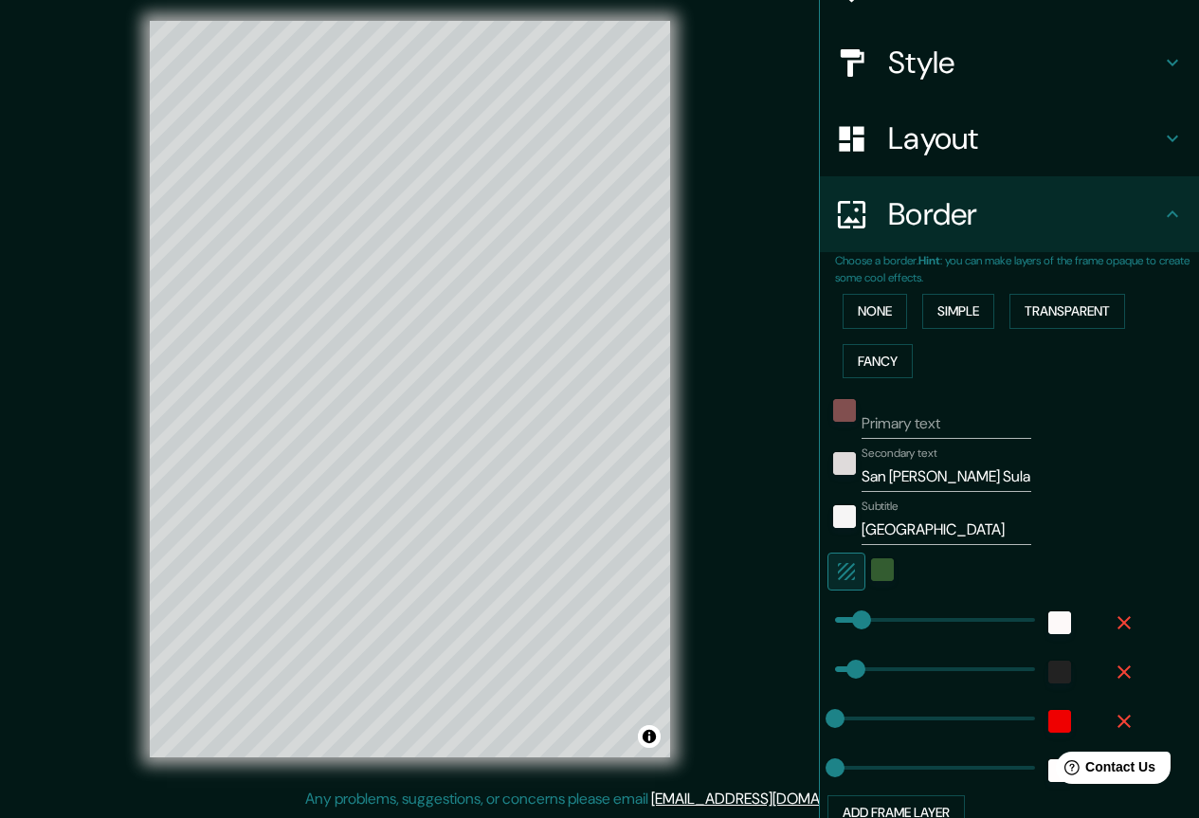
click at [842, 573] on icon "button" at bounding box center [846, 571] width 23 height 23
click at [833, 473] on div "color-DFDBDB" at bounding box center [844, 463] width 23 height 23
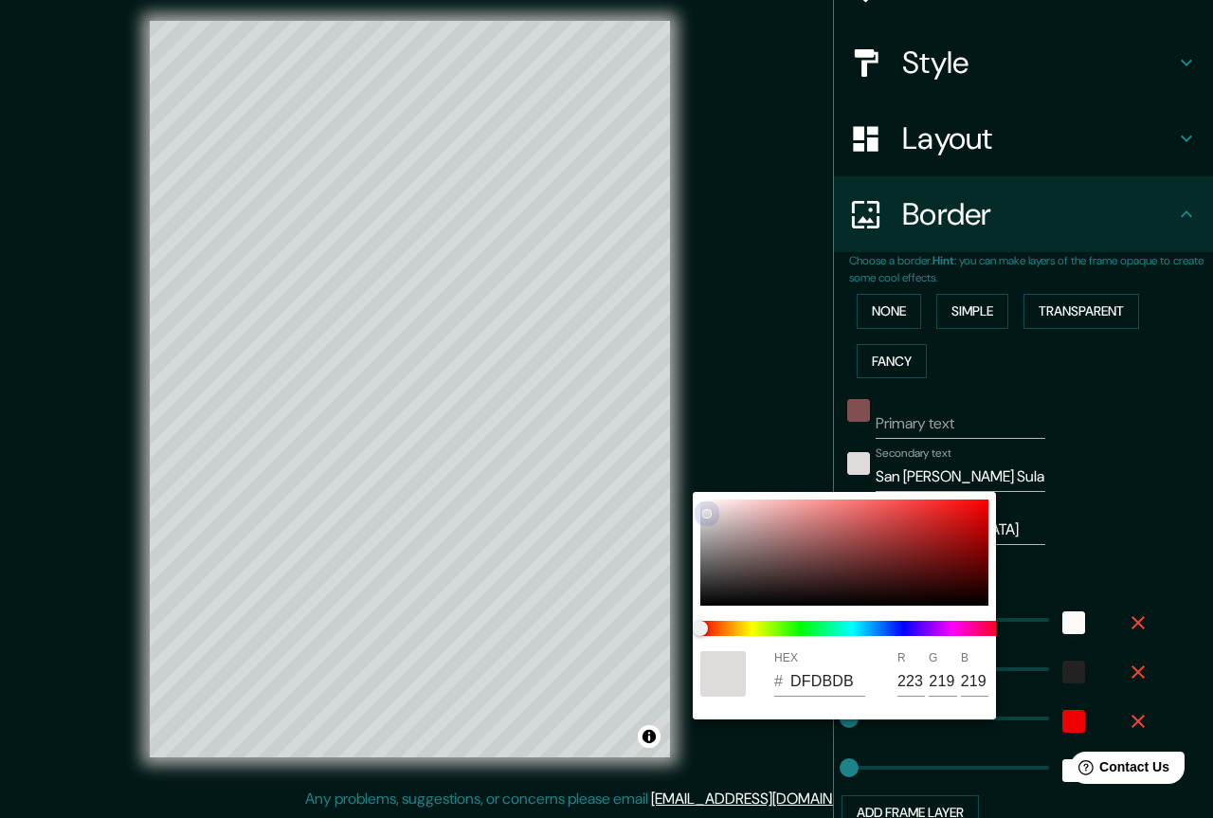
click at [736, 596] on div at bounding box center [844, 552] width 288 height 106
drag, startPoint x: 736, startPoint y: 597, endPoint x: 673, endPoint y: 596, distance: 63.5
click at [673, 595] on div "HEX # 121212 R 18 G 18 B 18" at bounding box center [606, 409] width 1213 height 818
click at [728, 681] on div at bounding box center [722, 673] width 45 height 45
drag, startPoint x: 1099, startPoint y: 457, endPoint x: 1056, endPoint y: 467, distance: 44.8
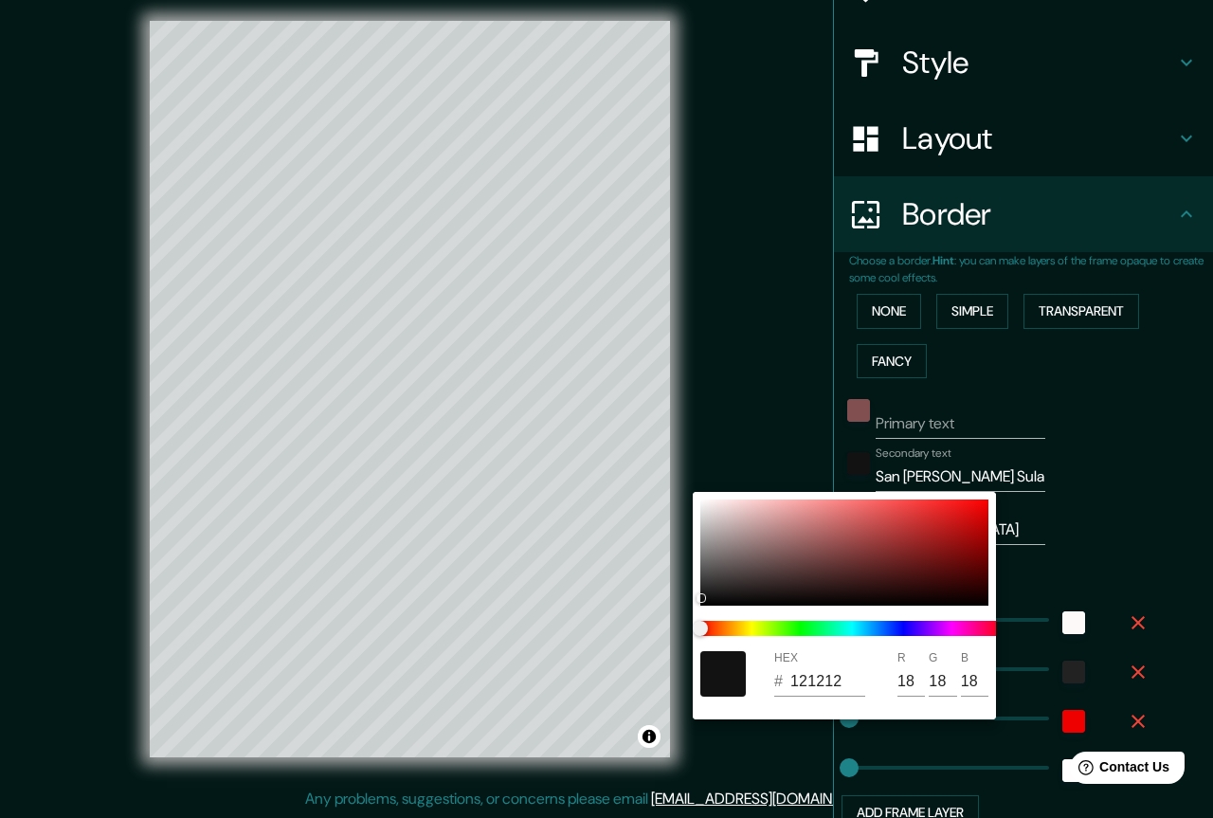
click at [1098, 458] on div at bounding box center [606, 409] width 1213 height 818
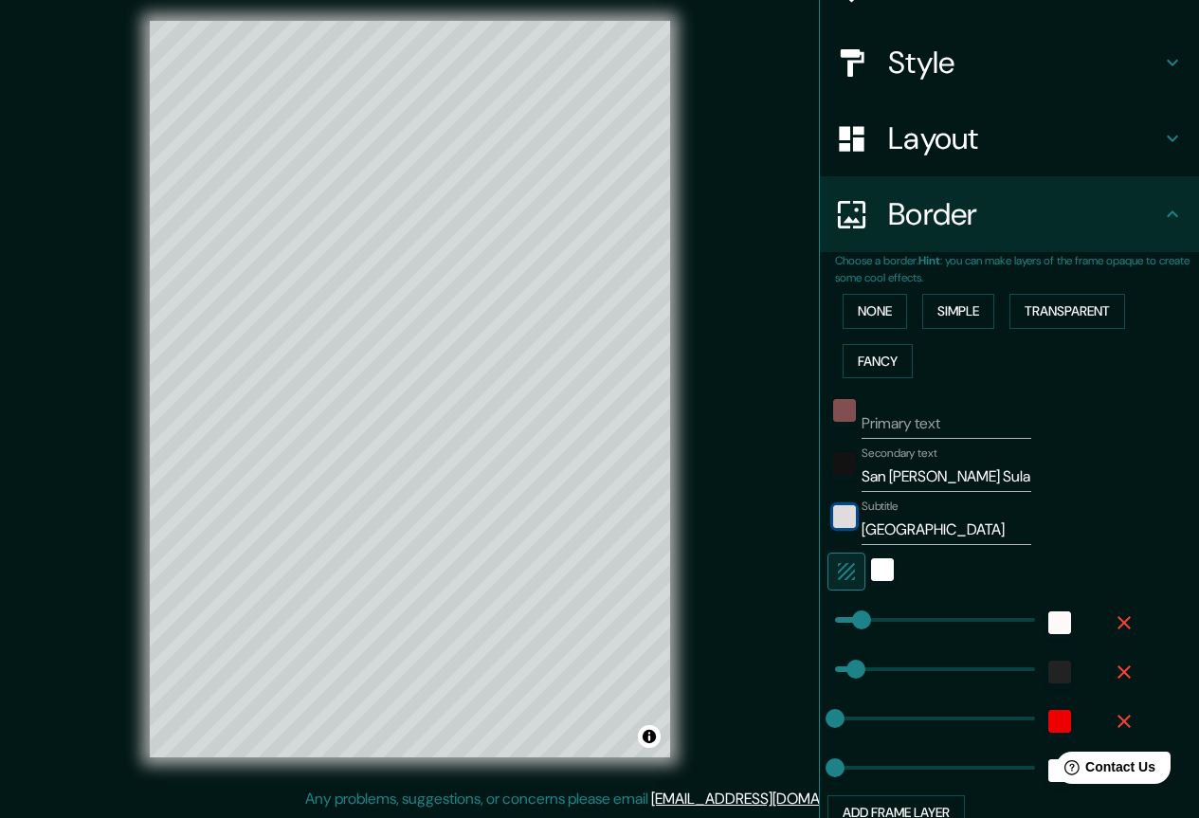
click at [838, 516] on div "color-F6F5F5" at bounding box center [844, 516] width 23 height 23
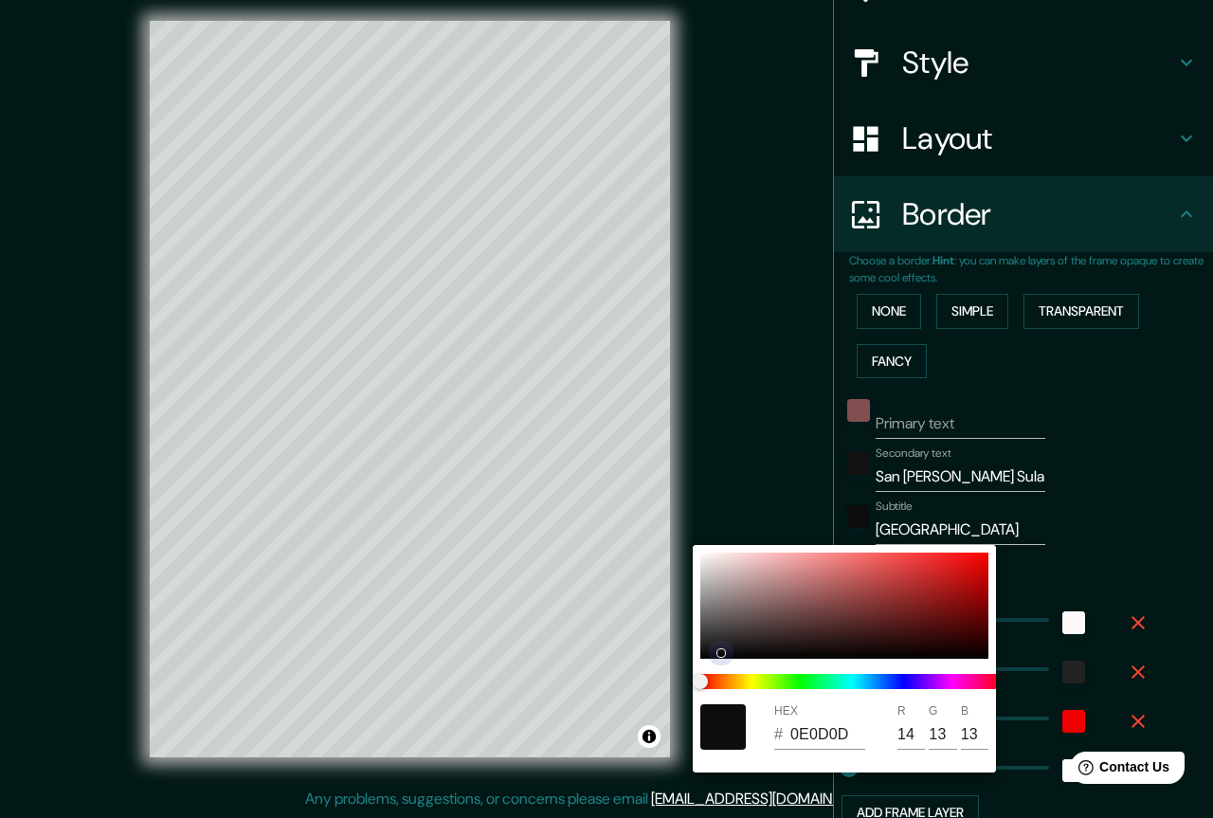
drag, startPoint x: 683, startPoint y: 647, endPoint x: 673, endPoint y: 647, distance: 10.4
click at [673, 647] on div "HEX # 0E0D0D R 14 G 13 B 13" at bounding box center [606, 409] width 1213 height 818
click at [715, 649] on div at bounding box center [844, 605] width 288 height 106
drag, startPoint x: 719, startPoint y: 652, endPoint x: 678, endPoint y: 650, distance: 41.7
click at [678, 650] on div "HEX # 0E0E0E R 14 G 14 B 14" at bounding box center [606, 409] width 1213 height 818
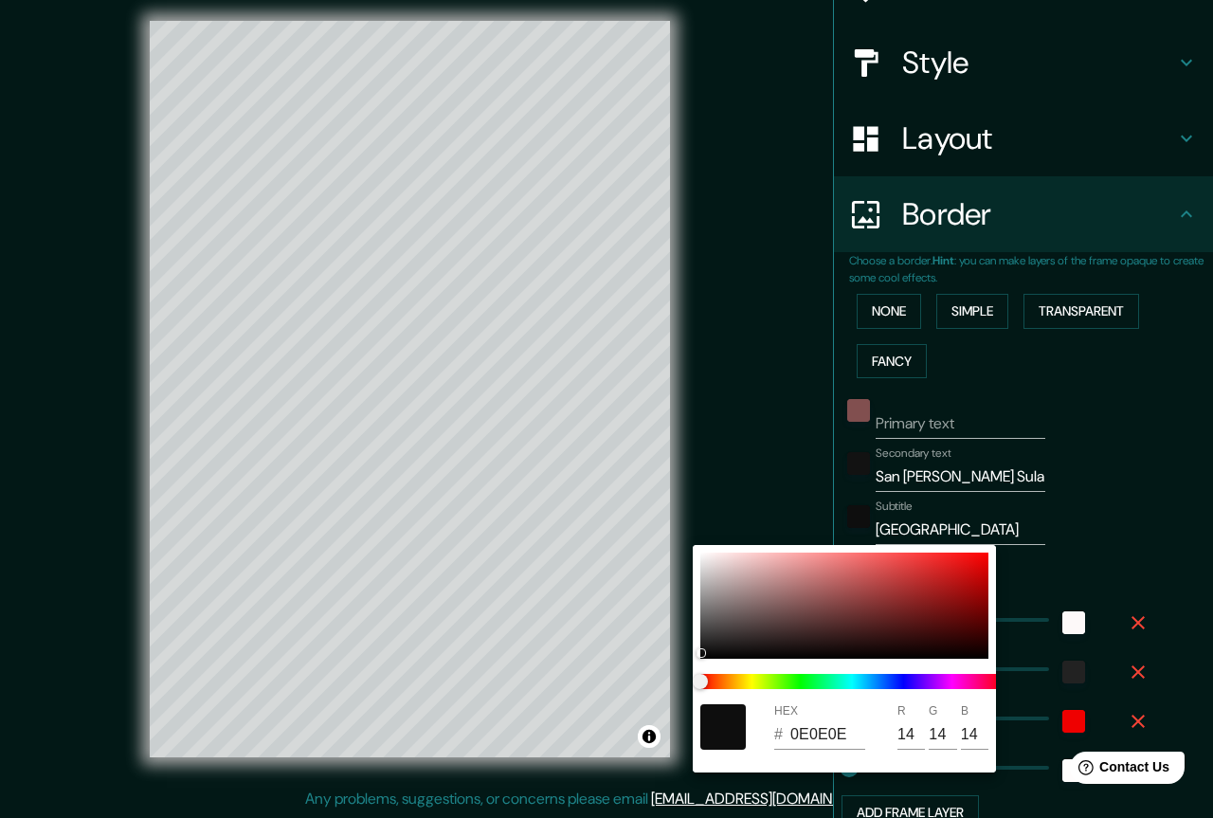
click at [1117, 509] on div at bounding box center [606, 409] width 1213 height 818
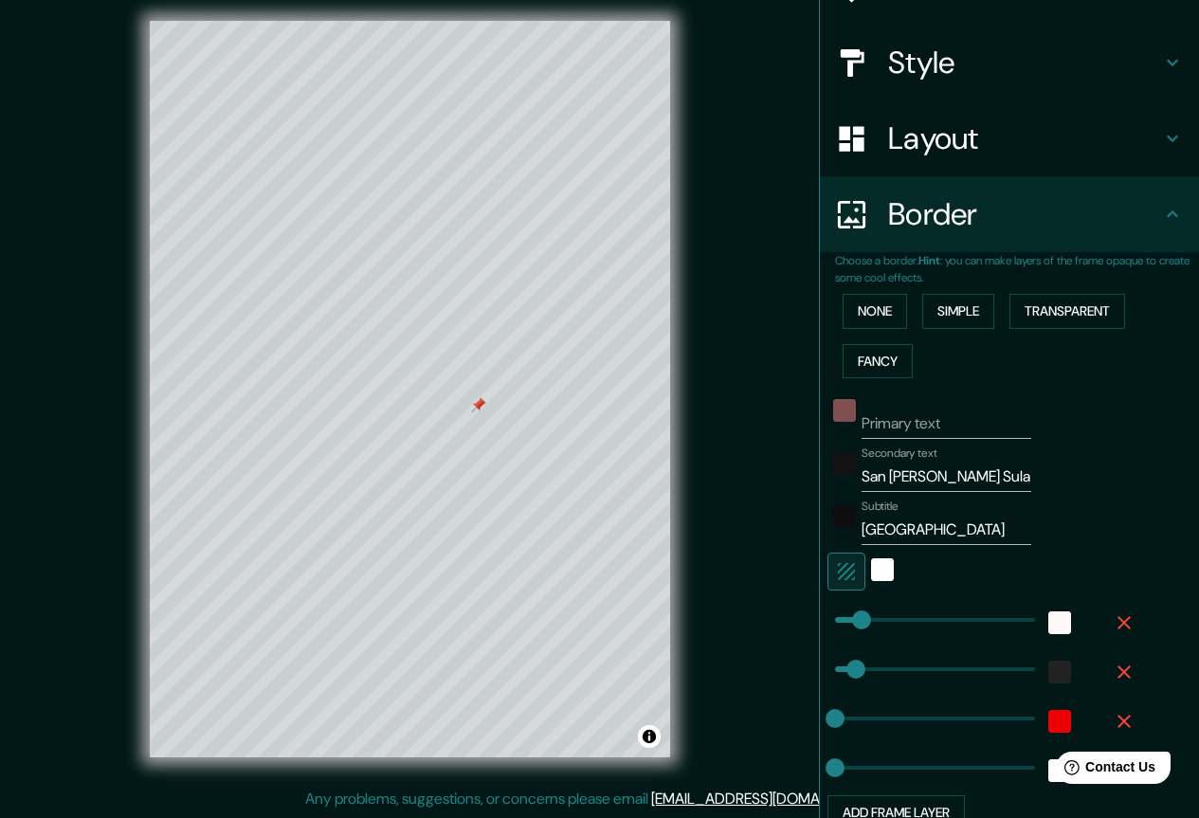
click at [471, 411] on div at bounding box center [478, 404] width 15 height 15
drag, startPoint x: 477, startPoint y: 411, endPoint x: 497, endPoint y: 410, distance: 19.9
click at [497, 410] on div at bounding box center [494, 405] width 15 height 15
click at [712, 398] on div "Mappin Location [GEOGRAPHIC_DATA][PERSON_NAME], [GEOGRAPHIC_DATA][PERSON_NAME],…" at bounding box center [599, 404] width 1199 height 827
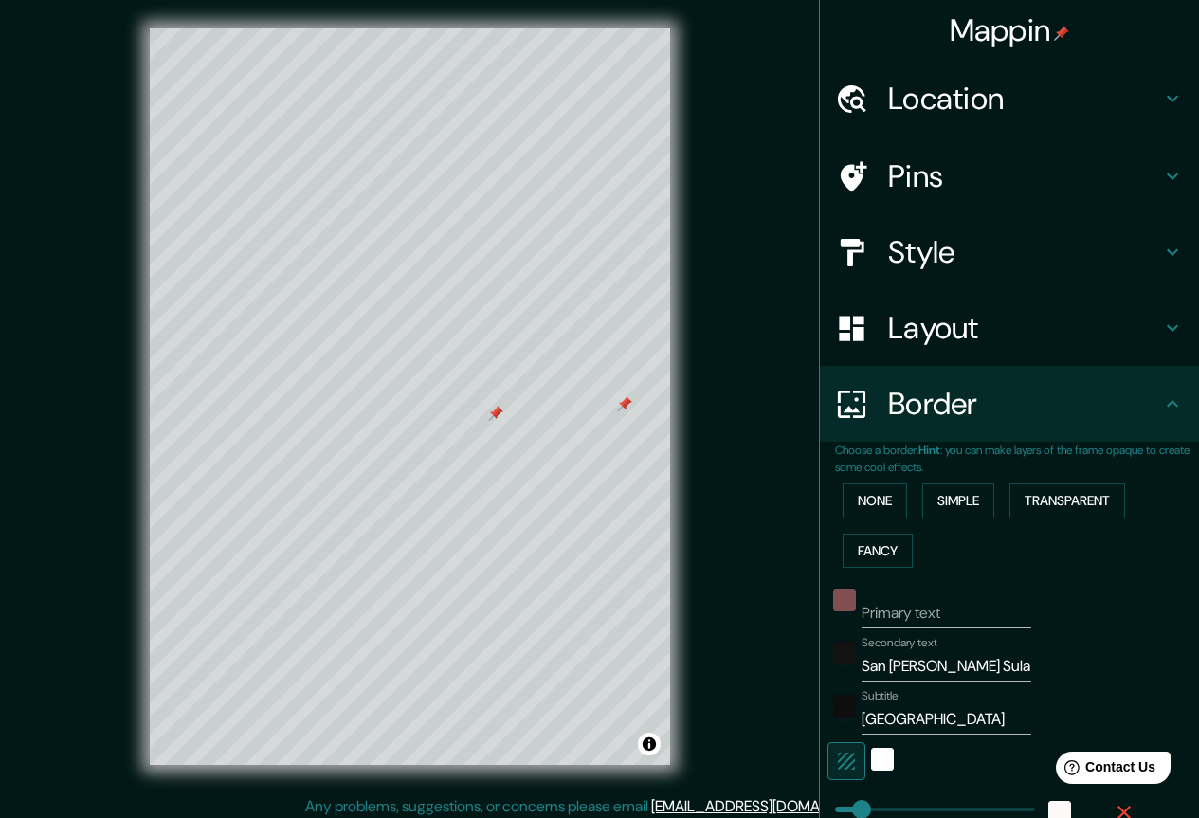
scroll to position [0, 0]
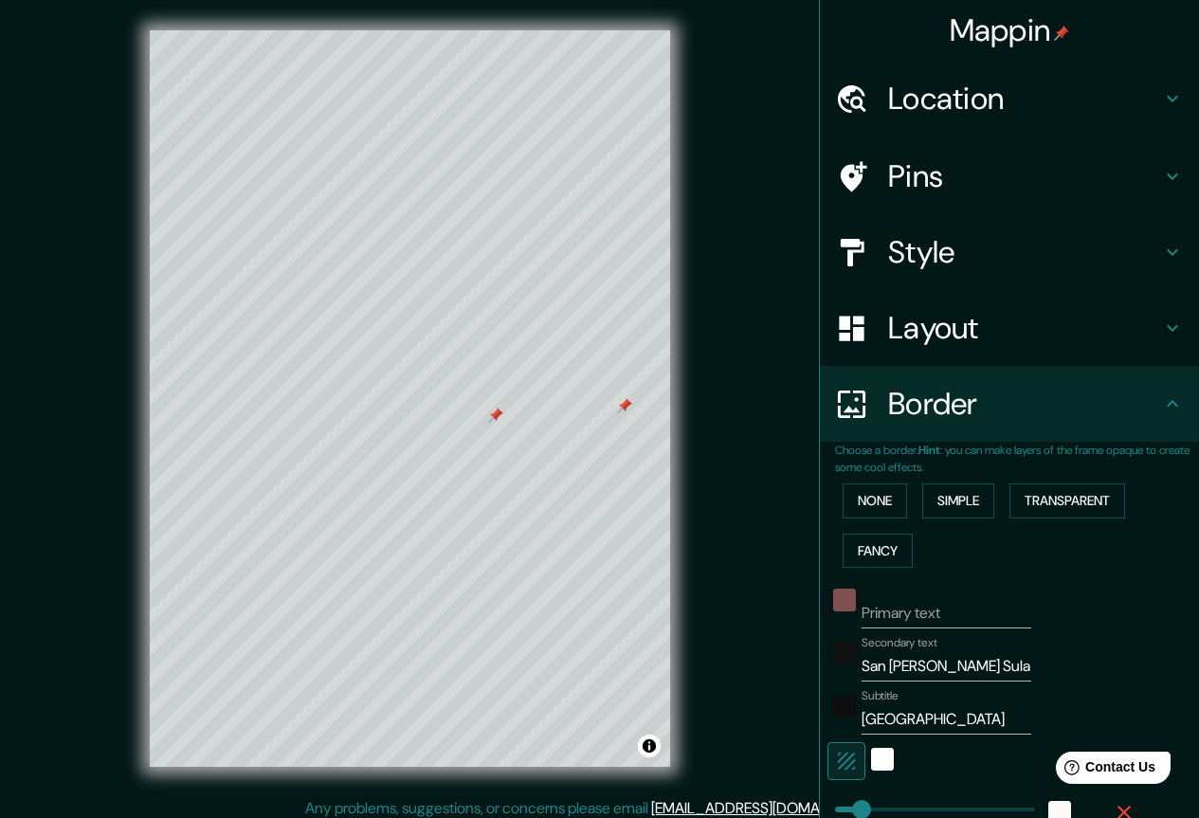
click at [1086, 163] on h4 "Pins" at bounding box center [1024, 176] width 273 height 38
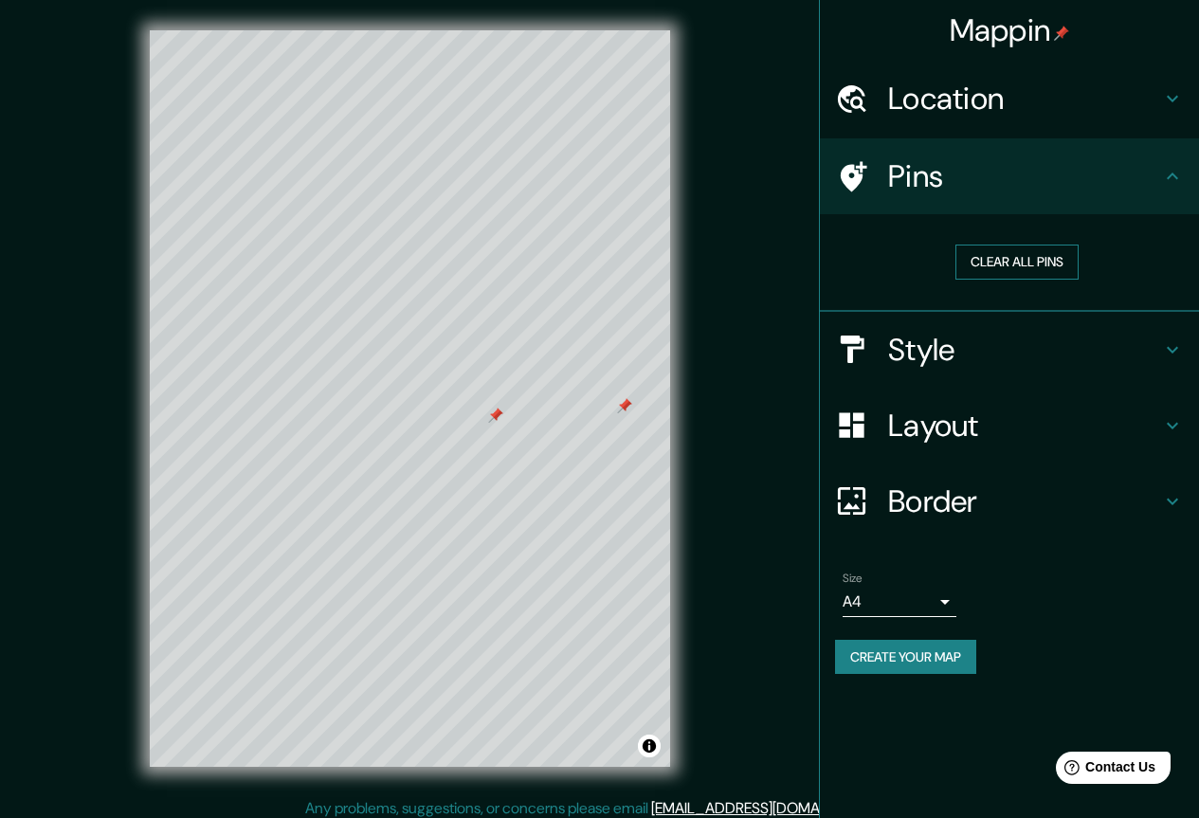
click at [1037, 258] on button "Clear all pins" at bounding box center [1016, 261] width 123 height 35
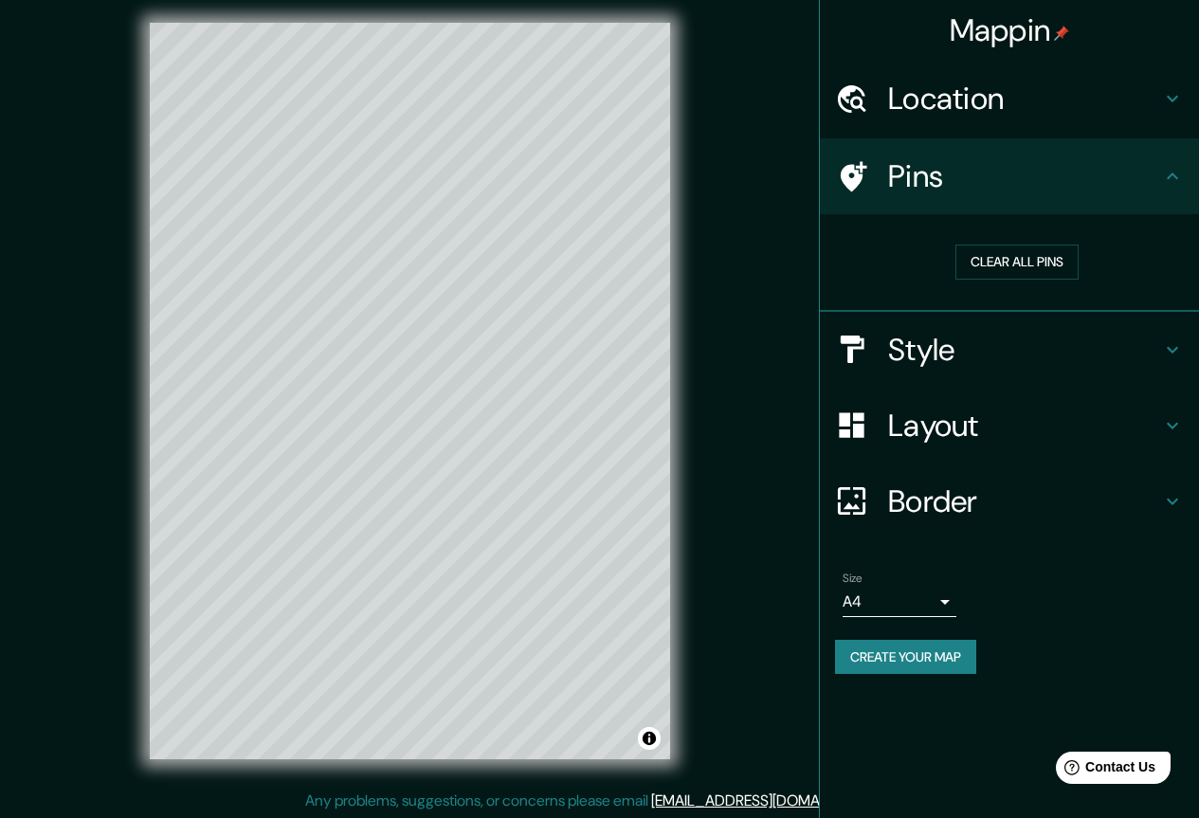
scroll to position [9, 0]
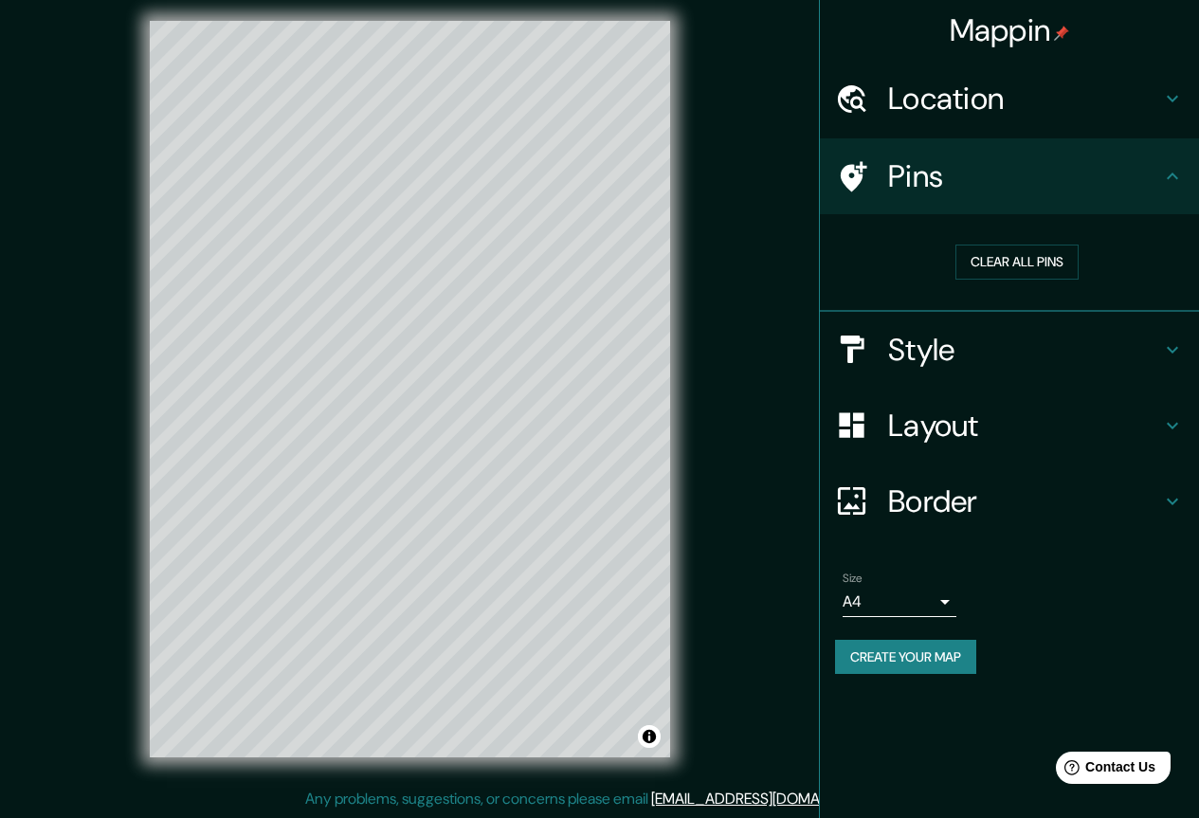
click at [1078, 334] on h4 "Style" at bounding box center [1024, 350] width 273 height 38
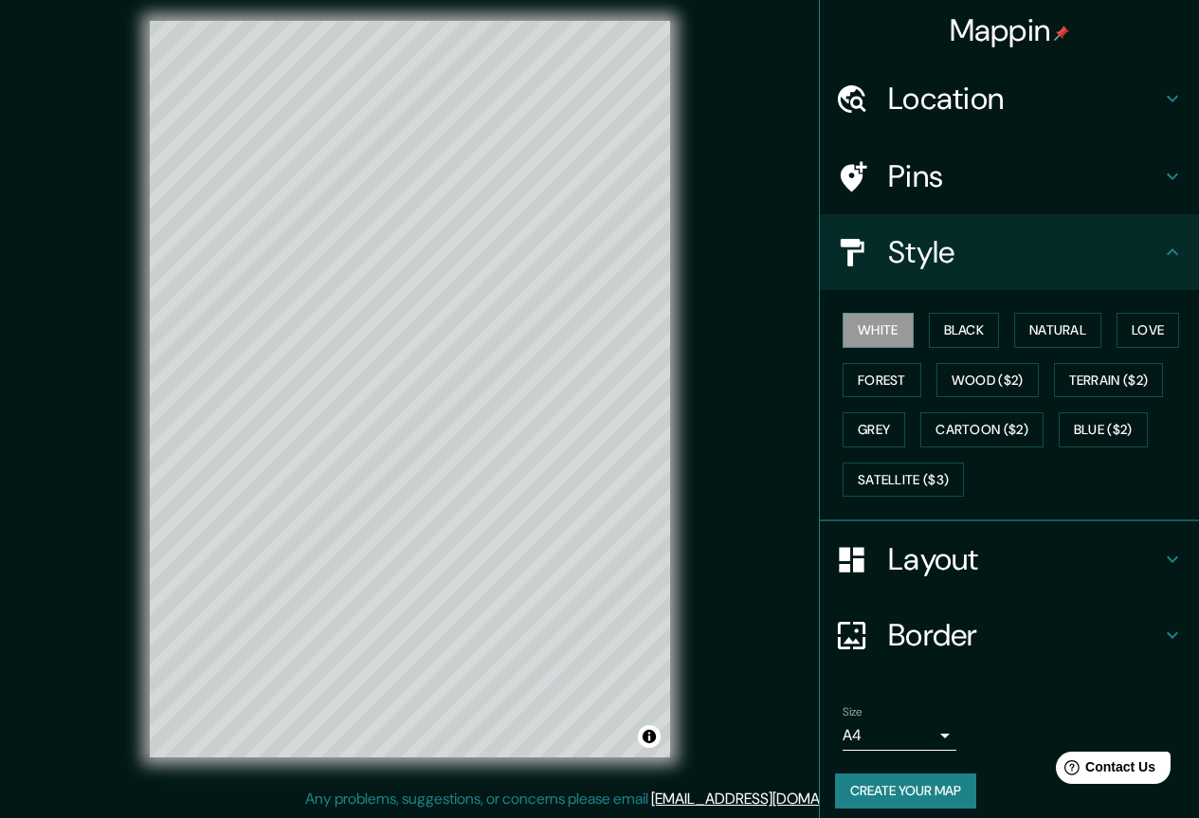
click at [995, 549] on h4 "Layout" at bounding box center [1024, 559] width 273 height 38
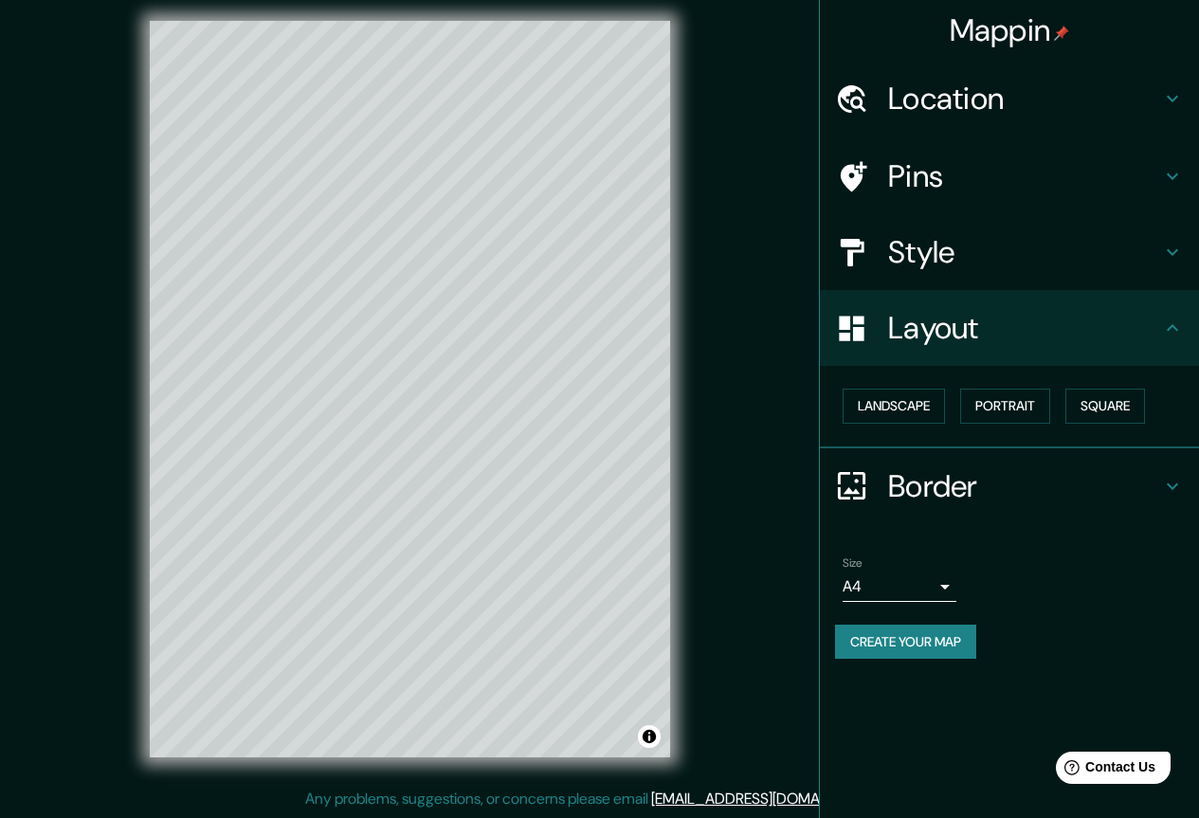
click at [1008, 479] on h4 "Border" at bounding box center [1024, 486] width 273 height 38
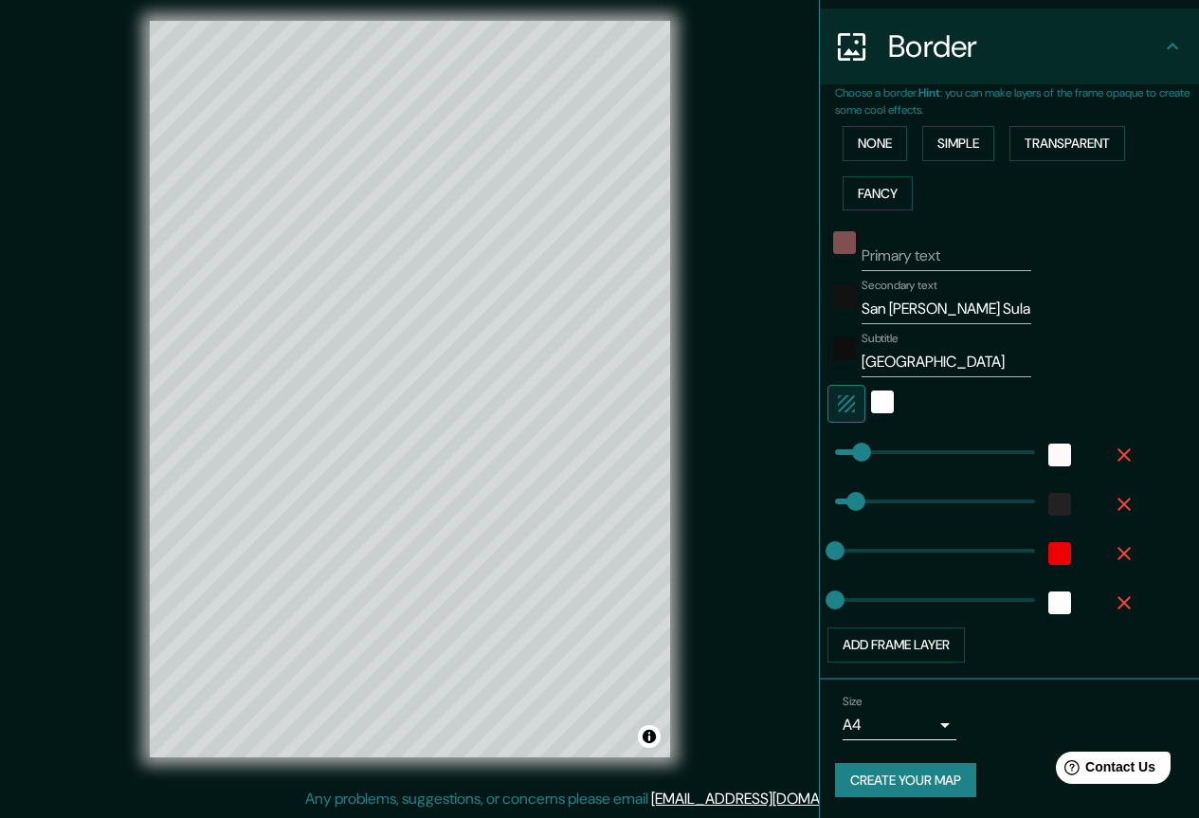
scroll to position [359, 0]
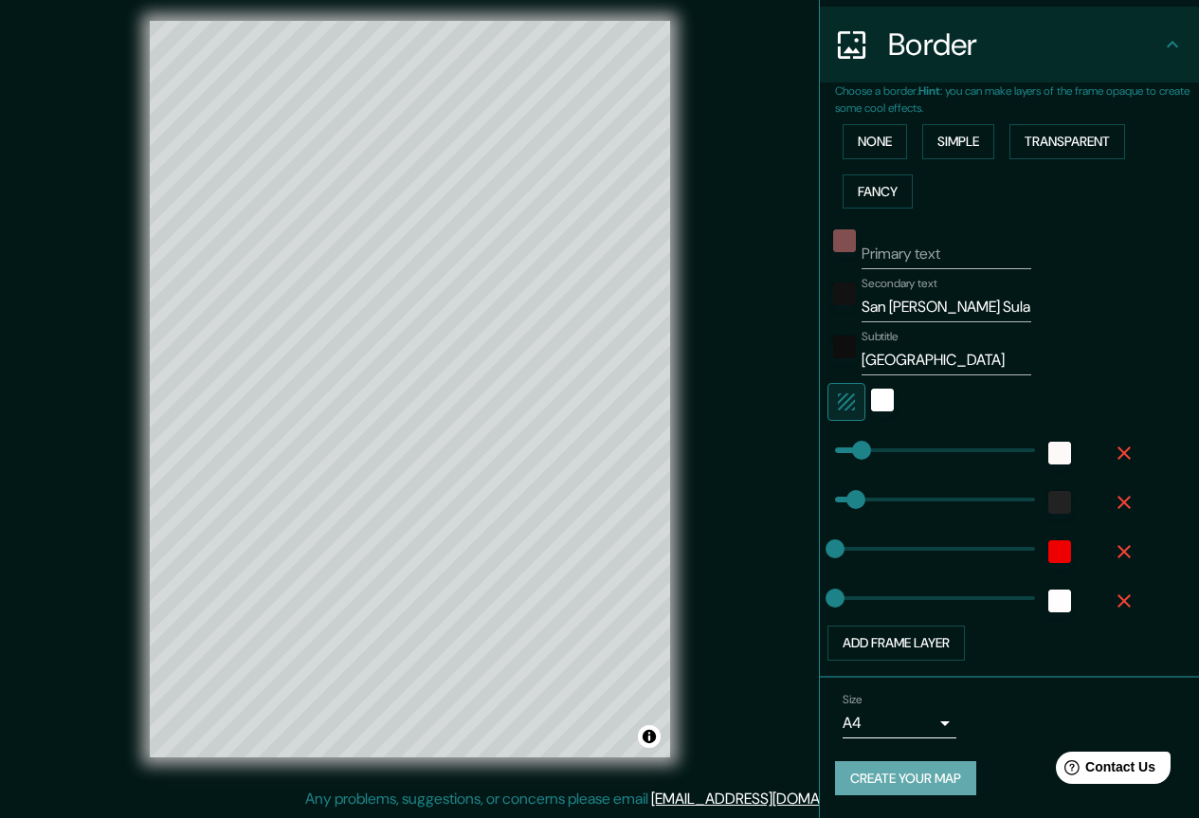
click at [902, 773] on button "Create your map" at bounding box center [905, 778] width 141 height 35
click at [930, 723] on body "Mappin Location [GEOGRAPHIC_DATA][PERSON_NAME], [GEOGRAPHIC_DATA][PERSON_NAME],…" at bounding box center [599, 400] width 1199 height 818
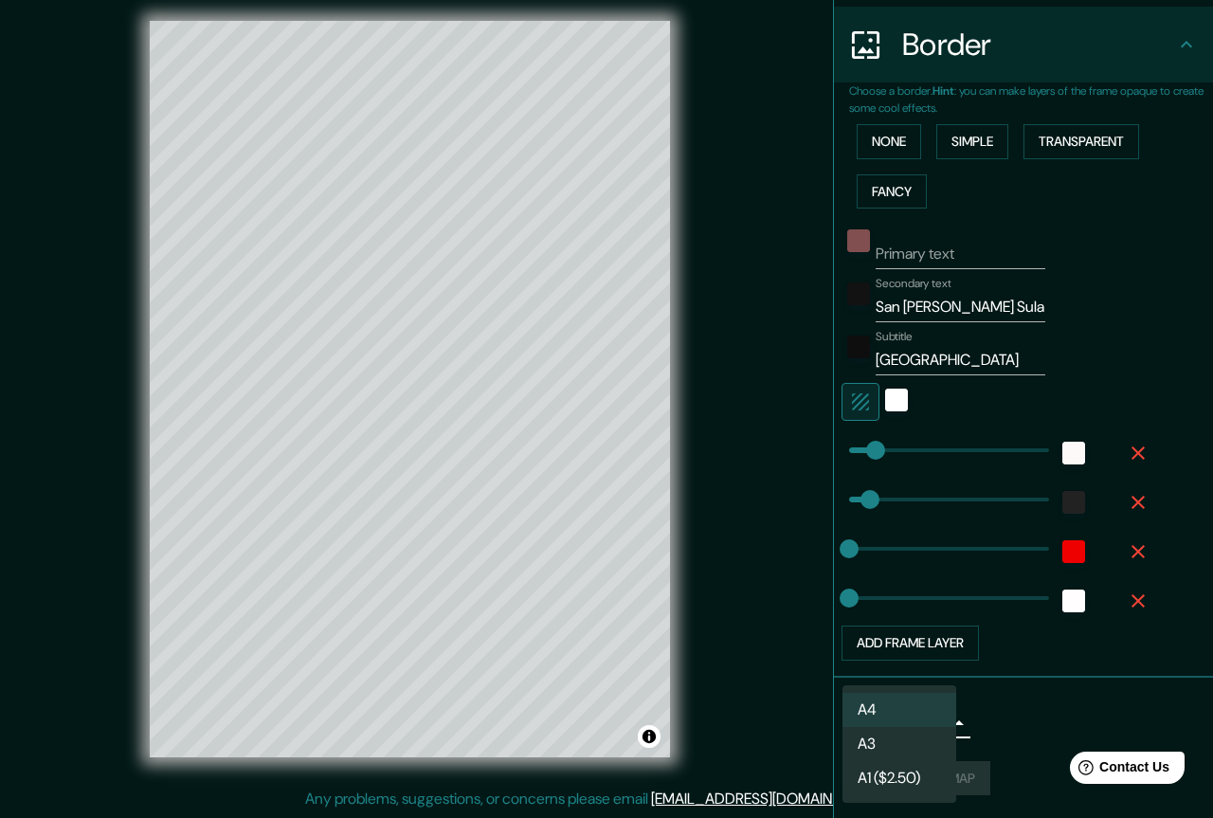
click at [988, 725] on div at bounding box center [606, 409] width 1213 height 818
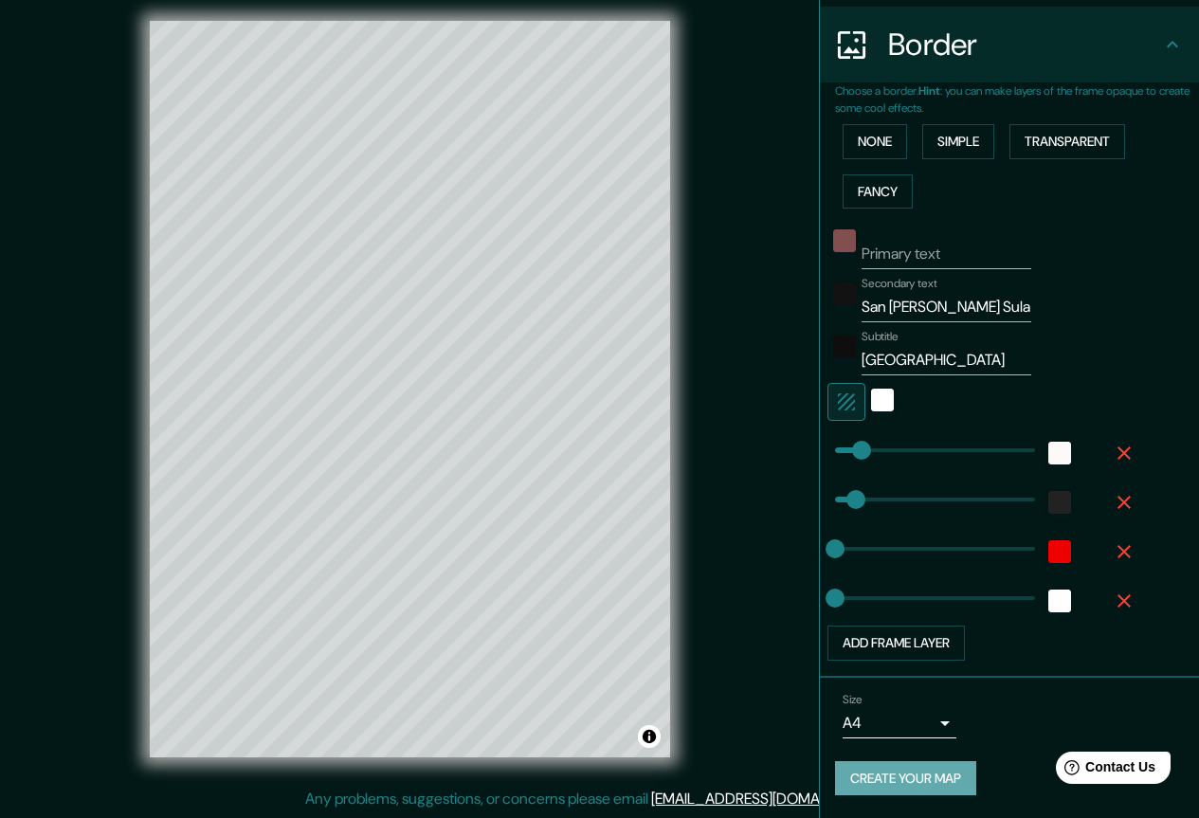
click at [881, 776] on button "Create your map" at bounding box center [905, 778] width 141 height 35
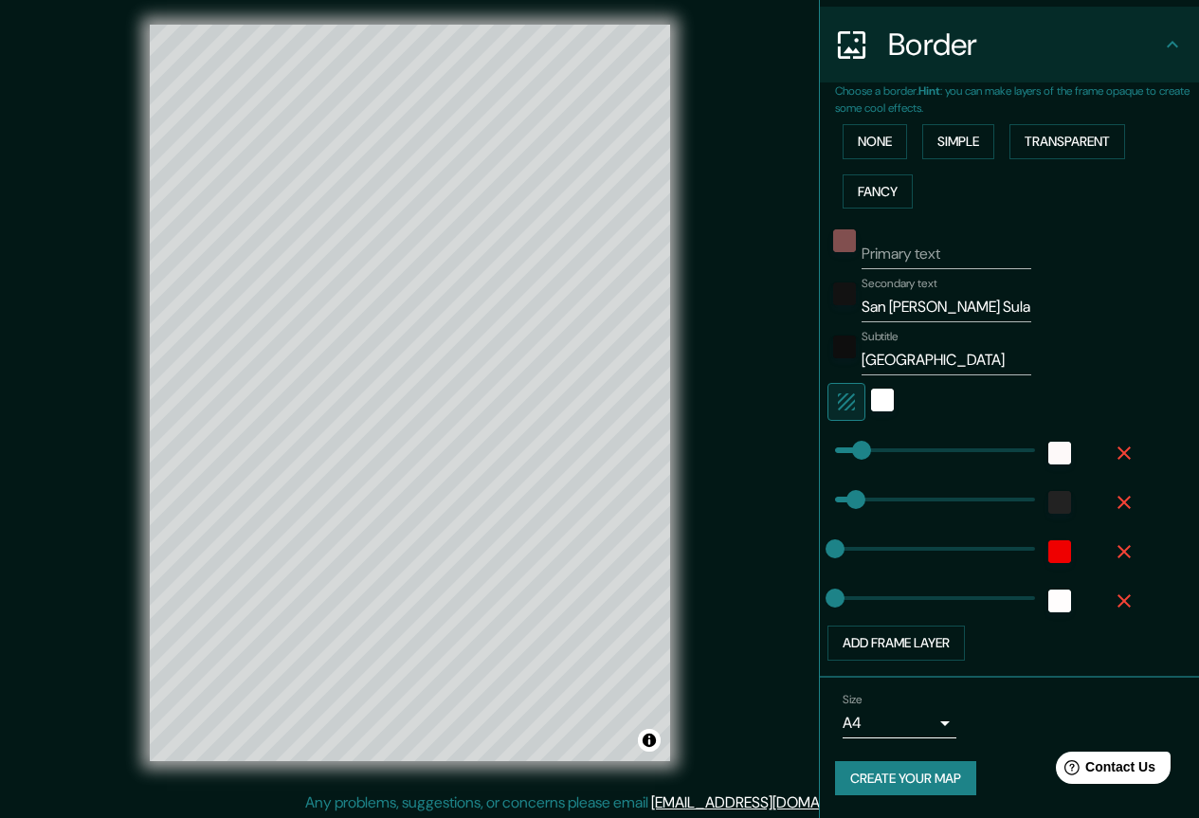
scroll to position [9, 0]
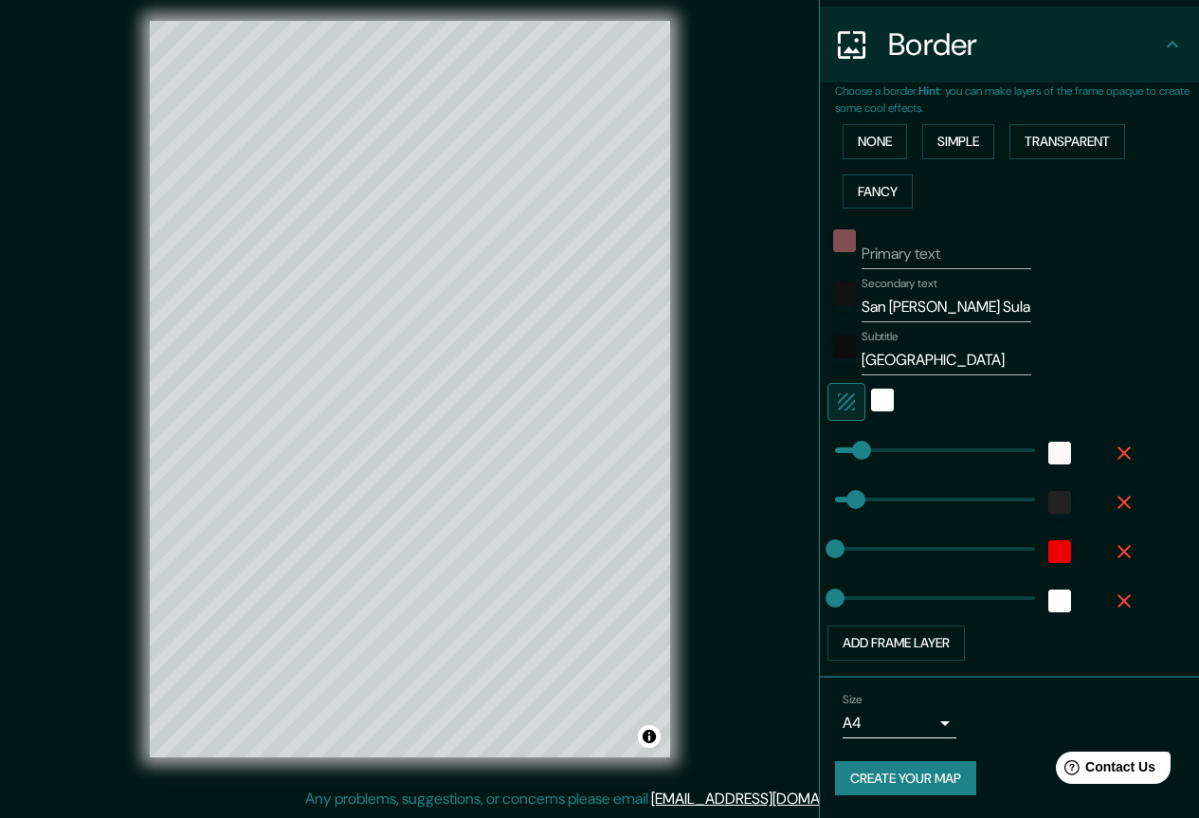
click at [726, 588] on div "Mappin Location [GEOGRAPHIC_DATA][PERSON_NAME], [GEOGRAPHIC_DATA][PERSON_NAME],…" at bounding box center [599, 404] width 1199 height 827
click at [1161, 45] on icon at bounding box center [1172, 44] width 23 height 23
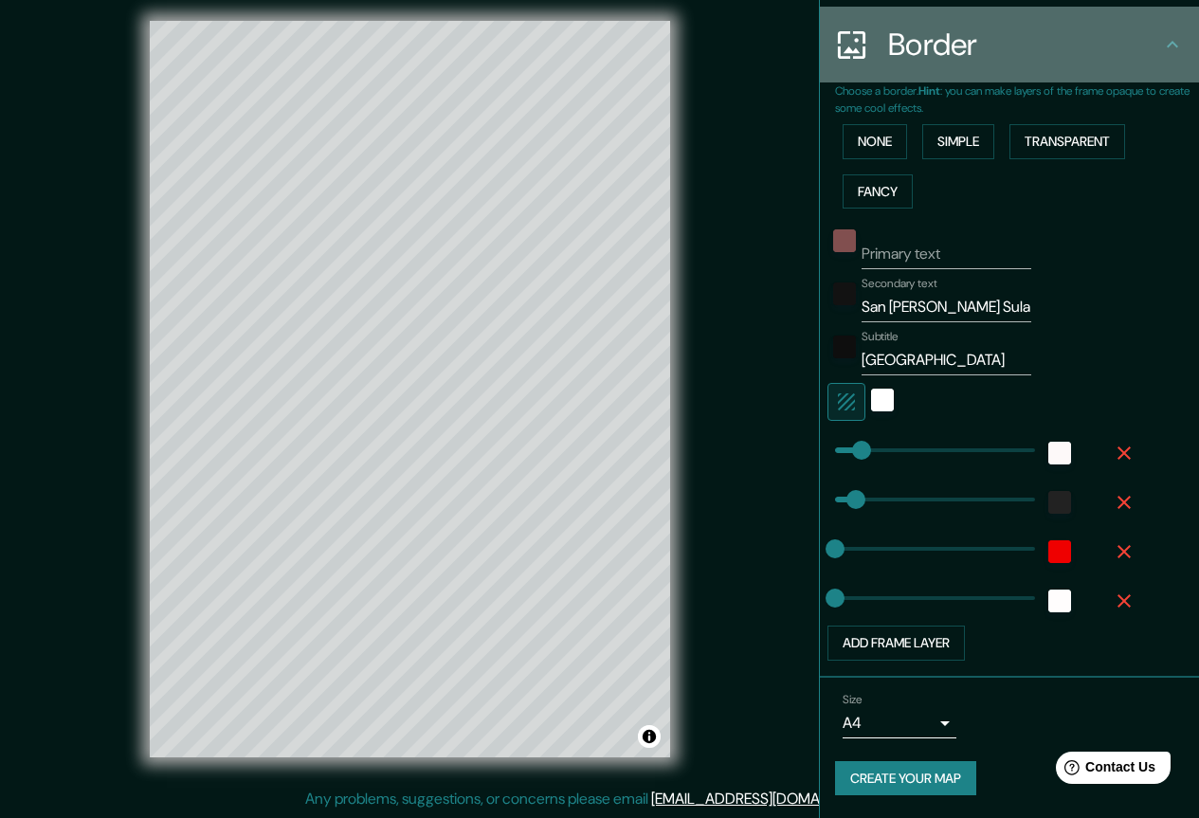
click at [1166, 45] on icon at bounding box center [1171, 44] width 11 height 7
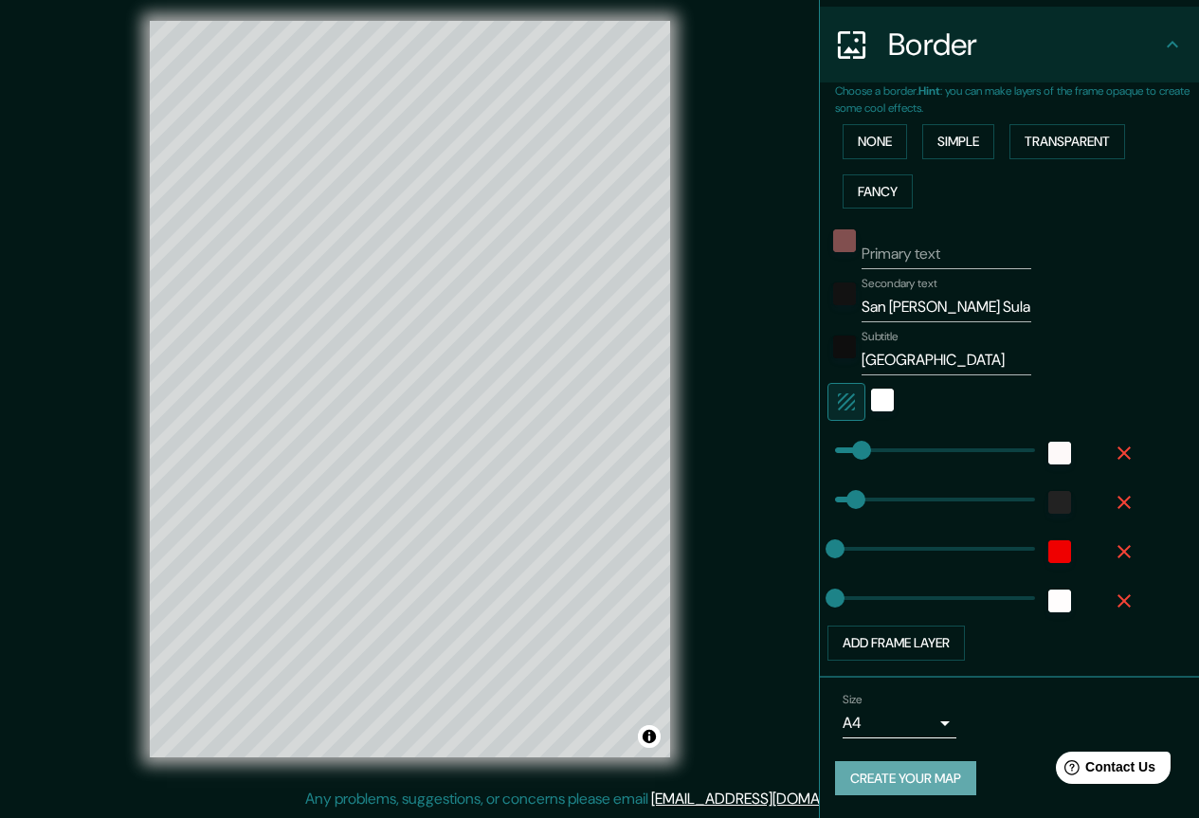
click at [887, 783] on button "Create your map" at bounding box center [905, 778] width 141 height 35
click at [657, 737] on button "Toggle attribution" at bounding box center [649, 736] width 23 height 23
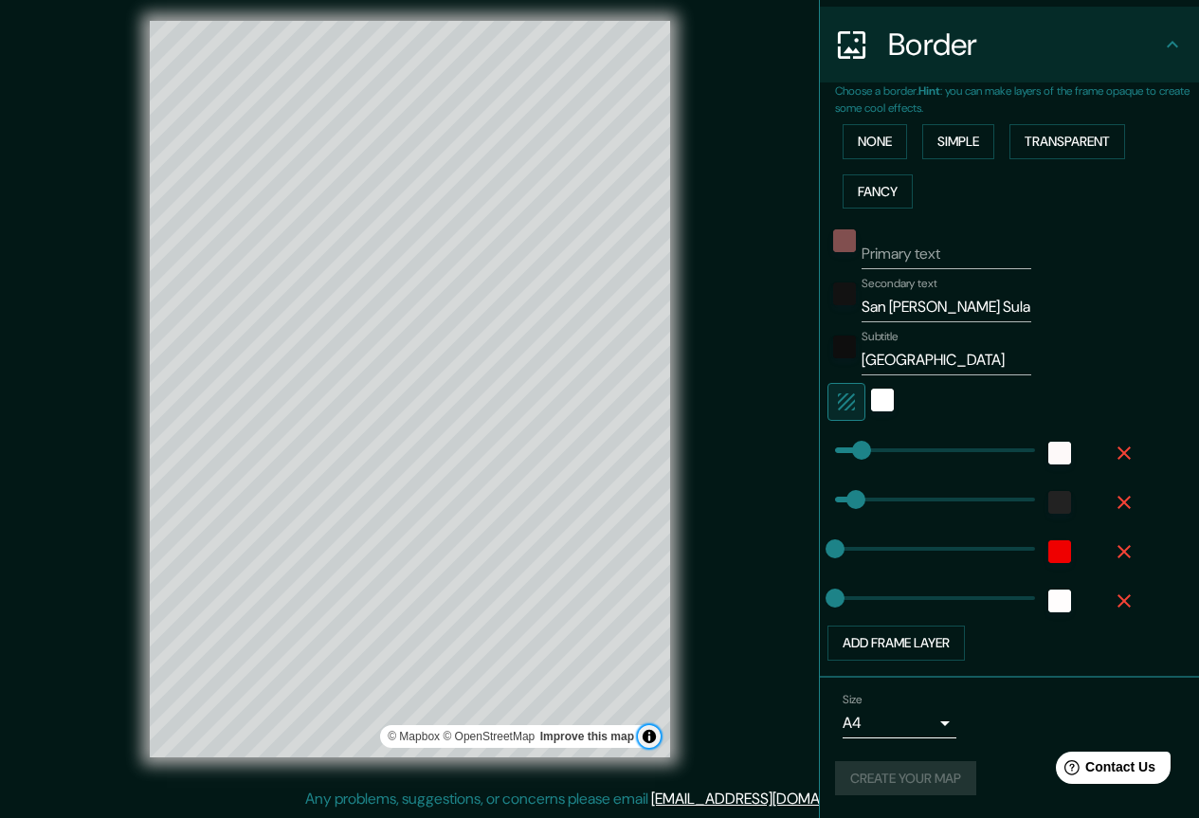
click at [657, 737] on button "Toggle attribution" at bounding box center [649, 736] width 23 height 23
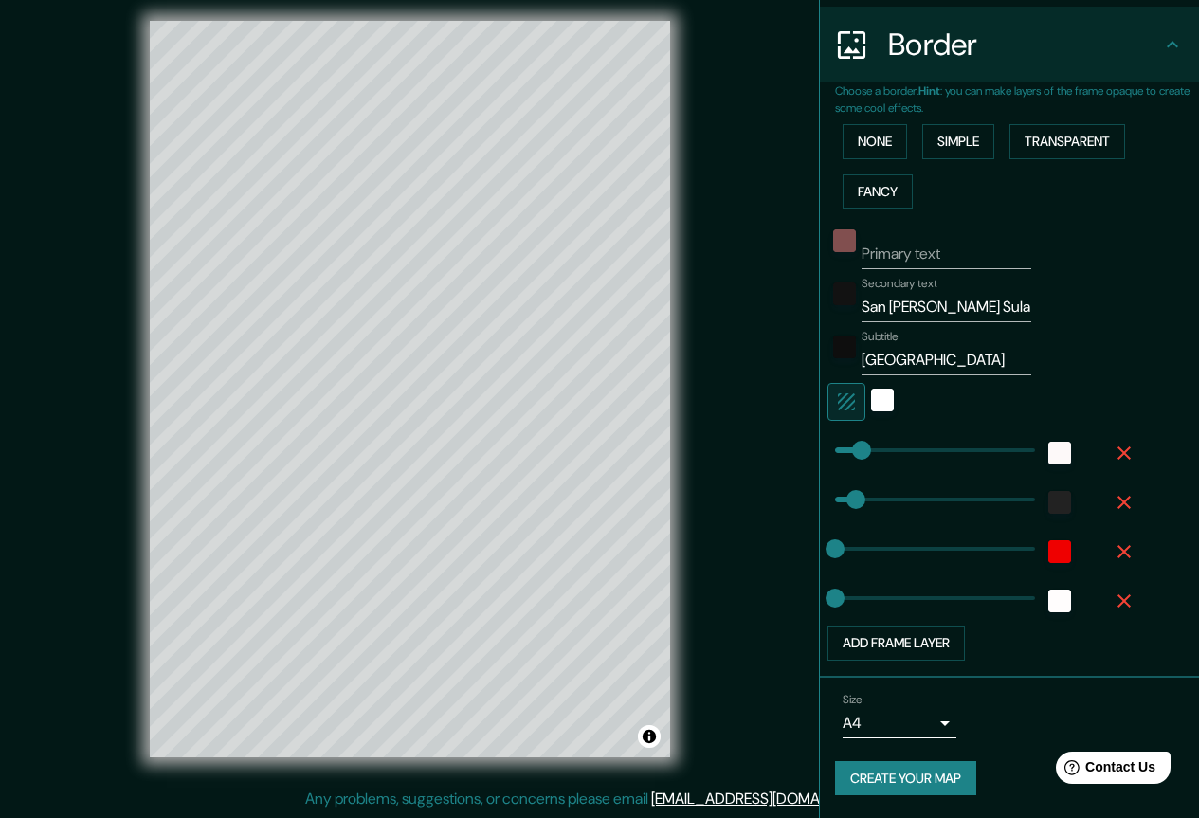
drag, startPoint x: 683, startPoint y: 324, endPoint x: 709, endPoint y: 404, distance: 83.6
click at [709, 404] on div "Mappin Location [GEOGRAPHIC_DATA][PERSON_NAME], [GEOGRAPHIC_DATA][PERSON_NAME],…" at bounding box center [599, 404] width 1199 height 827
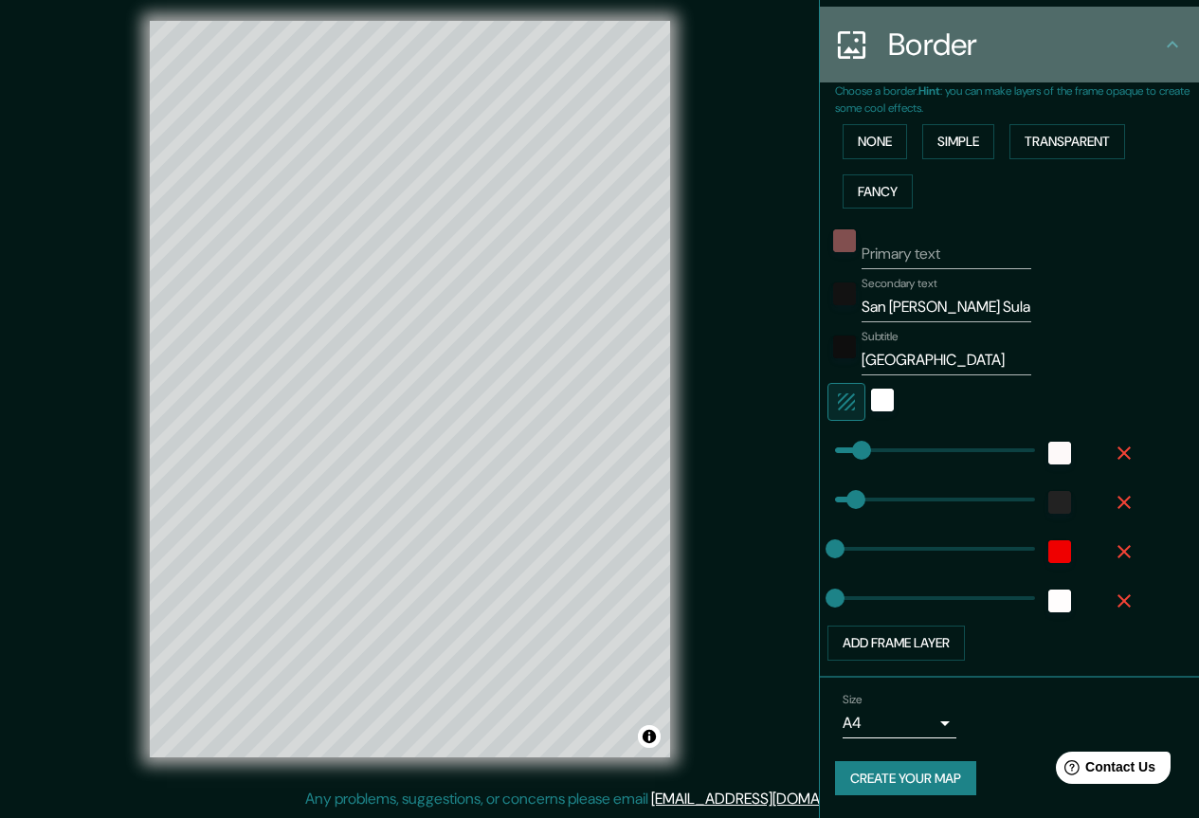
click at [1165, 43] on icon at bounding box center [1172, 44] width 23 height 23
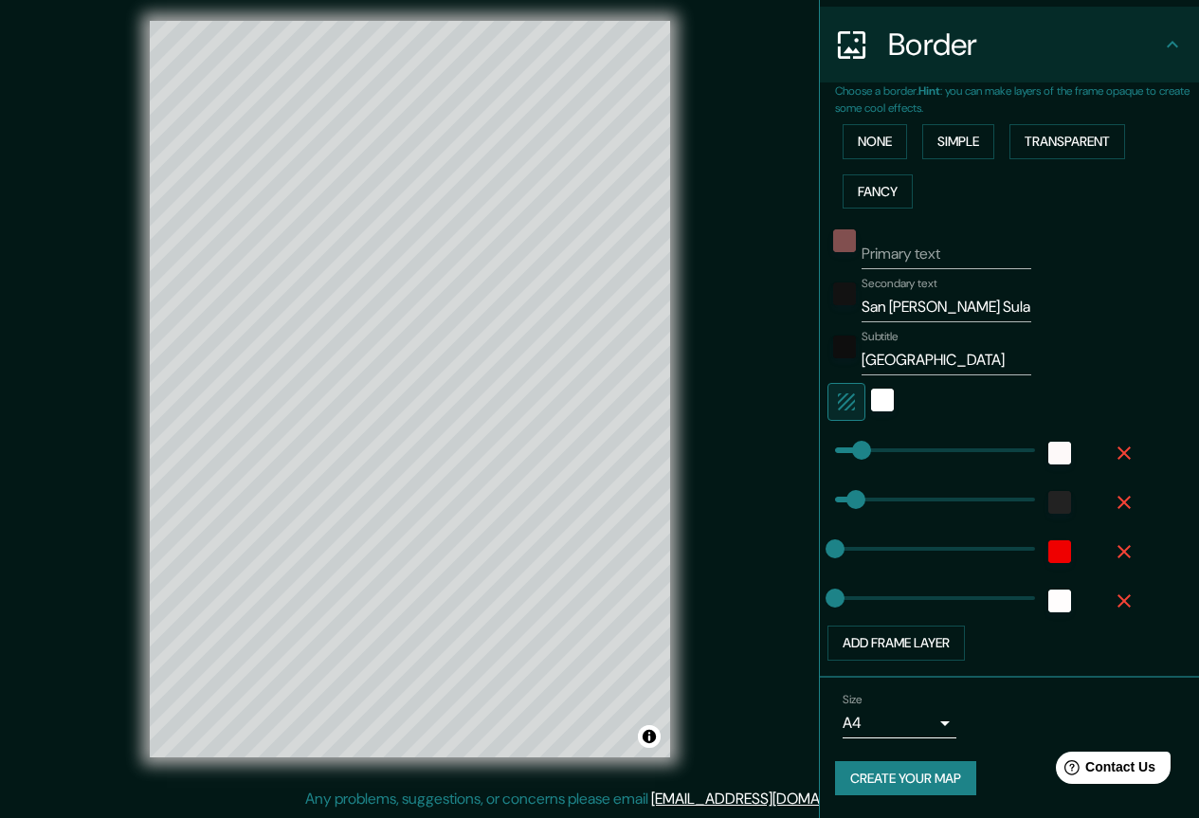
click at [1165, 43] on icon at bounding box center [1172, 44] width 23 height 23
click at [902, 780] on button "Create your map" at bounding box center [905, 778] width 141 height 35
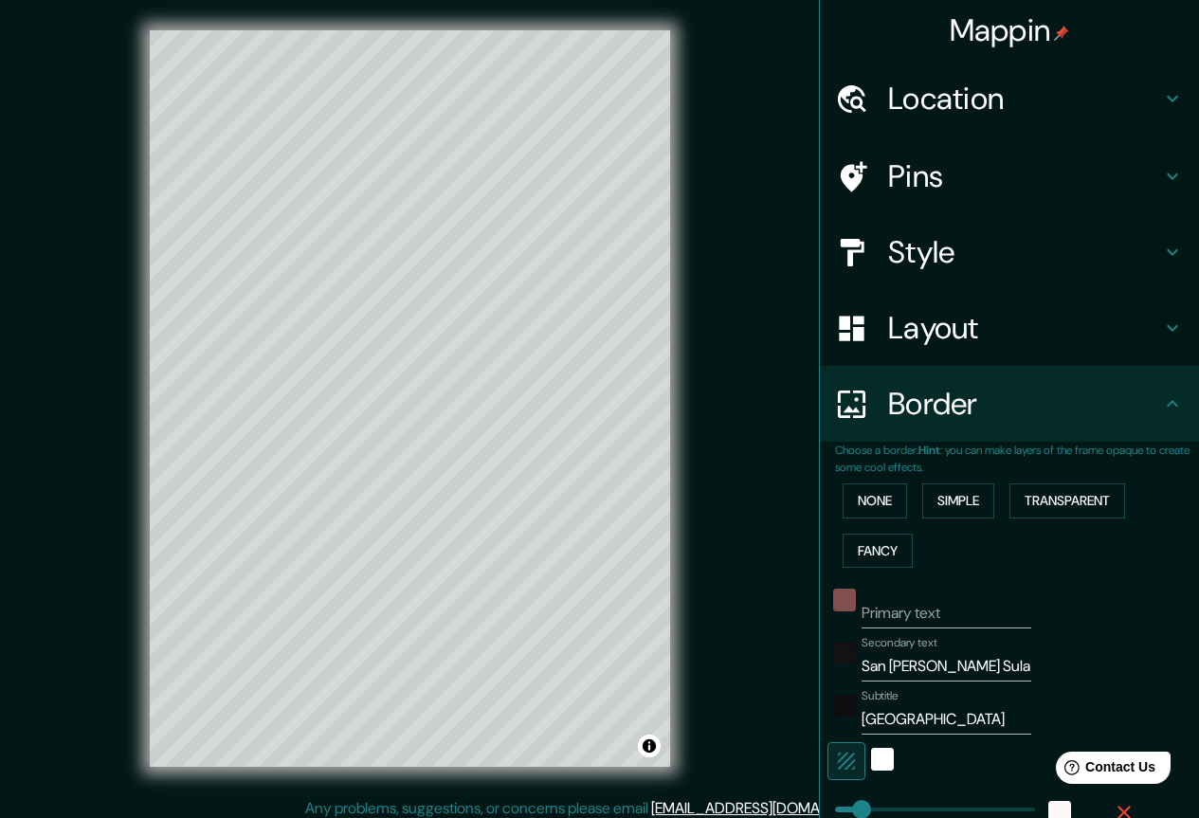
scroll to position [359, 0]
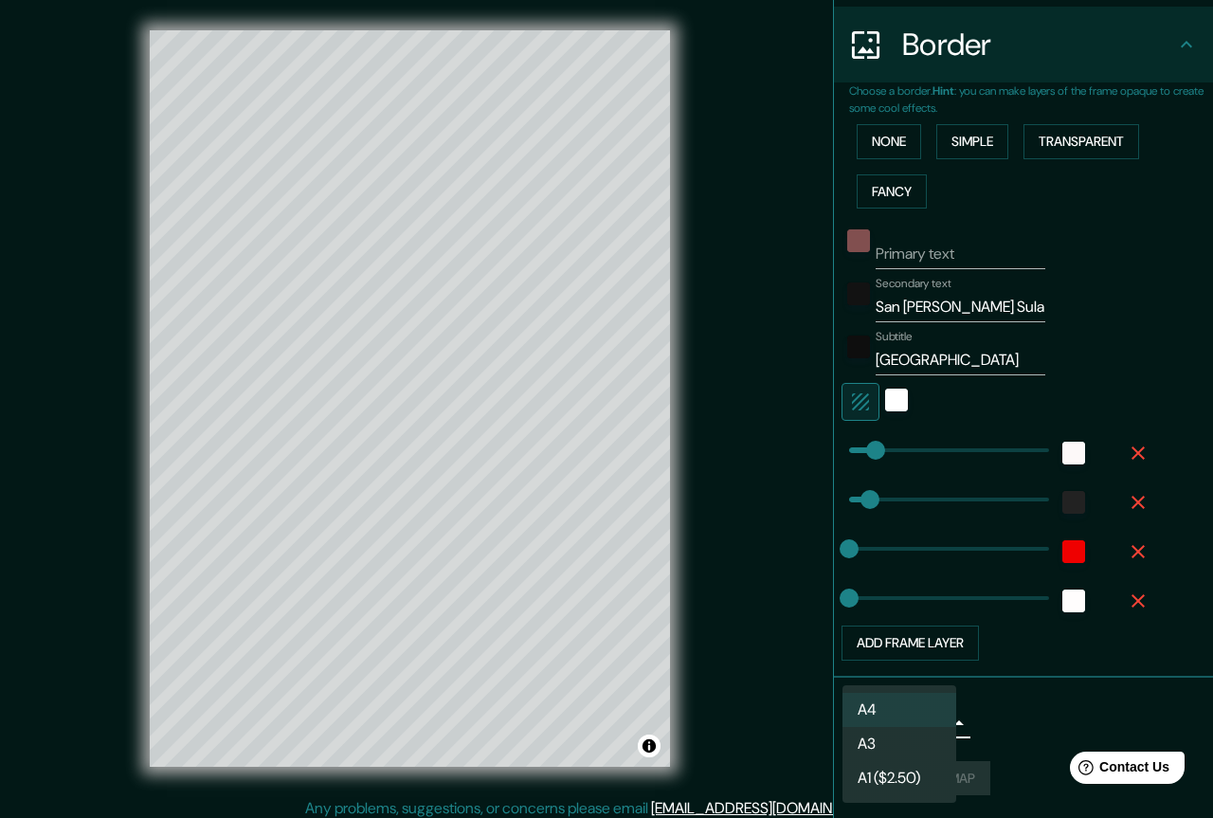
click at [917, 730] on body "Mappin Location [GEOGRAPHIC_DATA][PERSON_NAME], [GEOGRAPHIC_DATA][PERSON_NAME],…" at bounding box center [606, 409] width 1213 height 818
click at [896, 733] on li "A3" at bounding box center [899, 744] width 114 height 34
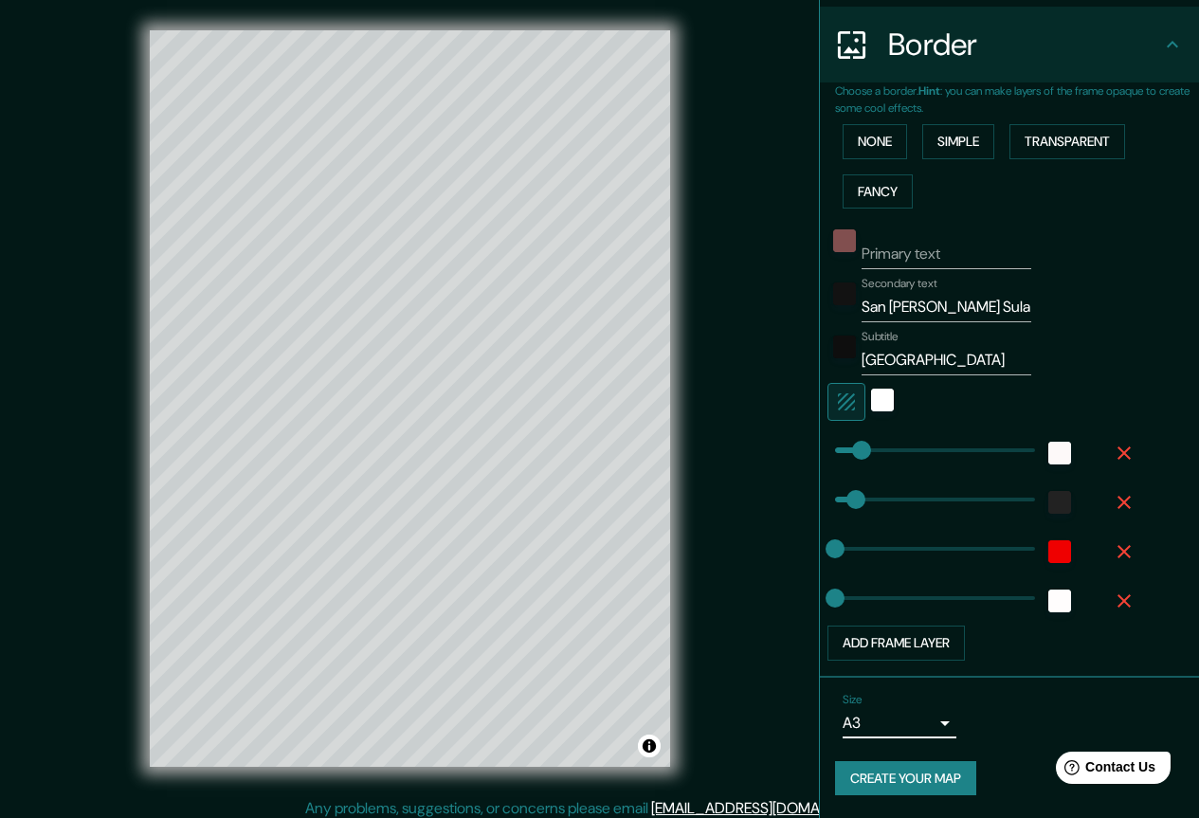
click at [891, 777] on button "Create your map" at bounding box center [905, 778] width 141 height 35
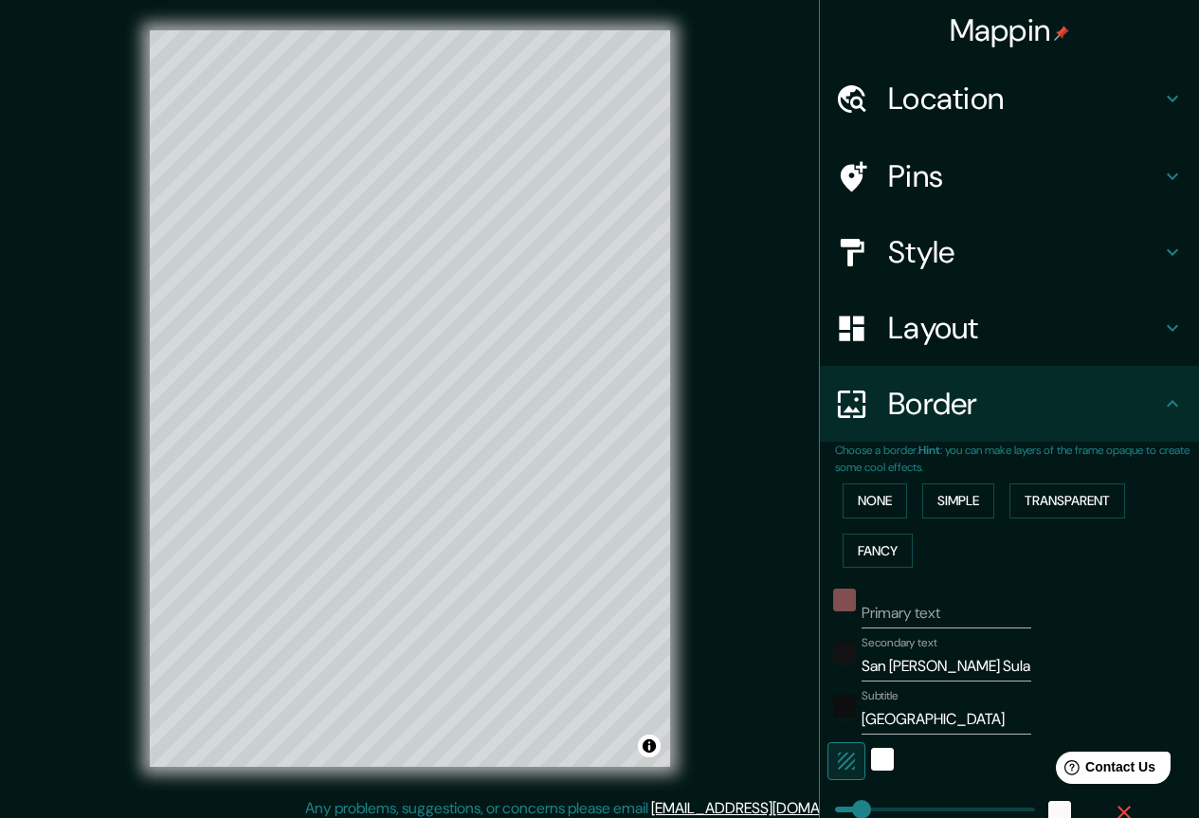
click at [990, 39] on h4 "Mappin" at bounding box center [1009, 30] width 120 height 38
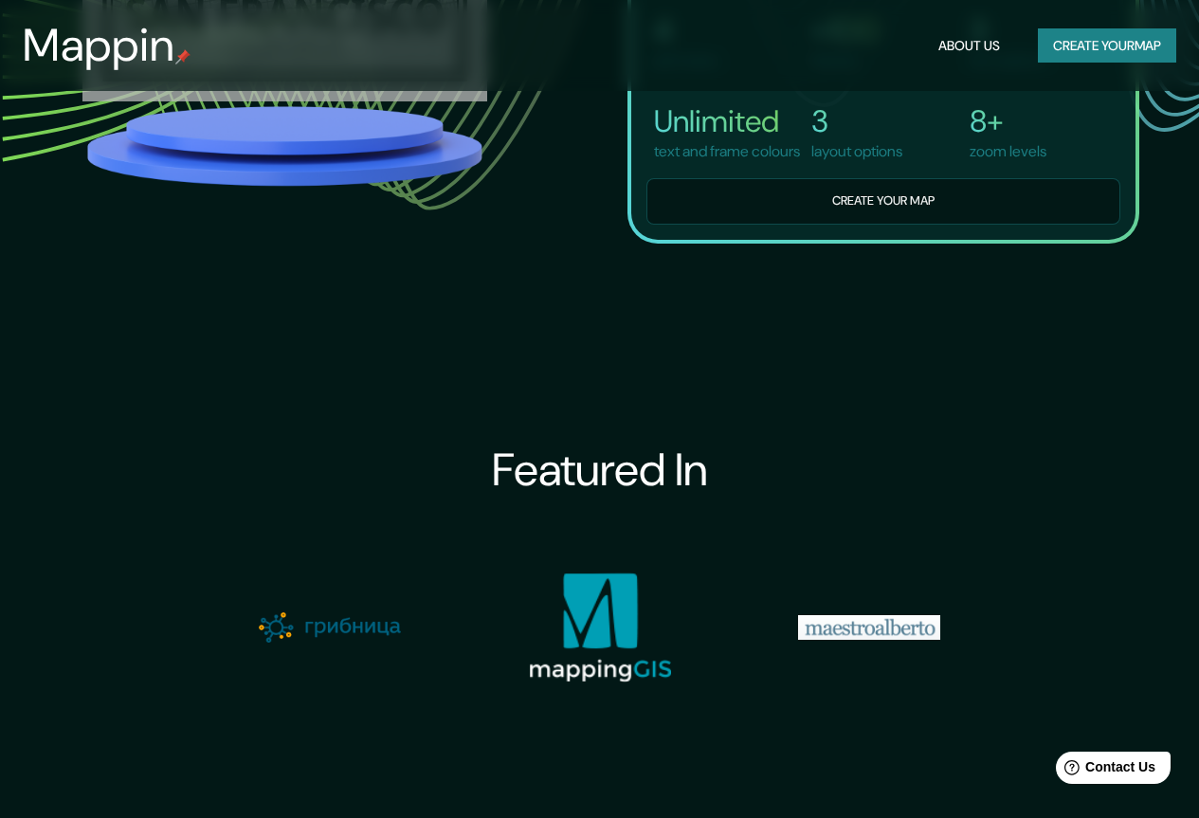
scroll to position [2085, 0]
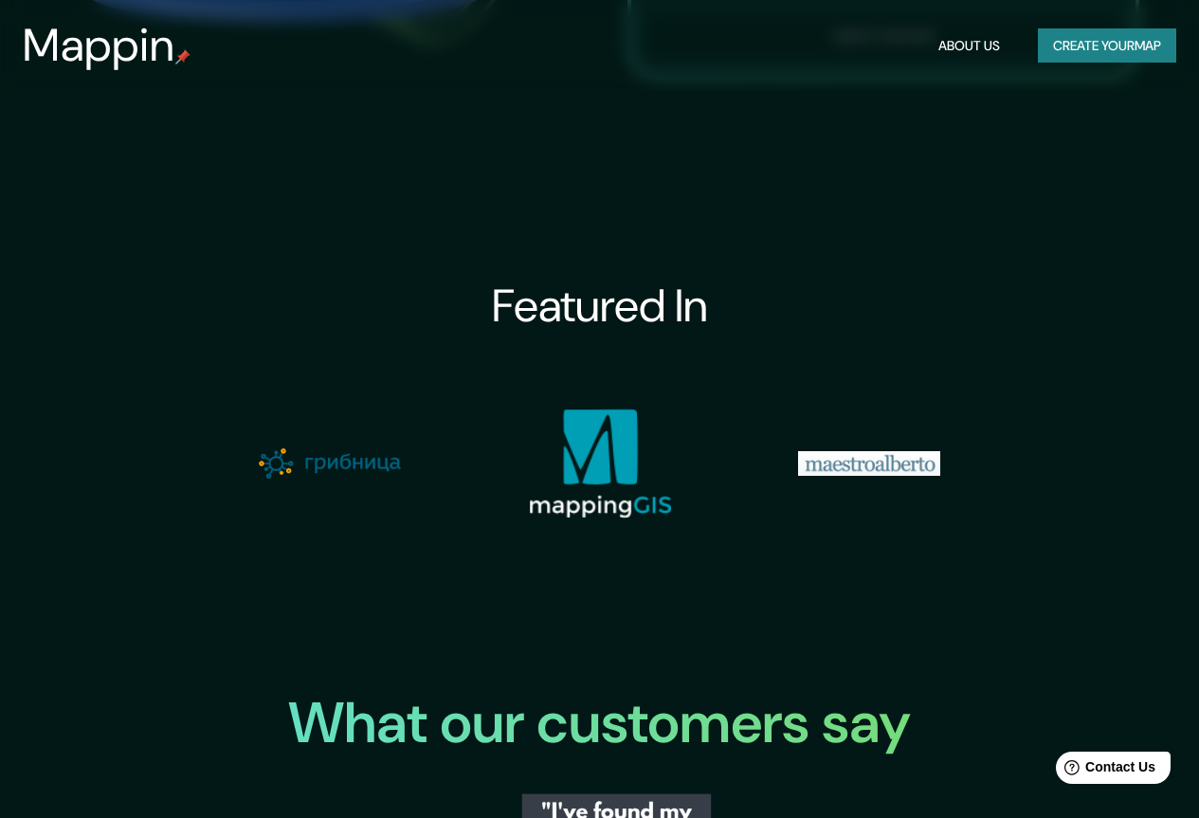
click at [1116, 49] on button "Create your map" at bounding box center [1107, 45] width 138 height 35
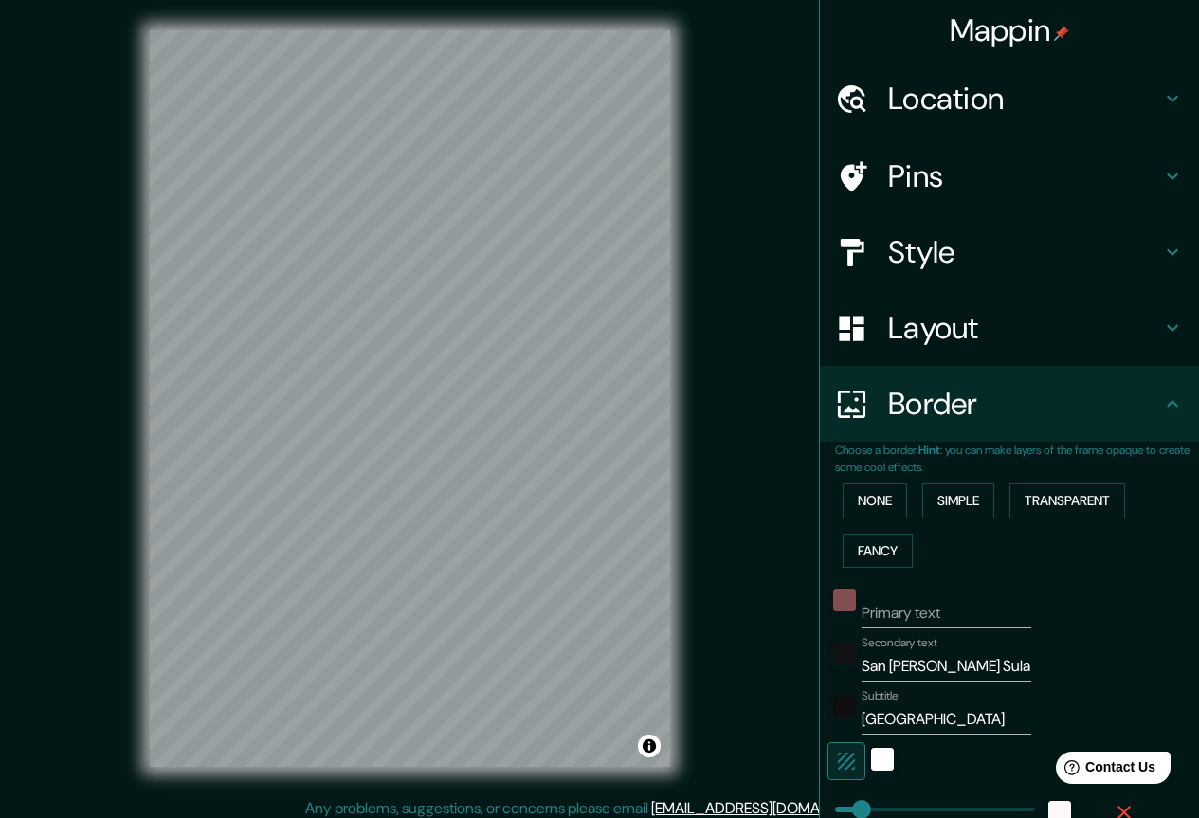
click at [1084, 96] on h4 "Location" at bounding box center [1024, 99] width 273 height 38
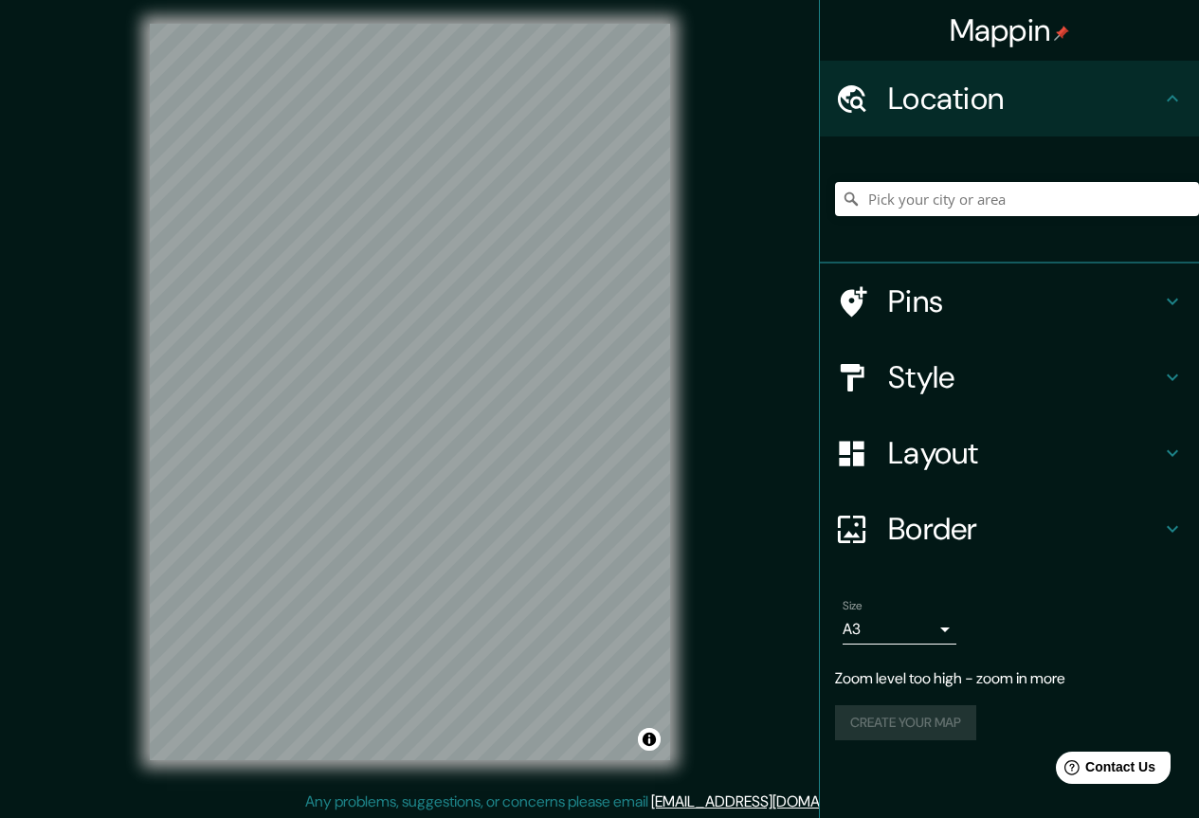
scroll to position [9, 0]
